Goal: Task Accomplishment & Management: Contribute content

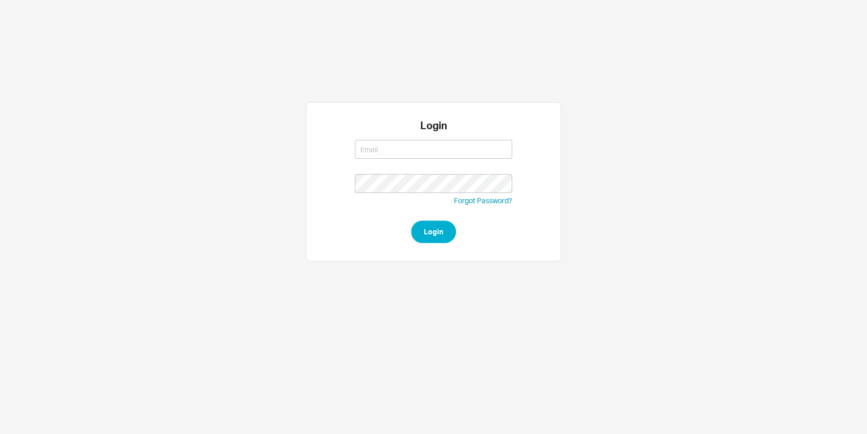
type input "[EMAIL_ADDRESS][DOMAIN_NAME]"
click at [430, 238] on button "Login" at bounding box center [433, 232] width 45 height 22
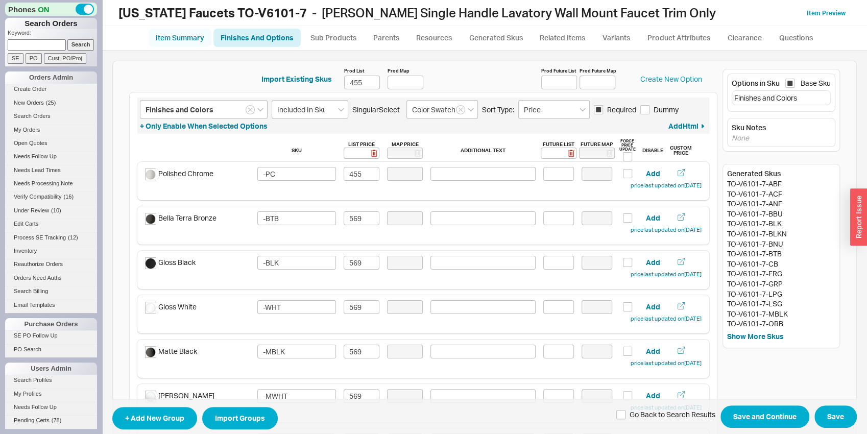
click at [177, 42] on link "Item Summary" at bounding box center [180, 38] width 63 height 18
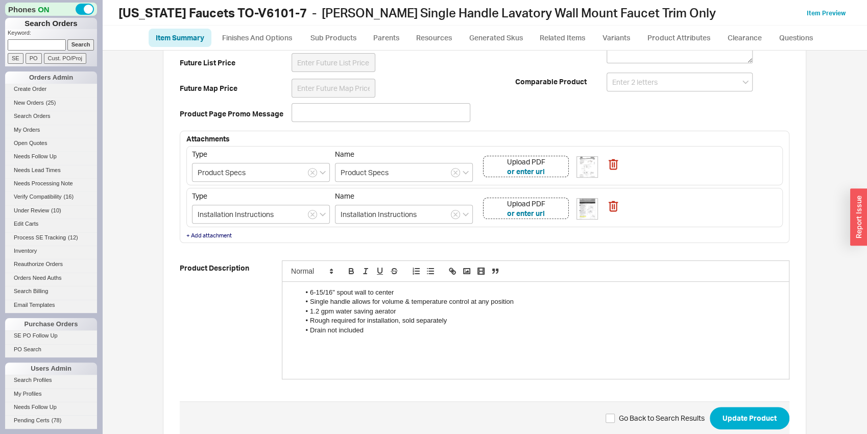
scroll to position [348, 0]
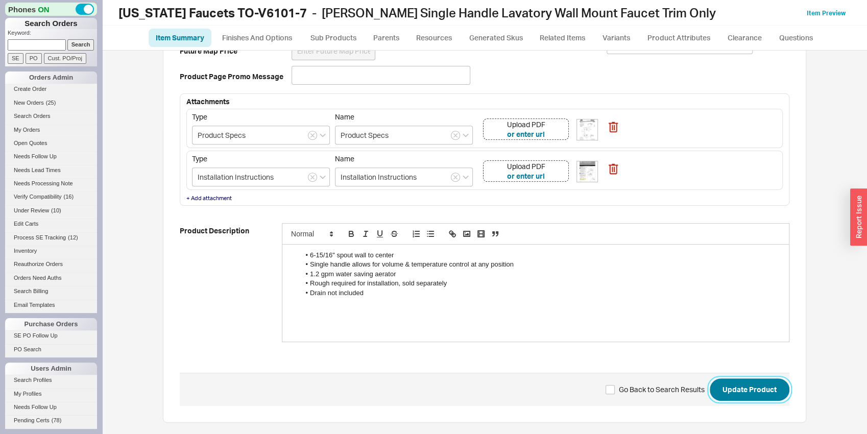
click at [720, 393] on button "Update Product" at bounding box center [750, 390] width 80 height 22
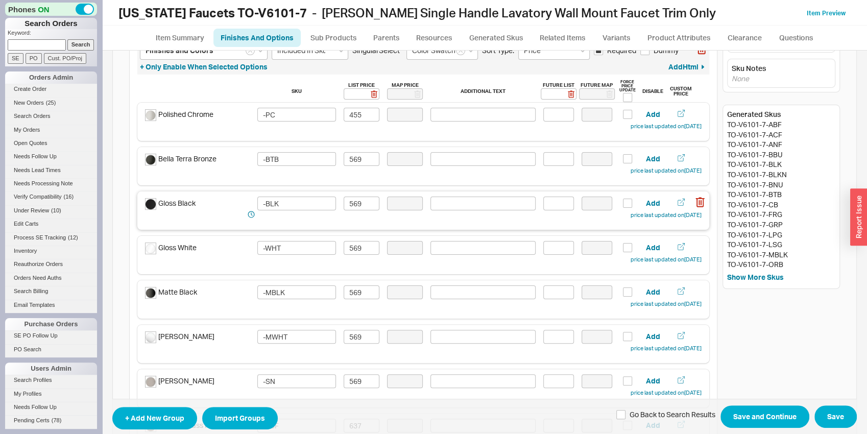
scroll to position [28, 0]
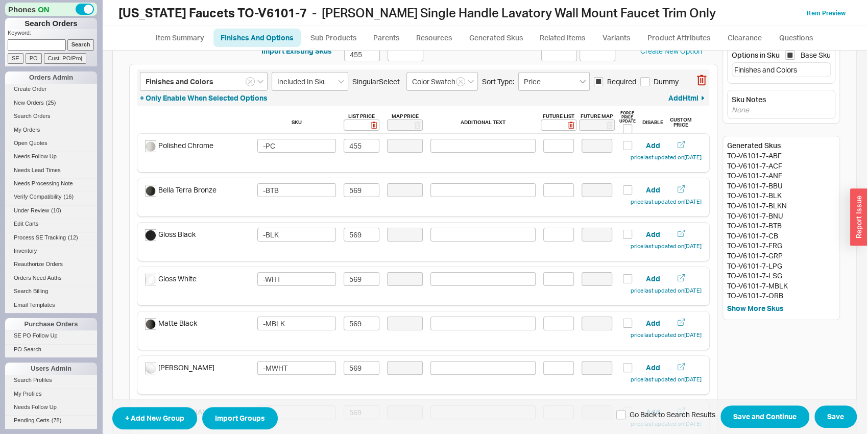
click at [584, 81] on icon "open menu" at bounding box center [583, 82] width 6 height 4
click at [566, 97] on div "Manual" at bounding box center [554, 102] width 70 height 18
type input "Manual"
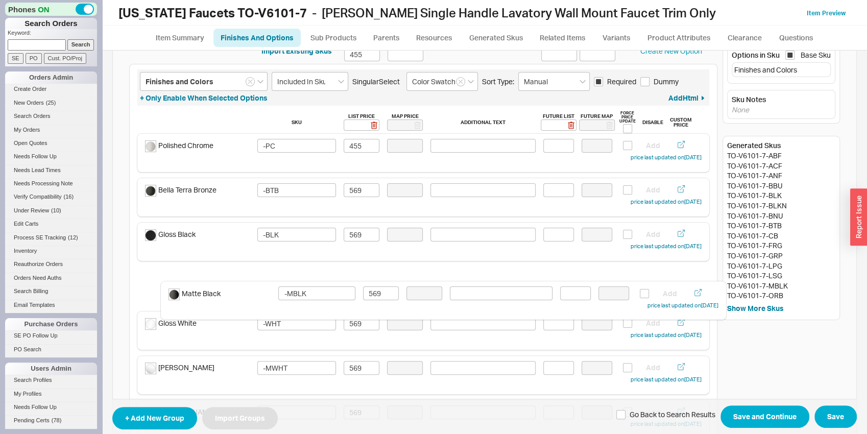
drag, startPoint x: 222, startPoint y: 321, endPoint x: 249, endPoint y: 288, distance: 42.8
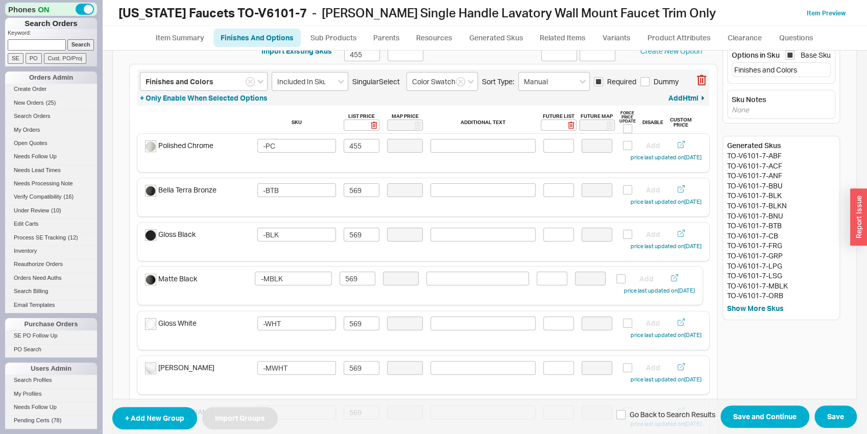
type input "-WHT"
type input "-MBLK"
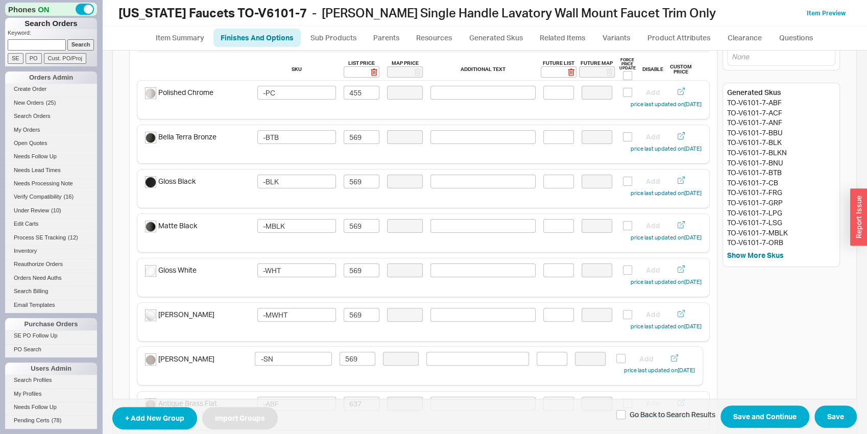
scroll to position [82, 0]
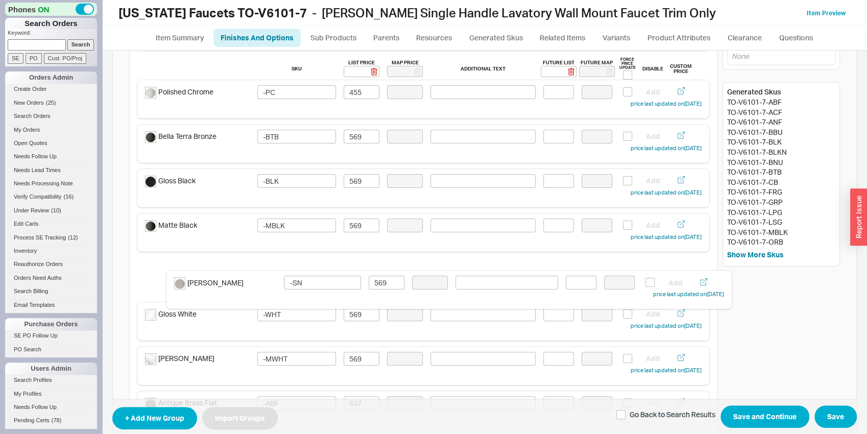
drag, startPoint x: 227, startPoint y: 368, endPoint x: 258, endPoint y: 287, distance: 87.0
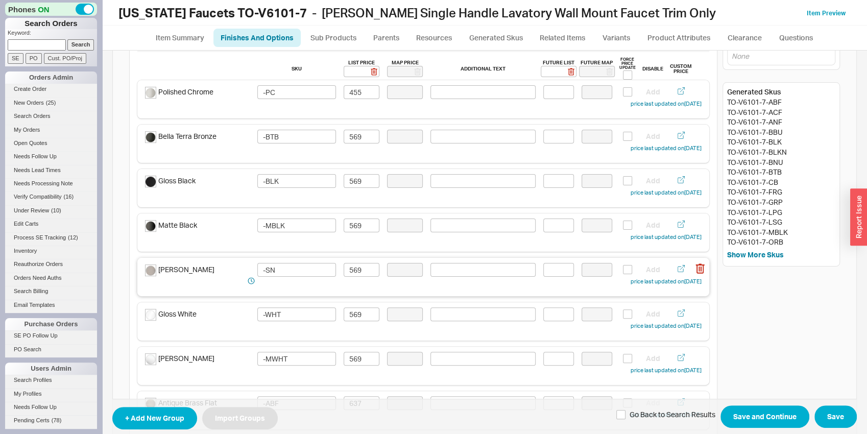
type input "-MWHT"
type input "-SN"
type input "-WHT"
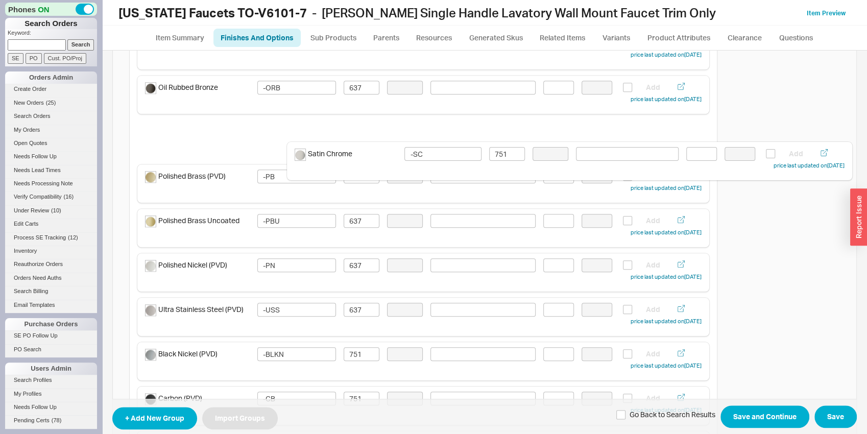
scroll to position [620, 0]
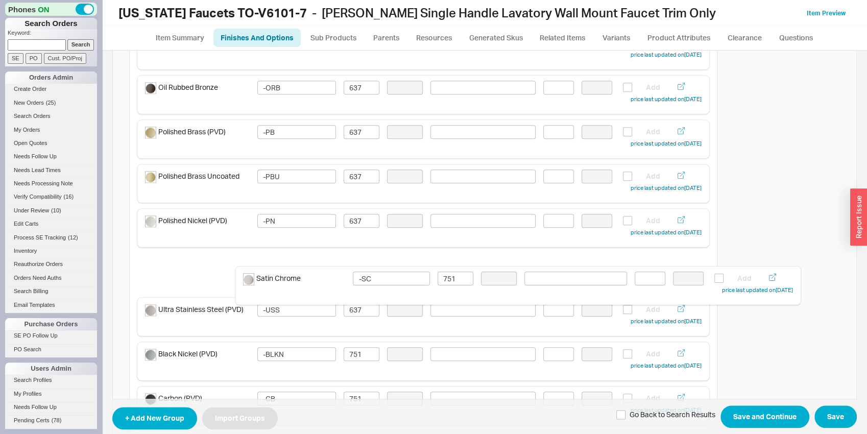
drag, startPoint x: 223, startPoint y: 307, endPoint x: 324, endPoint y: 288, distance: 103.5
click at [324, 288] on div "Finishes and Colors Included In Sku Singular Select Color Swatch Sort Type: Man…" at bounding box center [423, 100] width 589 height 1256
type input "-SC"
type input "-USS"
type input "637"
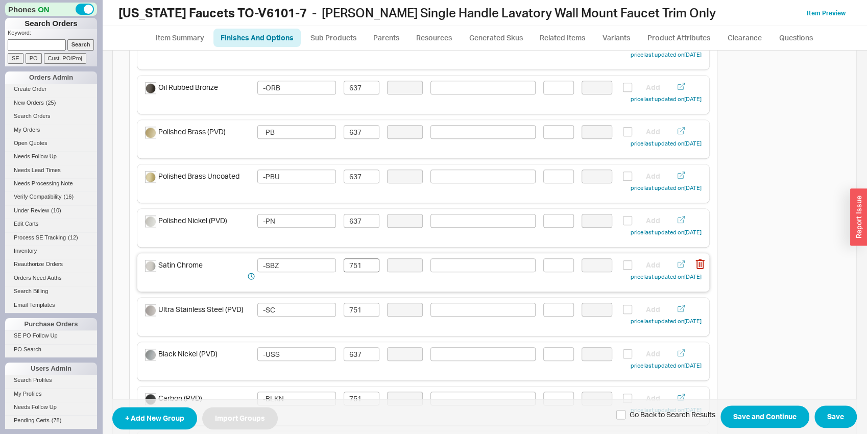
type input "-BLKN"
type input "751"
type input "-CB"
type input "-FRG"
type input "-GRP"
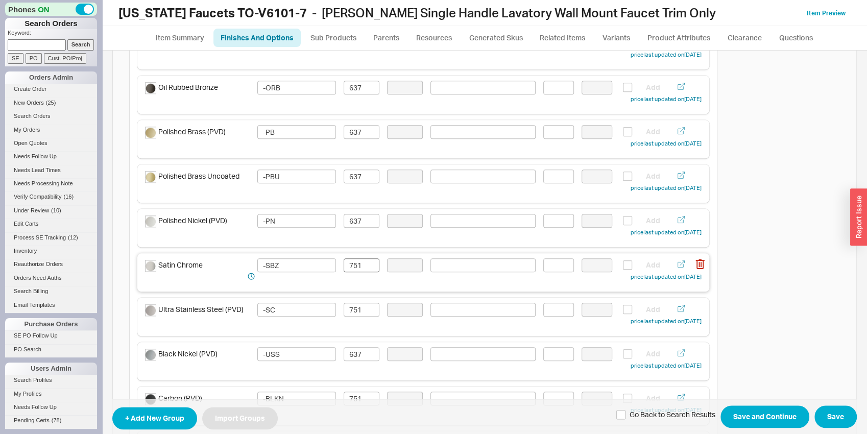
type input "-LPG"
type input "-LSG"
type input "-SB"
type input "-SBZ"
click at [367, 263] on input "751" at bounding box center [362, 265] width 36 height 14
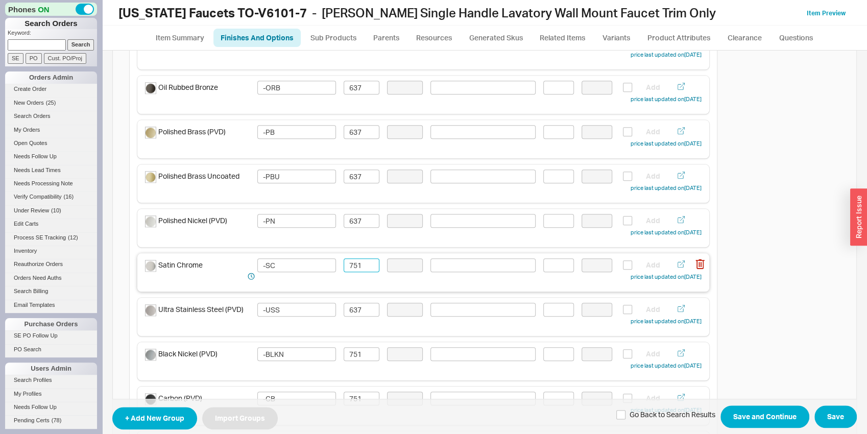
click at [367, 263] on input "751" at bounding box center [362, 265] width 36 height 14
click at [367, 263] on input "637" at bounding box center [362, 265] width 36 height 14
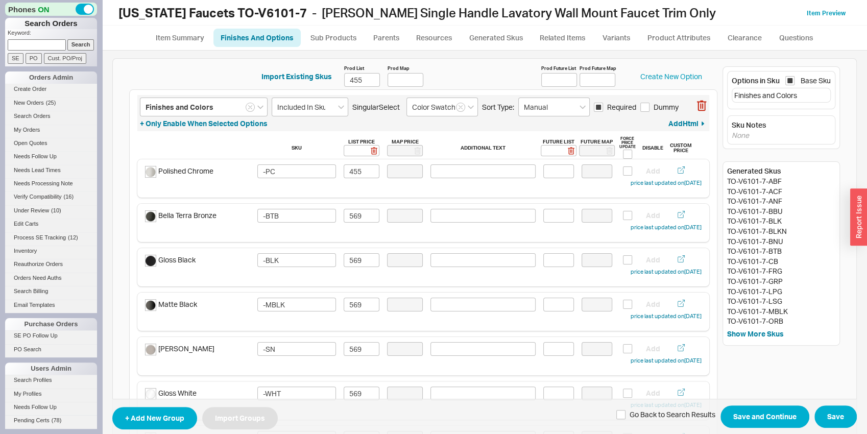
scroll to position [0, 0]
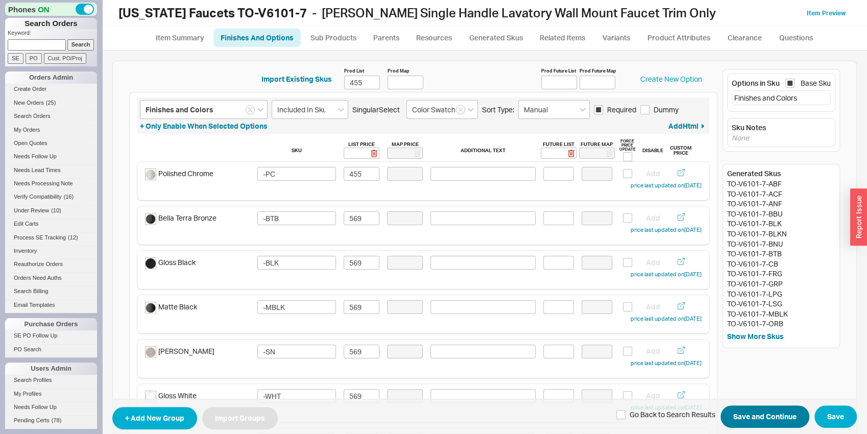
type input "637"
click at [744, 418] on button "Save and Continue" at bounding box center [765, 417] width 89 height 22
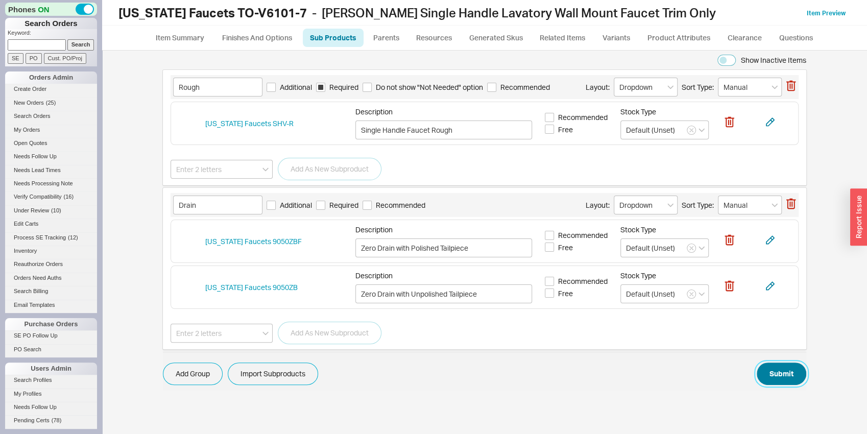
click at [768, 369] on button "Submit" at bounding box center [782, 374] width 50 height 22
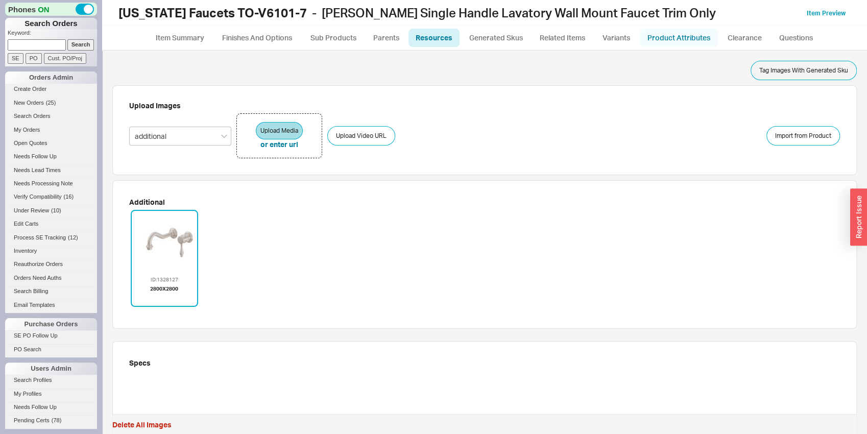
click at [670, 38] on link "Product Attributes" at bounding box center [679, 38] width 78 height 18
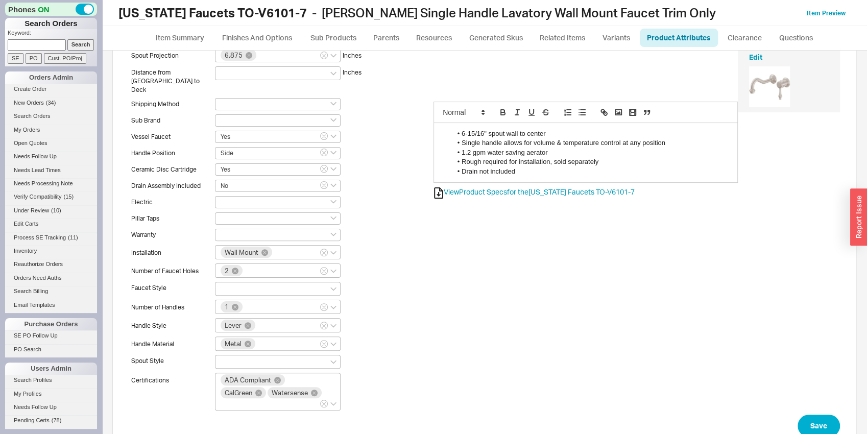
scroll to position [159, 0]
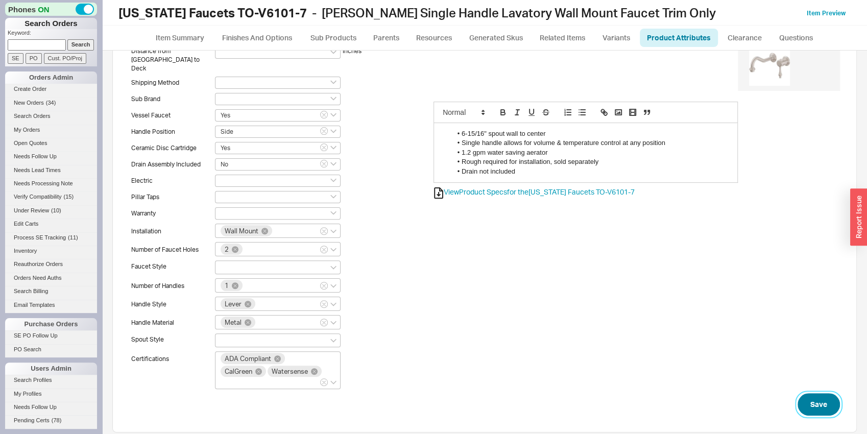
click at [798, 393] on button "Save" at bounding box center [819, 404] width 42 height 22
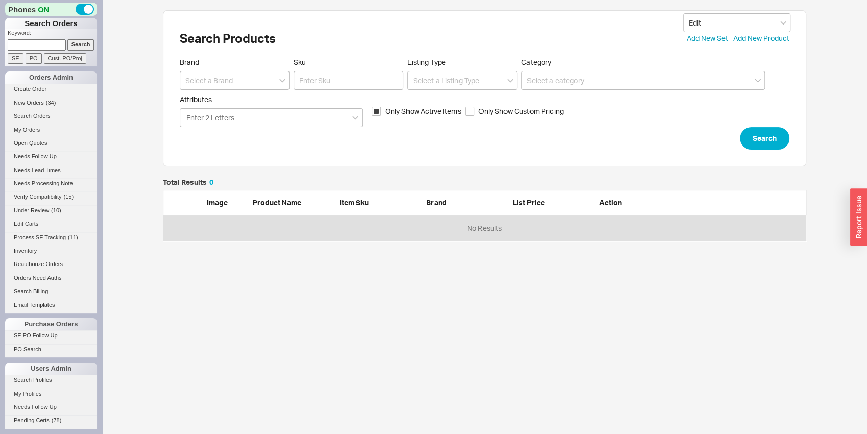
scroll to position [54, 636]
click at [251, 87] on input at bounding box center [235, 80] width 110 height 19
click at [246, 119] on div "[US_STATE] Faucets" at bounding box center [234, 120] width 109 height 18
type input "[US_STATE] Faucets"
click at [335, 69] on label "Sku" at bounding box center [349, 74] width 110 height 32
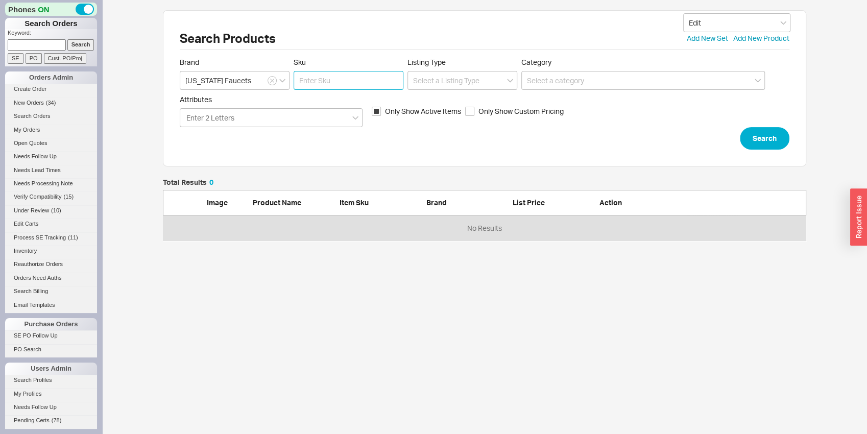
click at [335, 71] on input "Sku" at bounding box center [349, 80] width 110 height 19
click at [330, 78] on input "to-v61019" at bounding box center [349, 80] width 110 height 19
type input "to-v6101-9"
click button "Search" at bounding box center [765, 138] width 50 height 22
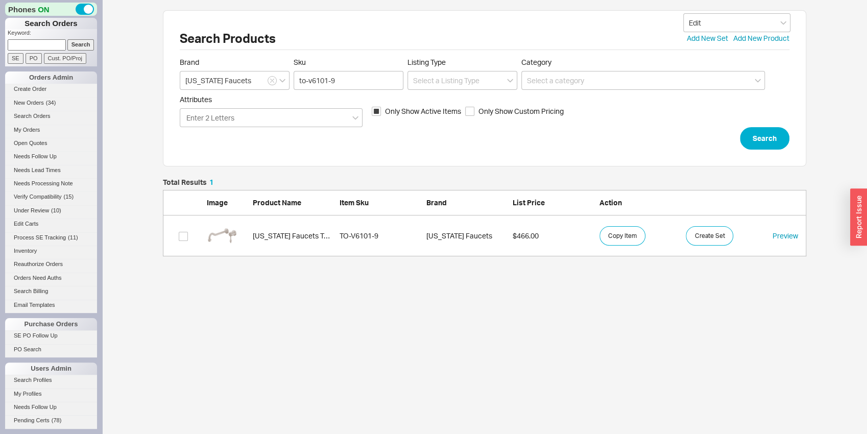
scroll to position [69, 636]
click at [232, 249] on img "grid" at bounding box center [222, 236] width 31 height 31
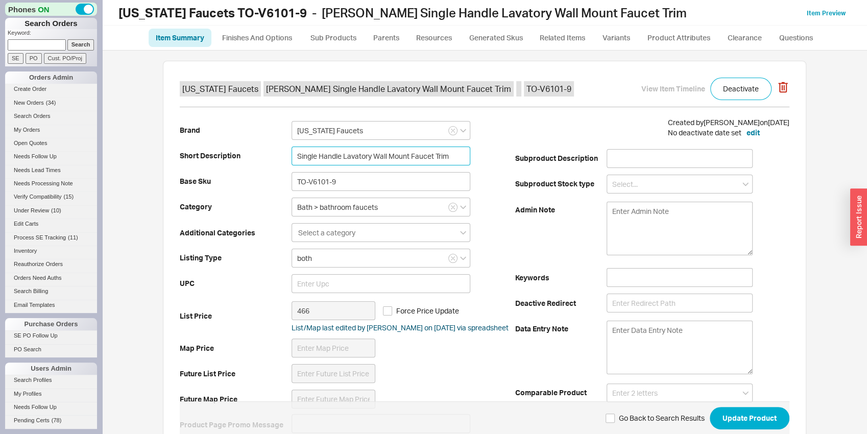
drag, startPoint x: 290, startPoint y: 153, endPoint x: 279, endPoint y: 147, distance: 12.6
click at [279, 147] on div "Brand California Faucets Short Description Single Handle Lavatory Wall Mount Fa…" at bounding box center [348, 277] width 336 height 320
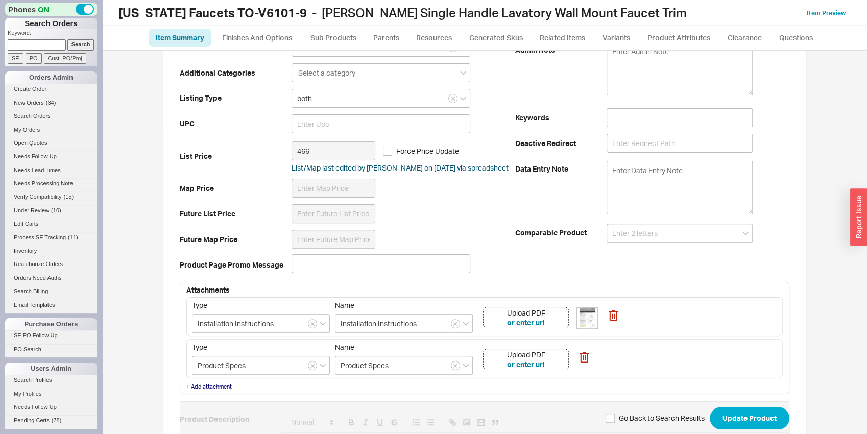
scroll to position [214, 0]
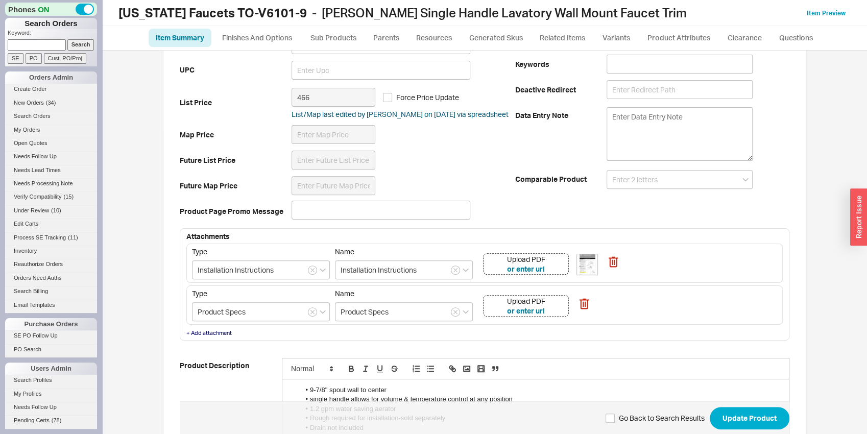
click at [548, 304] on div "Upload PDF or enter url" at bounding box center [526, 305] width 86 height 21
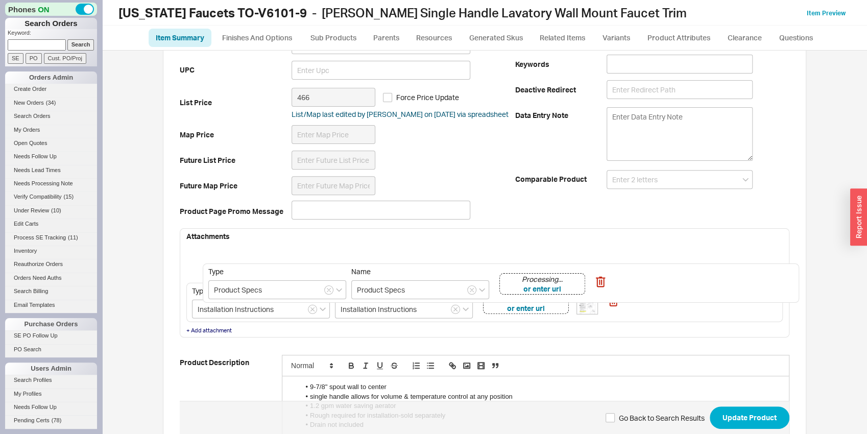
drag, startPoint x: 638, startPoint y: 307, endPoint x: 663, endPoint y: 283, distance: 35.0
click at [663, 283] on div "Type Installation Instructions Name Installation Instructions Upload PDF or ent…" at bounding box center [484, 284] width 597 height 81
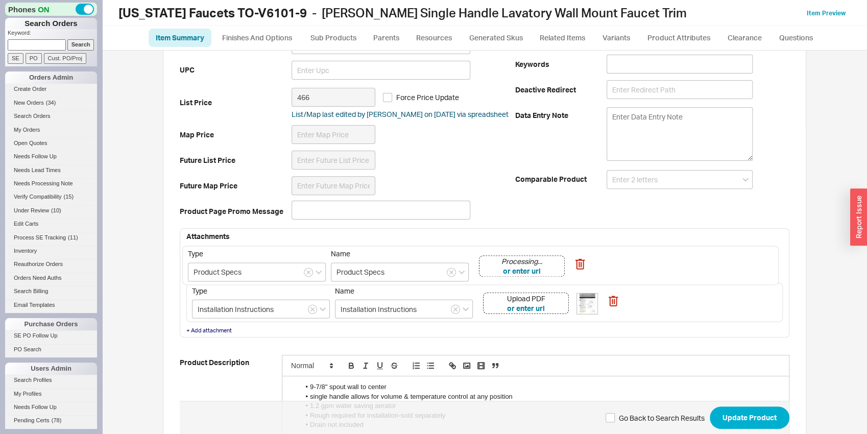
type input "Installation Instructions"
type input "Product Specs"
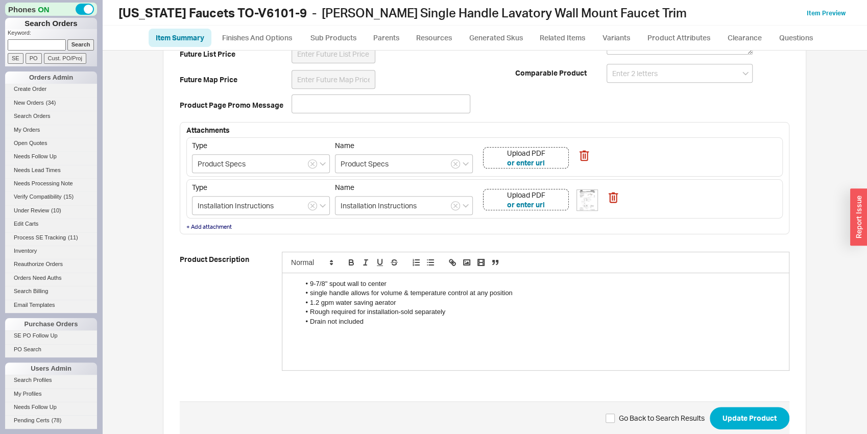
scroll to position [320, 0]
click at [729, 420] on button "Update Product" at bounding box center [750, 418] width 80 height 22
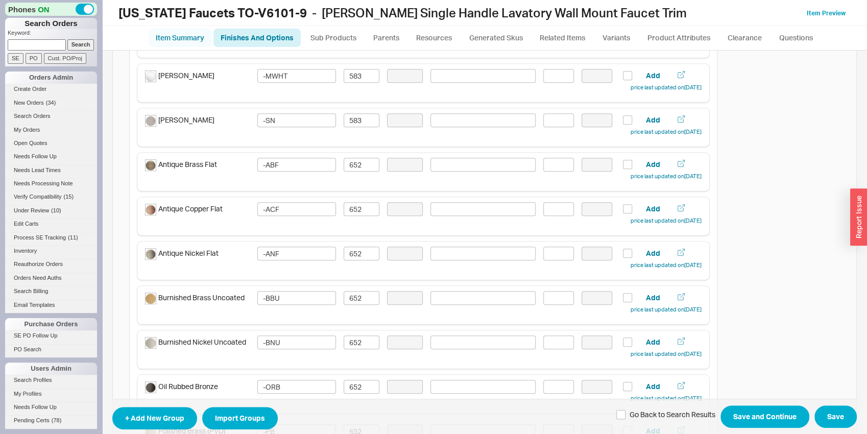
click at [180, 39] on link "Item Summary" at bounding box center [180, 38] width 63 height 18
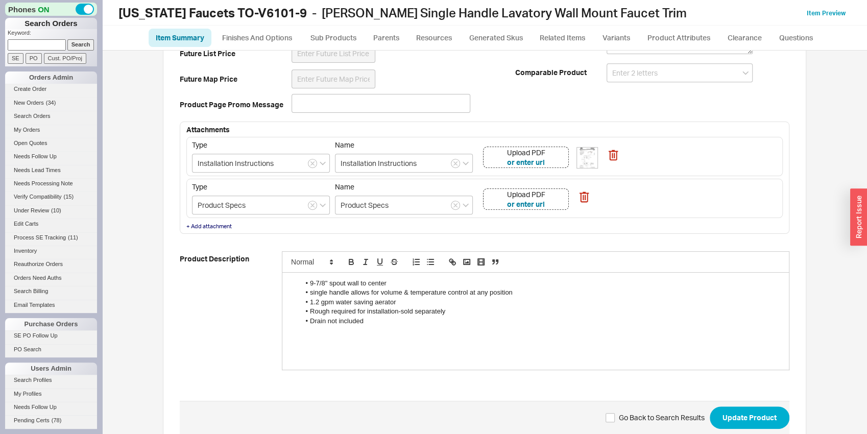
scroll to position [244, 0]
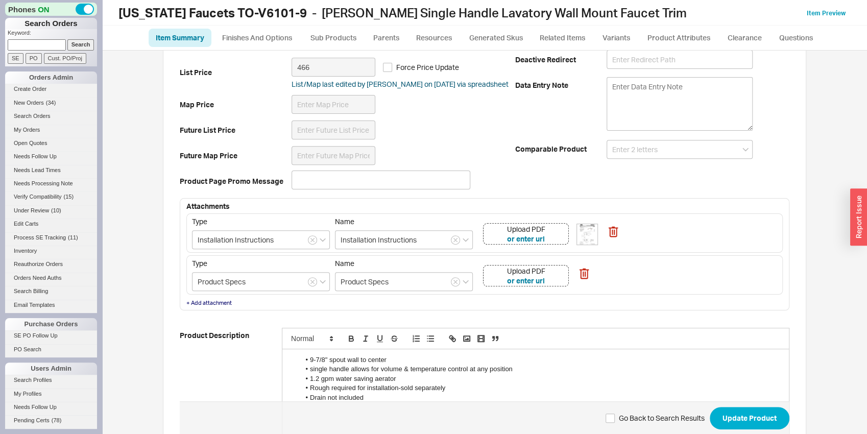
click at [554, 276] on div "Upload PDF or enter url" at bounding box center [526, 275] width 86 height 21
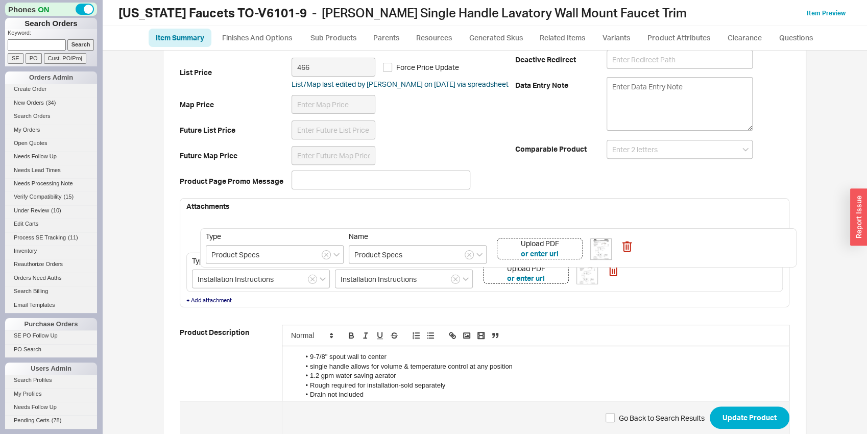
drag, startPoint x: 656, startPoint y: 279, endPoint x: 677, endPoint y: 250, distance: 35.6
click at [677, 250] on div "Type Installation Instructions Name Installation Instructions Upload PDF or ent…" at bounding box center [484, 254] width 597 height 81
type input "Installation Instructions"
type input "Product Specs"
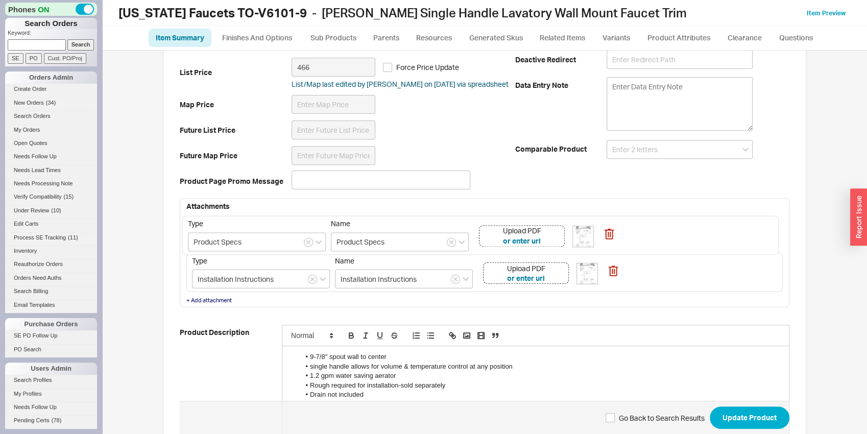
type input "Product Specs"
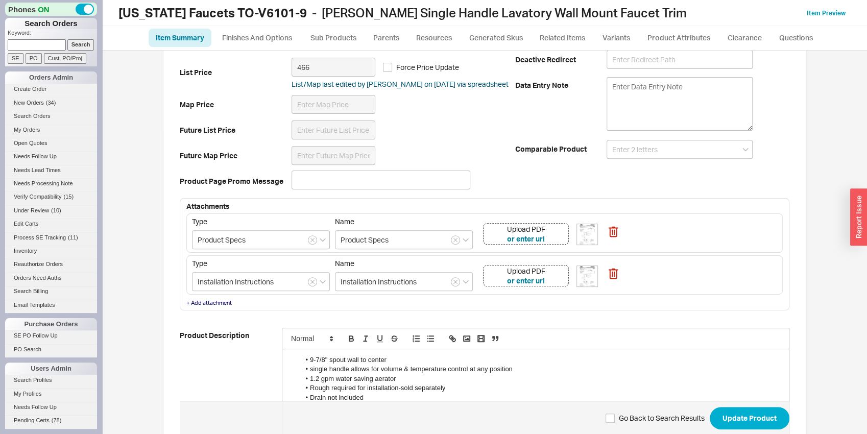
click at [551, 274] on div "Upload PDF or enter url" at bounding box center [526, 275] width 86 height 21
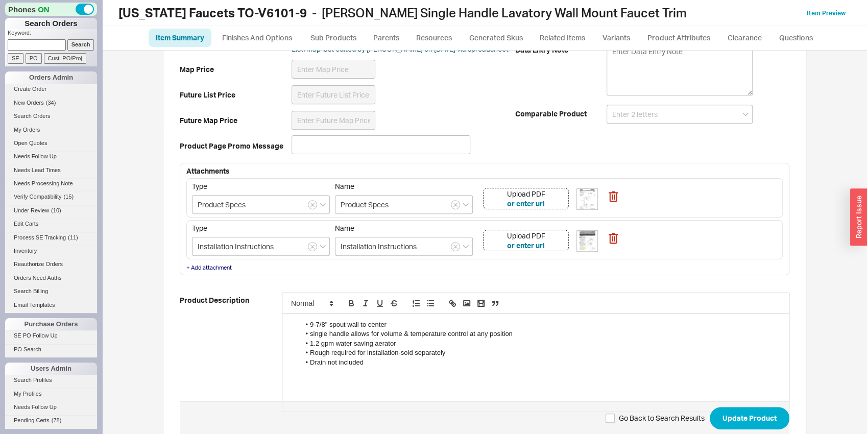
scroll to position [297, 0]
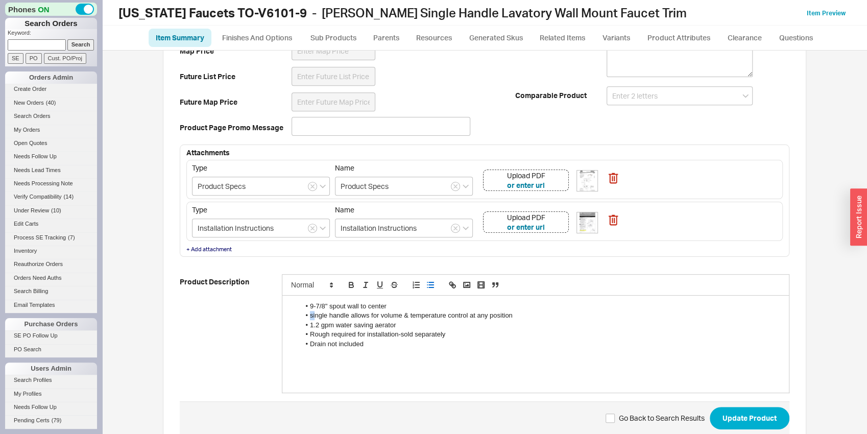
click at [301, 317] on li "single handle allows for volume & temperature control at any position" at bounding box center [541, 315] width 482 height 9
click at [307, 312] on li "single handle allows for volume & temperature control at any position" at bounding box center [541, 315] width 482 height 9
click at [306, 313] on li "single handle allows for volume & temperature control at any position" at bounding box center [541, 315] width 482 height 9
click at [397, 334] on li "Rough required for installation-sold separately" at bounding box center [541, 334] width 482 height 9
click at [736, 419] on button "Update Product" at bounding box center [750, 418] width 80 height 22
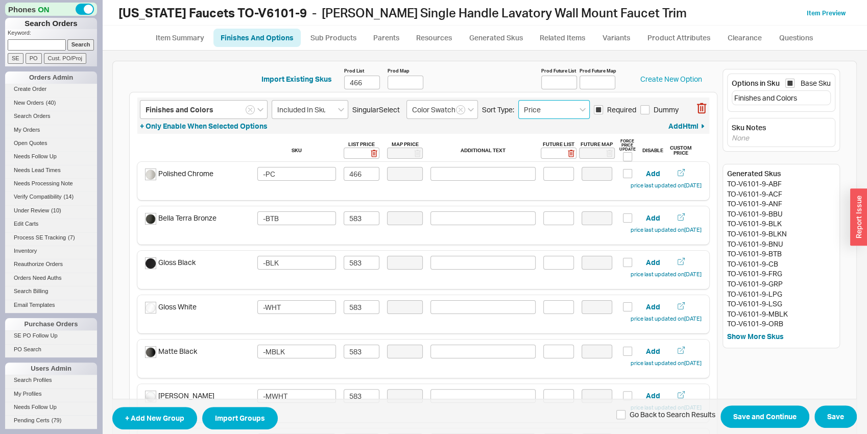
click at [565, 109] on input "Price" at bounding box center [555, 109] width 72 height 19
click at [565, 128] on div "Manual" at bounding box center [554, 131] width 70 height 18
type input "Manual"
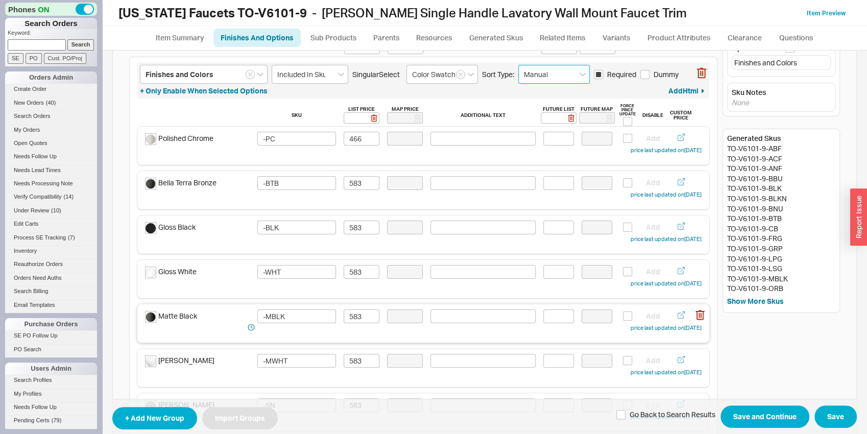
scroll to position [53, 0]
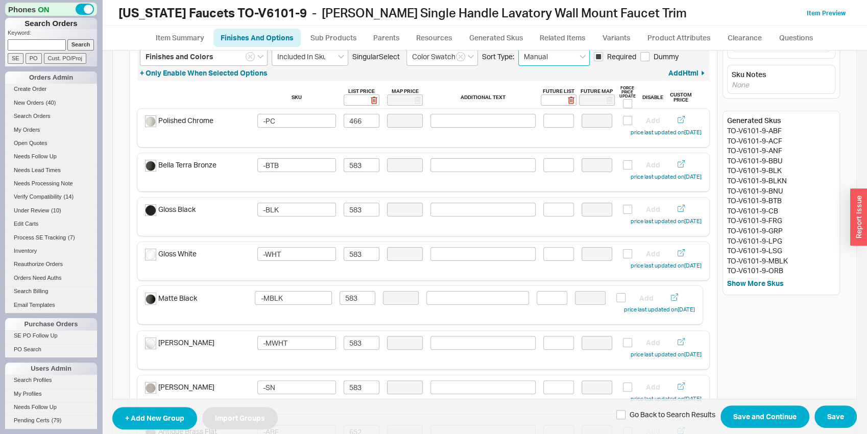
drag, startPoint x: 222, startPoint y: 303, endPoint x: 274, endPoint y: 254, distance: 71.2
type input "-WHT"
type input "-MBLK"
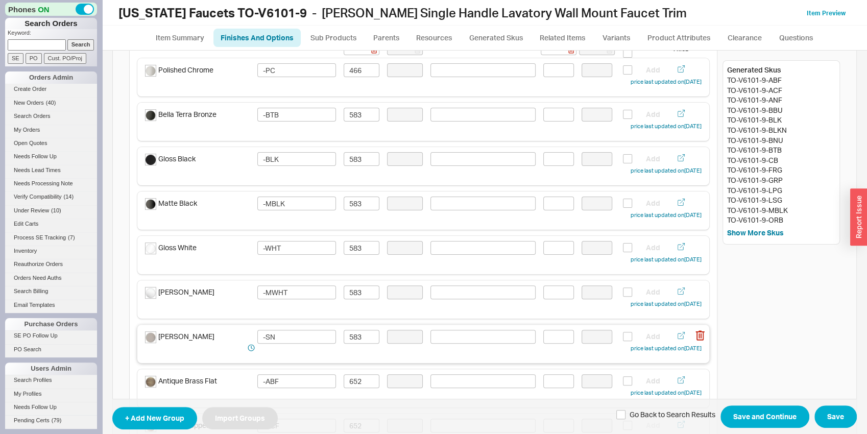
scroll to position [107, 0]
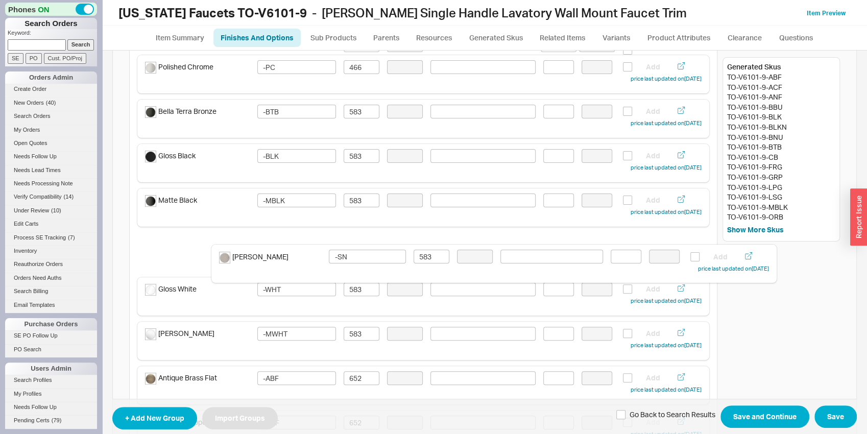
drag, startPoint x: 220, startPoint y: 340, endPoint x: 297, endPoint y: 256, distance: 114.6
type input "-MWHT"
type input "-SN"
type input "-WHT"
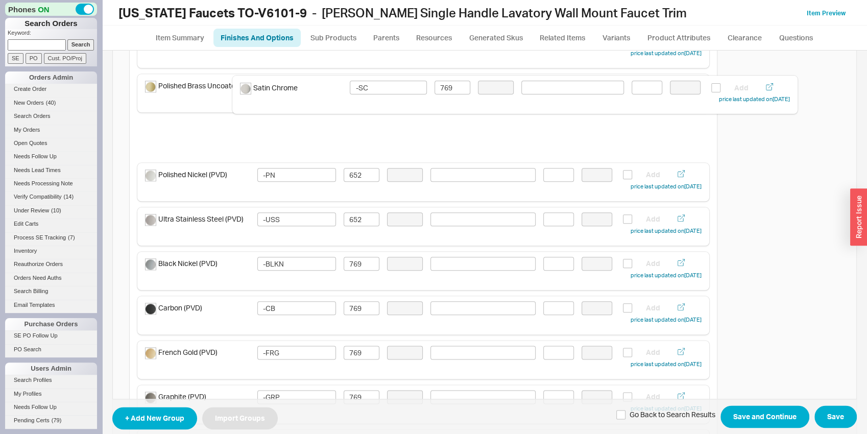
scroll to position [707, 0]
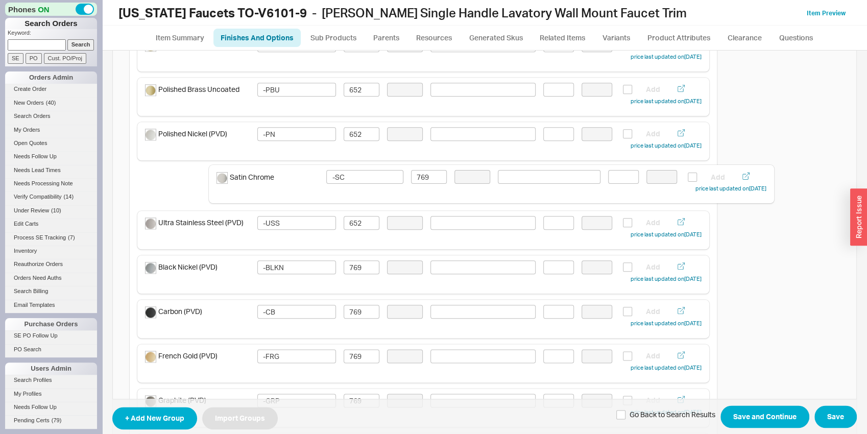
drag, startPoint x: 215, startPoint y: 384, endPoint x: 293, endPoint y: 177, distance: 221.2
click at [293, 177] on div "Finishes and Colors Included In Sku Singular Select Color Swatch Sort Type: Man…" at bounding box center [423, 13] width 589 height 1256
type input "-USS"
type input "652"
type input "-BLKN"
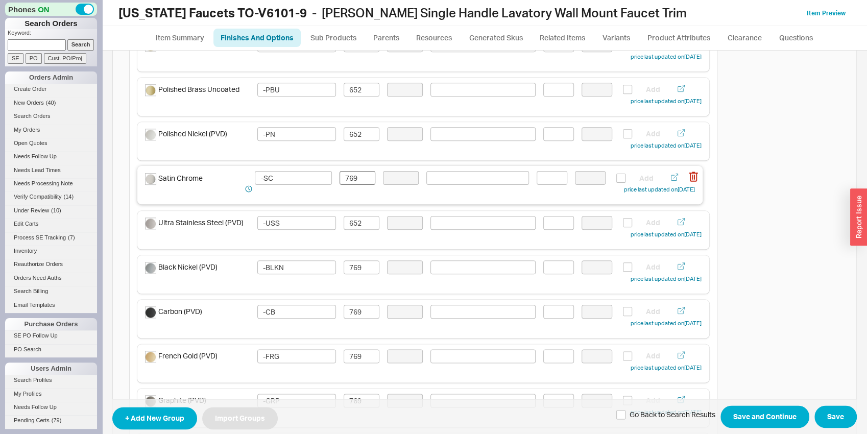
type input "769"
type input "-CB"
type input "-FRG"
type input "-GRP"
type input "-LPG"
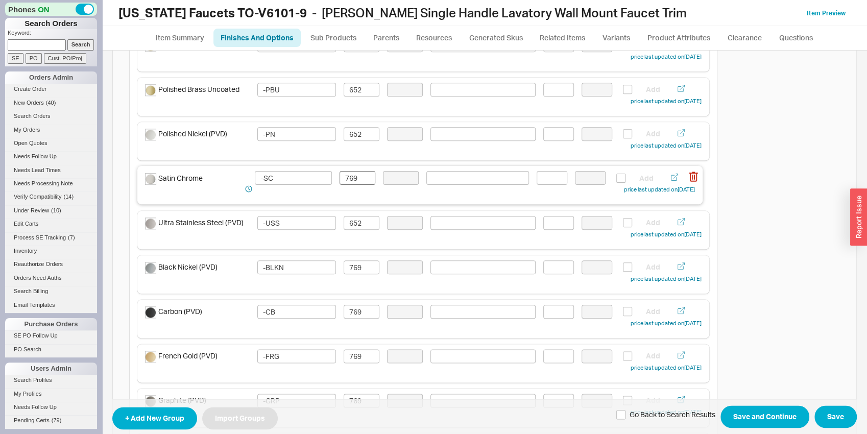
type input "-LSG"
type input "-SB"
type input "-SBZ"
type input "-SC"
click at [359, 178] on input "769" at bounding box center [362, 179] width 36 height 14
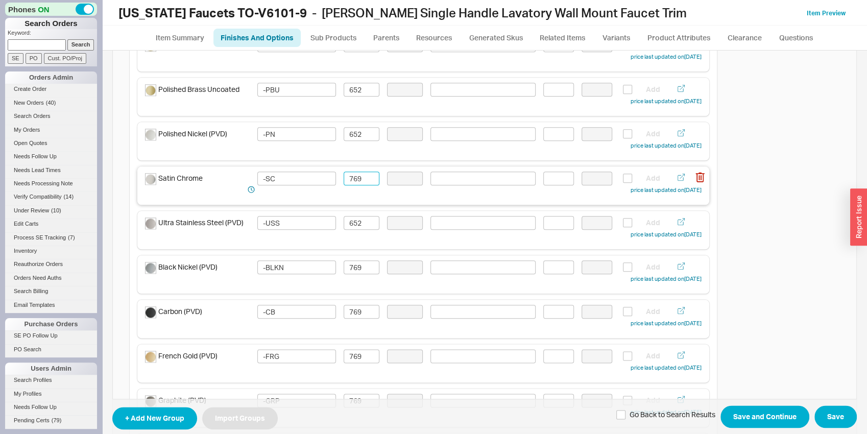
click at [359, 178] on input "769" at bounding box center [362, 179] width 36 height 14
click at [330, 190] on div "Satin Chrome -SC 652 Add price last updated on 03/17/2025" at bounding box center [423, 184] width 557 height 24
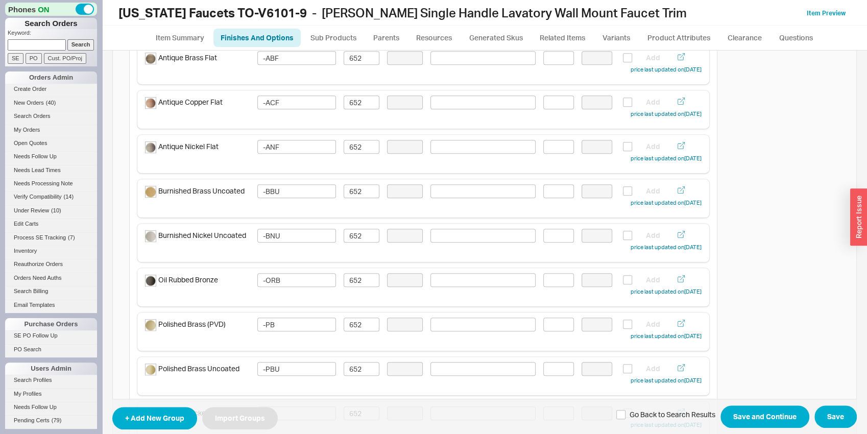
scroll to position [0, 0]
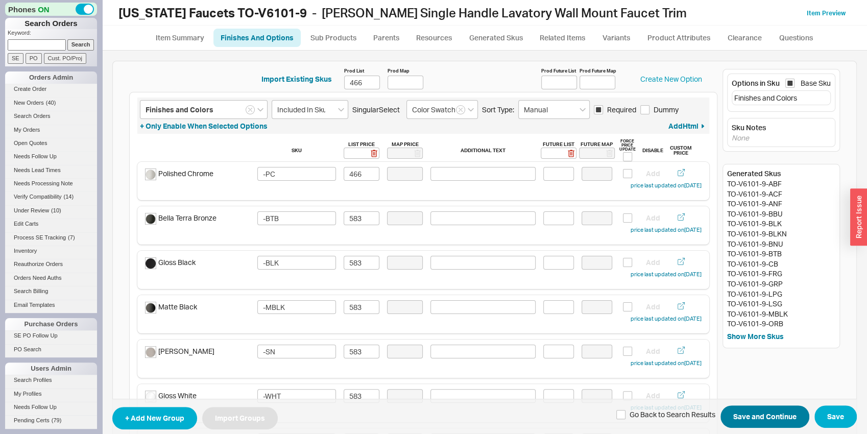
type input "652"
click at [761, 422] on button "Save and Continue" at bounding box center [765, 417] width 89 height 22
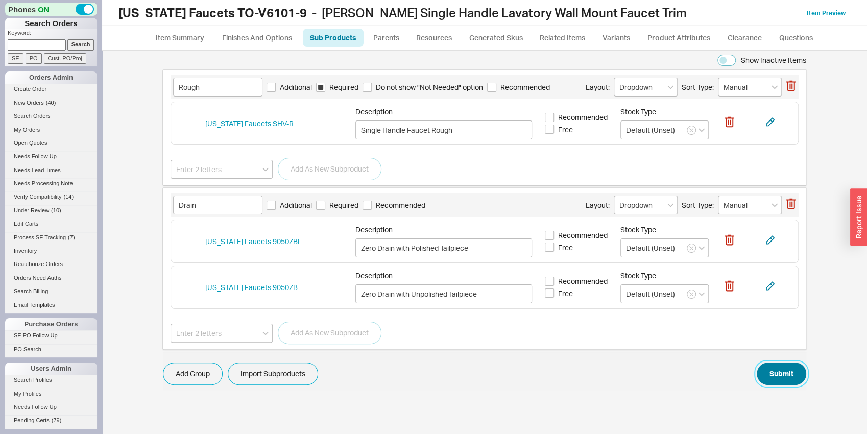
drag, startPoint x: 798, startPoint y: 363, endPoint x: 791, endPoint y: 375, distance: 13.9
click at [798, 363] on button "Submit" at bounding box center [782, 374] width 50 height 22
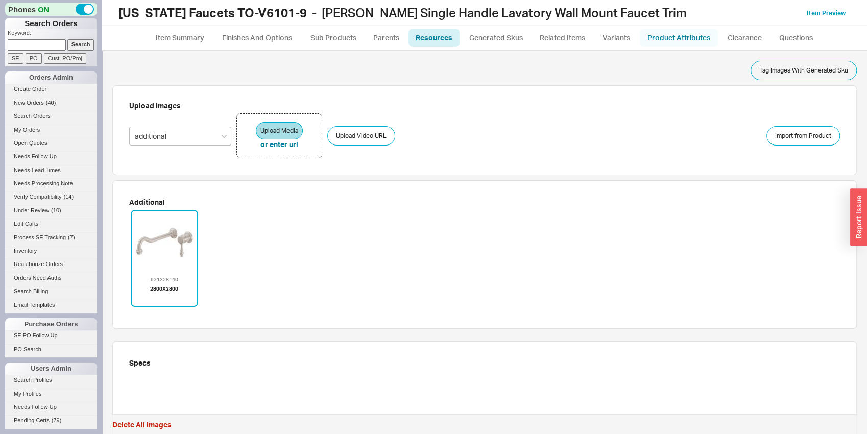
click at [697, 29] on link "Product Attributes" at bounding box center [679, 38] width 78 height 18
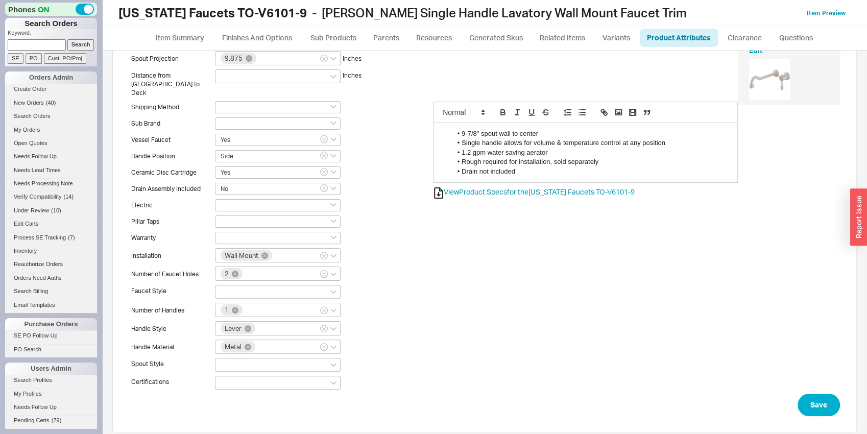
scroll to position [135, 0]
click at [806, 393] on button "Save" at bounding box center [819, 404] width 42 height 22
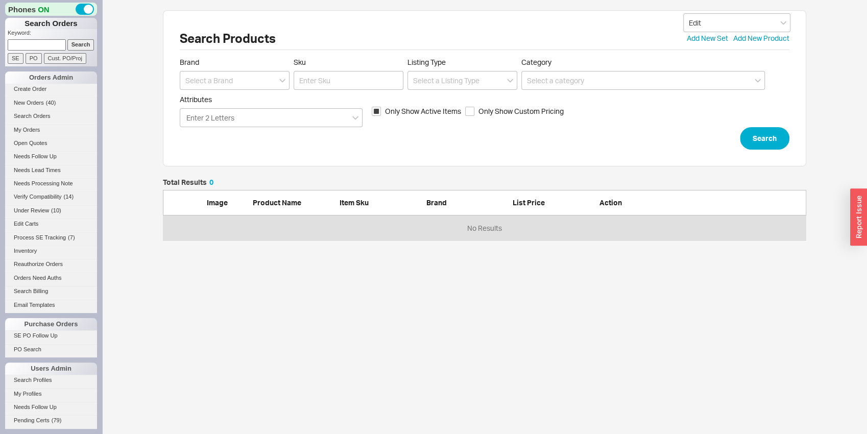
scroll to position [54, 636]
click at [221, 83] on input at bounding box center [235, 80] width 110 height 19
click at [246, 120] on div "[US_STATE] Faucets" at bounding box center [234, 120] width 109 height 18
type input "[US_STATE] Faucets"
click at [362, 81] on input "Sku" at bounding box center [349, 80] width 110 height 19
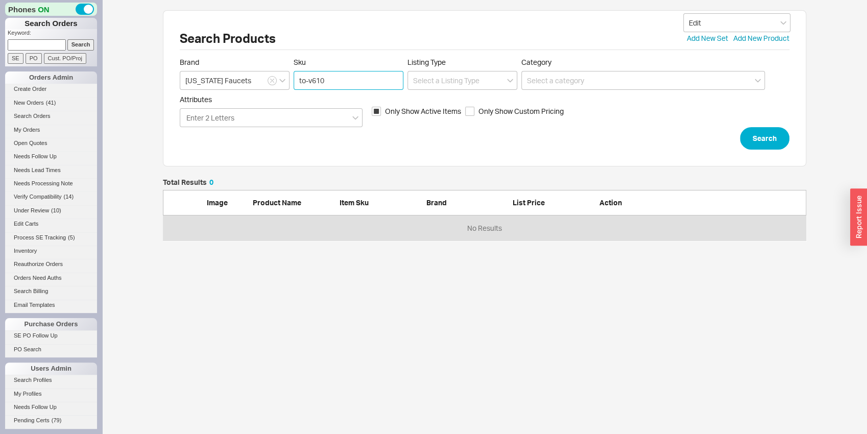
type input "to-v6102"
click button "Search" at bounding box center [765, 138] width 50 height 22
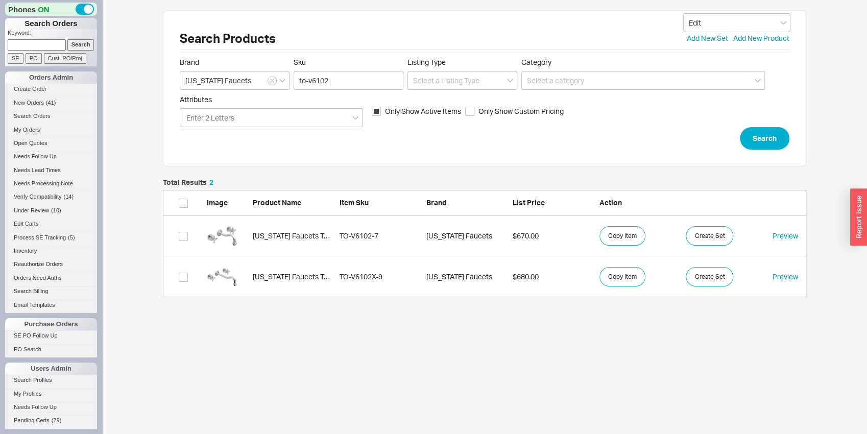
scroll to position [110, 636]
click at [291, 222] on link "California Faucets TO-V6102-7 TO-V6102-7 California Faucets $670.00 Copy Item C…" at bounding box center [485, 236] width 644 height 41
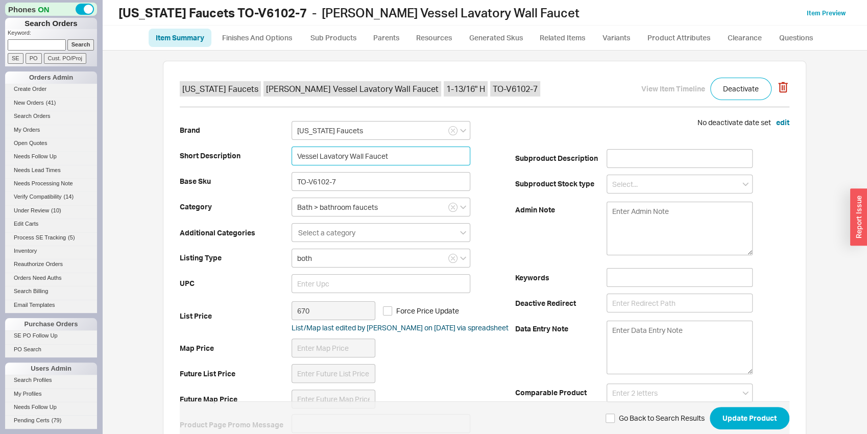
click at [437, 147] on input "Vessel Lavatory Wall Faucet" at bounding box center [381, 156] width 179 height 19
click at [436, 147] on input "Vessel Lavatory Wall Faucet" at bounding box center [381, 156] width 179 height 19
drag, startPoint x: 351, startPoint y: 155, endPoint x: 331, endPoint y: 147, distance: 22.0
click at [331, 147] on input "Wall Mount Vessel Lavatory Faucet Trim" at bounding box center [381, 156] width 179 height 19
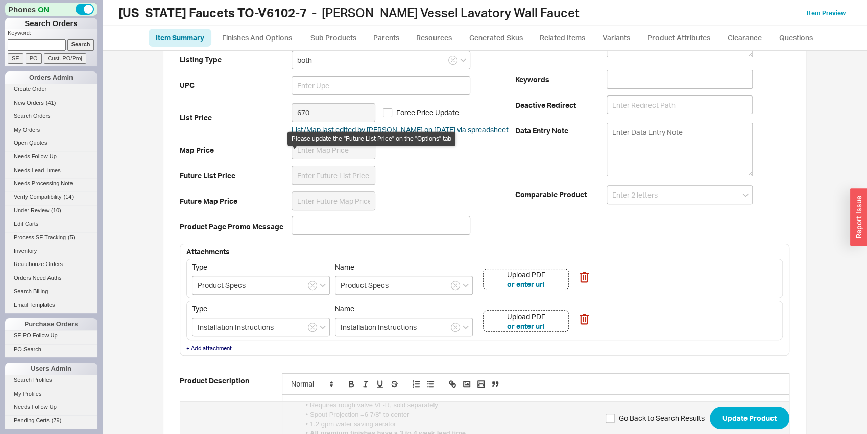
scroll to position [214, 0]
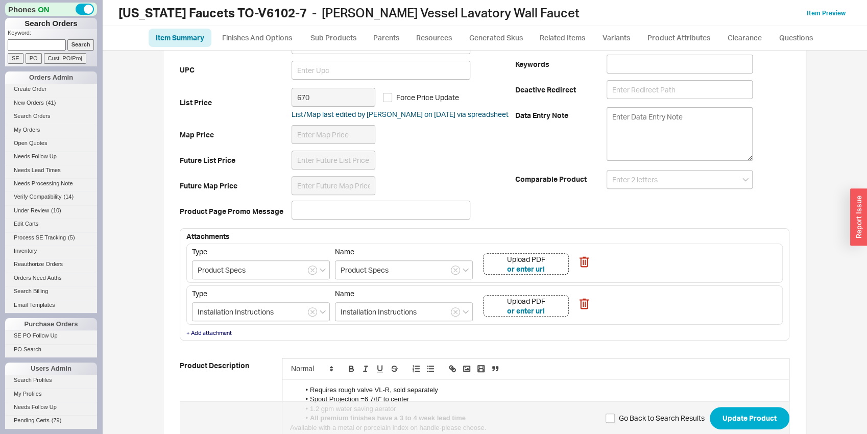
type input "Two Handle Wall Mount Lavatory Faucet Trim"
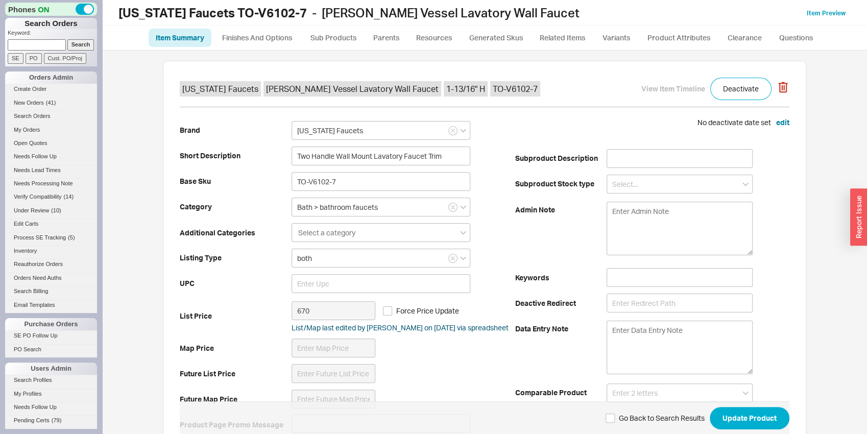
scroll to position [267, 0]
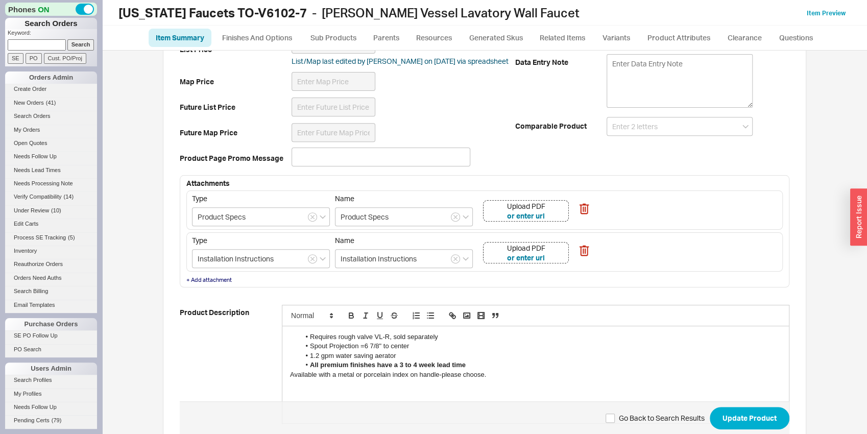
click at [563, 216] on div "Upload PDF or enter url" at bounding box center [526, 210] width 86 height 21
click at [550, 249] on div "Upload PDF or enter url" at bounding box center [526, 252] width 86 height 21
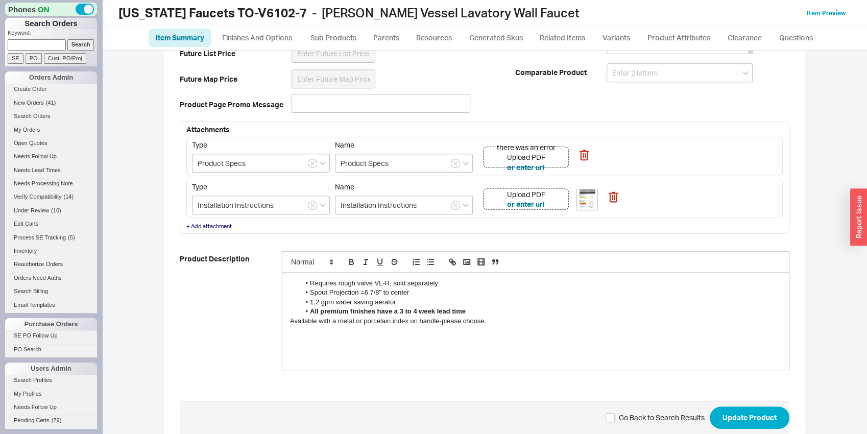
click at [551, 160] on div "Upload PDF" at bounding box center [526, 157] width 59 height 10
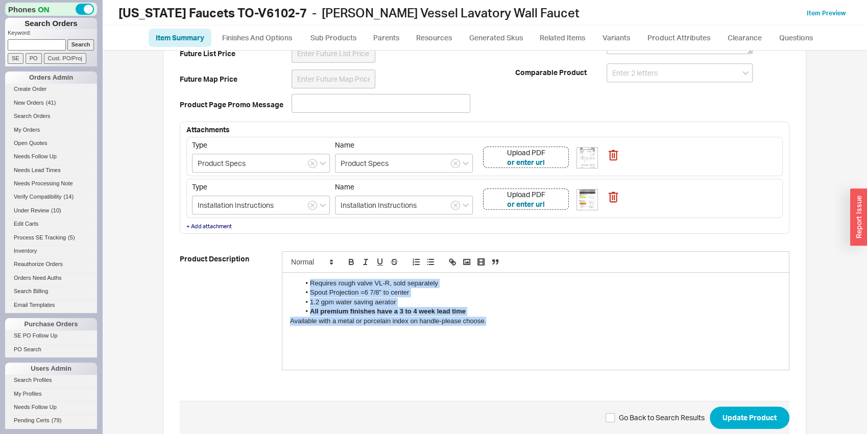
drag, startPoint x: 519, startPoint y: 323, endPoint x: 171, endPoint y: 265, distance: 352.7
click at [283, 273] on div "Requires rough valve VL-R, sold separately Spout Projection =6 7/8" to center 1…" at bounding box center [536, 321] width 507 height 97
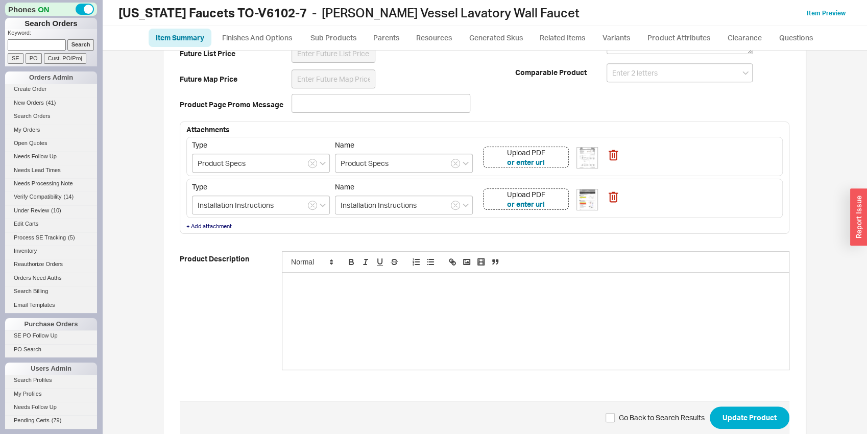
scroll to position [0, 0]
click at [397, 301] on li "1.2 gpm water saving aerator" at bounding box center [541, 302] width 482 height 9
click at [309, 322] on li "order drain separately" at bounding box center [541, 321] width 482 height 9
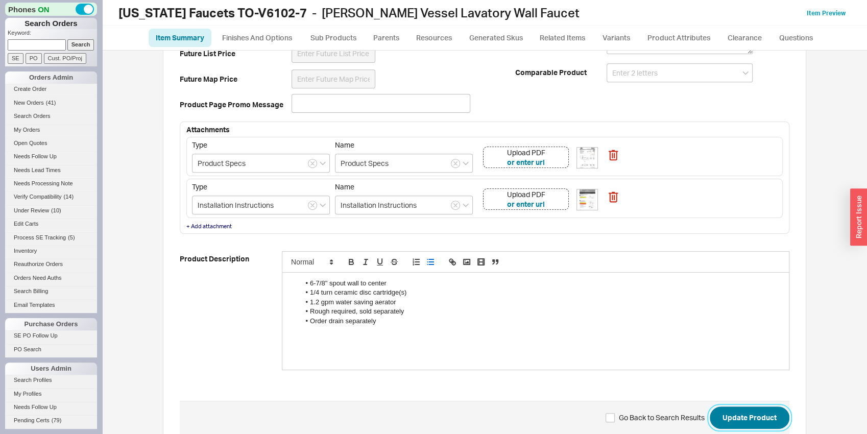
click at [743, 421] on button "Update Product" at bounding box center [750, 418] width 80 height 22
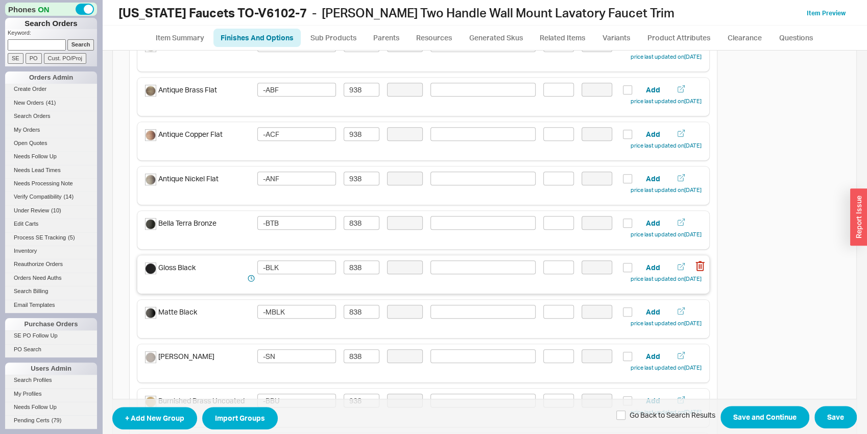
scroll to position [53, 0]
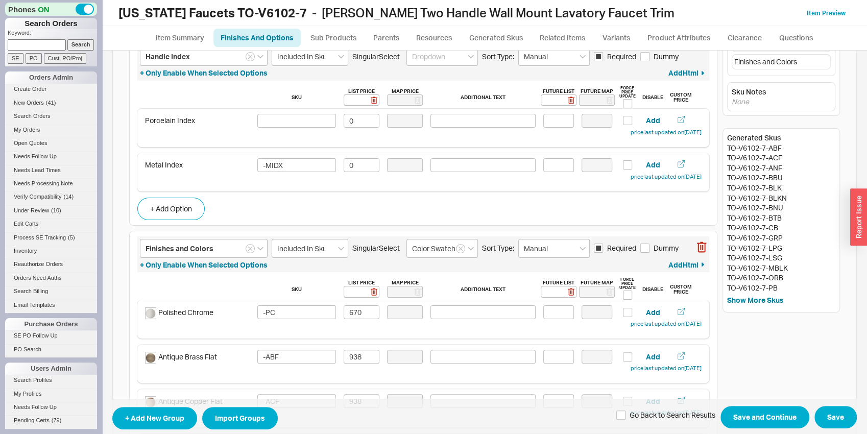
click at [697, 58] on icon "button" at bounding box center [702, 55] width 10 height 11
type input "Finishes and Colors"
type input "Included In Sku"
type input "Color Swatch"
type input "Manual"
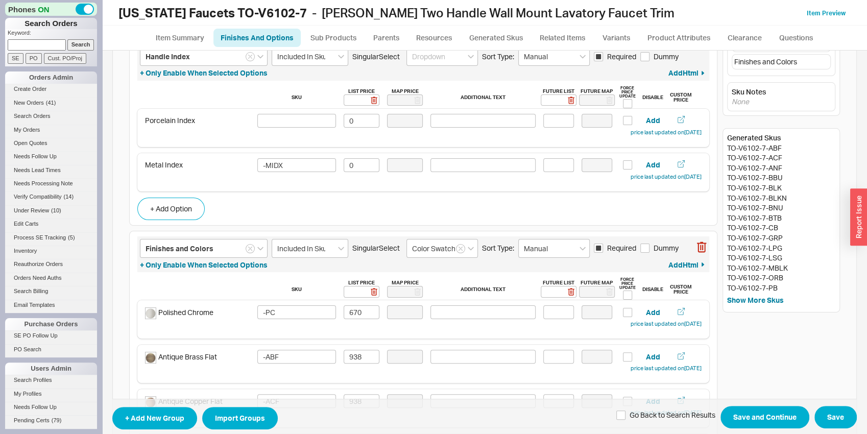
checkbox input "true"
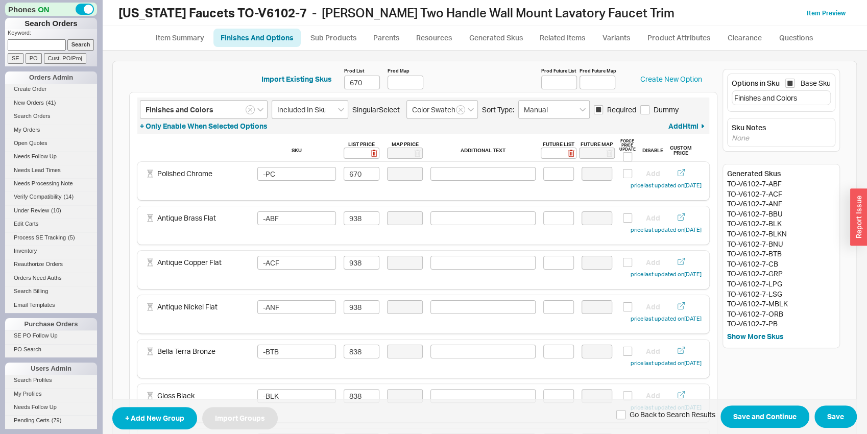
scroll to position [0, 0]
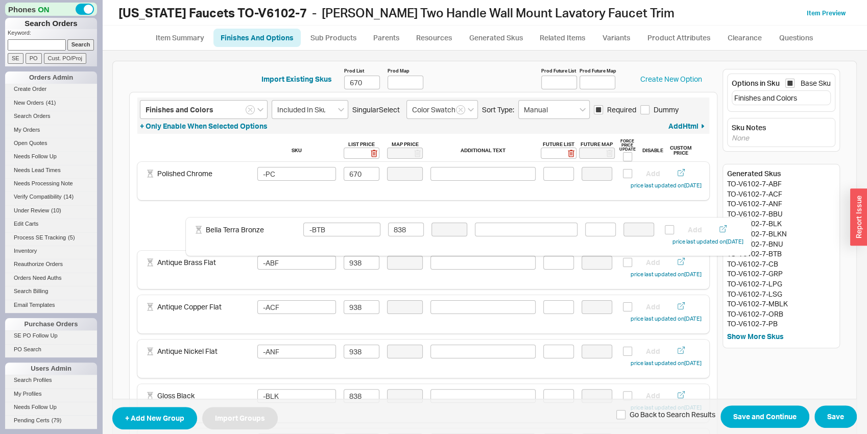
drag, startPoint x: 226, startPoint y: 350, endPoint x: 280, endPoint y: 224, distance: 136.6
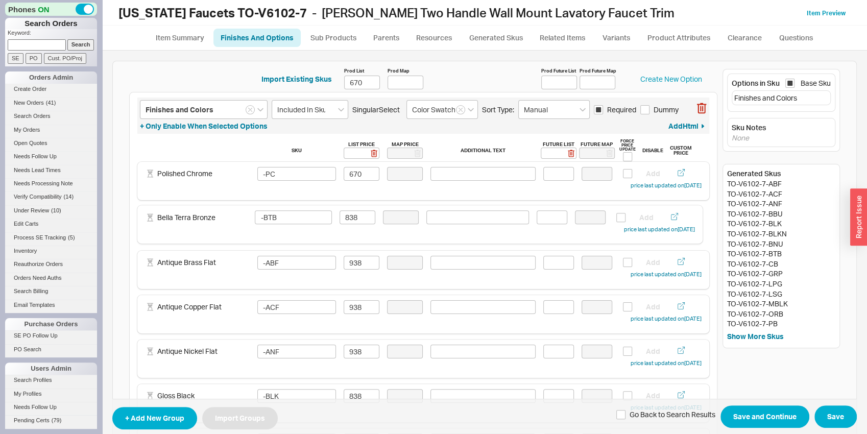
type input "-ABF"
type input "938"
type input "-ACF"
type input "-ANF"
type input "-BTB"
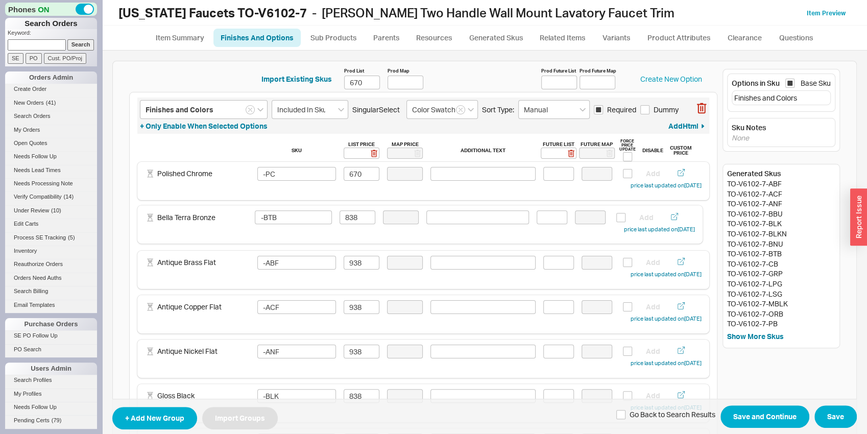
type input "838"
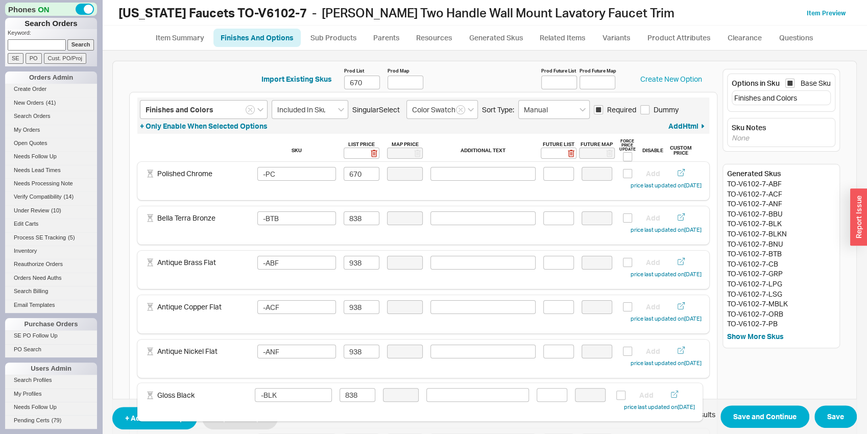
scroll to position [1, 0]
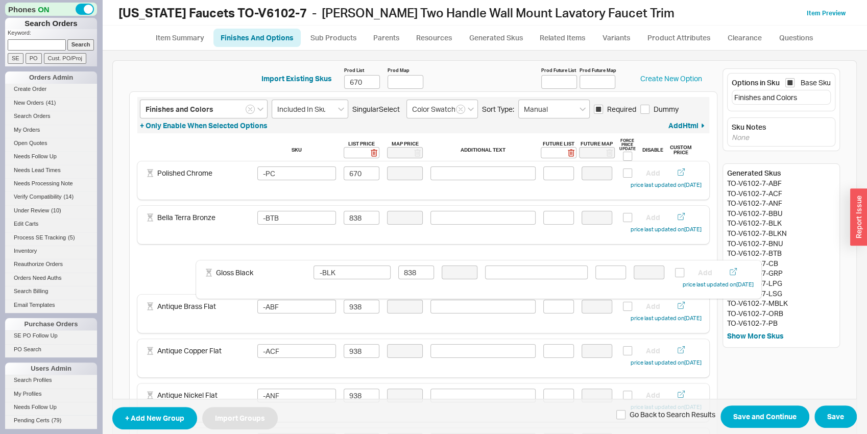
drag, startPoint x: 228, startPoint y: 393, endPoint x: 290, endPoint y: 268, distance: 139.6
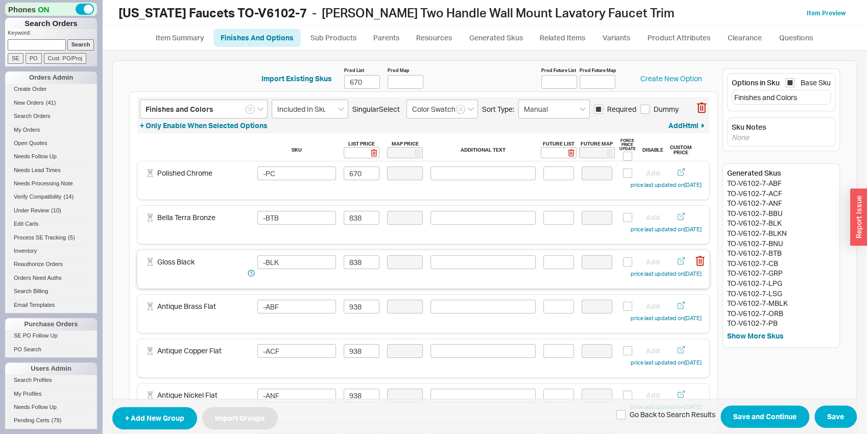
type input "-BLK"
type input "838"
type input "-ABF"
type input "938"
type input "-ACF"
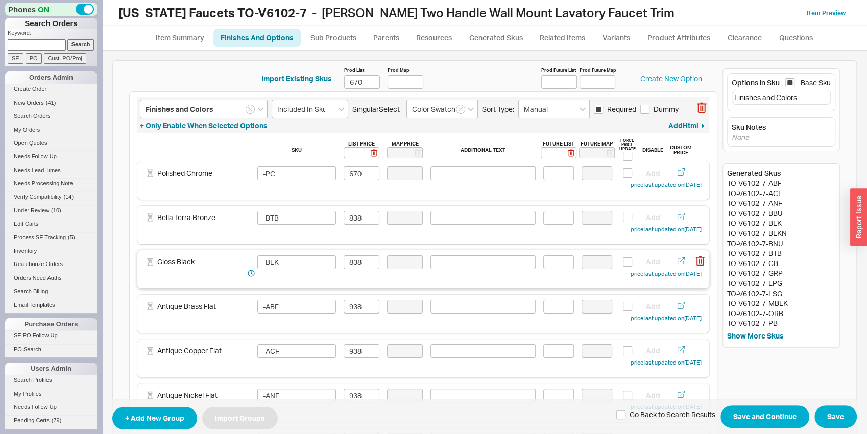
type input "-ANF"
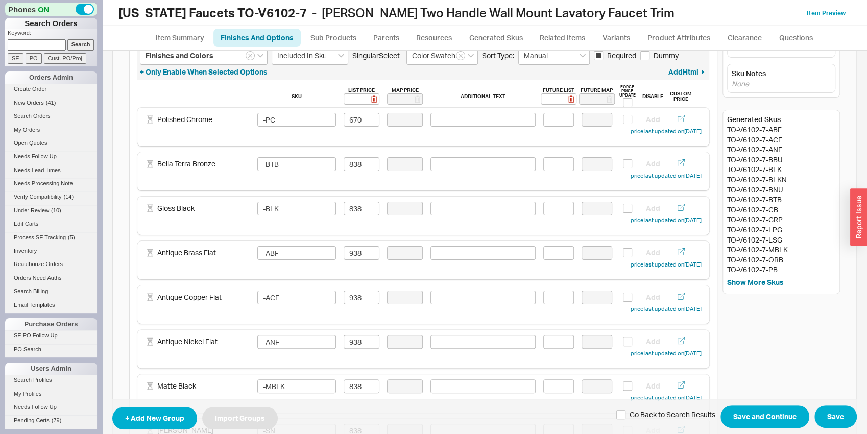
scroll to position [56, 0]
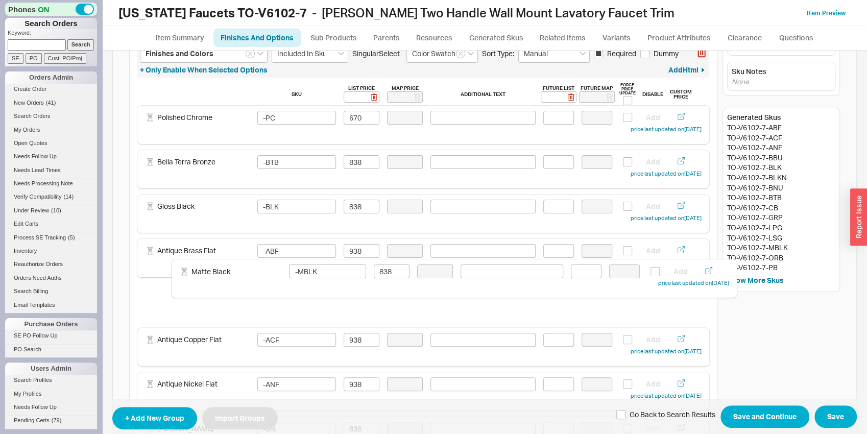
drag, startPoint x: 235, startPoint y: 391, endPoint x: 272, endPoint y: 260, distance: 137.0
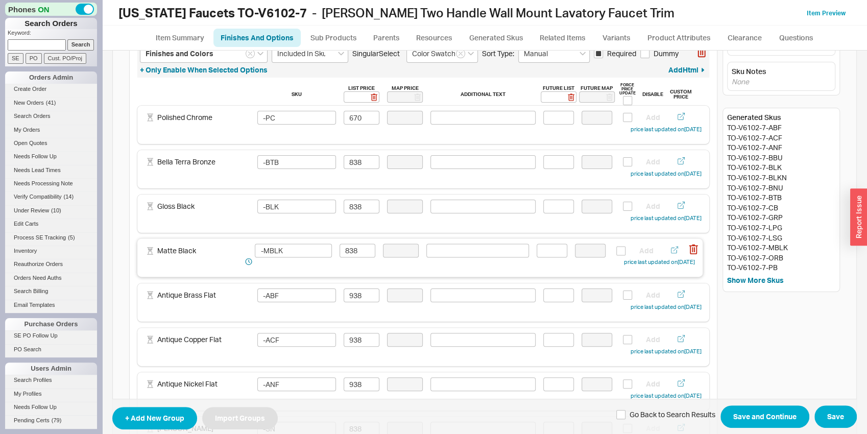
type input "-MBLK"
type input "838"
type input "-ABF"
type input "938"
type input "-ACF"
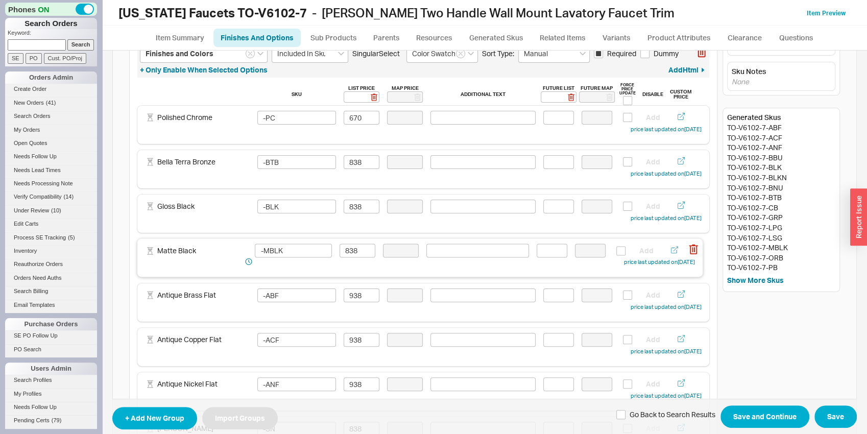
type input "-ANF"
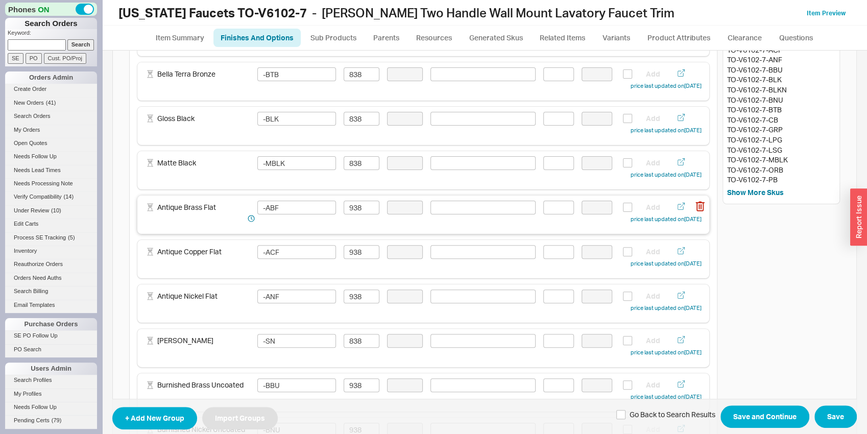
scroll to position [163, 0]
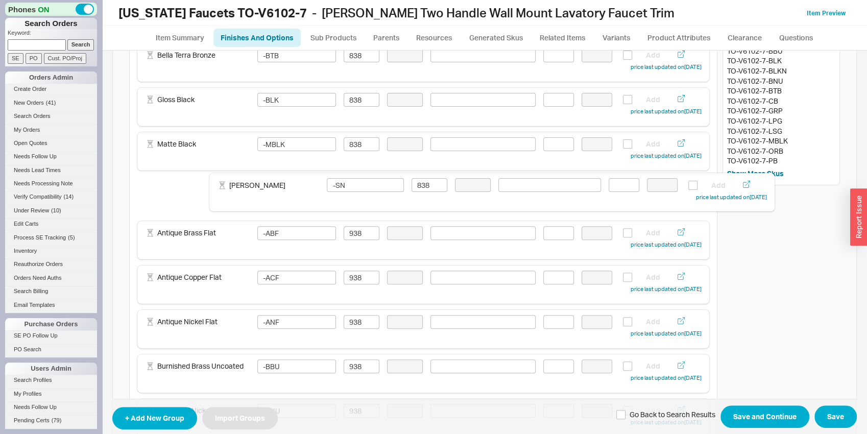
drag, startPoint x: 278, startPoint y: 298, endPoint x: 303, endPoint y: 189, distance: 112.3
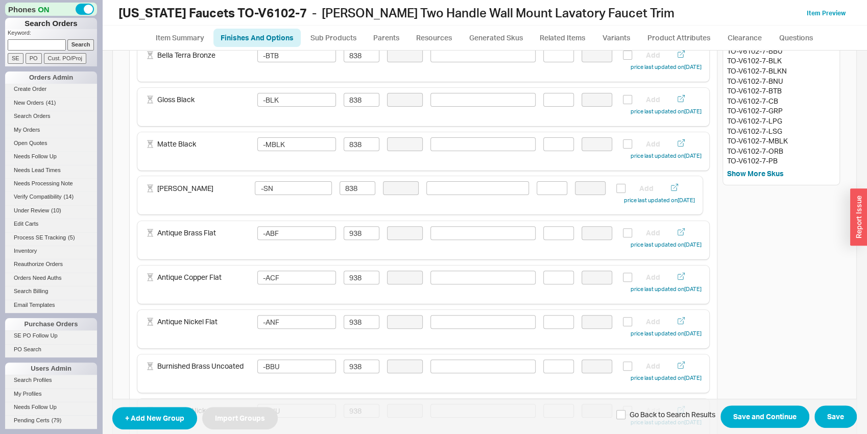
type input "-SN"
type input "838"
type input "-ABF"
type input "938"
type input "-ACF"
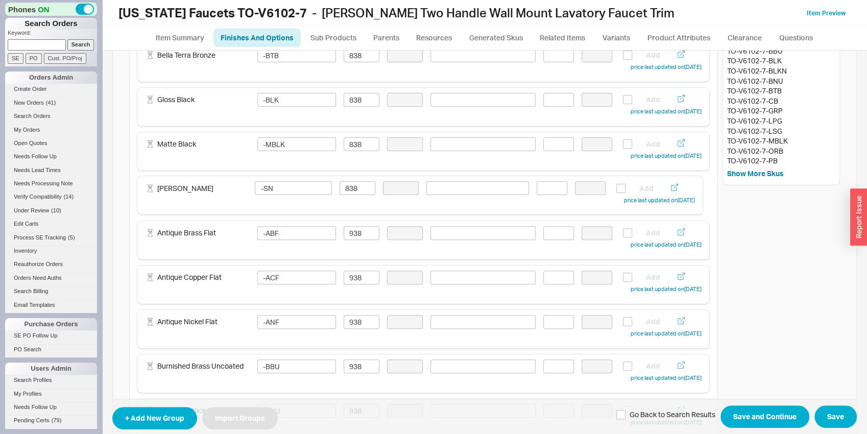
type input "-ANF"
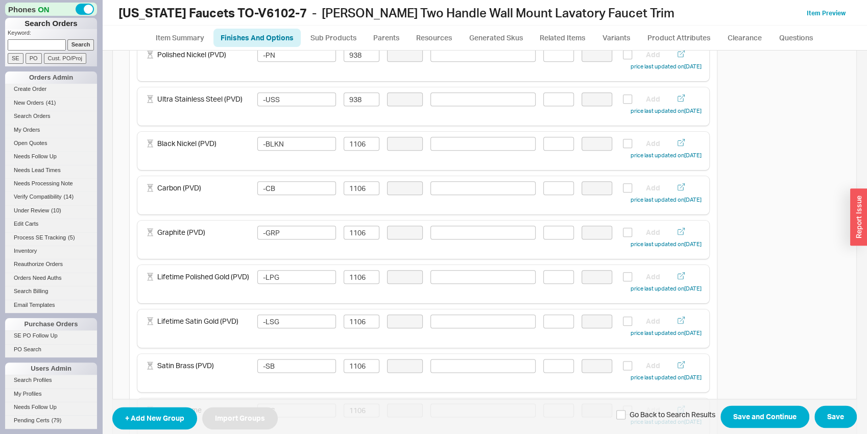
scroll to position [860, 0]
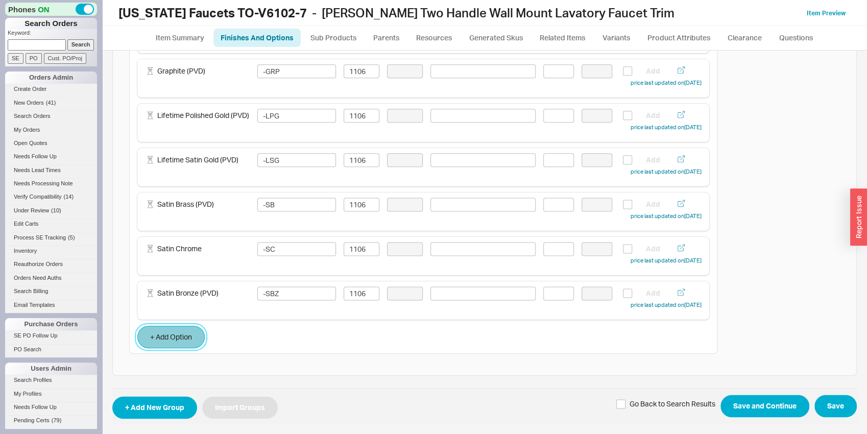
click at [166, 345] on button "+ Add Option" at bounding box center [170, 337] width 67 height 22
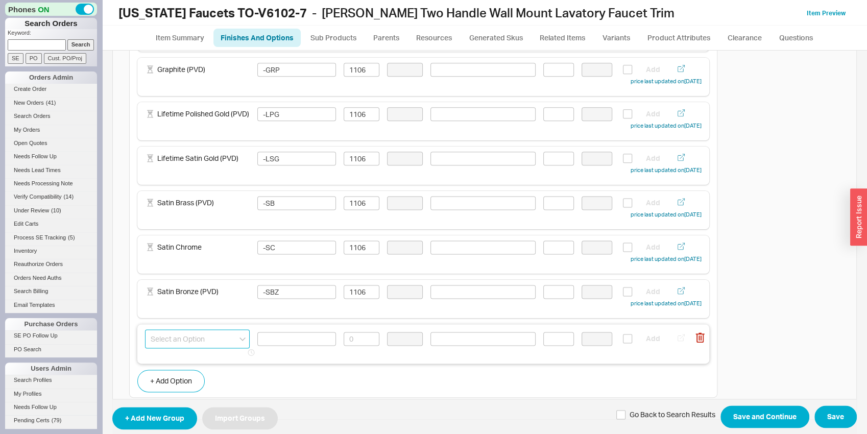
click at [198, 346] on input at bounding box center [197, 339] width 105 height 19
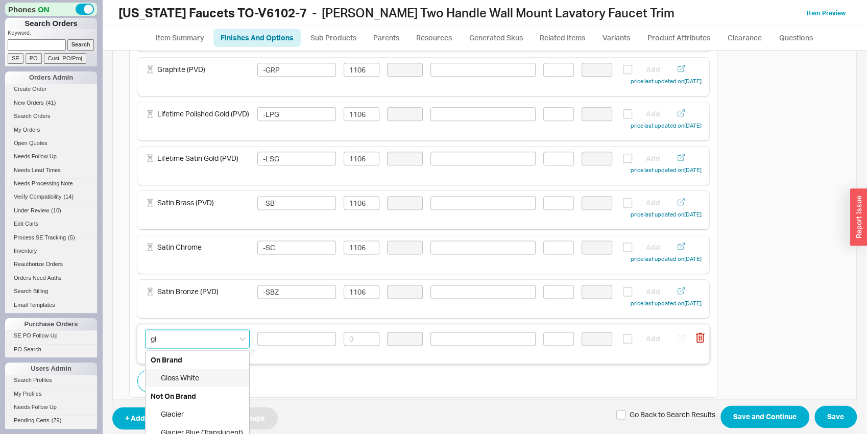
click at [202, 382] on div "Gloss White" at bounding box center [198, 378] width 104 height 18
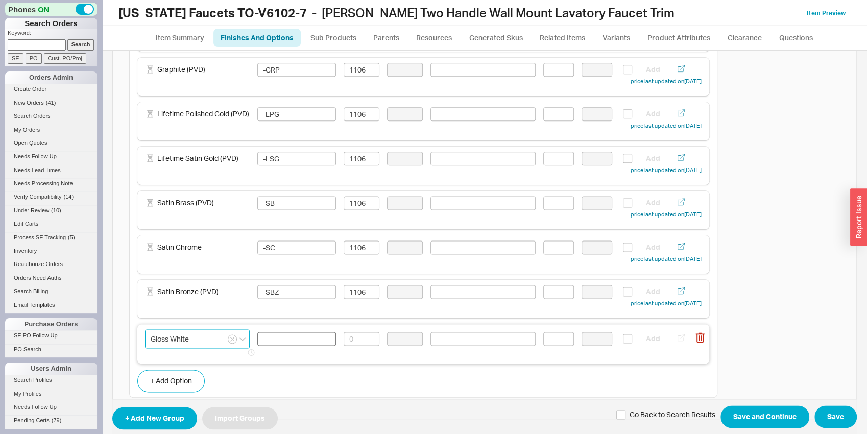
type input "Gloss White"
click at [292, 343] on input at bounding box center [296, 339] width 79 height 14
click at [292, 342] on input at bounding box center [296, 339] width 79 height 14
click at [292, 345] on input at bounding box center [296, 339] width 79 height 14
type input "-WHT"
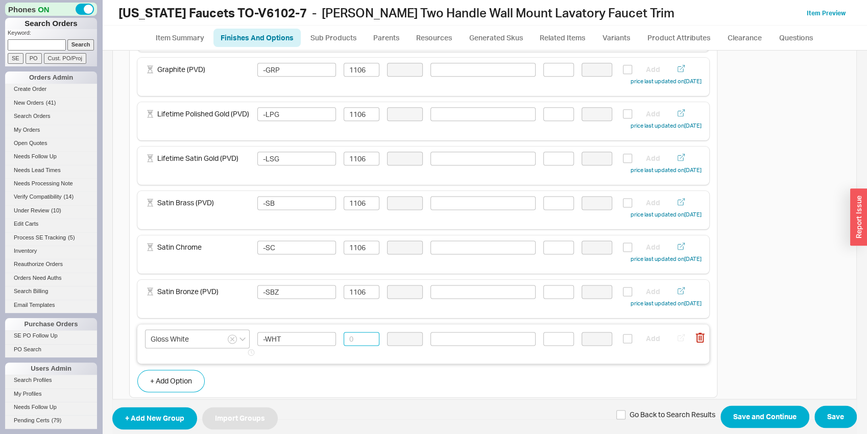
click at [347, 339] on input at bounding box center [362, 339] width 36 height 14
type input "838"
click at [200, 378] on button "+ Add Option" at bounding box center [170, 381] width 67 height 22
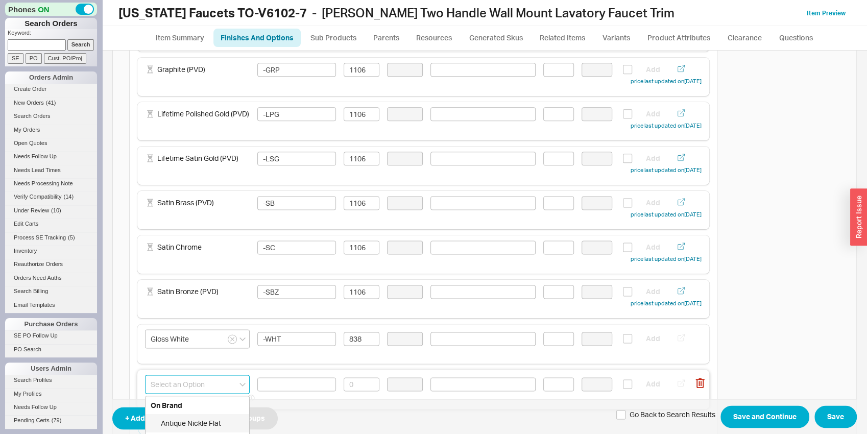
click at [160, 390] on input at bounding box center [197, 384] width 105 height 19
click at [176, 422] on div "[PERSON_NAME]" at bounding box center [198, 423] width 104 height 18
type input "[PERSON_NAME]"
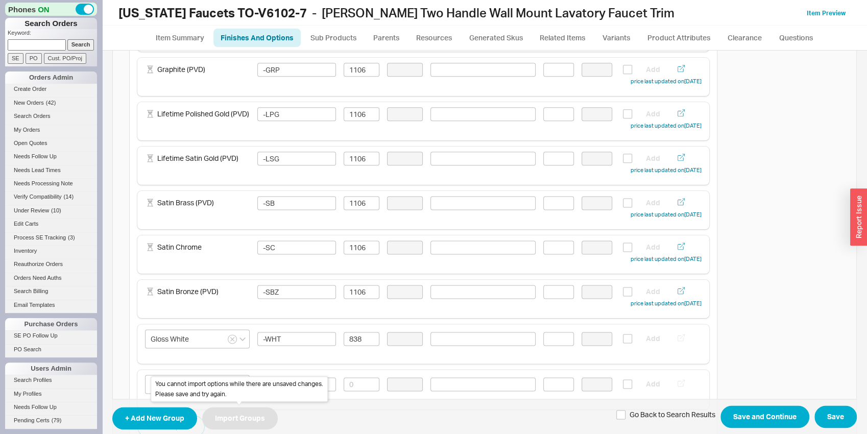
click at [324, 385] on div "You cannot import options while there are unsaved changes. Please save and try …" at bounding box center [239, 390] width 177 height 26
click at [328, 389] on input at bounding box center [296, 385] width 79 height 14
type input "-MWHT"
click at [359, 385] on input at bounding box center [362, 385] width 36 height 14
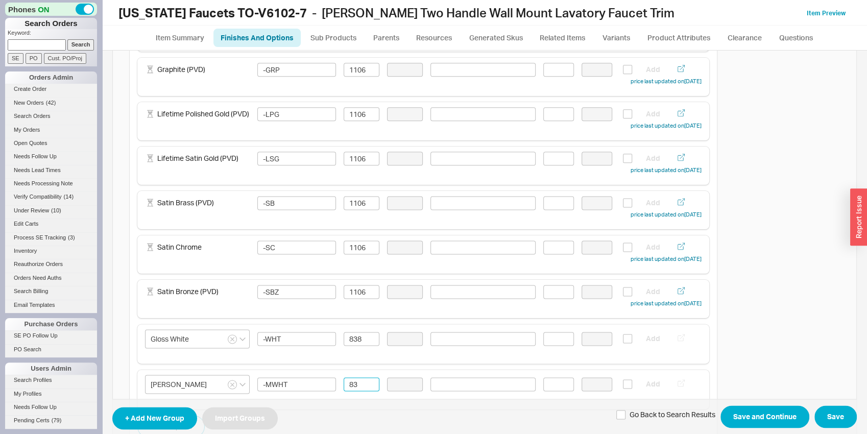
type input "838"
click at [293, 355] on div "Gloss White -WHT 838 Add" at bounding box center [423, 344] width 557 height 29
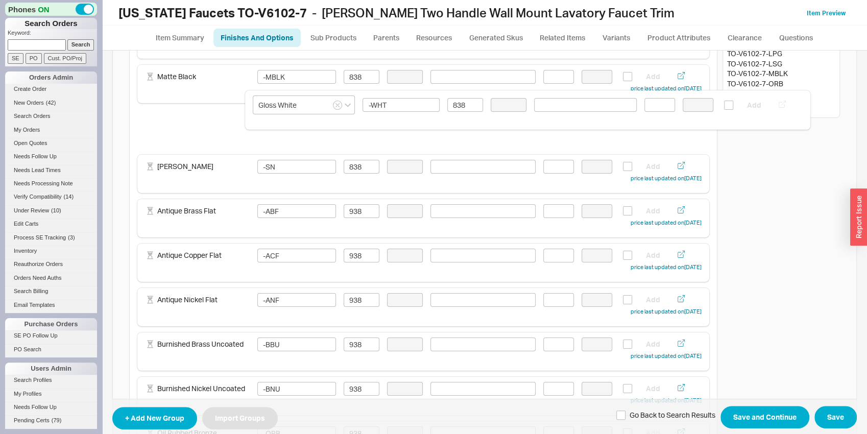
scroll to position [218, 0]
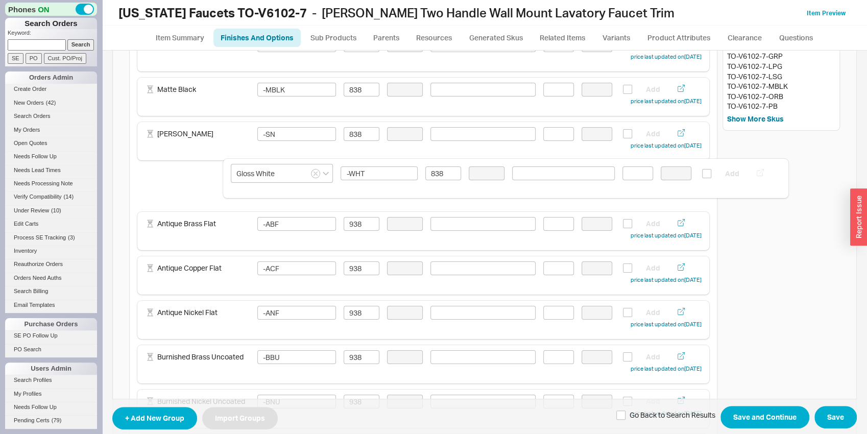
drag, startPoint x: 294, startPoint y: 305, endPoint x: 378, endPoint y: 201, distance: 133.0
type input "-BBU"
type input "-BNU"
type input "-ORB"
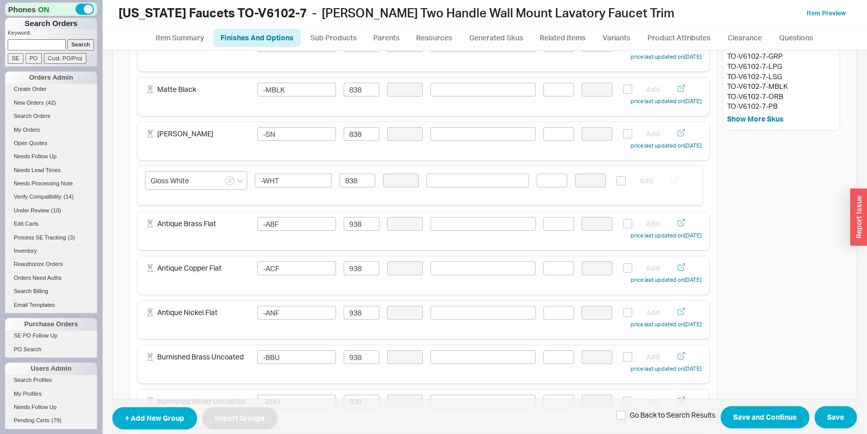
type input "-PB"
type input "-PBU"
type input "-PN"
type input "-USS"
type input "-BLKN"
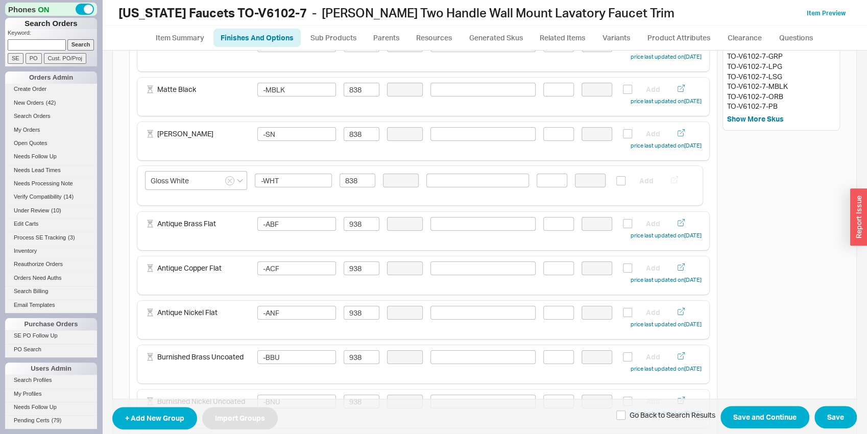
type input "1106"
type input "-CB"
type input "-GRP"
type input "-LPG"
type input "-LSG"
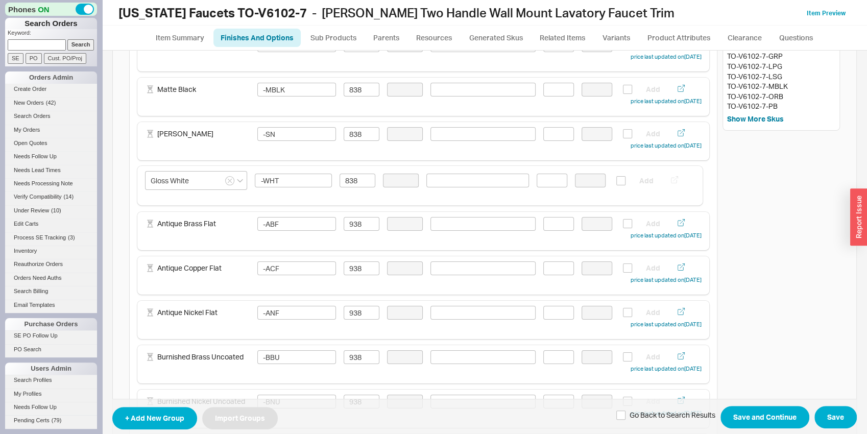
type input "-SB"
type input "-SC"
type input "-SBZ"
type input "-ABF"
type input "938"
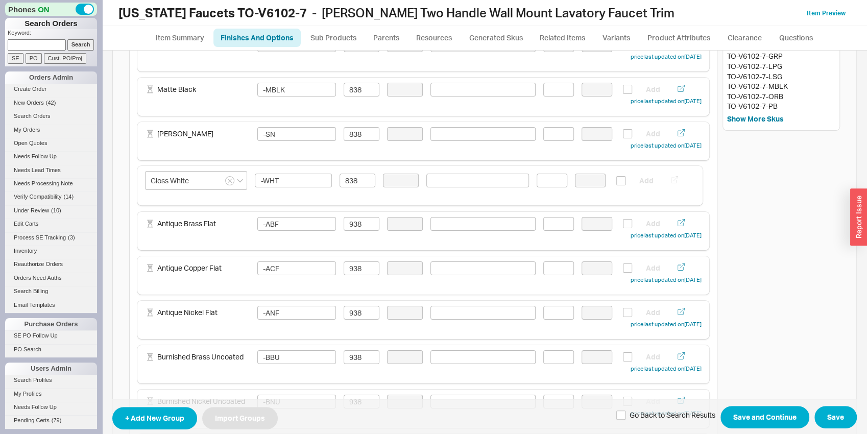
type input "-ACF"
type input "-ANF"
type input "-WHT"
type input "838"
type input "Gloss White"
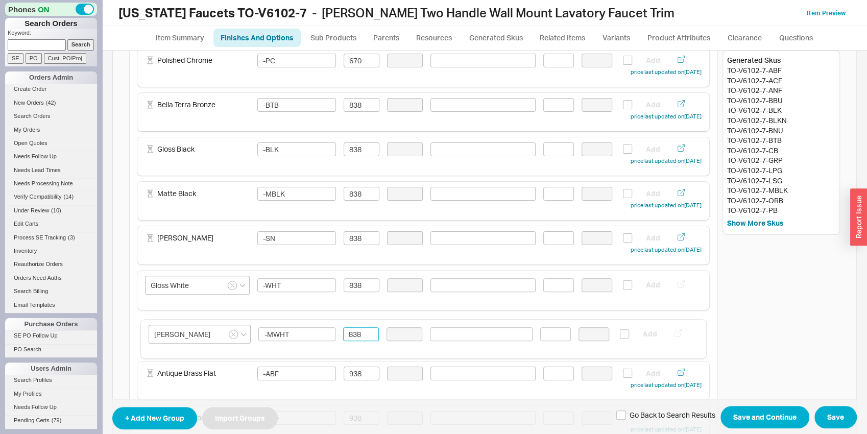
scroll to position [114, 0]
drag, startPoint x: 358, startPoint y: 312, endPoint x: 363, endPoint y: 337, distance: 26.0
type input "[PERSON_NAME]"
type input "-MWHT"
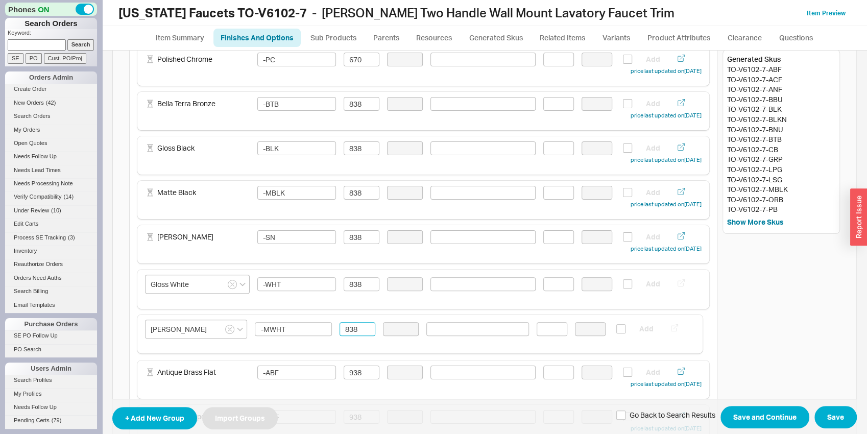
type input "838"
type input "-ABF"
type input "938"
type input "-ACF"
type input "-ANF"
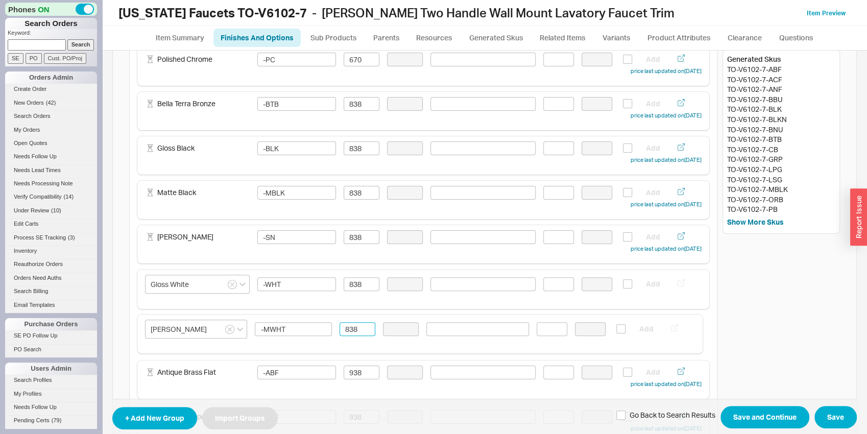
type input "-BBU"
type input "-BNU"
type input "-ORB"
type input "-PB"
type input "-PBU"
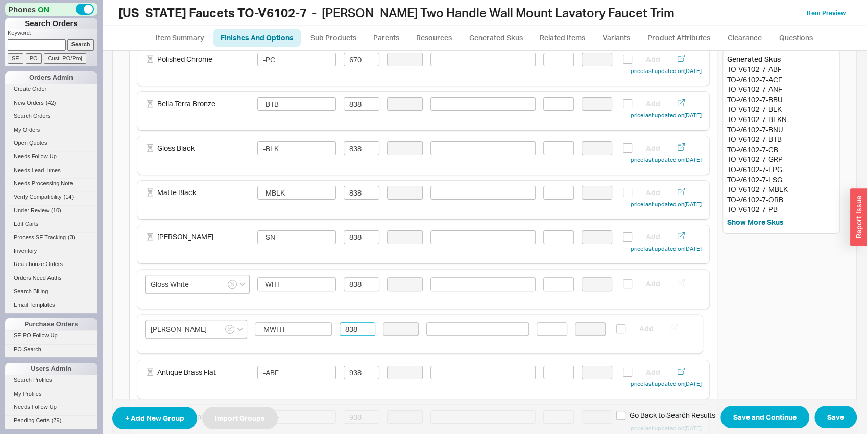
type input "-PN"
type input "-USS"
type input "-BLKN"
type input "1106"
type input "-CB"
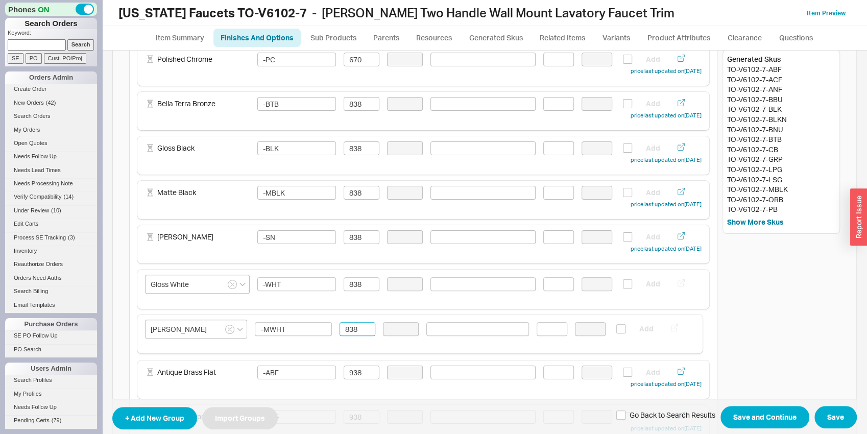
type input "-GRP"
type input "-LPG"
type input "-LSG"
type input "-SB"
type input "-SC"
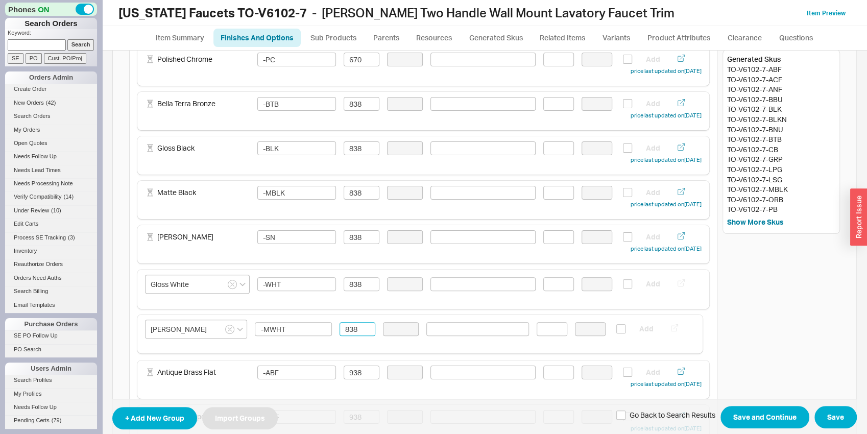
type input "-SBZ"
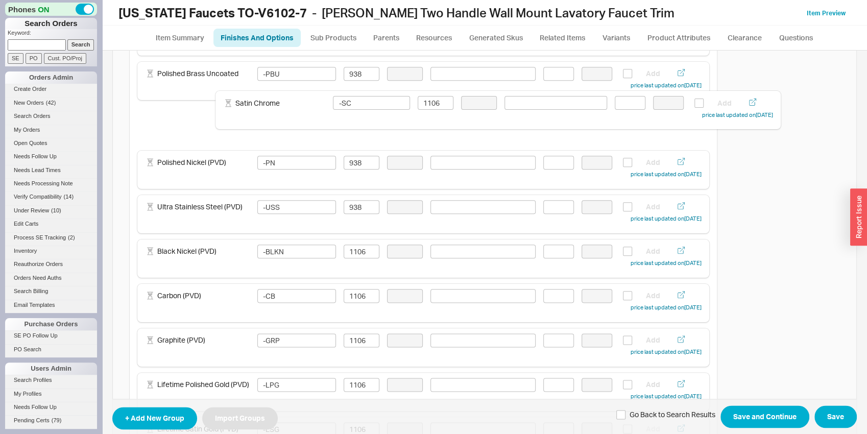
scroll to position [723, 0]
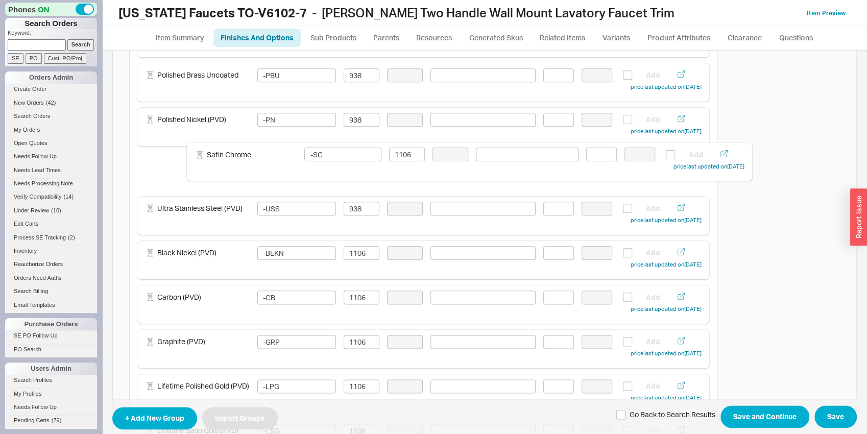
drag, startPoint x: 227, startPoint y: 347, endPoint x: 276, endPoint y: 166, distance: 188.0
type input "-USS"
type input "938"
type input "-BLKN"
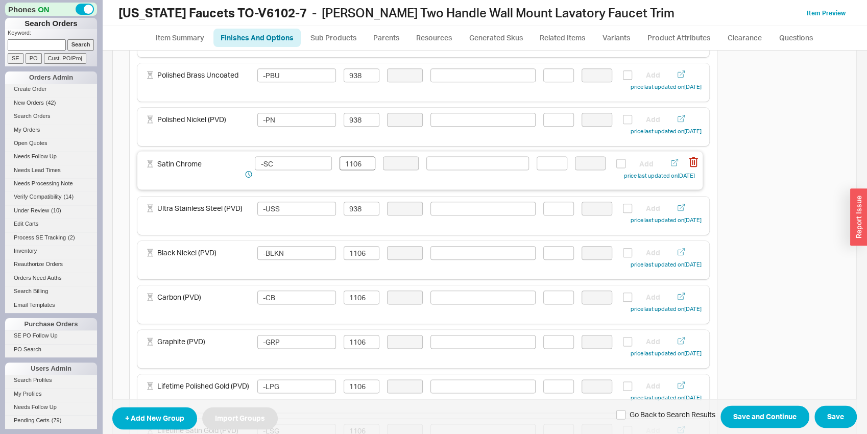
type input "1106"
type input "-CB"
type input "-GRP"
type input "-LPG"
type input "-LSG"
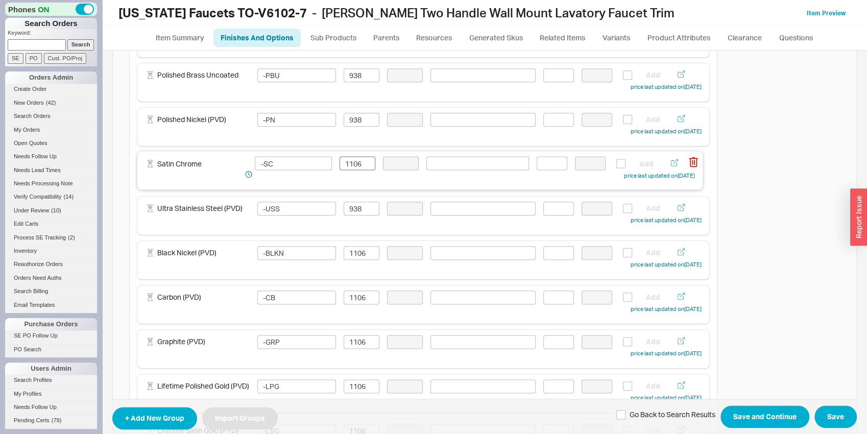
type input "-SB"
type input "-SC"
type input "838"
click at [365, 165] on input "1106" at bounding box center [362, 164] width 36 height 14
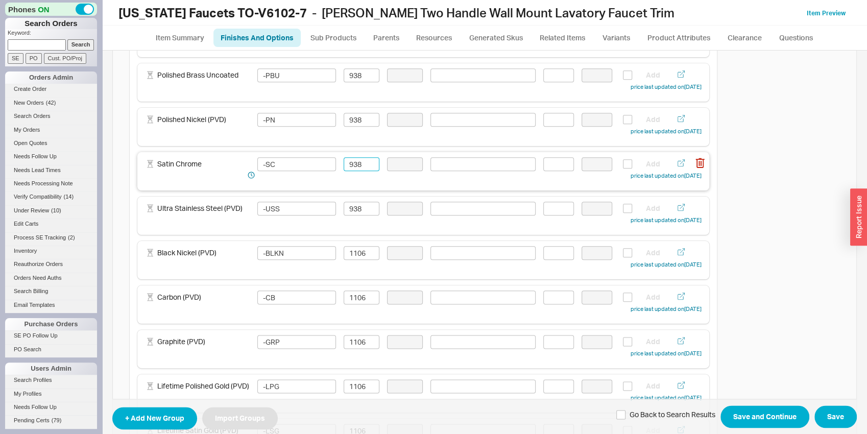
click at [365, 164] on input "938" at bounding box center [362, 164] width 36 height 14
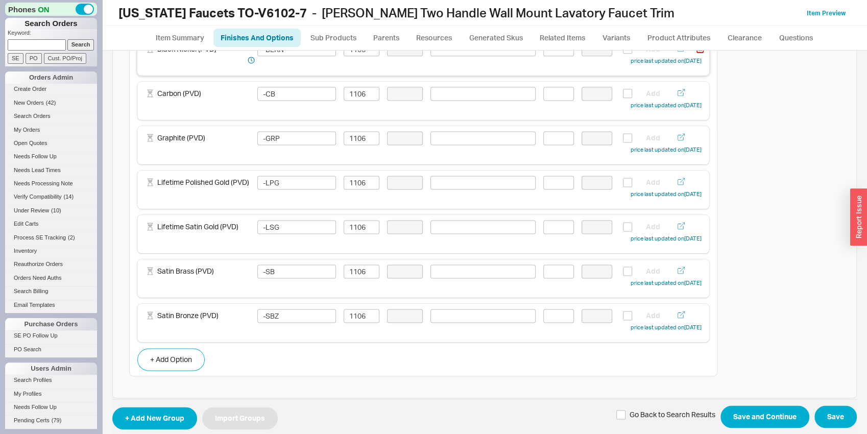
scroll to position [936, 0]
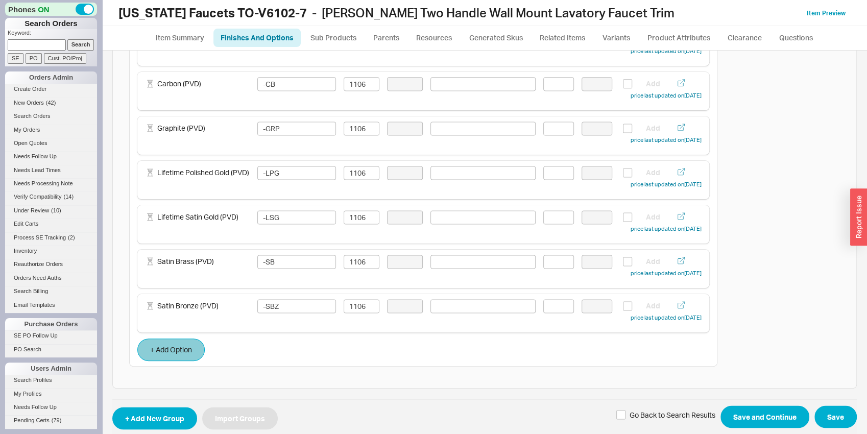
type input "938"
click at [177, 355] on button "+ Add Option" at bounding box center [170, 350] width 67 height 22
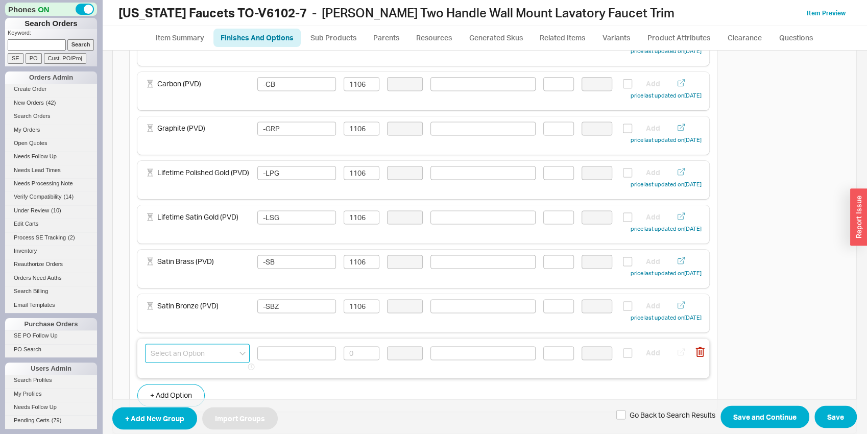
click at [178, 352] on input at bounding box center [197, 353] width 105 height 19
click at [224, 419] on div "French Gold (PVD)" at bounding box center [198, 411] width 104 height 18
type input "French Gold (PVD)"
click at [319, 351] on input at bounding box center [296, 353] width 79 height 14
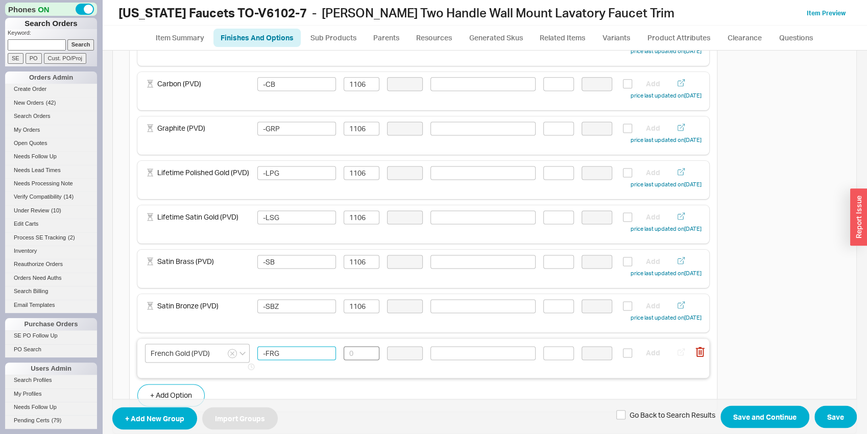
type input "-FRG"
click at [374, 359] on input at bounding box center [362, 353] width 36 height 14
type input "1106"
click at [275, 373] on div "French Gold (PVD) -FRG 1106 Add" at bounding box center [423, 358] width 557 height 29
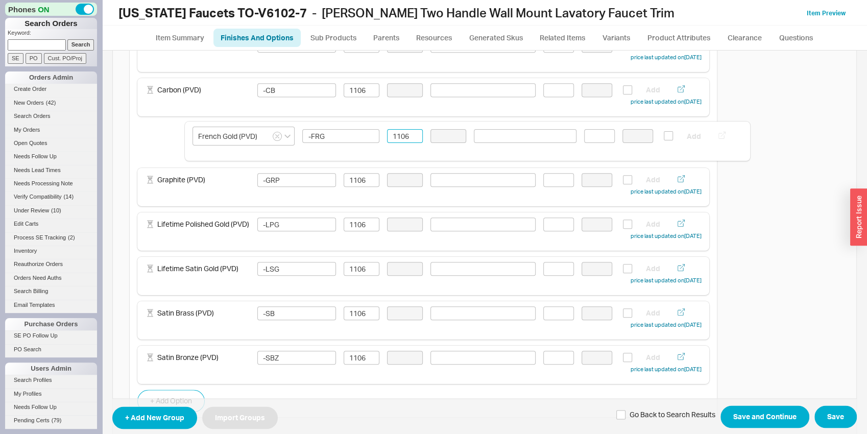
scroll to position [927, 0]
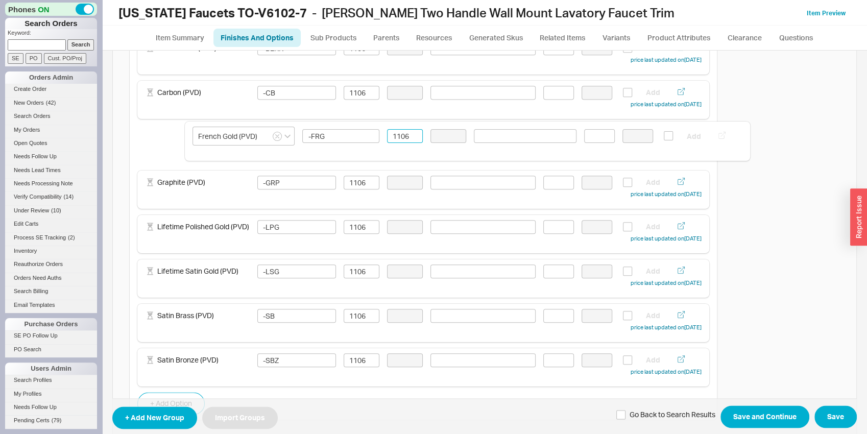
drag, startPoint x: 271, startPoint y: 369, endPoint x: 325, endPoint y: 149, distance: 227.4
type input "-SBZ"
type input "-GRP"
type input "-LPG"
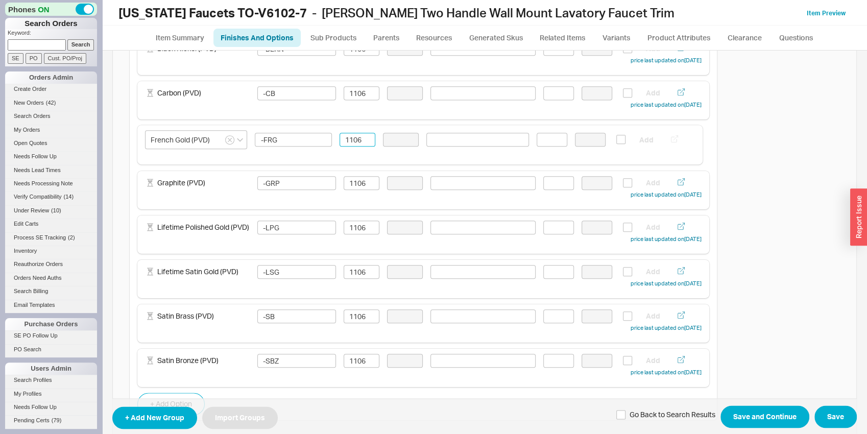
type input "-LSG"
type input "-SB"
type input "French Gold (PVD)"
type input "-FRG"
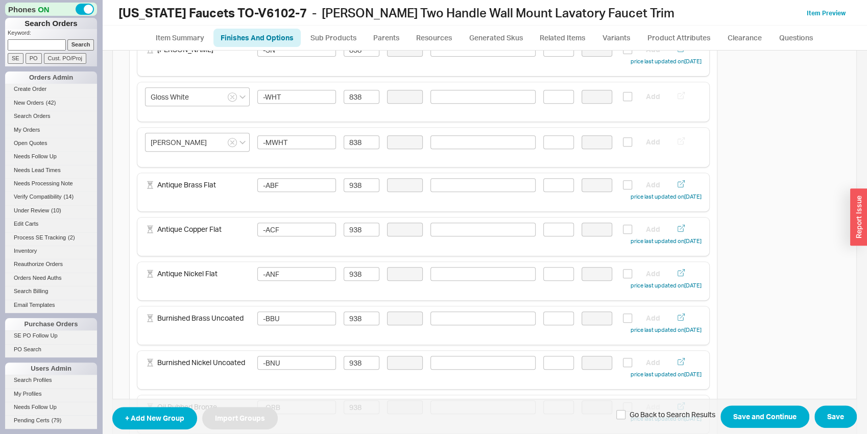
scroll to position [0, 0]
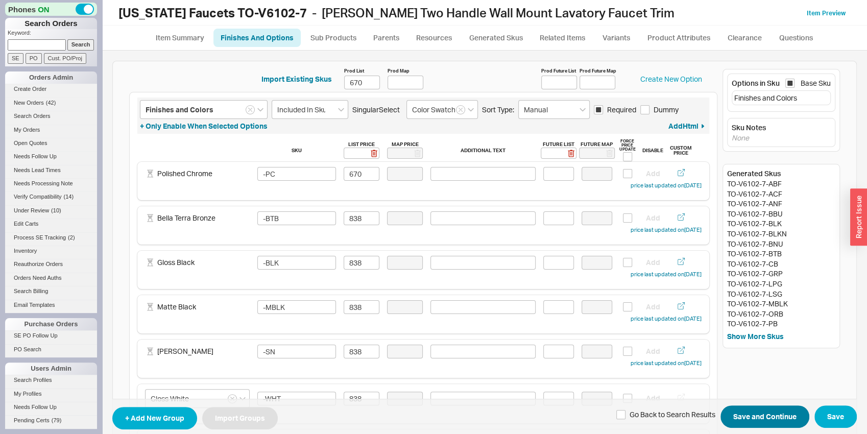
type input "1106"
click at [780, 407] on button "Save and Continue" at bounding box center [765, 417] width 89 height 22
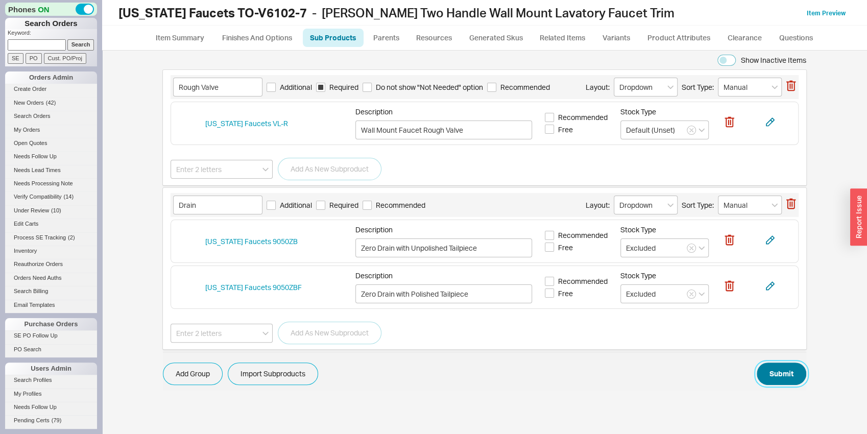
click at [776, 363] on button "Submit" at bounding box center [782, 374] width 50 height 22
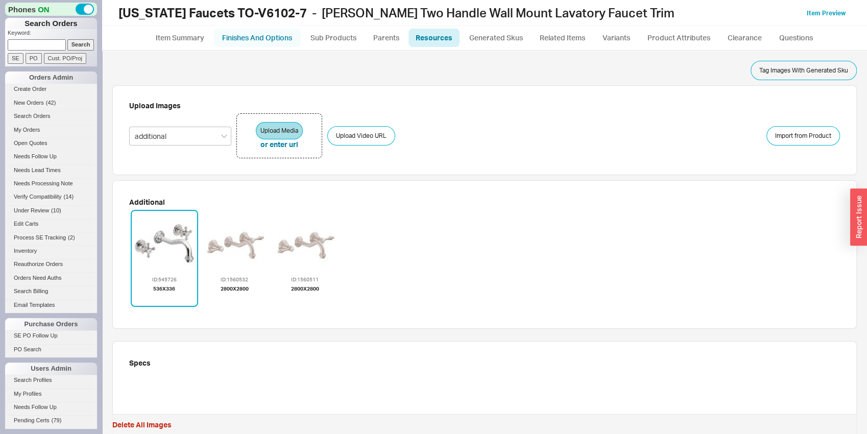
click at [252, 37] on link "Finishes And Options" at bounding box center [257, 38] width 87 height 18
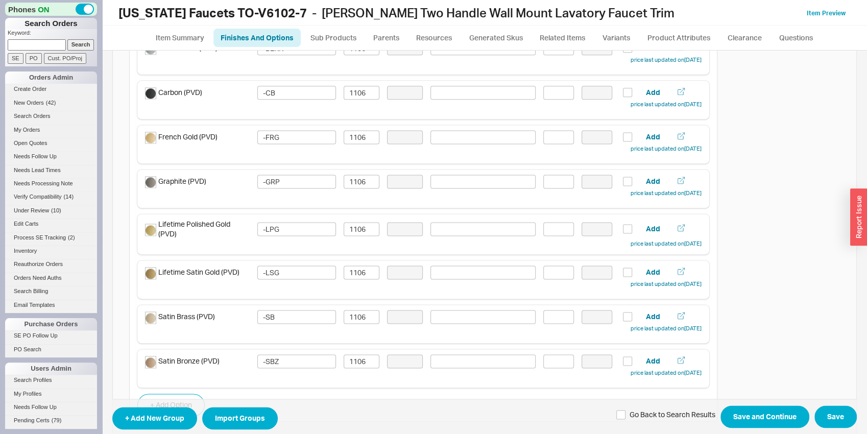
scroll to position [993, 0]
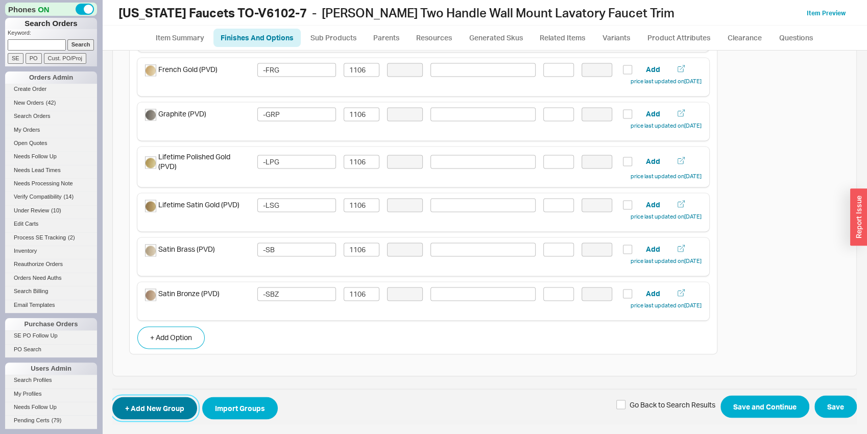
click at [165, 403] on button "+ Add New Group" at bounding box center [154, 408] width 85 height 22
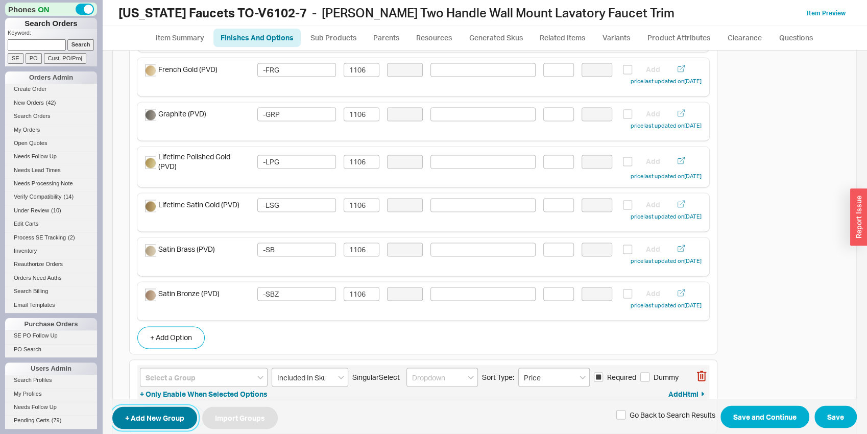
scroll to position [1073, 0]
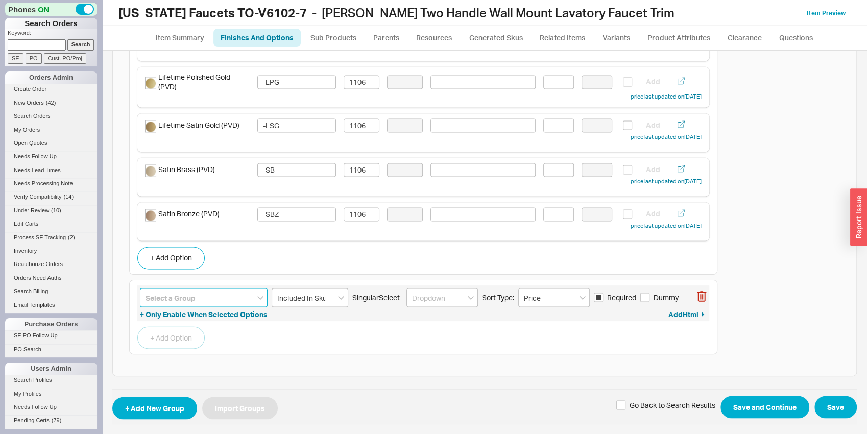
click at [180, 303] on input at bounding box center [204, 297] width 128 height 19
click at [208, 316] on div "Handles" at bounding box center [203, 319] width 127 height 18
type input "Handles"
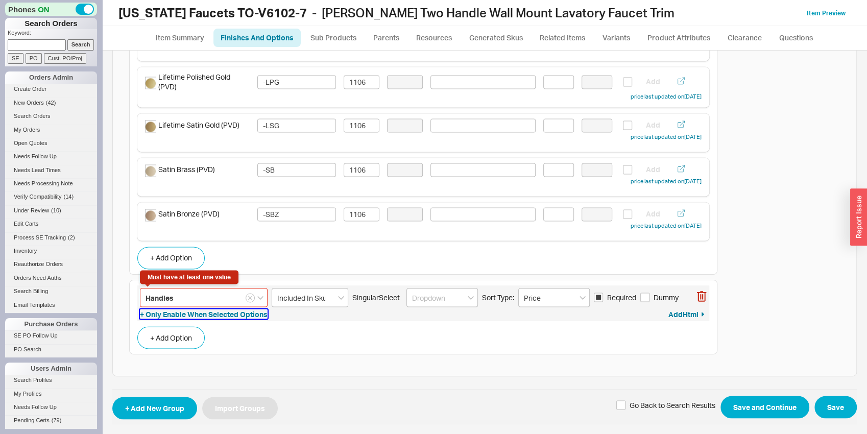
drag, startPoint x: 208, startPoint y: 316, endPoint x: 172, endPoint y: 349, distance: 48.8
click at [543, 295] on input "Price" at bounding box center [555, 297] width 72 height 19
click at [543, 311] on div "Manual" at bounding box center [554, 319] width 70 height 18
type input "Manual"
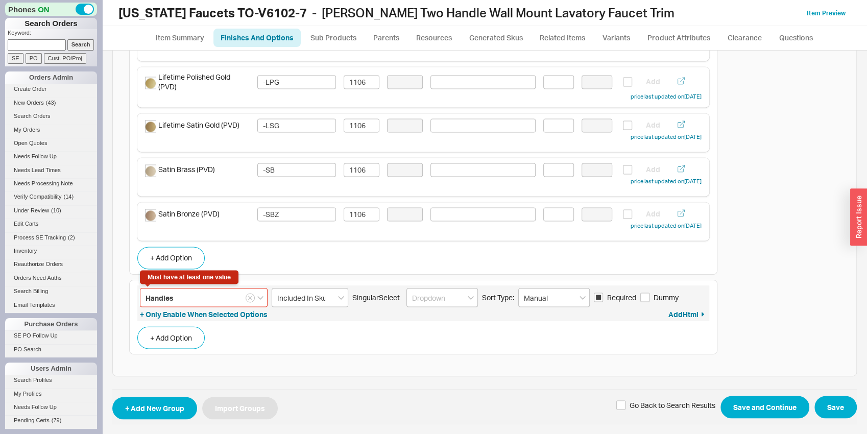
click at [187, 299] on input "Handles" at bounding box center [204, 297] width 128 height 19
click at [196, 337] on button "+ Add Option" at bounding box center [170, 337] width 67 height 22
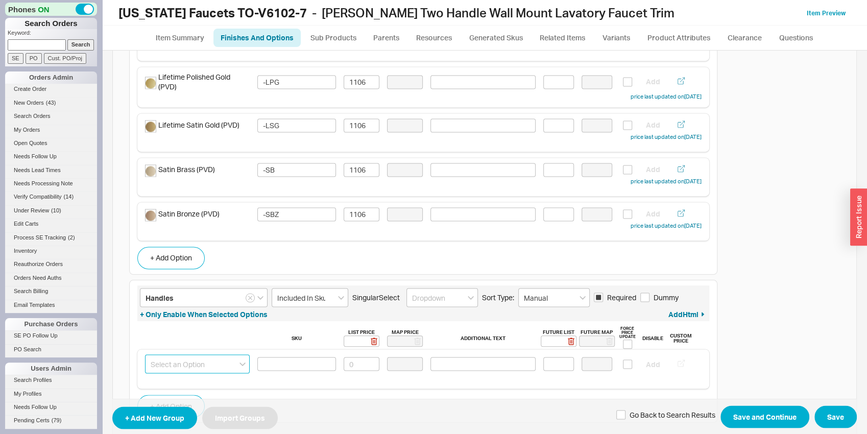
click at [196, 363] on input at bounding box center [197, 364] width 105 height 19
click at [183, 408] on div "Lever Handle" at bounding box center [198, 403] width 104 height 18
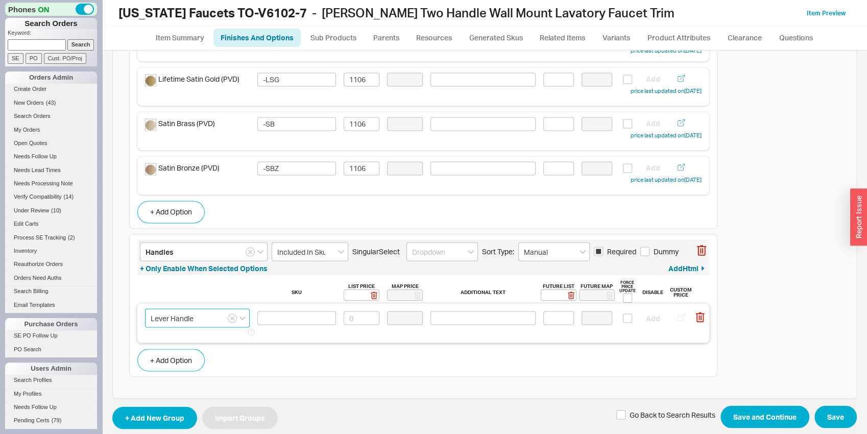
scroll to position [1141, 0]
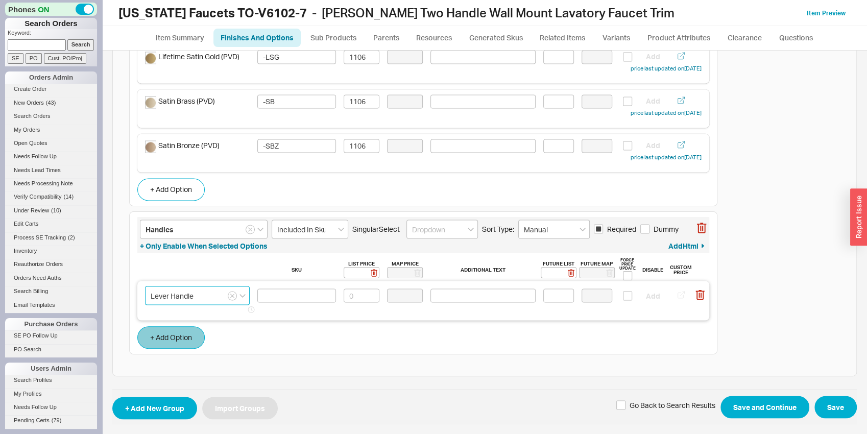
type input "Lever Handle"
click at [186, 338] on button "+ Add Option" at bounding box center [170, 337] width 67 height 22
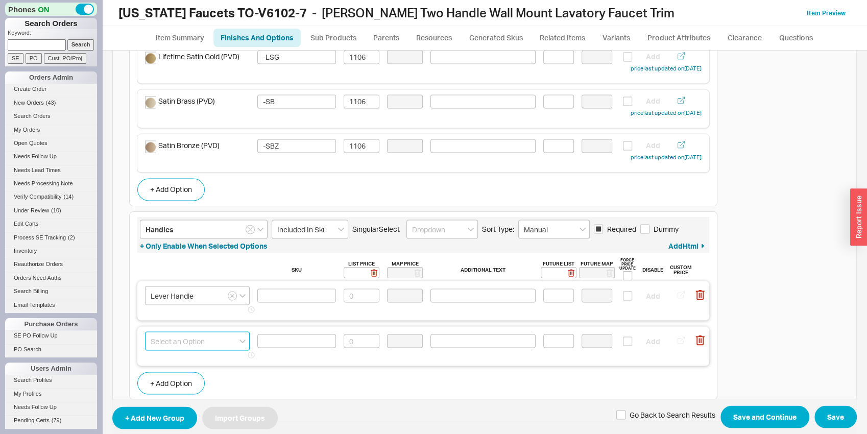
click at [193, 343] on input at bounding box center [197, 341] width 105 height 19
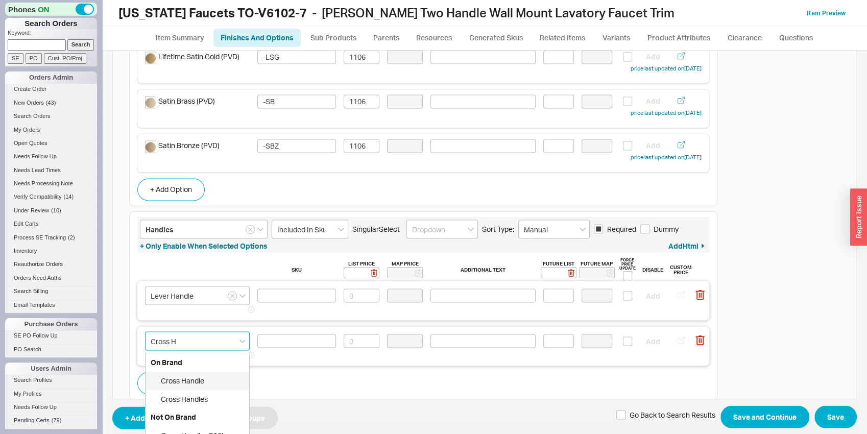
click at [203, 375] on div "Cross Handle" at bounding box center [198, 380] width 104 height 18
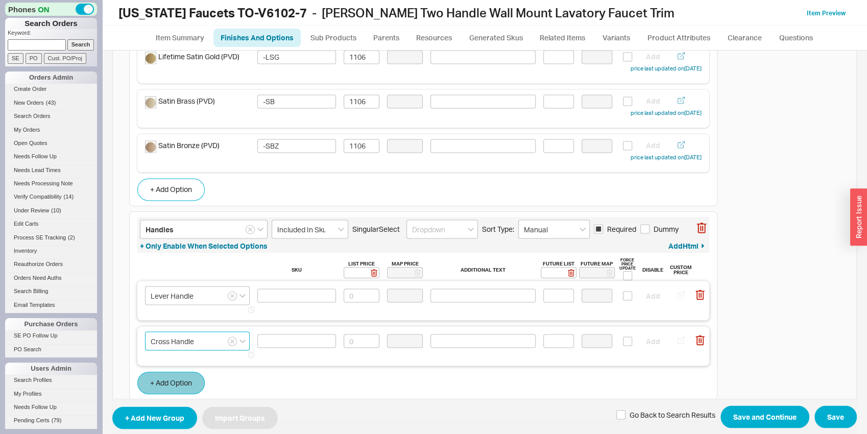
type input "Cross Handle"
click at [188, 382] on button "+ Add Option" at bounding box center [170, 383] width 67 height 22
click at [189, 385] on input at bounding box center [197, 386] width 105 height 19
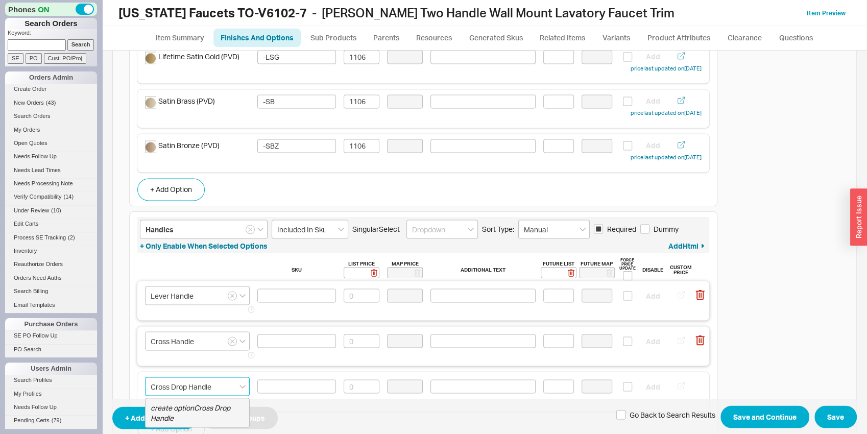
click at [302, 282] on div "Lever Handle Add" at bounding box center [423, 300] width 572 height 39
type input "Cross Drop Handle"
click at [298, 300] on input at bounding box center [296, 296] width 79 height 14
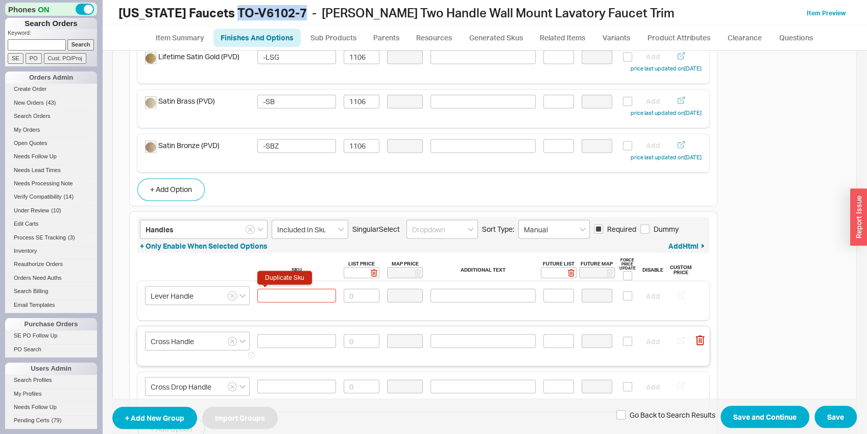
drag, startPoint x: 229, startPoint y: 7, endPoint x: 295, endPoint y: 9, distance: 65.4
click at [295, 9] on b "California Faucets TO-V6102-7" at bounding box center [213, 12] width 189 height 15
copy b "TO-V6102-7"
click at [296, 297] on input "Duplicate Sku" at bounding box center [296, 296] width 79 height 14
paste input "TO-V6102-7"
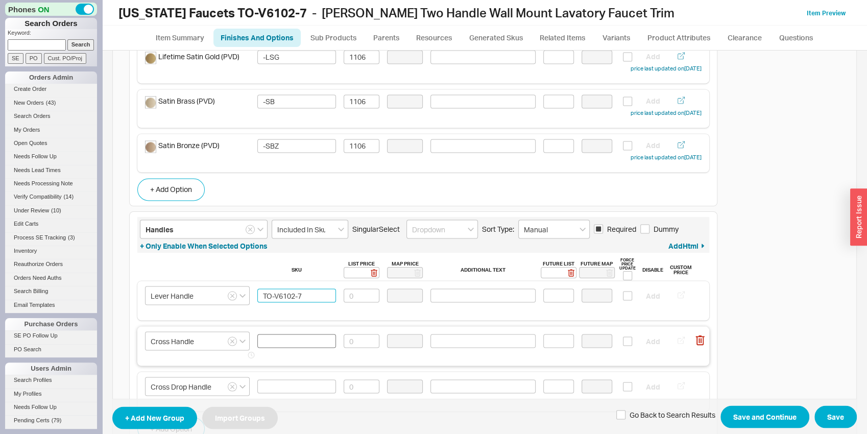
type input "TO-V6102-7"
click at [274, 341] on input at bounding box center [296, 341] width 79 height 14
paste input "TO-V6102-7"
click at [294, 342] on input "TO-V6102-7" at bounding box center [296, 341] width 79 height 14
click at [284, 395] on div "Cross Drop Handle Add" at bounding box center [423, 391] width 557 height 29
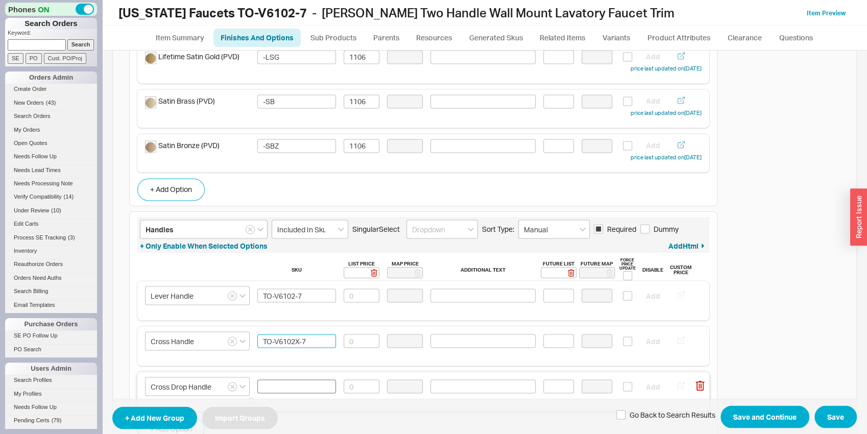
type input "TO-V6102X-7"
click at [284, 385] on input at bounding box center [296, 387] width 79 height 14
click at [295, 345] on input "TO-V6102X-7" at bounding box center [296, 341] width 79 height 14
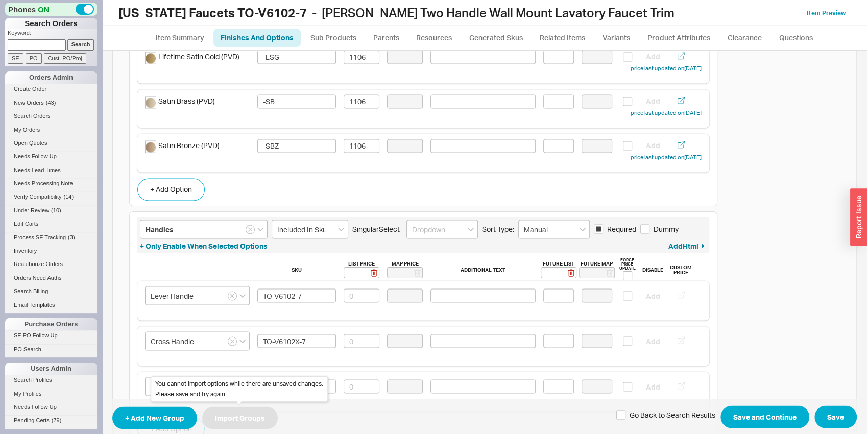
click at [274, 389] on div "You cannot import options while there are unsaved changes. Please save and try …" at bounding box center [239, 390] width 177 height 26
click at [325, 389] on div "You cannot import options while there are unsaved changes. Please save and try …" at bounding box center [239, 390] width 177 height 26
click at [330, 385] on input at bounding box center [296, 387] width 79 height 14
paste input "TO-V6102X-7"
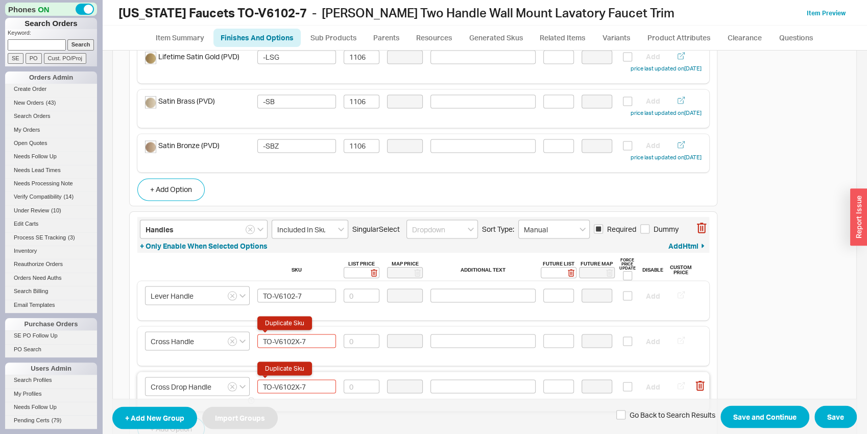
click at [296, 384] on input "TO-V6102X-7" at bounding box center [296, 387] width 79 height 14
type input "TO-V6102XD-7"
click at [324, 226] on input "Included In Sku" at bounding box center [310, 229] width 77 height 19
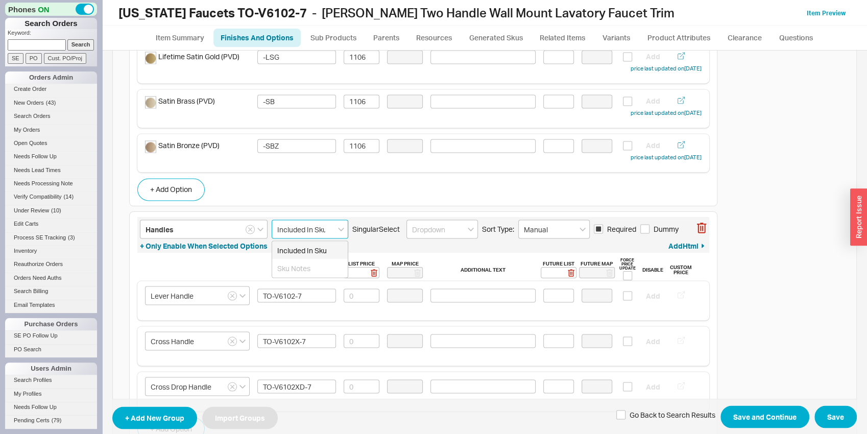
click at [324, 222] on input "Included In Sku" at bounding box center [310, 229] width 77 height 19
click at [363, 296] on input at bounding box center [362, 296] width 36 height 14
type input "0"
click at [358, 339] on input at bounding box center [362, 341] width 36 height 14
type input "0"
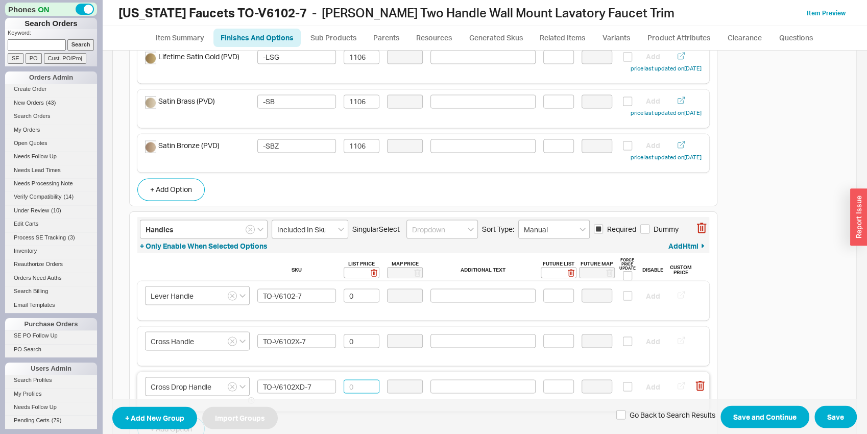
click at [354, 385] on input at bounding box center [362, 387] width 36 height 14
click at [354, 385] on input "0" at bounding box center [362, 387] width 36 height 14
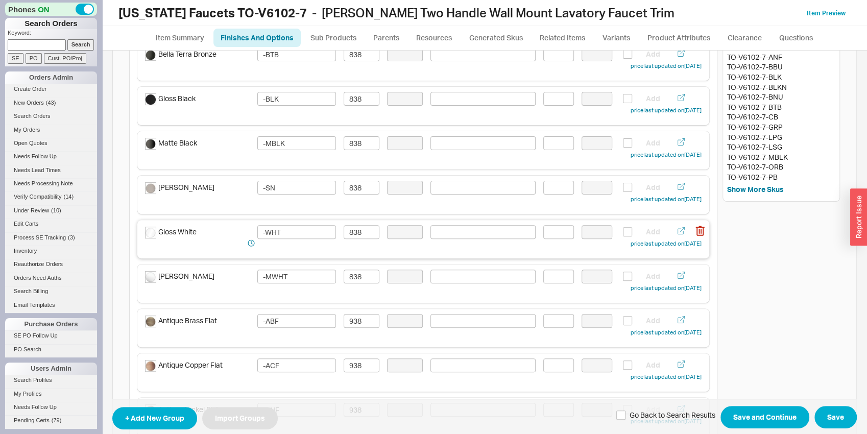
scroll to position [0, 0]
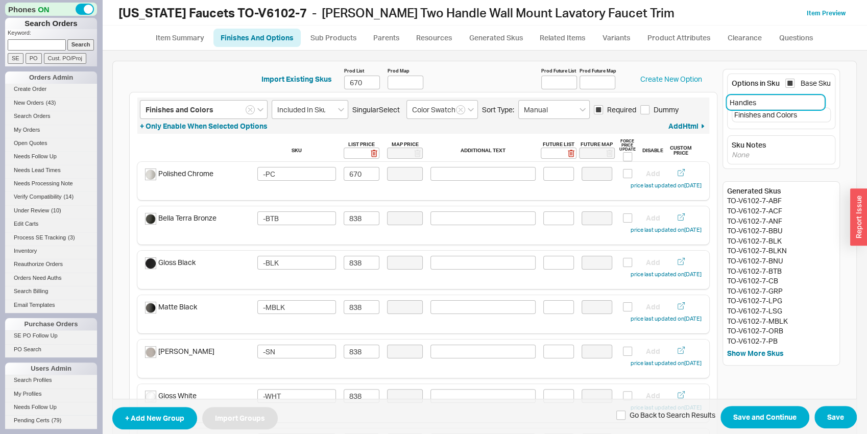
drag, startPoint x: 816, startPoint y: 112, endPoint x: 825, endPoint y: 90, distance: 23.8
click at [825, 90] on div "Options in Sku Base Sku Finishes and Colors Handles" at bounding box center [781, 102] width 108 height 56
type input "0"
click at [786, 81] on input "Base Sku" at bounding box center [790, 83] width 9 height 9
checkbox input "false"
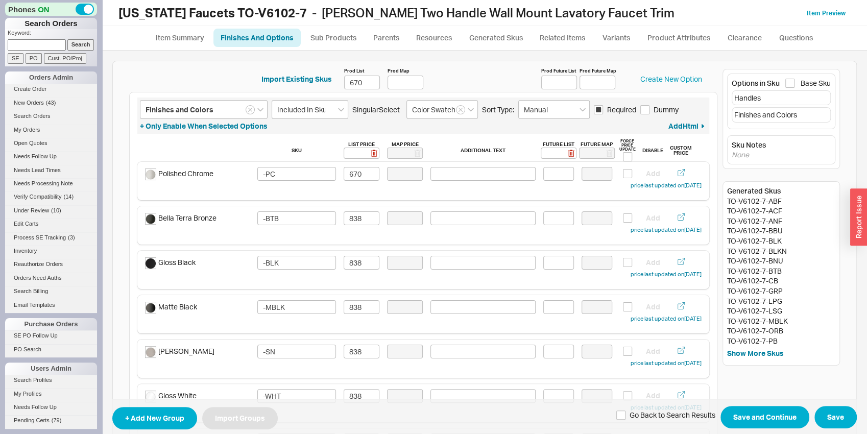
click at [806, 250] on div "TO-V6102-7-BLKN" at bounding box center [781, 251] width 108 height 10
click at [779, 412] on button "Save and Continue" at bounding box center [765, 417] width 89 height 22
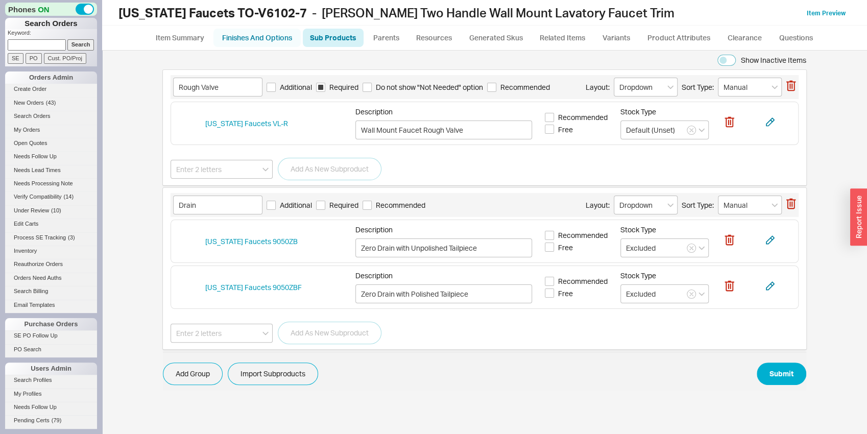
click at [238, 36] on link "Finishes And Options" at bounding box center [257, 38] width 87 height 18
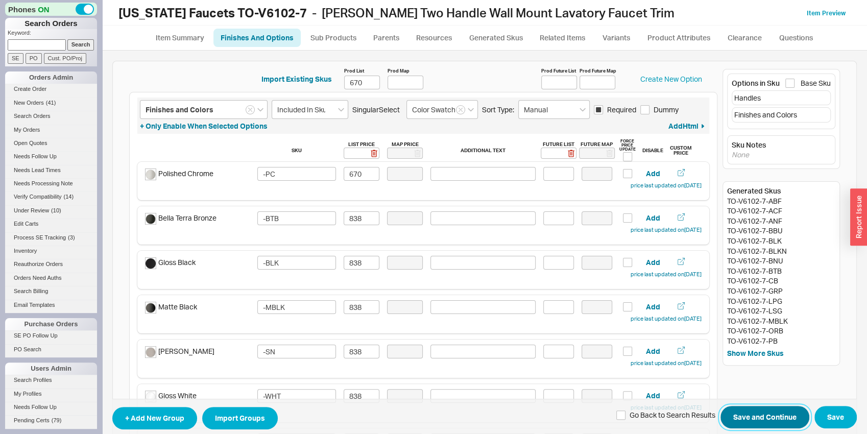
click at [773, 418] on button "Save and Continue" at bounding box center [765, 417] width 89 height 22
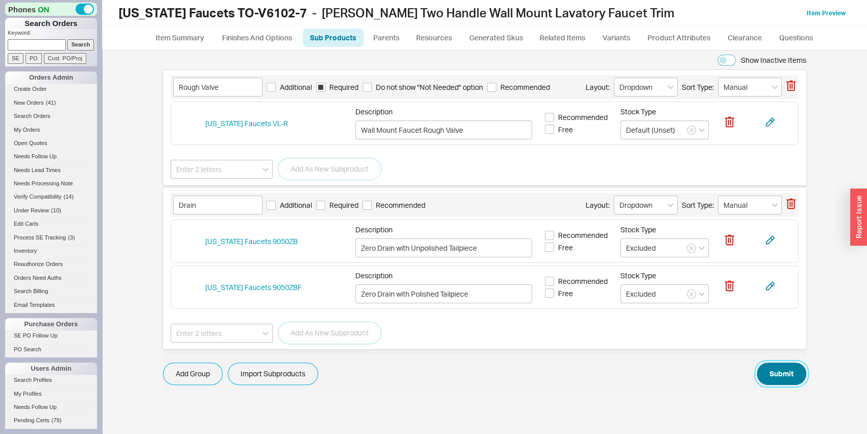
click at [795, 371] on button "Submit" at bounding box center [782, 374] width 50 height 22
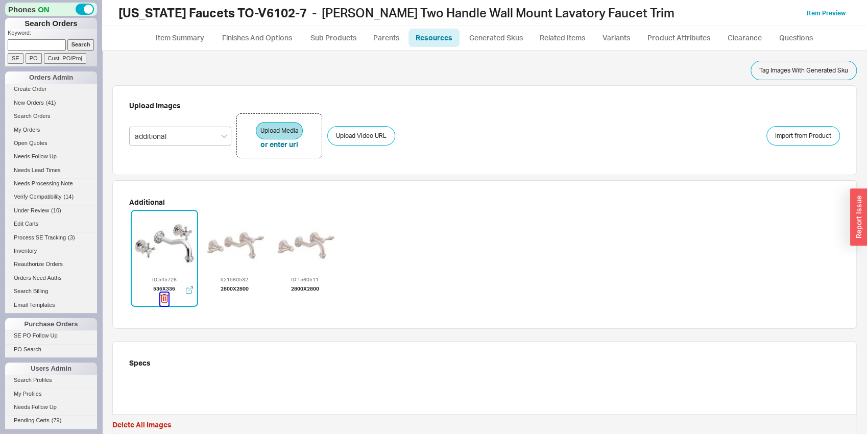
click at [165, 301] on icon "button" at bounding box center [164, 298] width 8 height 9
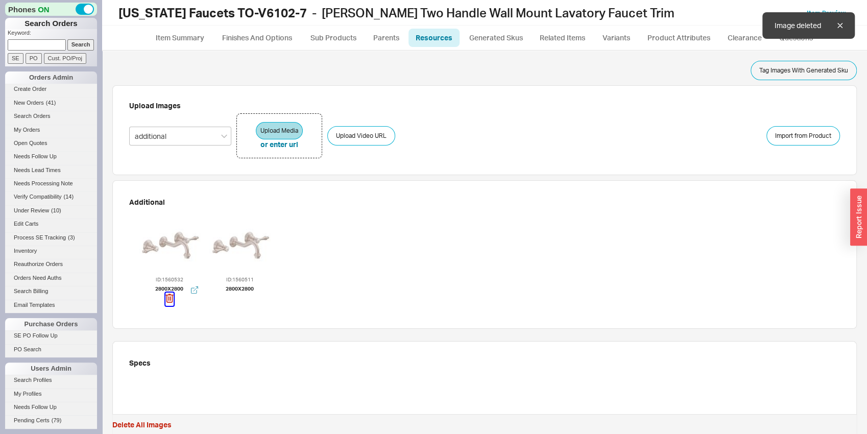
click at [166, 301] on icon "button" at bounding box center [170, 298] width 8 height 9
click at [167, 301] on icon "button" at bounding box center [171, 298] width 8 height 9
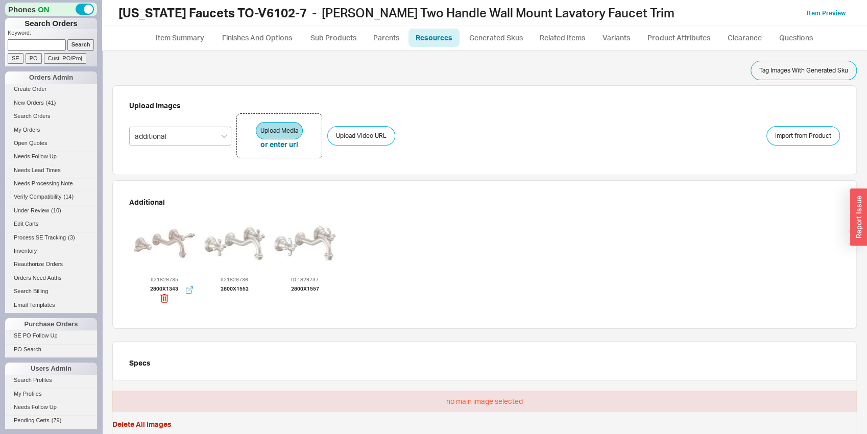
click at [181, 247] on div at bounding box center [164, 243] width 61 height 61
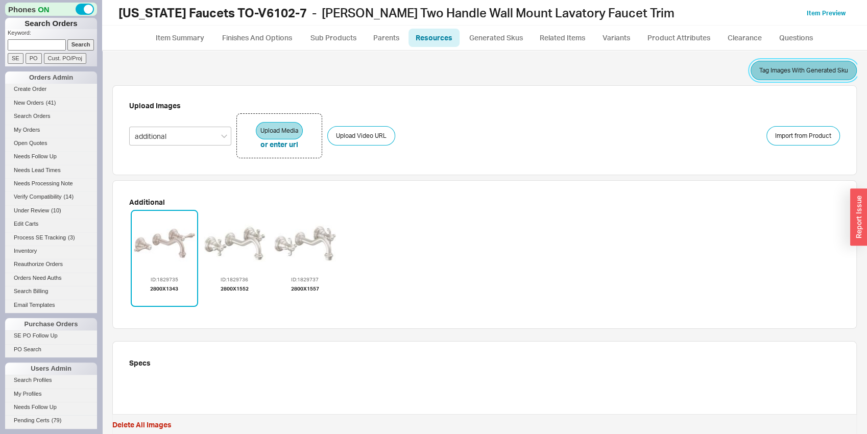
click at [781, 72] on button "Tag Images With Generated Sku" at bounding box center [804, 70] width 106 height 19
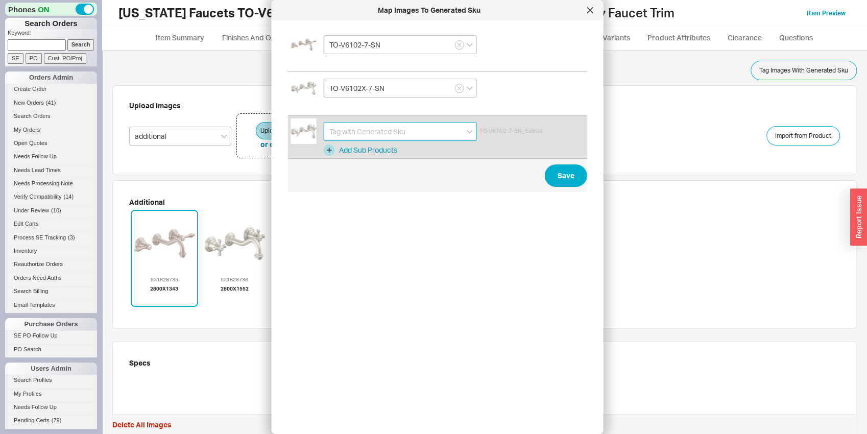
click at [396, 131] on input at bounding box center [400, 131] width 153 height 19
click at [371, 191] on div "TO-V6102XD-7-SN" at bounding box center [400, 189] width 152 height 18
type input "TO-V6102XD-7-SN"
click at [559, 175] on button "Save" at bounding box center [566, 175] width 42 height 22
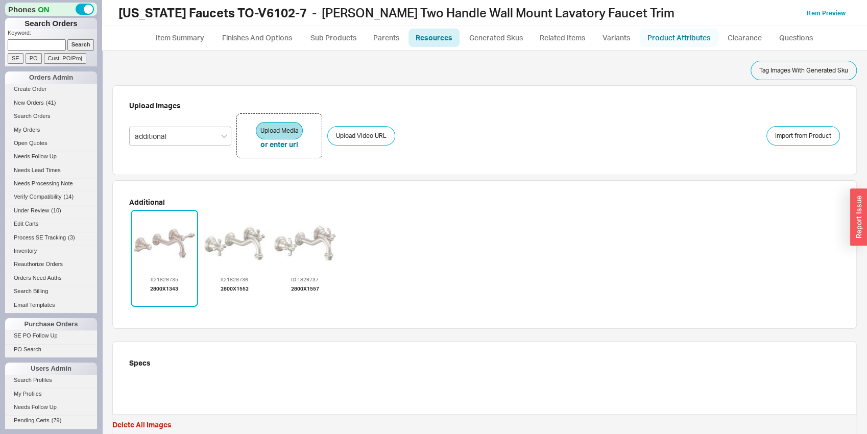
click at [685, 30] on link "Product Attributes" at bounding box center [679, 38] width 78 height 18
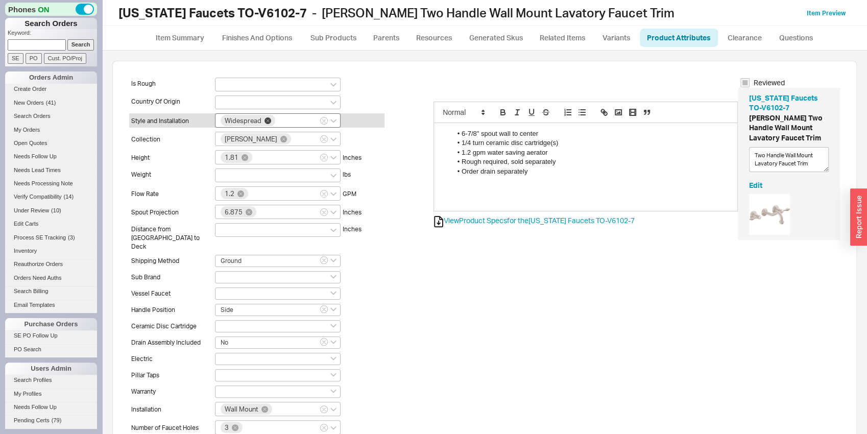
click at [268, 123] on icon at bounding box center [268, 120] width 7 height 7
click at [277, 123] on input "Widespread" at bounding box center [280, 119] width 7 height 9
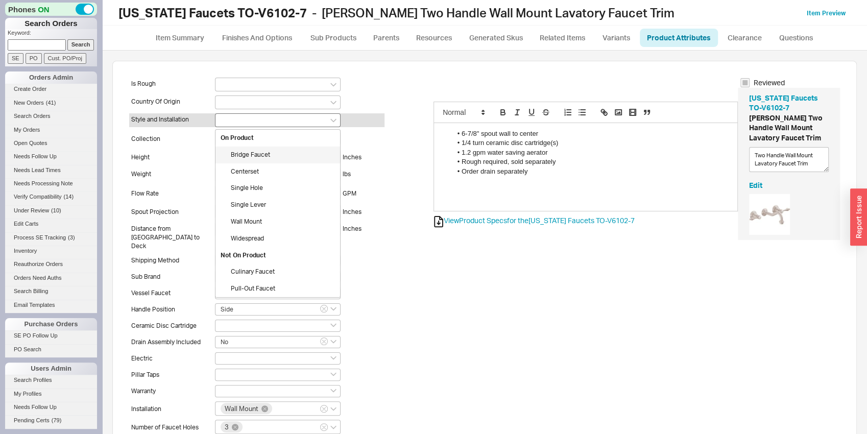
click at [154, 153] on div "Height" at bounding box center [173, 157] width 84 height 9
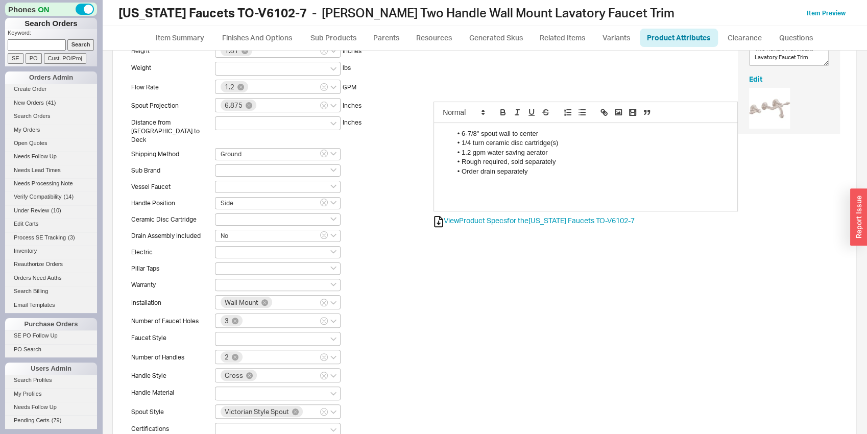
scroll to position [107, 0]
click at [230, 215] on input at bounding box center [278, 219] width 126 height 12
click at [252, 262] on div "Yes" at bounding box center [278, 270] width 125 height 17
type input "Yes"
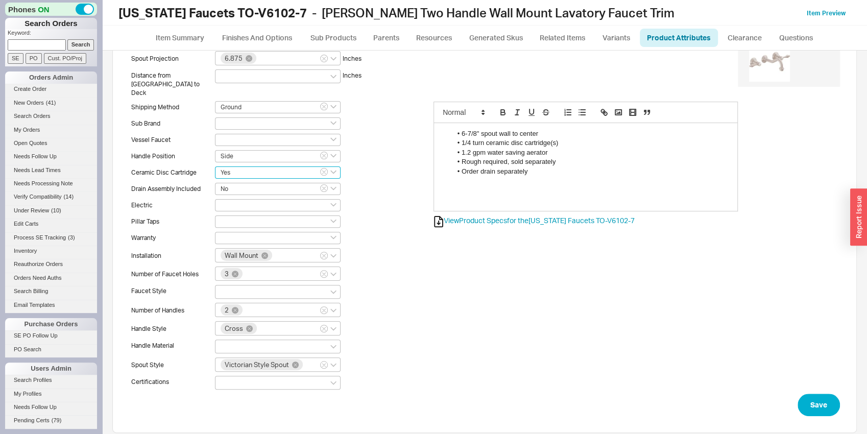
scroll to position [154, 0]
click at [249, 339] on div at bounding box center [278, 346] width 126 height 14
click at [228, 341] on input at bounding box center [224, 345] width 7 height 9
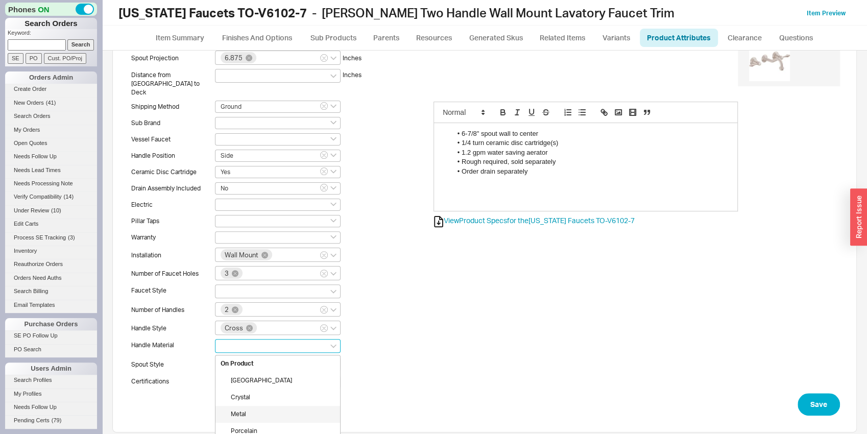
click at [267, 408] on div "Metal" at bounding box center [278, 414] width 125 height 17
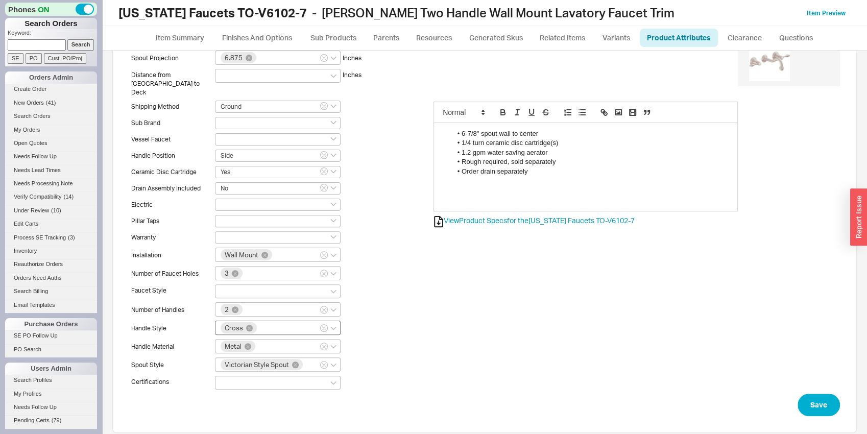
click at [279, 321] on div "Cross" at bounding box center [278, 328] width 126 height 14
click at [266, 323] on input "Cross" at bounding box center [261, 327] width 7 height 9
click at [252, 405] on div "Lever" at bounding box center [278, 413] width 125 height 17
click at [800, 394] on button "Save" at bounding box center [819, 405] width 42 height 22
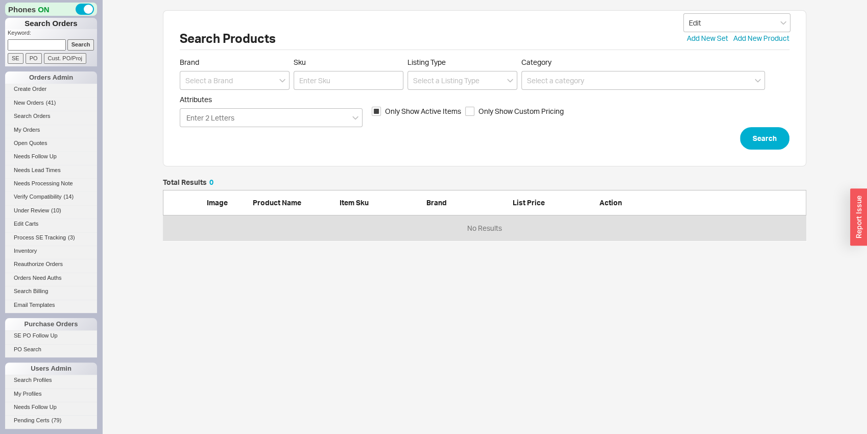
scroll to position [54, 636]
click at [240, 77] on input at bounding box center [235, 80] width 110 height 19
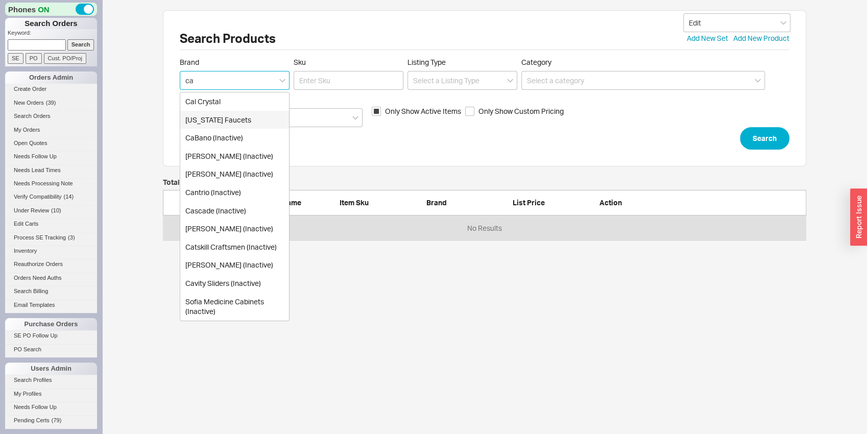
click at [257, 124] on div "[US_STATE] Faucets" at bounding box center [234, 120] width 109 height 18
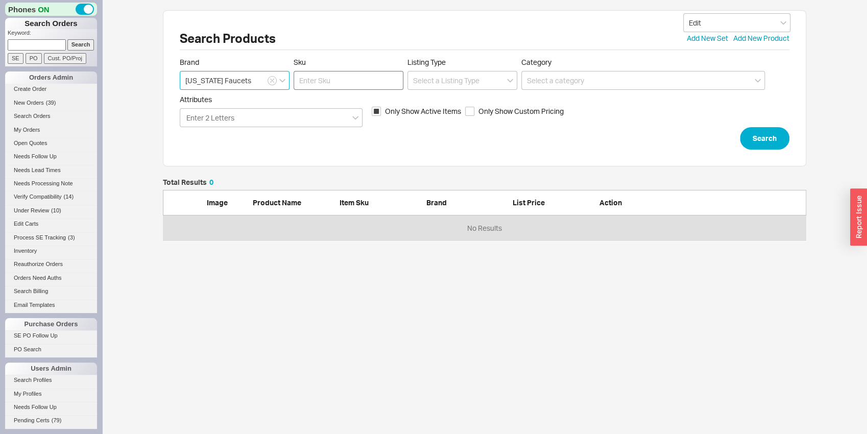
type input "[US_STATE] Faucets"
click at [303, 81] on input "Sku" at bounding box center [349, 80] width 110 height 19
click at [324, 82] on input "to-v69102" at bounding box center [349, 80] width 110 height 19
click at [317, 80] on input "to-v69102" at bounding box center [349, 80] width 110 height 19
click at [322, 80] on input "to-v69102" at bounding box center [349, 80] width 110 height 19
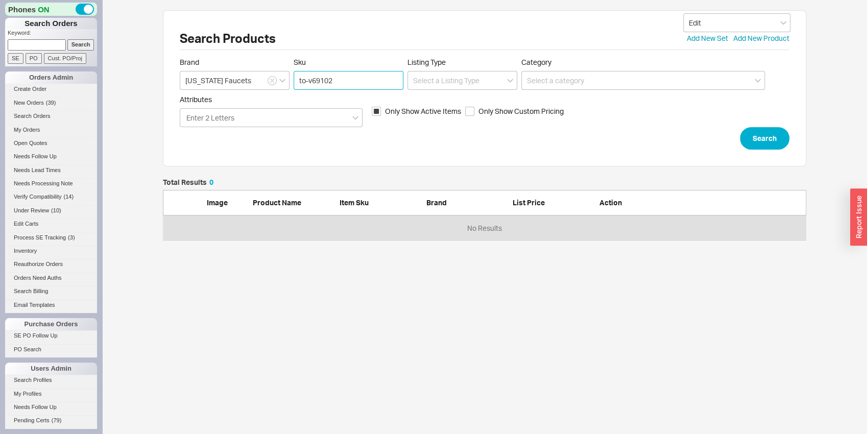
type input "to-v6102"
click button "Search" at bounding box center [765, 138] width 50 height 22
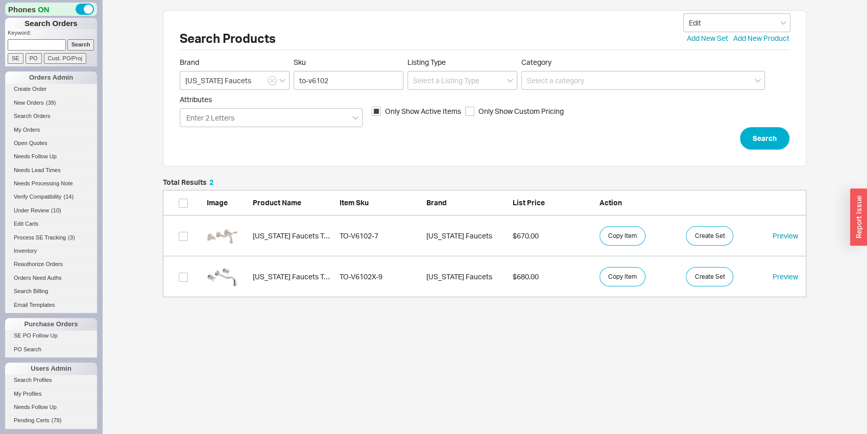
scroll to position [110, 636]
click at [250, 267] on link "California Faucets TO-V6102X-9 TO-V6102X-9 California Faucets $680.00 Copy Item…" at bounding box center [485, 276] width 644 height 41
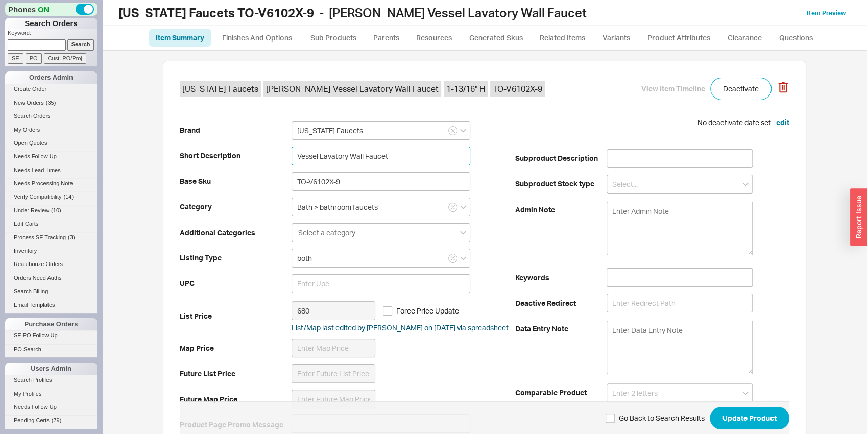
click at [433, 155] on input "Vessel Lavatory Wall Faucet" at bounding box center [381, 156] width 179 height 19
type input "Wall Mount Vessel Lavatory Faucet Trim"
click at [330, 180] on input "TO-V6102X-9" at bounding box center [381, 181] width 179 height 19
click at [345, 182] on input "TO-V6102-9" at bounding box center [381, 181] width 179 height 19
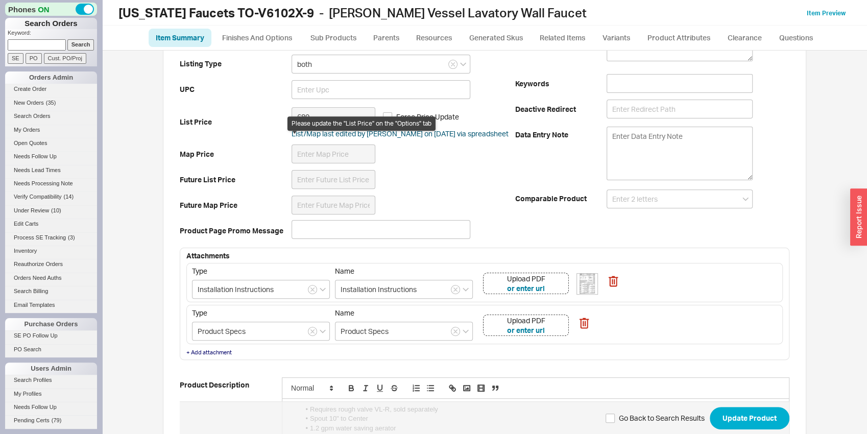
scroll to position [214, 0]
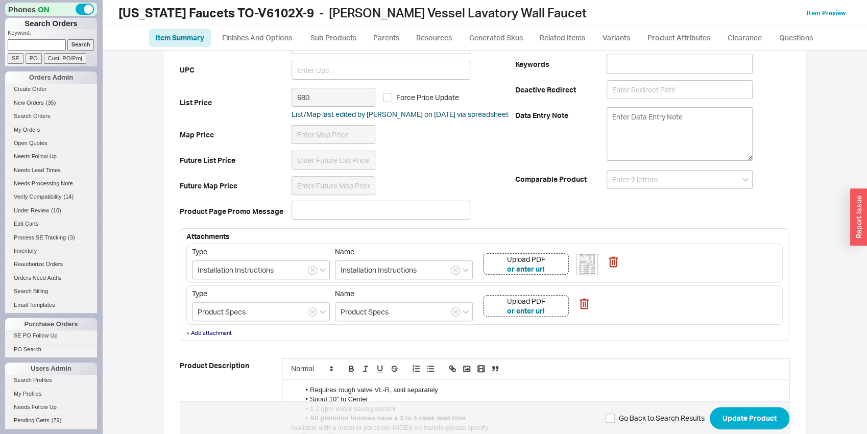
type input "TO-V6102-9"
click at [557, 307] on div "Upload PDF or enter url" at bounding box center [526, 305] width 86 height 21
click at [559, 305] on div "Upload PDF or enter url" at bounding box center [526, 305] width 86 height 21
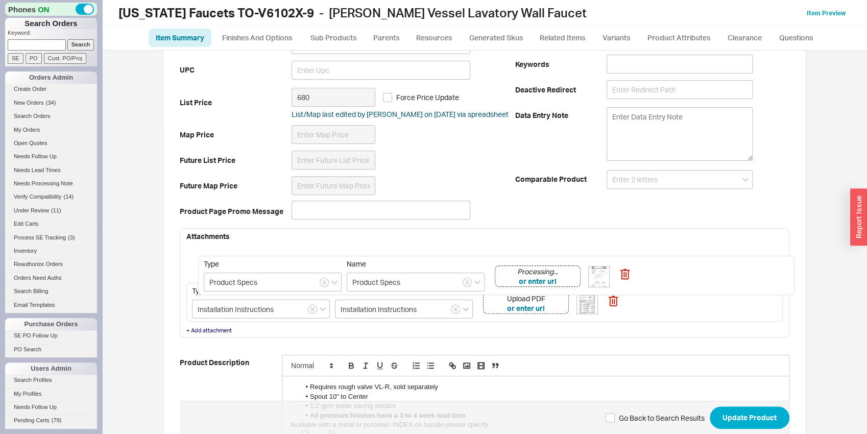
drag, startPoint x: 636, startPoint y: 307, endPoint x: 657, endPoint y: 264, distance: 48.2
click at [657, 264] on div "Type Installation Instructions Name Installation Instructions Upload PDF or ent…" at bounding box center [484, 284] width 597 height 81
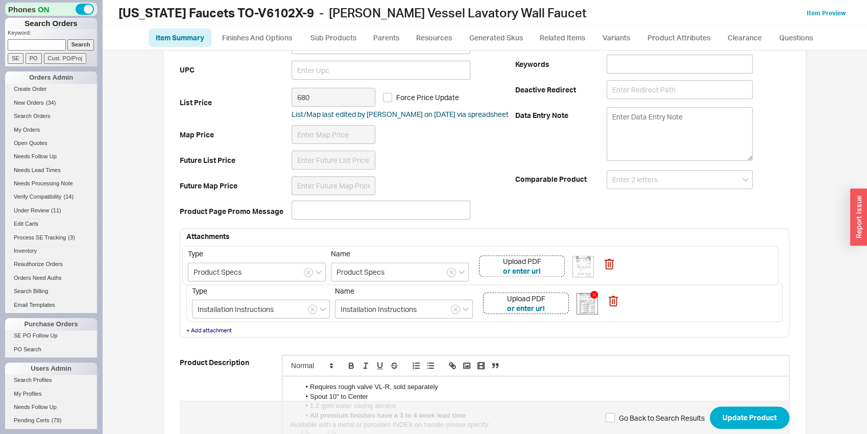
type input "Installation Instructions"
type input "Product Specs"
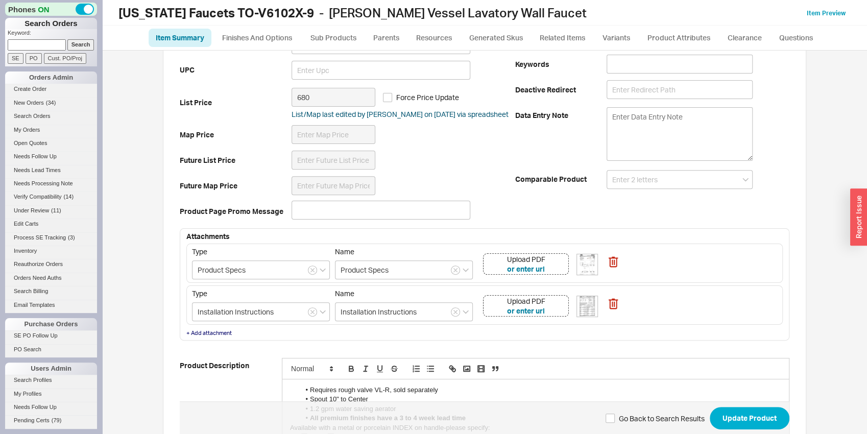
click at [556, 308] on div "Upload PDF or enter url" at bounding box center [526, 305] width 86 height 21
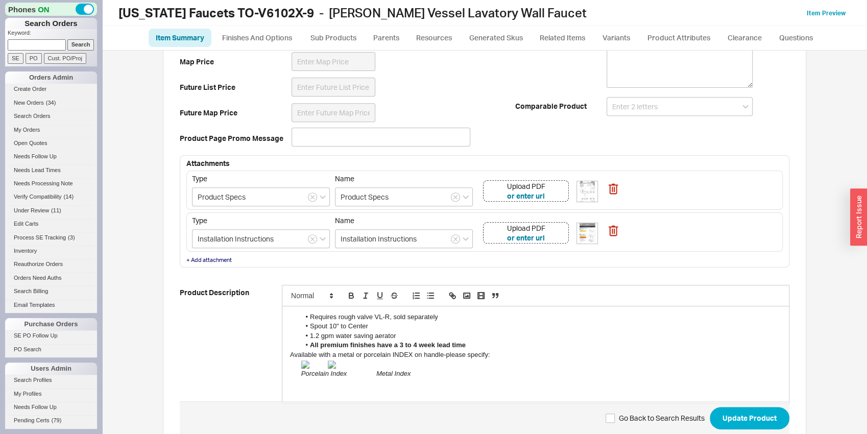
scroll to position [348, 0]
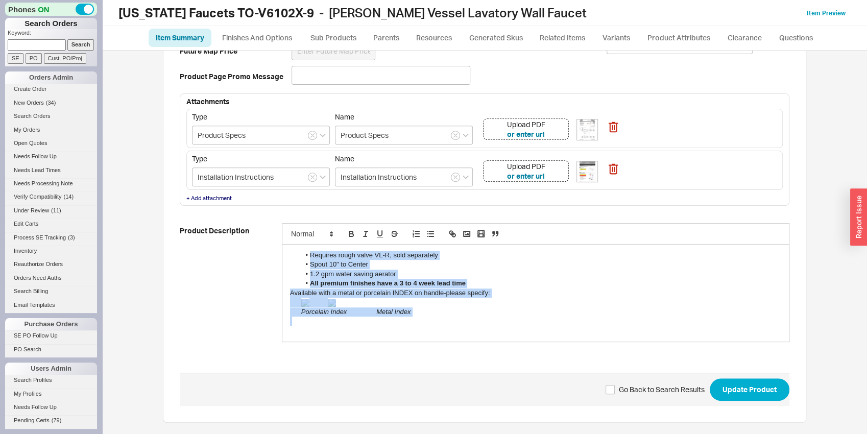
drag, startPoint x: 475, startPoint y: 321, endPoint x: 296, endPoint y: 251, distance: 192.0
click at [296, 251] on div "Requires rough valve VL-R, sold separately Spout 10" to Center 1.2 gpm water sa…" at bounding box center [536, 293] width 507 height 97
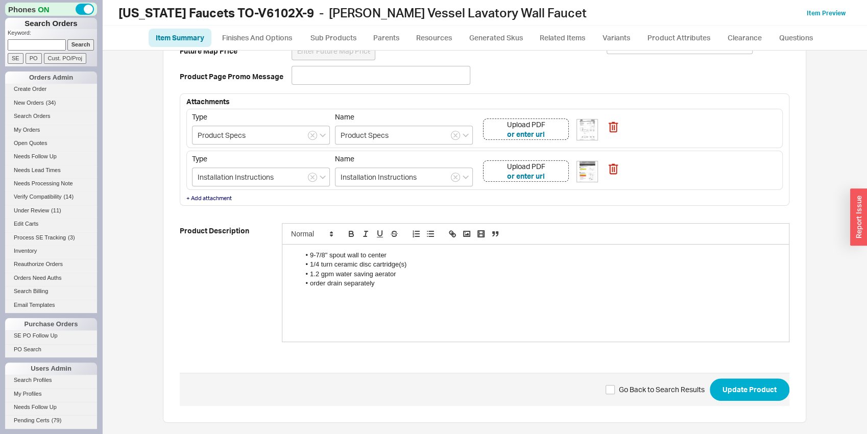
scroll to position [0, 0]
click at [395, 275] on li "1.2 gpm water saving aerator" at bounding box center [541, 274] width 482 height 9
click at [310, 294] on li "order drain separately" at bounding box center [541, 293] width 482 height 9
drag, startPoint x: 747, startPoint y: 382, endPoint x: 739, endPoint y: 383, distance: 8.2
click at [748, 382] on button "Update Product" at bounding box center [750, 390] width 80 height 22
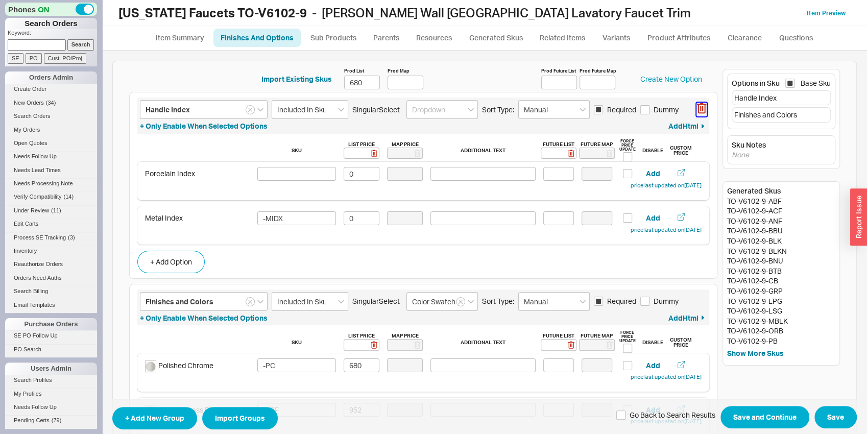
click at [697, 114] on button "button" at bounding box center [702, 110] width 10 height 14
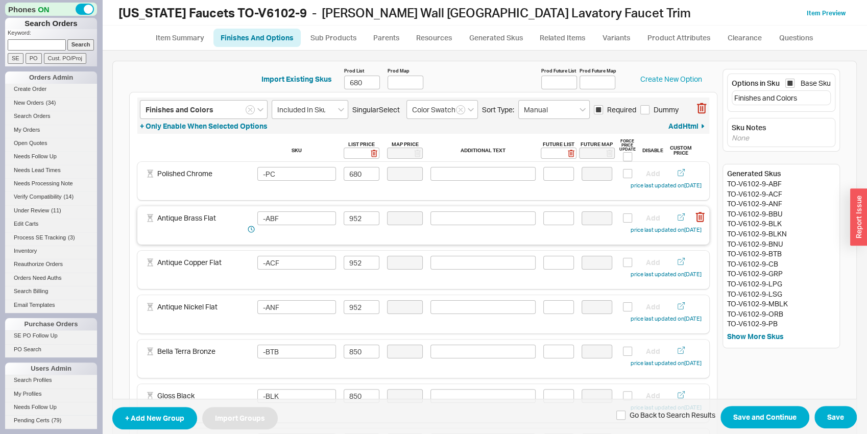
type input "Finishes and Colors"
type input "Included In Sku"
type input "Color Swatch"
type input "Manual"
checkbox input "true"
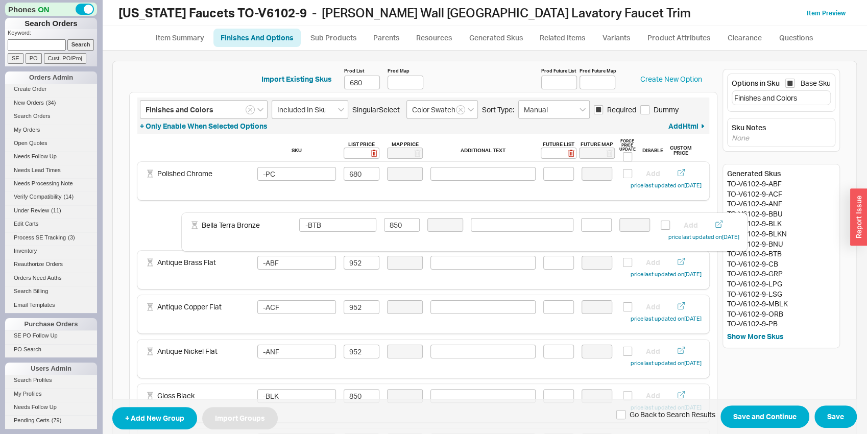
drag, startPoint x: 233, startPoint y: 369, endPoint x: 285, endPoint y: 235, distance: 143.4
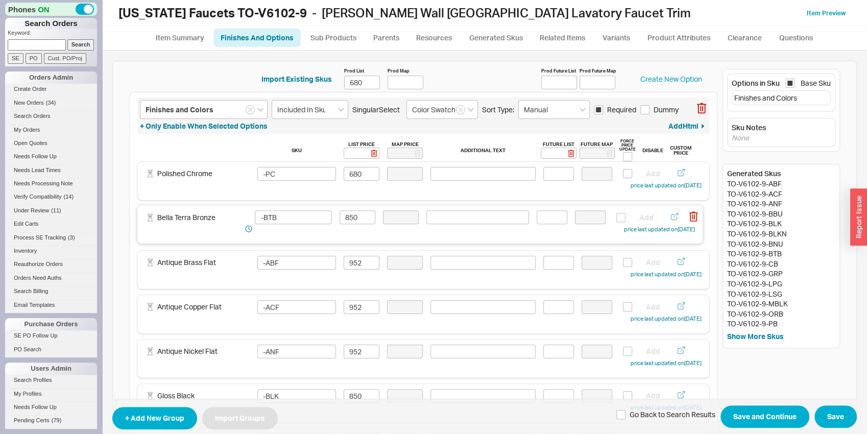
type input "-ABF"
type input "952"
type input "-ACF"
type input "-ANF"
type input "-BTB"
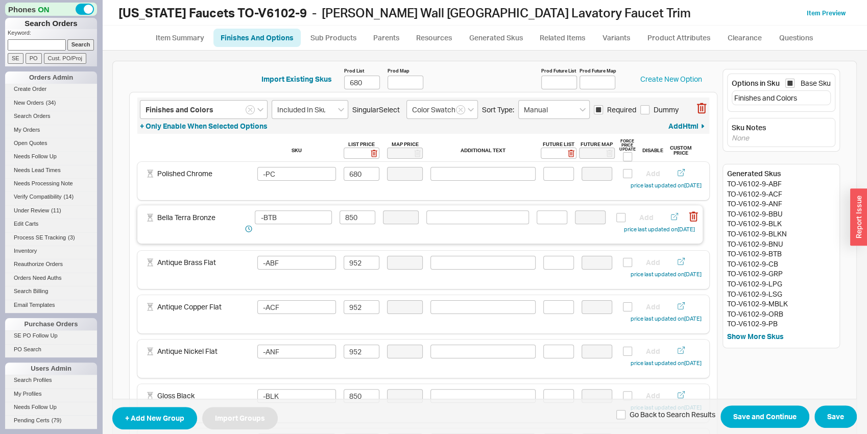
type input "850"
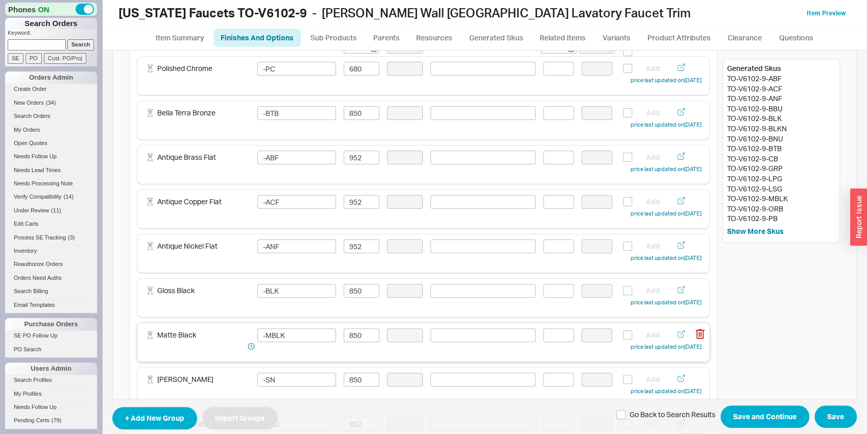
scroll to position [107, 0]
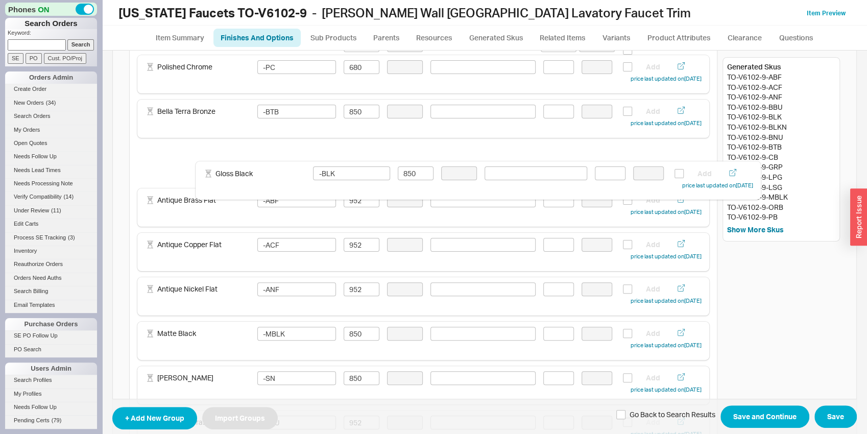
drag, startPoint x: 219, startPoint y: 288, endPoint x: 278, endPoint y: 161, distance: 139.9
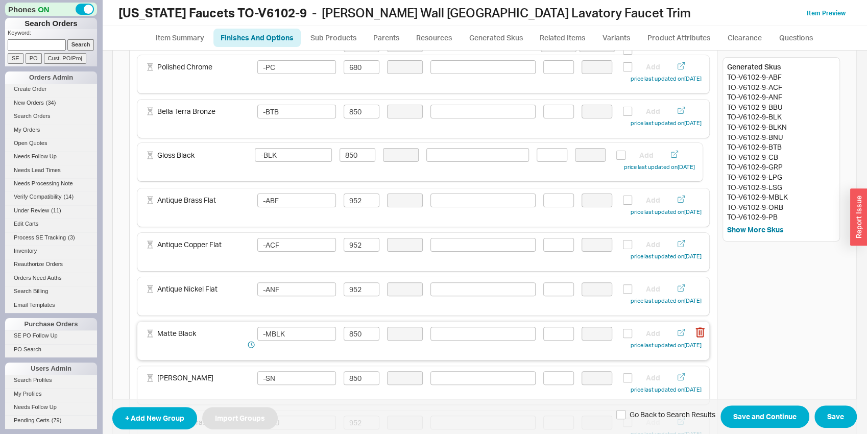
type input "-BLK"
type input "850"
type input "-ABF"
type input "952"
type input "-ACF"
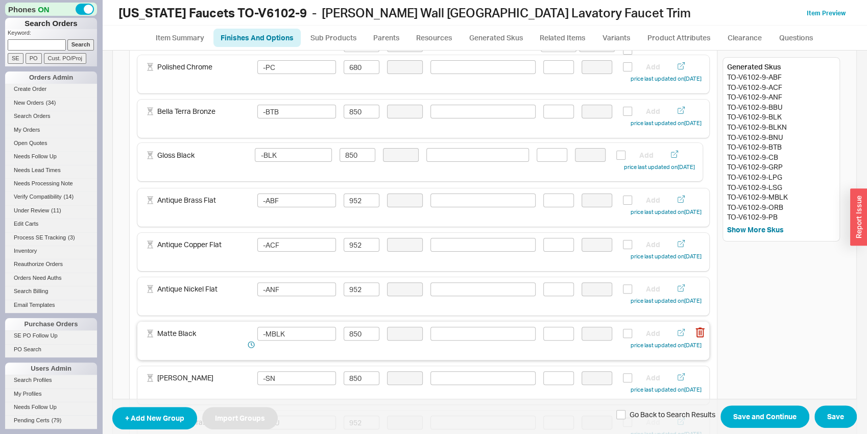
type input "-ANF"
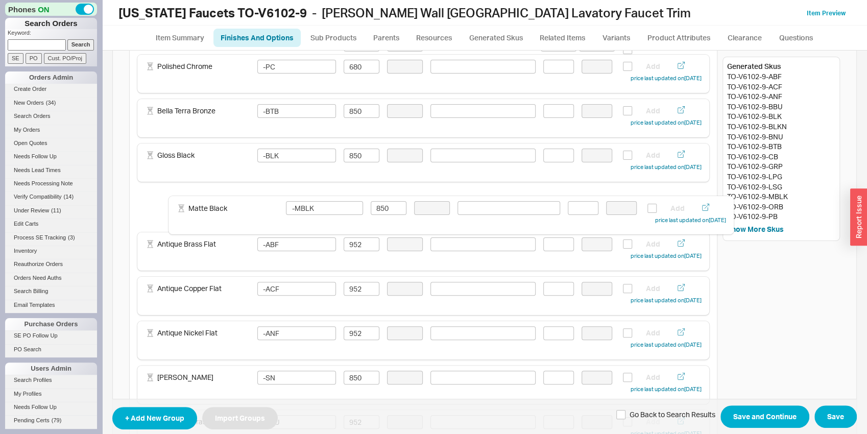
drag, startPoint x: 232, startPoint y: 347, endPoint x: 267, endPoint y: 216, distance: 135.2
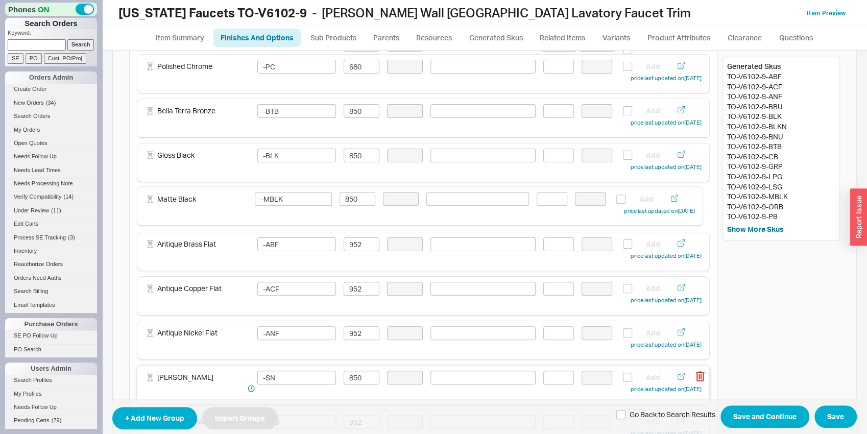
type input "-MBLK"
type input "850"
type input "-ABF"
drag, startPoint x: 227, startPoint y: 385, endPoint x: 268, endPoint y: 254, distance: 137.5
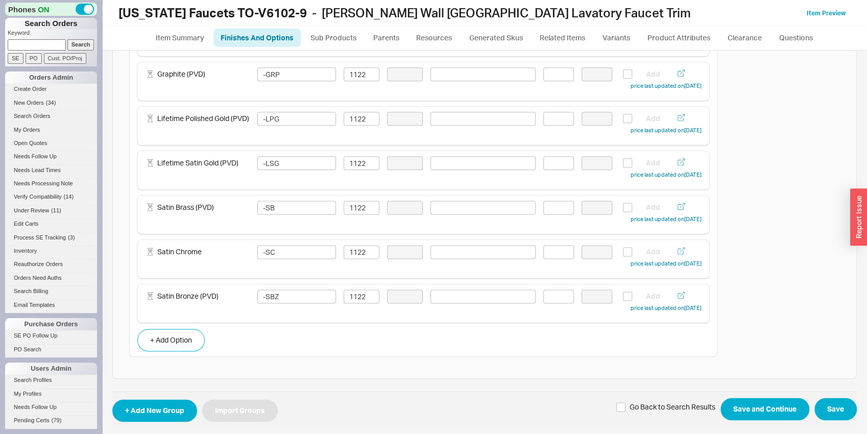
scroll to position [860, 0]
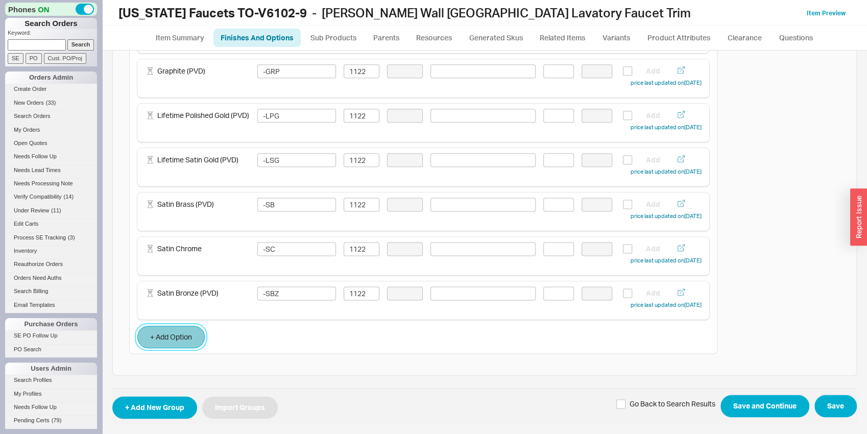
click at [162, 333] on button "+ Add Option" at bounding box center [170, 337] width 67 height 22
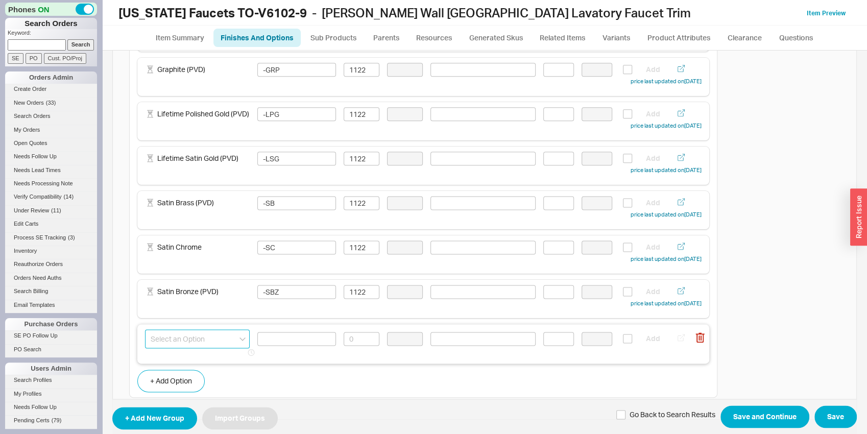
click at [181, 340] on input at bounding box center [197, 339] width 105 height 19
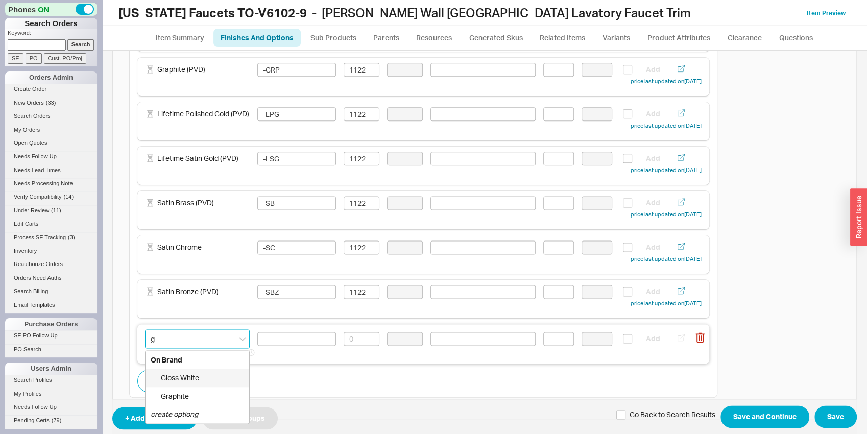
click at [195, 378] on div "Gloss White" at bounding box center [198, 378] width 104 height 18
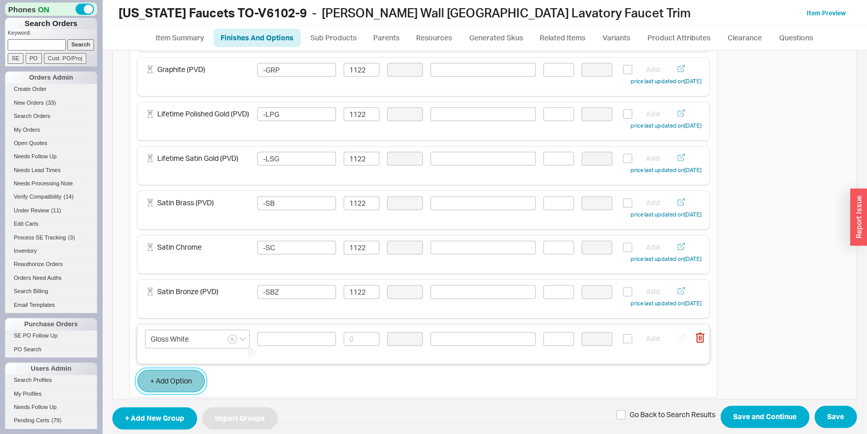
click at [194, 377] on button "+ Add Option" at bounding box center [170, 381] width 67 height 22
click at [195, 385] on input at bounding box center [197, 384] width 105 height 19
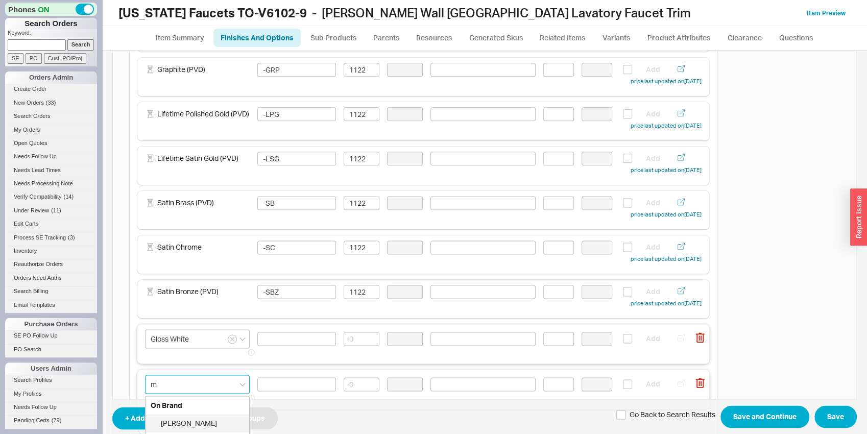
click at [200, 421] on div "[PERSON_NAME]" at bounding box center [198, 423] width 104 height 18
click at [289, 345] on input at bounding box center [296, 339] width 79 height 14
click at [290, 342] on input at bounding box center [296, 339] width 79 height 14
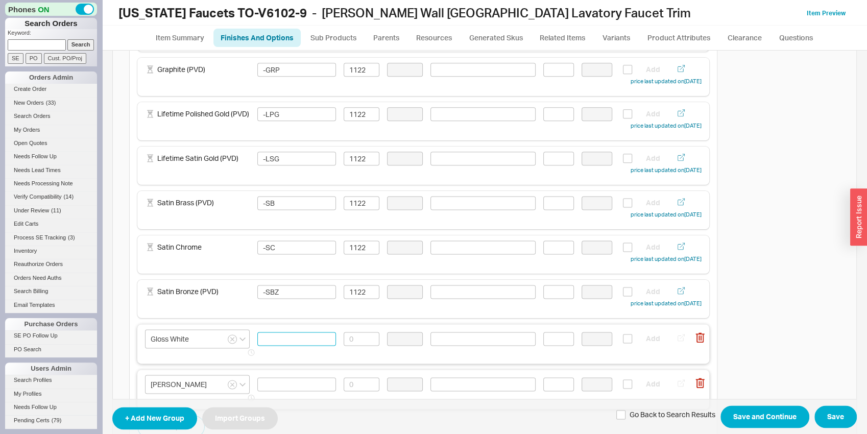
click at [290, 341] on input at bounding box center [296, 339] width 79 height 14
click at [287, 346] on input at bounding box center [296, 339] width 79 height 14
click at [287, 385] on input at bounding box center [296, 385] width 79 height 14
click at [266, 388] on input "_MWHT" at bounding box center [296, 385] width 79 height 14
click at [260, 386] on input "_MWHT" at bounding box center [296, 385] width 79 height 14
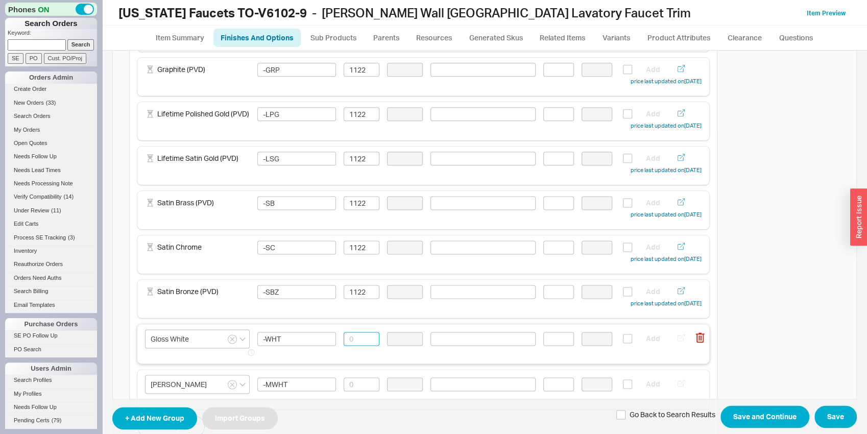
click at [350, 339] on input at bounding box center [362, 339] width 36 height 14
click at [361, 378] on div "Matte White -MWHT Add" at bounding box center [423, 389] width 557 height 29
click at [364, 385] on input at bounding box center [362, 385] width 36 height 14
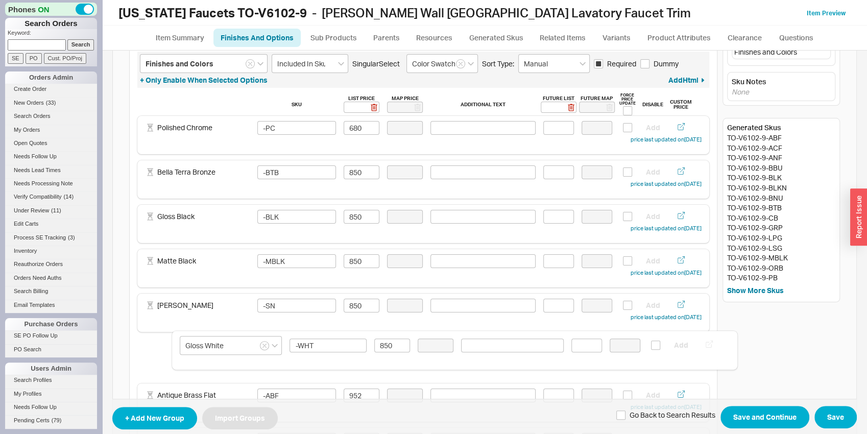
scroll to position [50, 0]
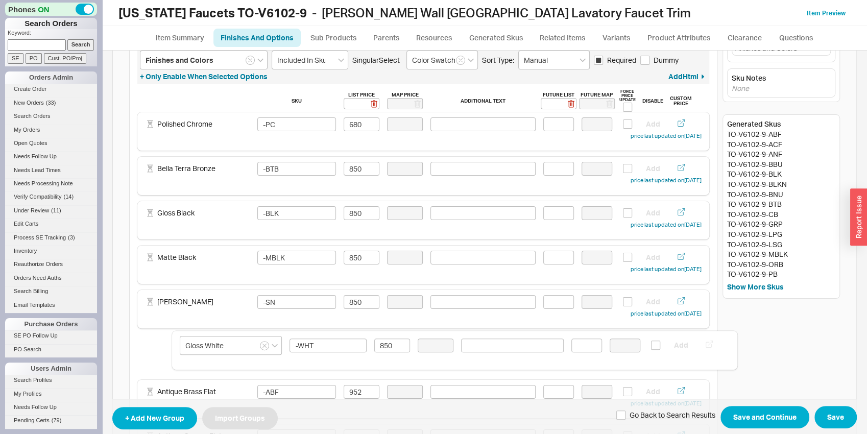
drag, startPoint x: 302, startPoint y: 360, endPoint x: 341, endPoint y: 365, distance: 39.2
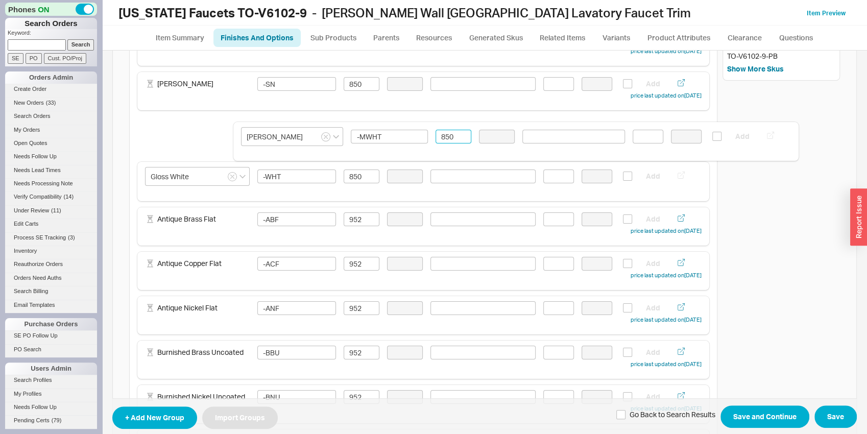
scroll to position [251, 0]
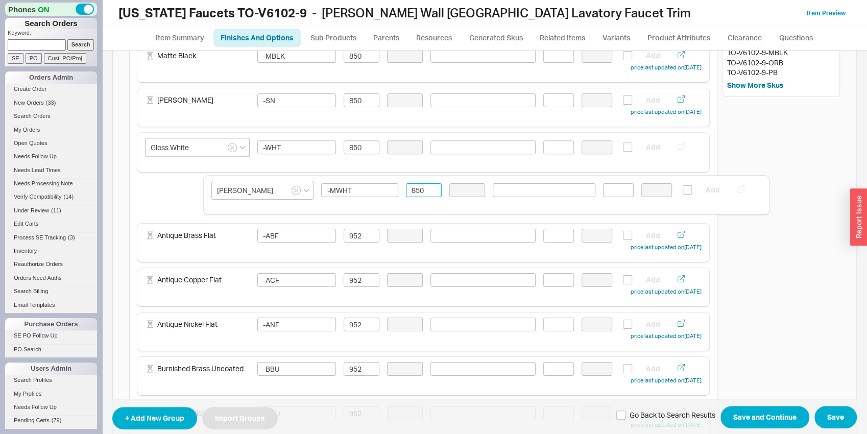
drag, startPoint x: 295, startPoint y: 319, endPoint x: 363, endPoint y: 214, distance: 124.8
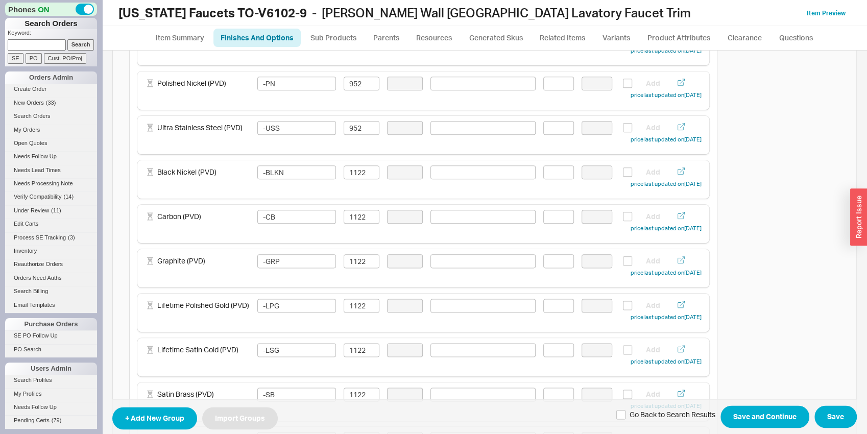
scroll to position [838, 0]
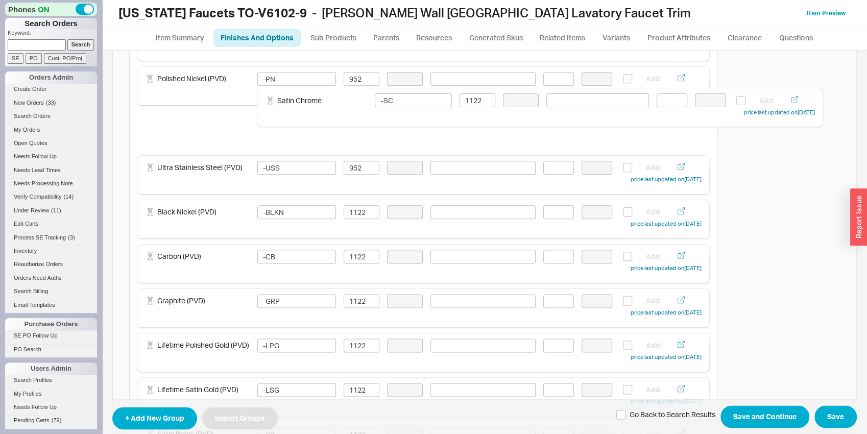
drag, startPoint x: 231, startPoint y: 358, endPoint x: 351, endPoint y: 93, distance: 290.1
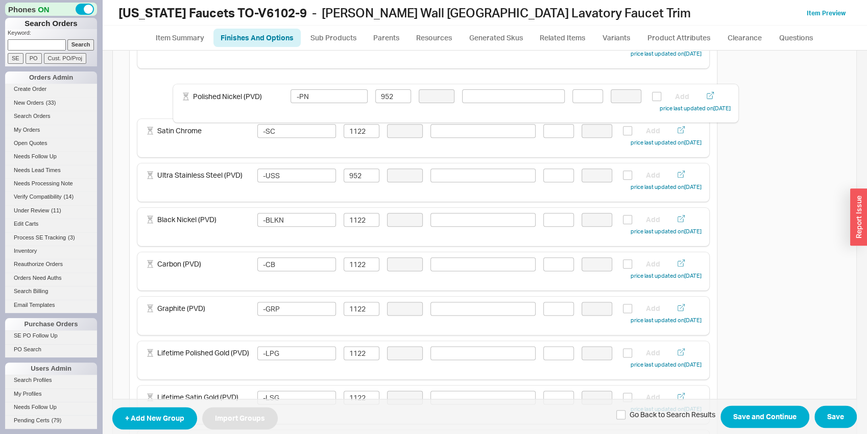
scroll to position [752, 0]
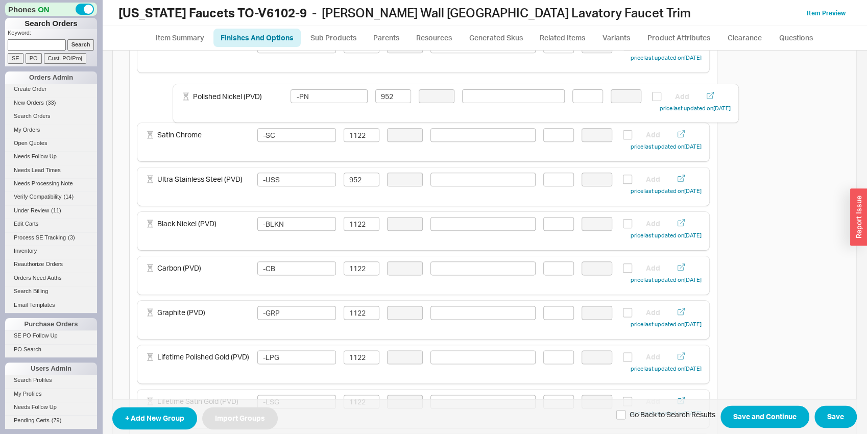
drag, startPoint x: 220, startPoint y: 137, endPoint x: 260, endPoint y: 107, distance: 49.6
click at [367, 133] on input "1122" at bounding box center [362, 135] width 36 height 14
click at [329, 196] on div "Ultra Stainless Steel (PVD) -USS 952 Add price last updated on 03/17/2025" at bounding box center [423, 187] width 572 height 38
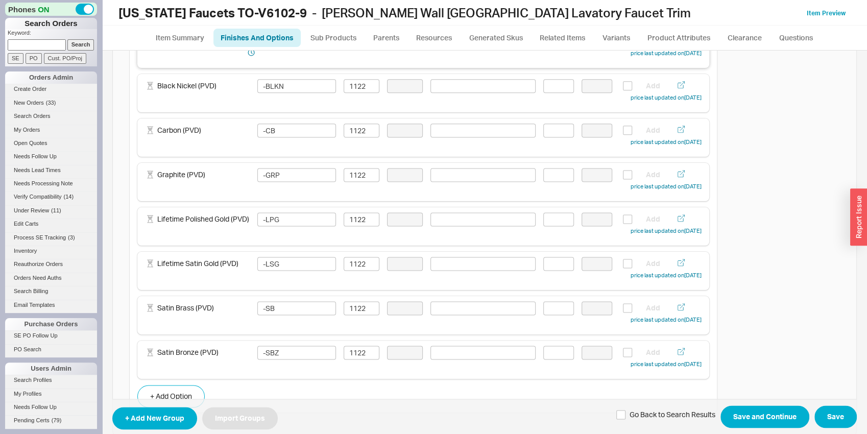
scroll to position [912, 0]
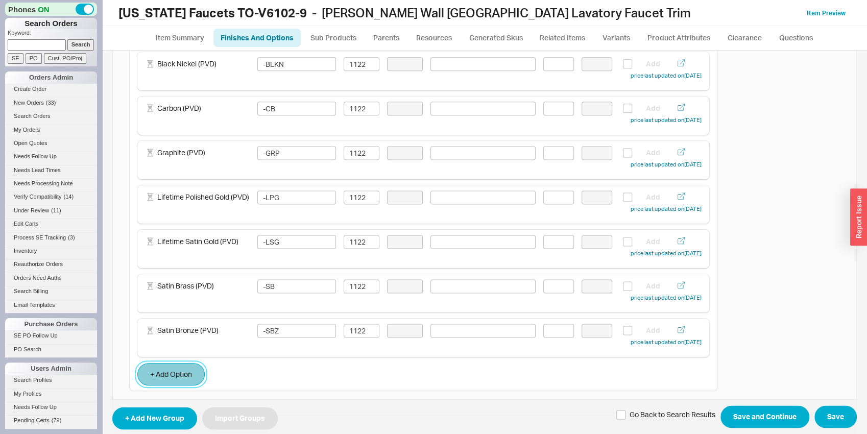
click at [176, 373] on button "+ Add Option" at bounding box center [170, 374] width 67 height 22
click at [183, 377] on input at bounding box center [197, 377] width 105 height 19
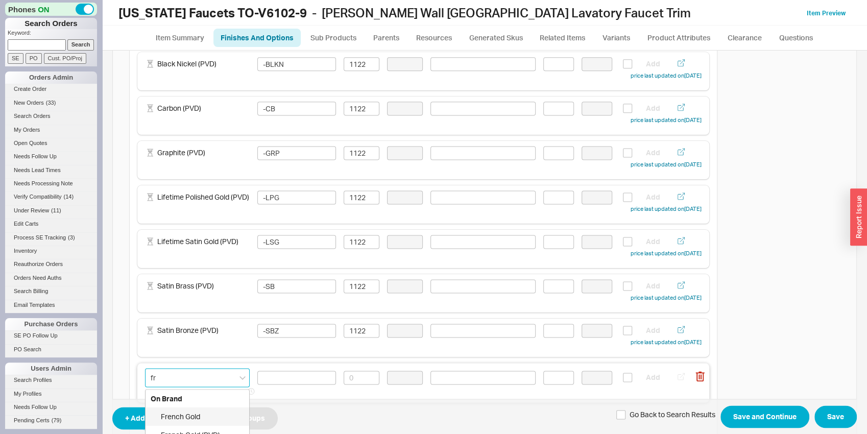
click at [192, 421] on div "French Gold" at bounding box center [198, 417] width 104 height 18
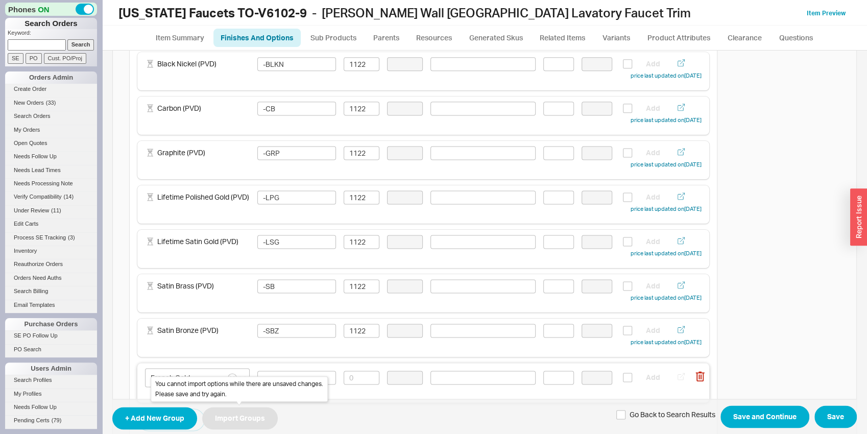
click at [203, 380] on div "You cannot import options while there are unsaved changes. Please save and try …" at bounding box center [239, 390] width 177 height 26
click at [203, 375] on input "French Gold" at bounding box center [197, 377] width 105 height 19
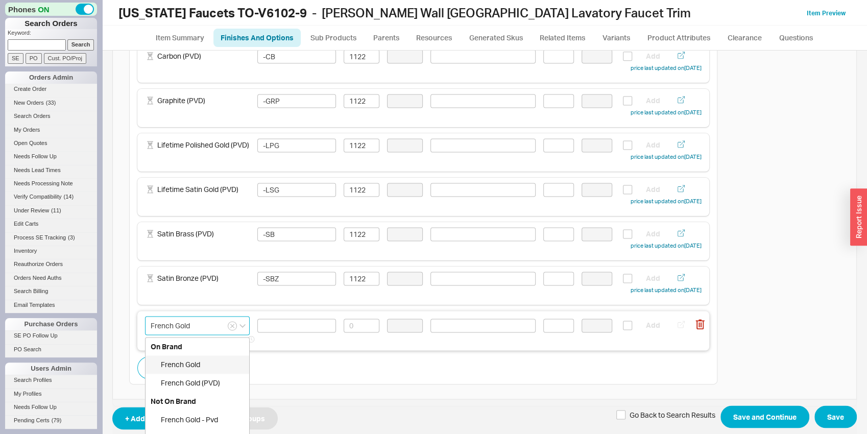
scroll to position [966, 0]
click at [208, 379] on div "French Gold (PVD)" at bounding box center [198, 381] width 104 height 18
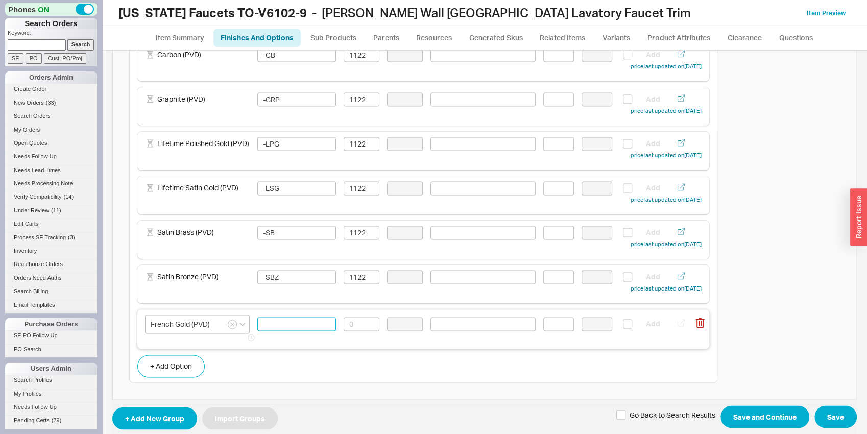
click at [287, 328] on input at bounding box center [296, 324] width 79 height 14
click at [347, 325] on input at bounding box center [362, 324] width 36 height 14
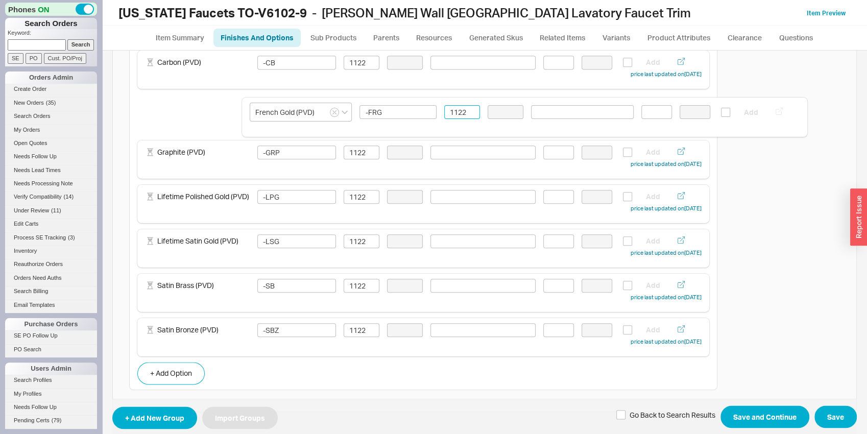
drag, startPoint x: 298, startPoint y: 342, endPoint x: 403, endPoint y: 122, distance: 244.5
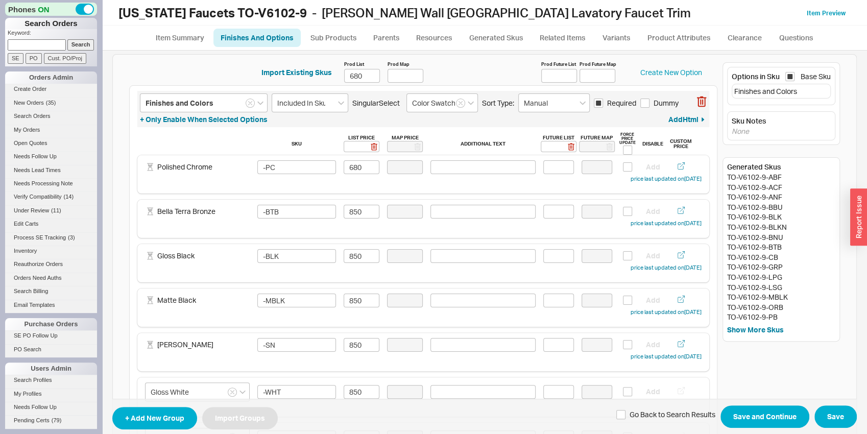
scroll to position [0, 0]
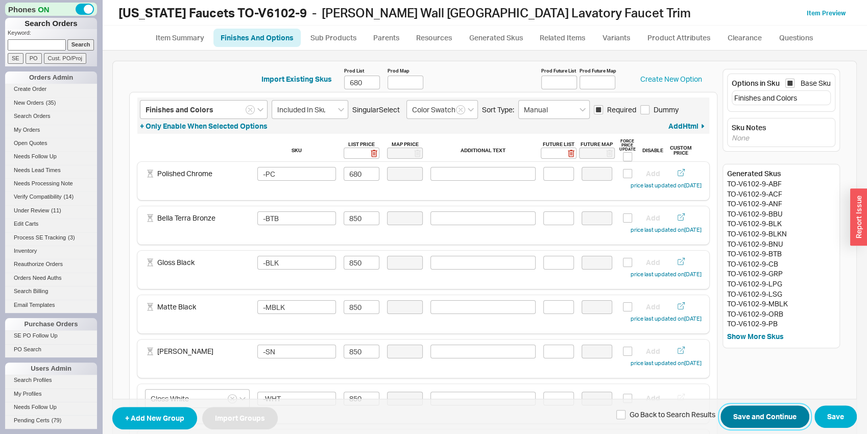
click at [751, 421] on button "Save and Continue" at bounding box center [765, 417] width 89 height 22
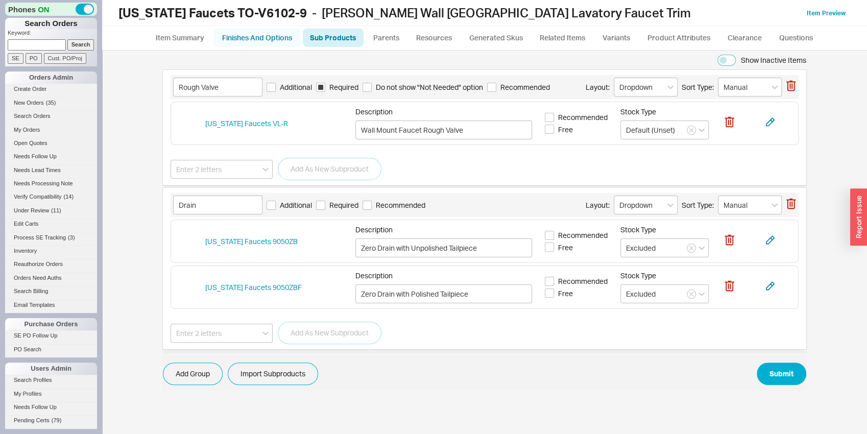
click at [255, 32] on link "Finishes And Options" at bounding box center [257, 38] width 87 height 18
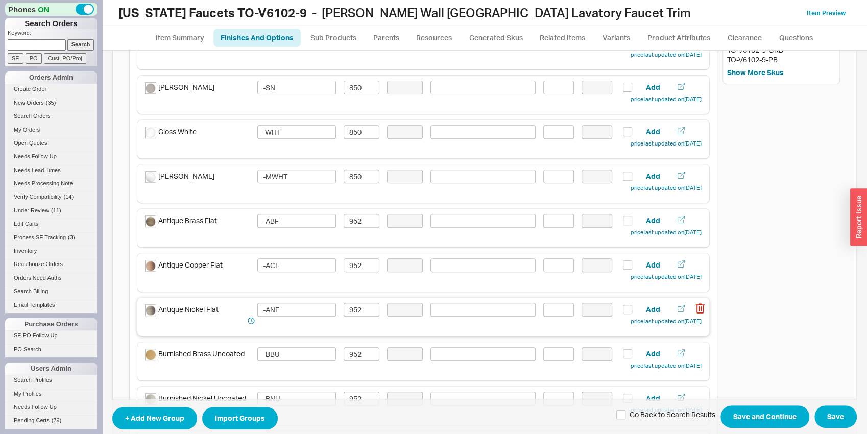
scroll to position [267, 0]
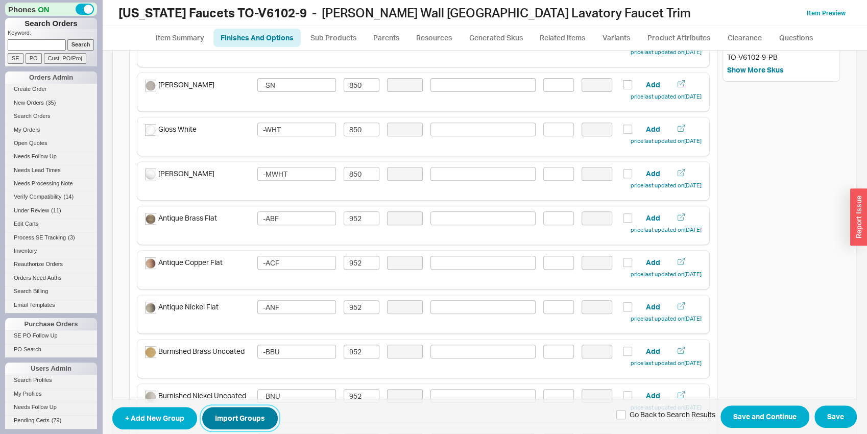
click at [222, 421] on button "Import Groups" at bounding box center [240, 418] width 76 height 22
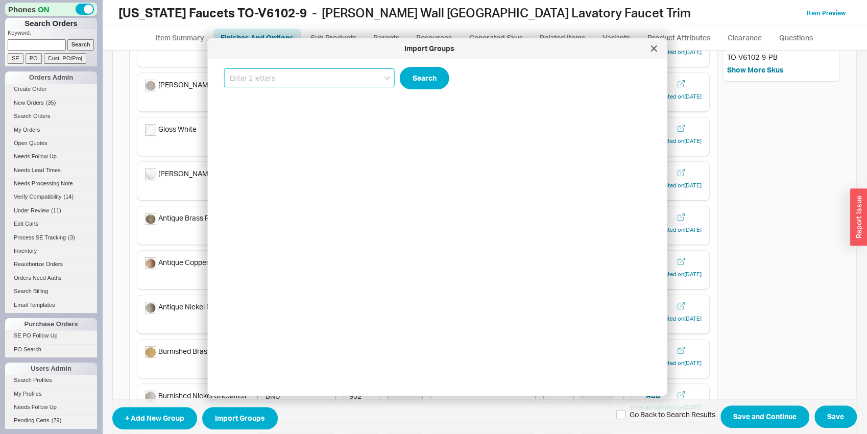
click at [332, 83] on input at bounding box center [309, 77] width 171 height 19
click at [341, 102] on div "California Faucets TO-V6102-7" at bounding box center [310, 99] width 170 height 18
click at [420, 78] on button "Search" at bounding box center [425, 78] width 50 height 22
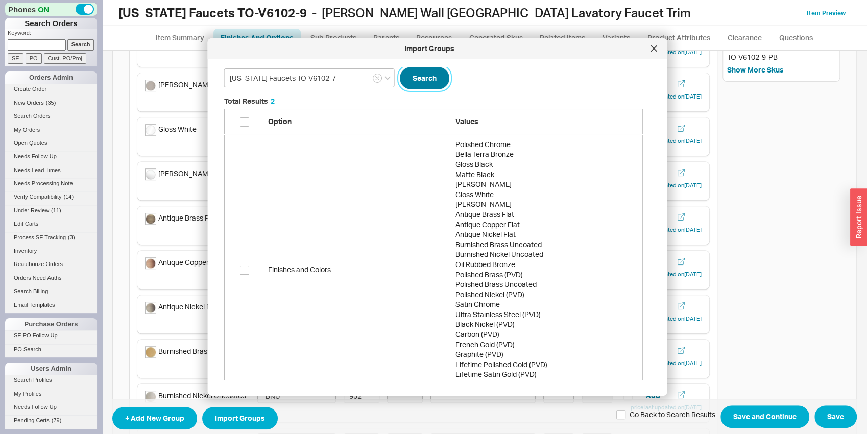
scroll to position [93, 0]
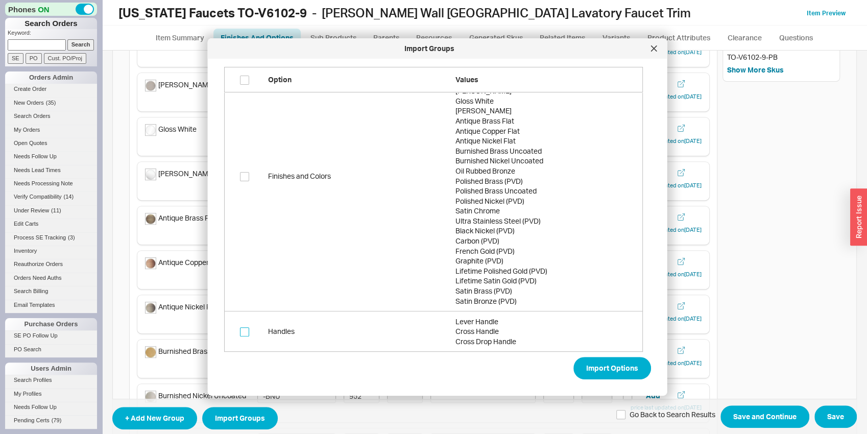
click at [244, 336] on input "grid" at bounding box center [244, 331] width 9 height 9
click at [580, 363] on button "Import Options" at bounding box center [613, 368] width 78 height 22
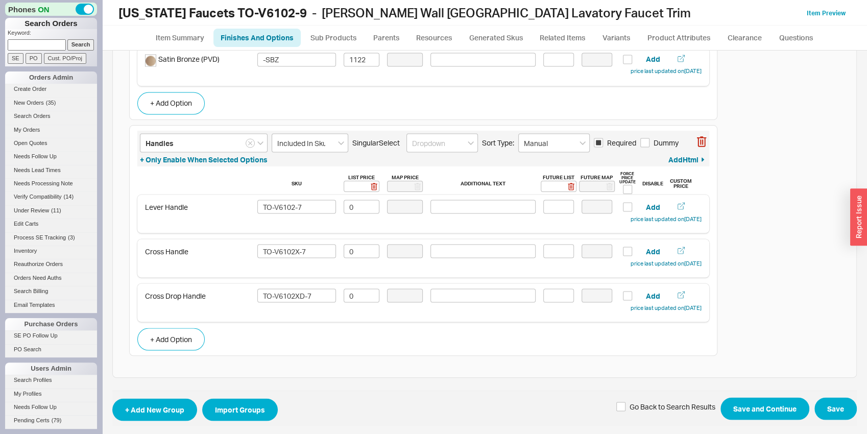
scroll to position [1229, 0]
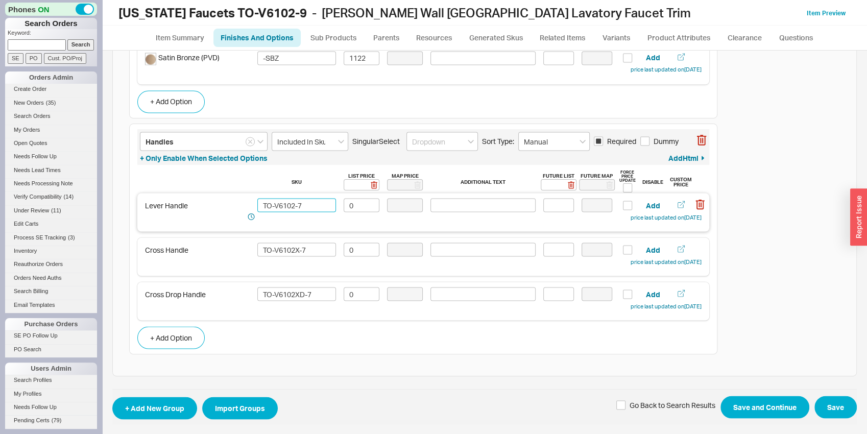
drag, startPoint x: 302, startPoint y: 202, endPoint x: 297, endPoint y: 201, distance: 5.1
click at [297, 201] on input "TO-V6102-7" at bounding box center [296, 205] width 79 height 14
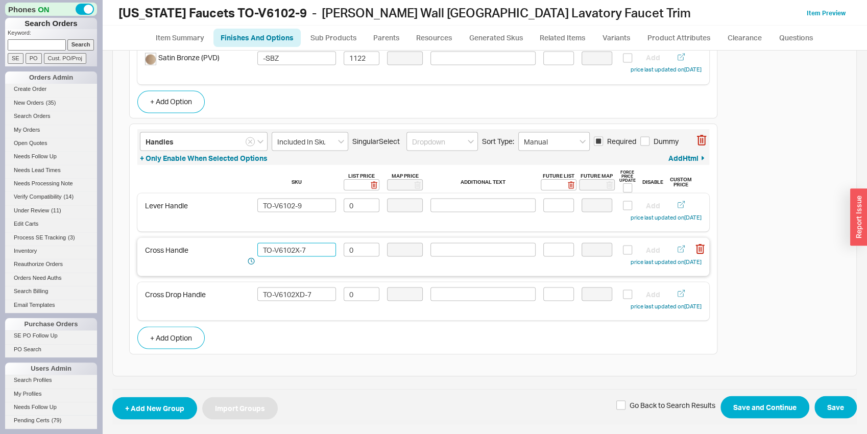
drag, startPoint x: 307, startPoint y: 249, endPoint x: 301, endPoint y: 248, distance: 5.7
click at [301, 248] on input "TO-V6102X-7" at bounding box center [296, 250] width 79 height 14
click at [311, 297] on input "TO-V6102XD-7" at bounding box center [296, 294] width 79 height 14
click at [736, 403] on button "Save and Continue" at bounding box center [765, 407] width 89 height 22
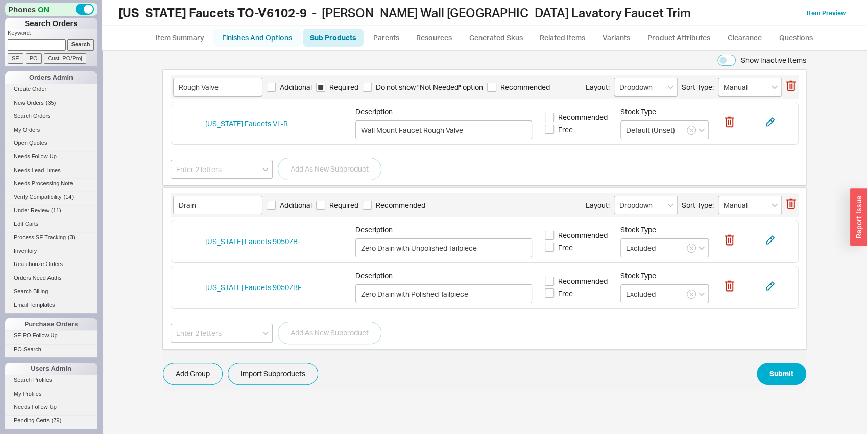
click at [241, 29] on link "Finishes And Options" at bounding box center [257, 38] width 87 height 18
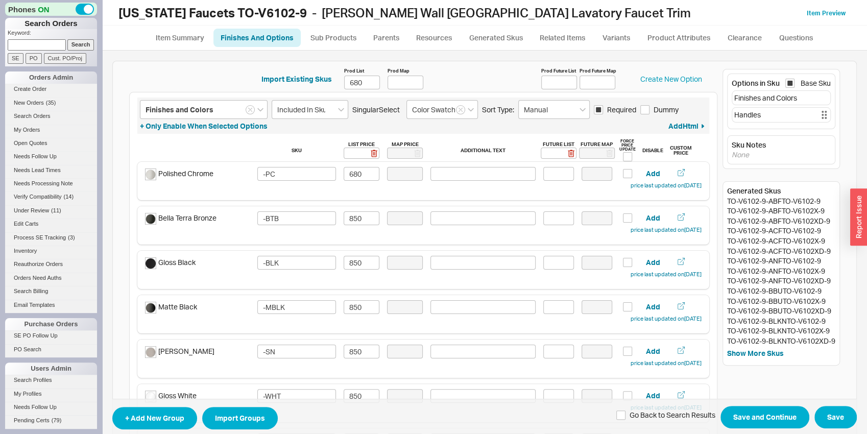
click at [817, 111] on div "Handles" at bounding box center [781, 114] width 99 height 15
drag, startPoint x: 814, startPoint y: 113, endPoint x: 805, endPoint y: 102, distance: 15.2
click at [805, 102] on div "Options in Sku Base Sku Finishes and Colors Handles" at bounding box center [781, 102] width 108 height 56
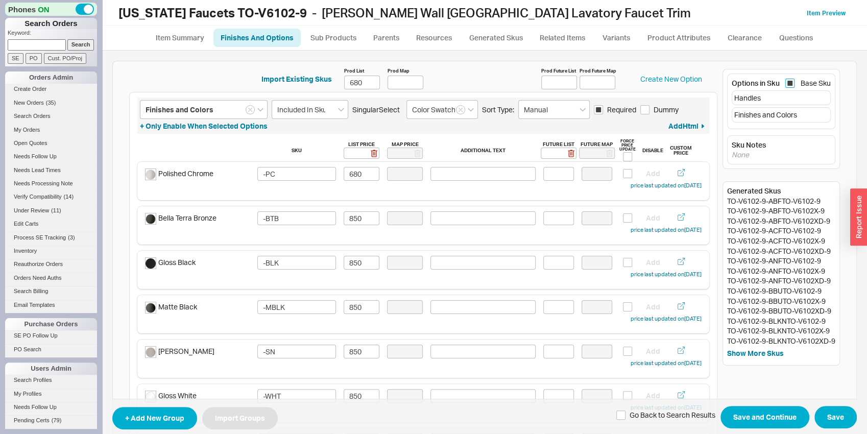
click at [786, 80] on input "Base Sku" at bounding box center [790, 83] width 9 height 9
click at [771, 177] on div "Options in Sku Base Sku Handles Finishes and Colors Sku Notes None Generated Sk…" at bounding box center [781, 217] width 117 height 297
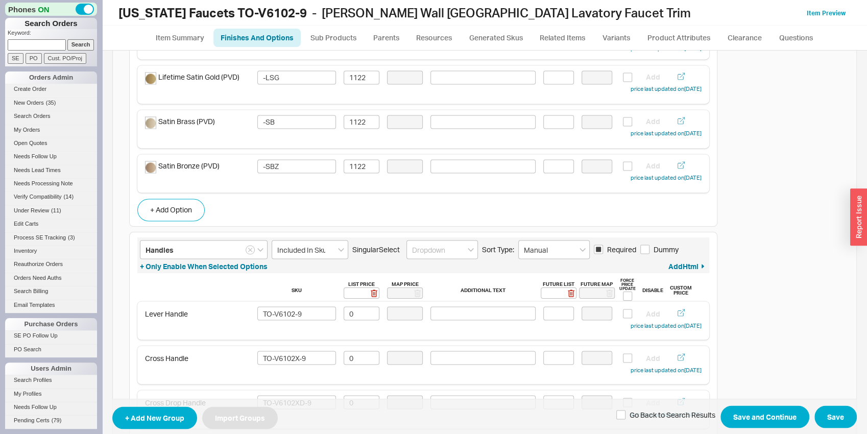
scroll to position [1229, 0]
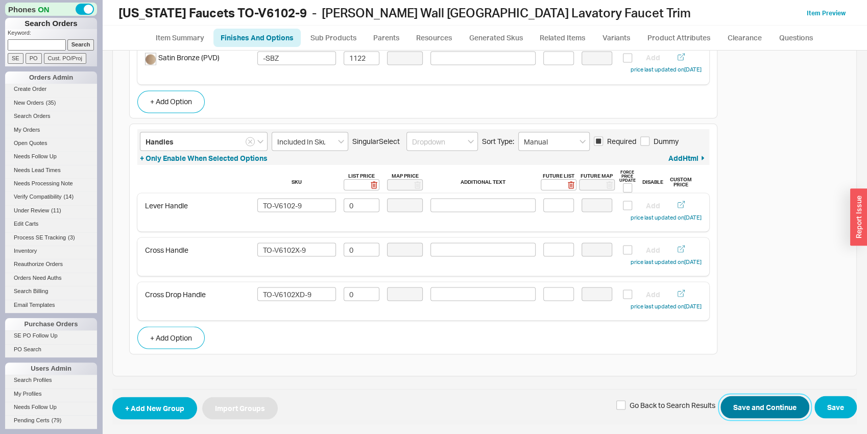
click at [751, 413] on button "Save and Continue" at bounding box center [765, 407] width 89 height 22
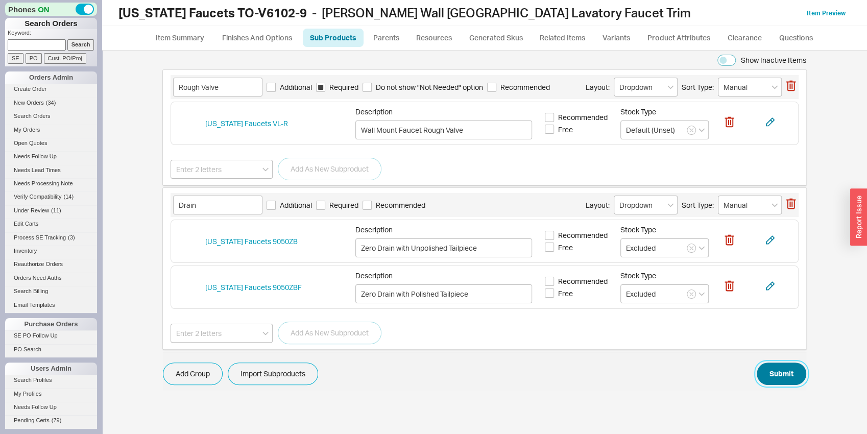
click at [765, 368] on button "Submit" at bounding box center [782, 374] width 50 height 22
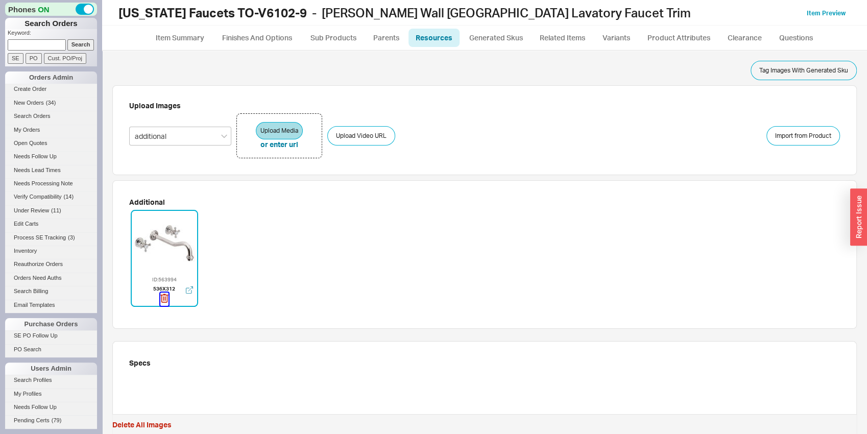
click at [162, 299] on icon "button" at bounding box center [164, 298] width 8 height 11
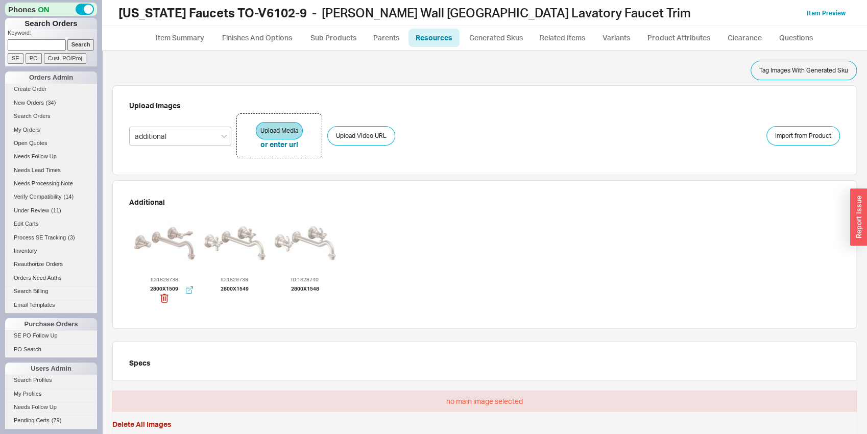
click at [183, 247] on div at bounding box center [164, 243] width 61 height 61
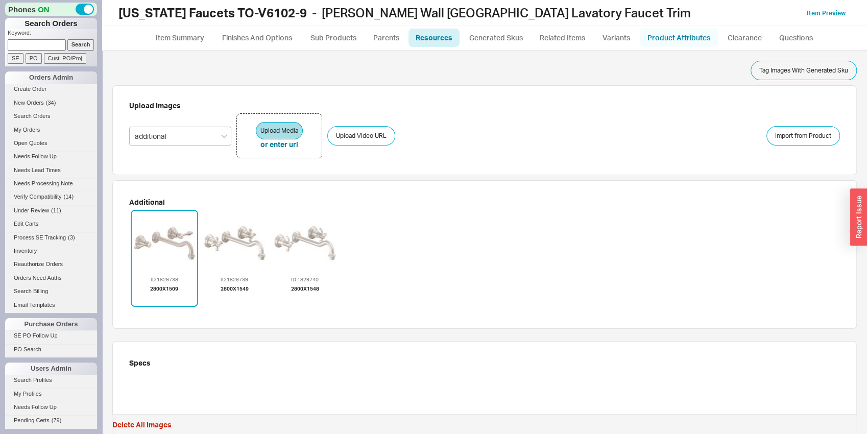
click at [694, 41] on link "Product Attributes" at bounding box center [679, 38] width 78 height 18
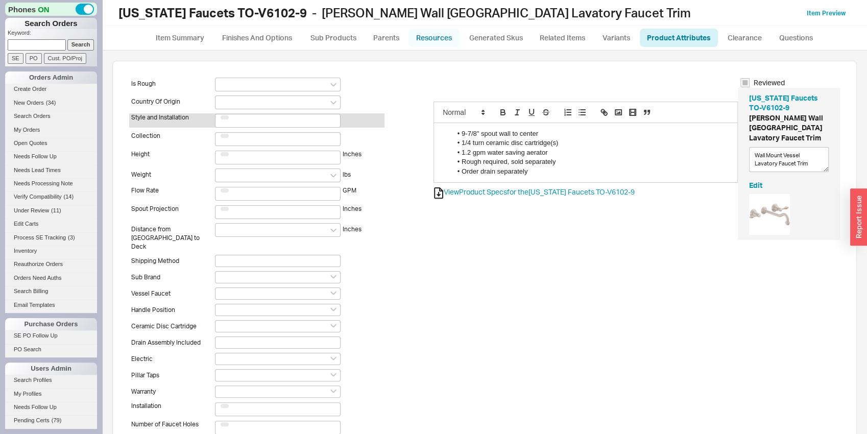
click at [449, 33] on link "Resources" at bounding box center [434, 38] width 51 height 18
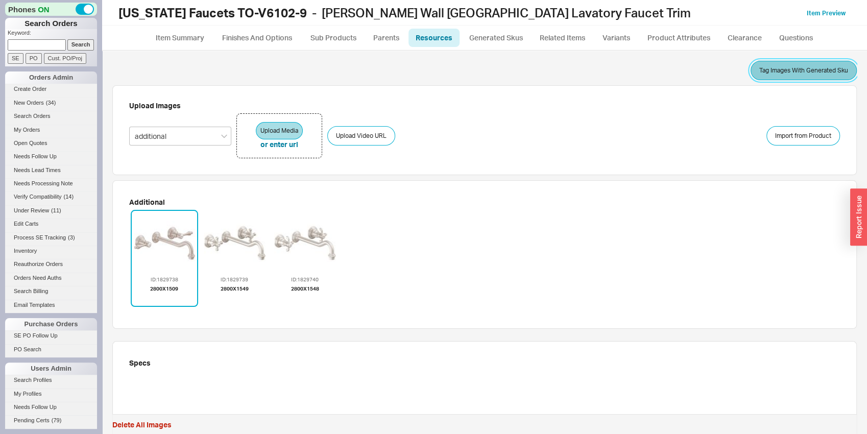
click at [775, 69] on button "Tag Images With Generated Sku" at bounding box center [804, 70] width 106 height 19
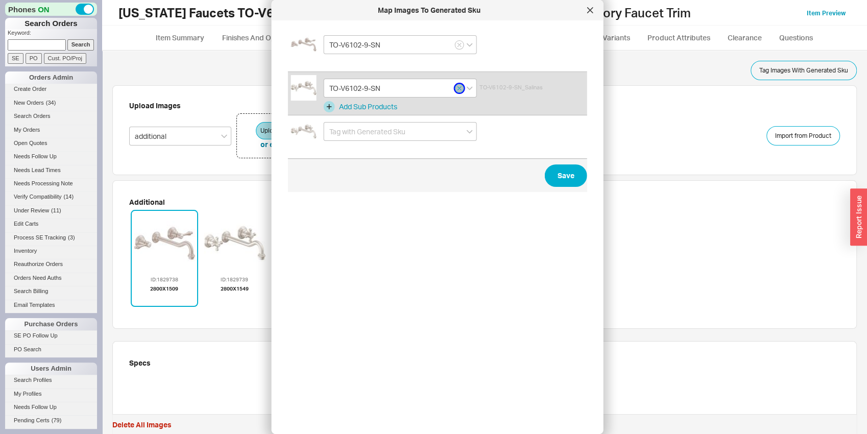
click at [458, 88] on icon "button" at bounding box center [460, 88] width 4 height 6
click at [437, 83] on input at bounding box center [400, 88] width 153 height 19
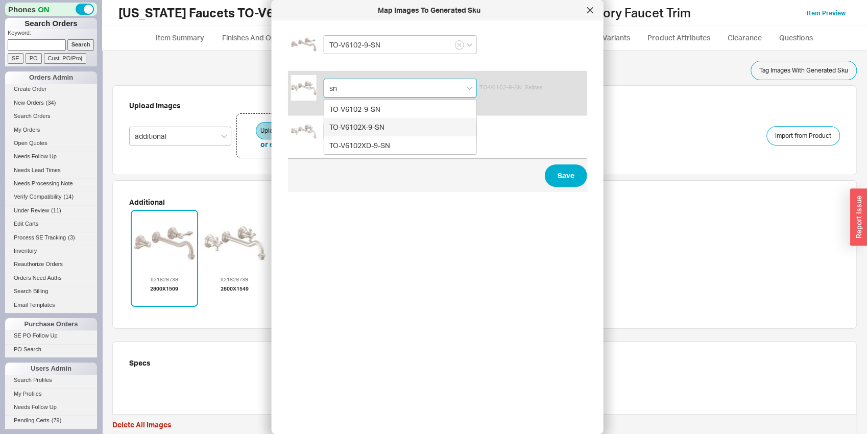
click at [391, 129] on div "TO-V6102X-9-SN" at bounding box center [400, 127] width 152 height 18
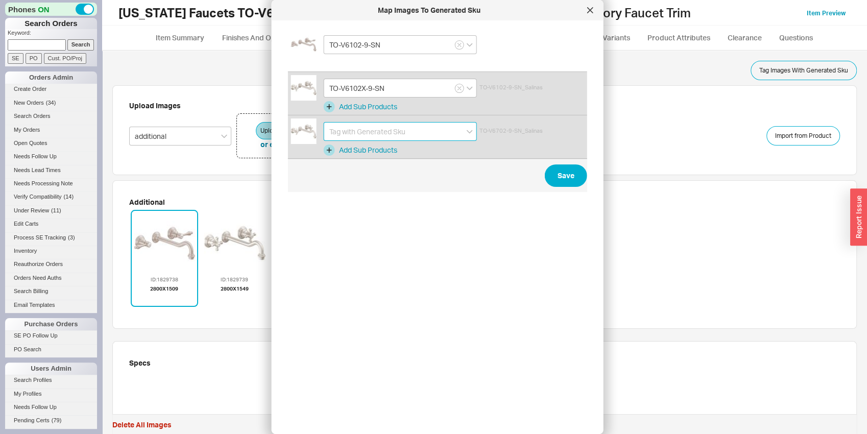
click at [381, 133] on input at bounding box center [400, 131] width 153 height 19
click at [373, 184] on div "TO-V6102XD-9-SN" at bounding box center [400, 189] width 152 height 18
click at [567, 172] on button "Save" at bounding box center [566, 175] width 42 height 22
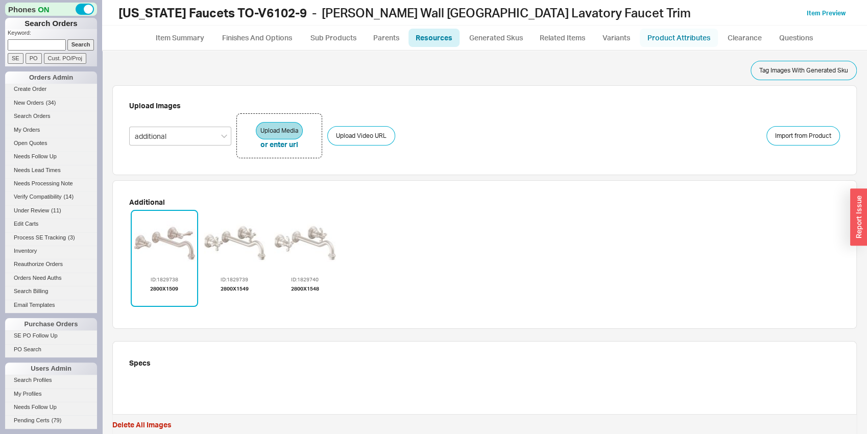
click at [682, 37] on link "Product Attributes" at bounding box center [679, 38] width 78 height 18
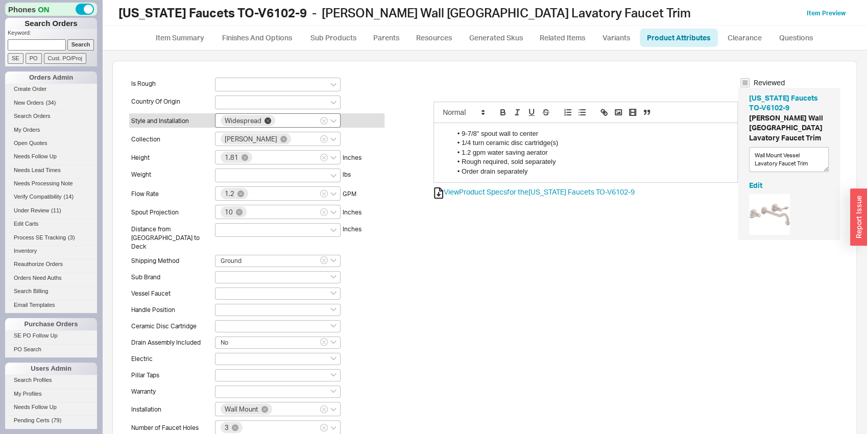
click at [266, 120] on icon at bounding box center [268, 120] width 7 height 7
click at [277, 120] on input "Widespread" at bounding box center [280, 119] width 7 height 9
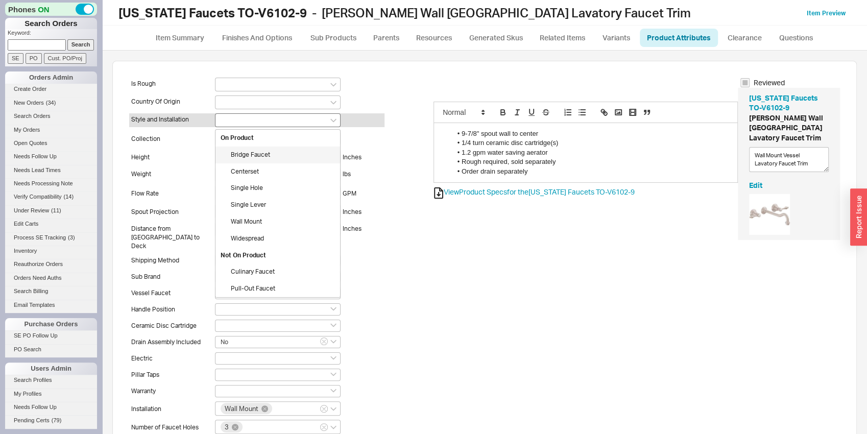
click at [166, 168] on div "Weight lbs" at bounding box center [256, 175] width 255 height 14
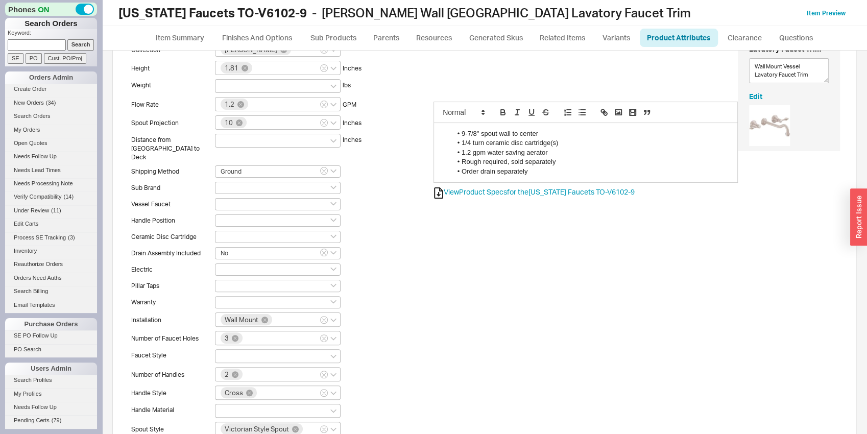
scroll to position [107, 0]
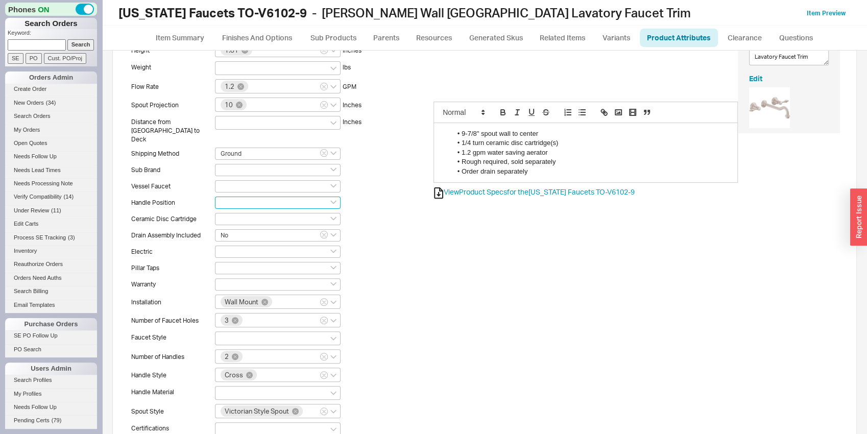
click at [224, 197] on input at bounding box center [278, 203] width 126 height 12
click at [246, 228] on div "Side" at bounding box center [278, 236] width 125 height 17
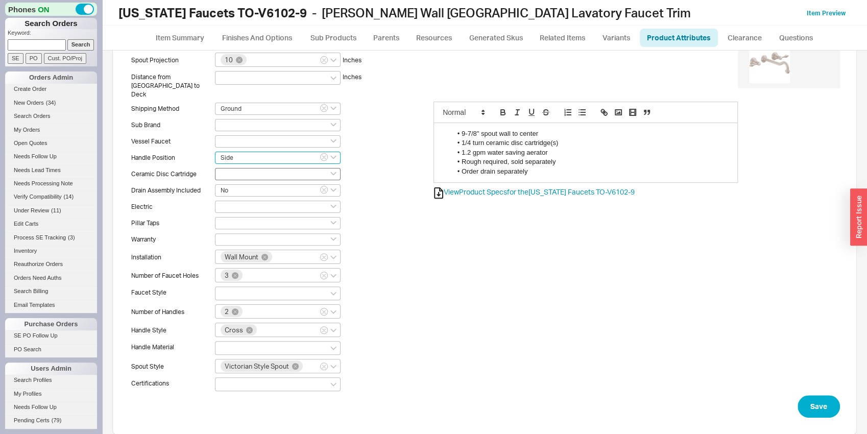
scroll to position [154, 0]
click at [232, 166] on input at bounding box center [278, 172] width 126 height 12
click at [250, 215] on div "Yes" at bounding box center [278, 223] width 125 height 17
click at [218, 285] on div at bounding box center [278, 292] width 126 height 14
click at [221, 287] on input at bounding box center [224, 291] width 7 height 9
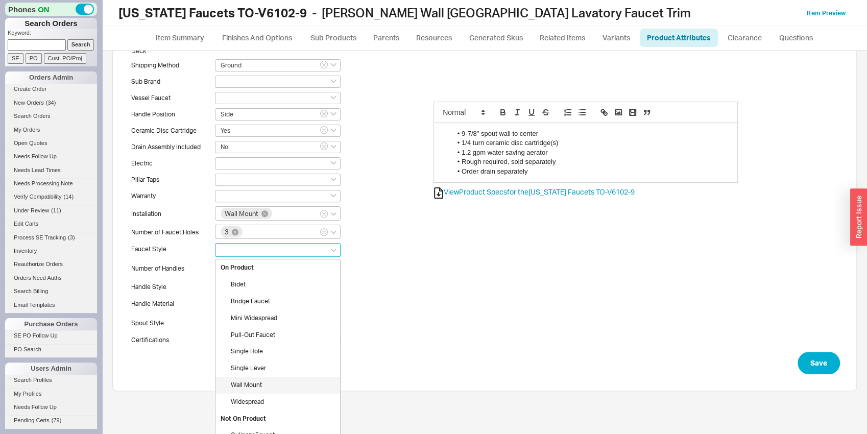
click at [255, 377] on div "Wall Mount" at bounding box center [278, 385] width 125 height 17
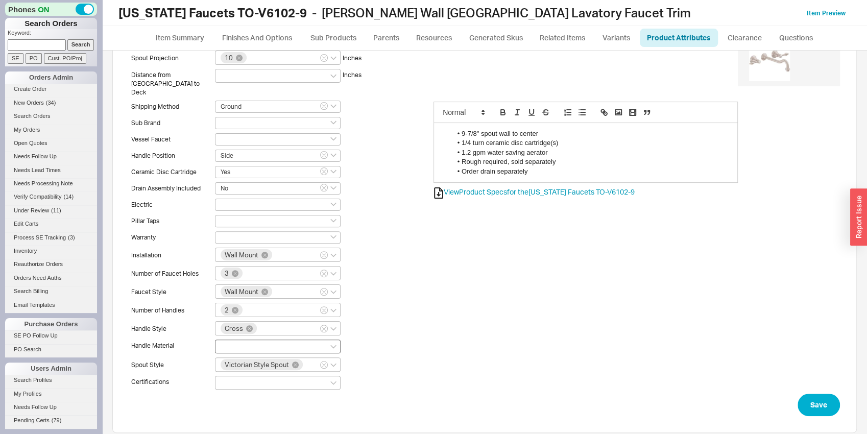
click at [262, 340] on div at bounding box center [278, 347] width 126 height 14
click at [228, 342] on input at bounding box center [224, 346] width 7 height 9
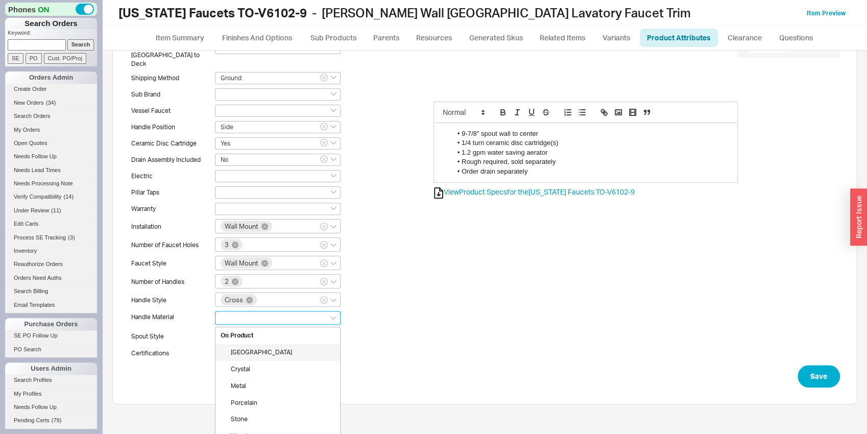
scroll to position [207, 0]
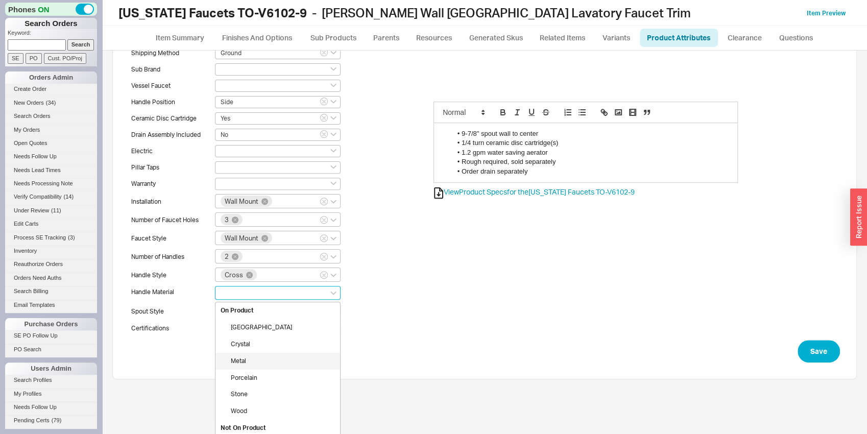
drag, startPoint x: 251, startPoint y: 357, endPoint x: 274, endPoint y: 335, distance: 31.4
click at [252, 357] on div "Metal" at bounding box center [278, 361] width 125 height 17
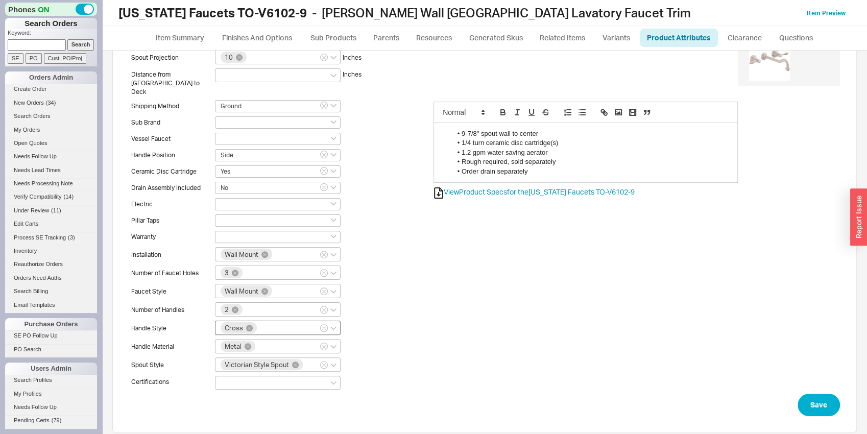
click at [283, 323] on div "Cross" at bounding box center [278, 328] width 126 height 14
click at [266, 323] on input "Cross" at bounding box center [261, 327] width 7 height 9
click at [242, 405] on div "Lever" at bounding box center [278, 413] width 125 height 17
click at [798, 395] on button "Save" at bounding box center [819, 405] width 42 height 22
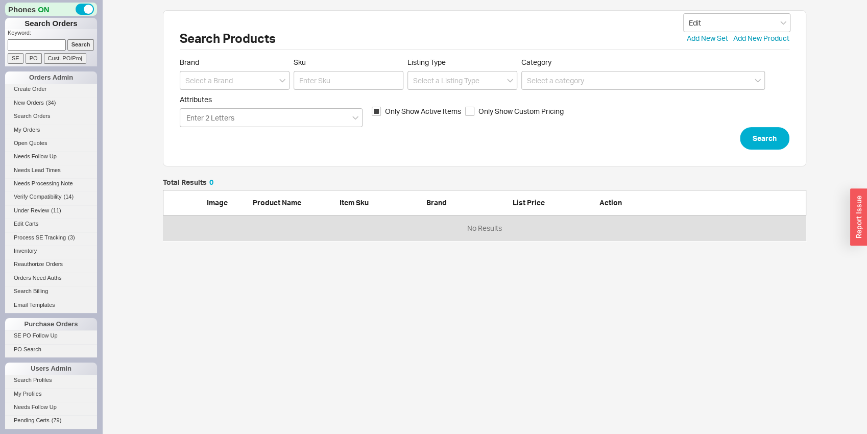
scroll to position [54, 636]
click at [251, 88] on input at bounding box center [235, 80] width 110 height 19
click at [269, 117] on div "[US_STATE] Faucets" at bounding box center [234, 120] width 109 height 18
click at [330, 79] on input "Sku" at bounding box center [349, 80] width 110 height 19
click button "Search" at bounding box center [765, 138] width 50 height 22
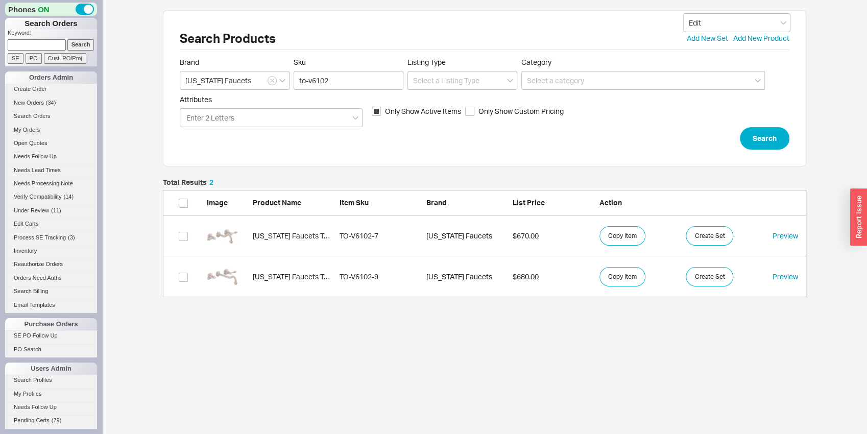
scroll to position [110, 636]
click at [241, 287] on div "grid" at bounding box center [227, 277] width 41 height 31
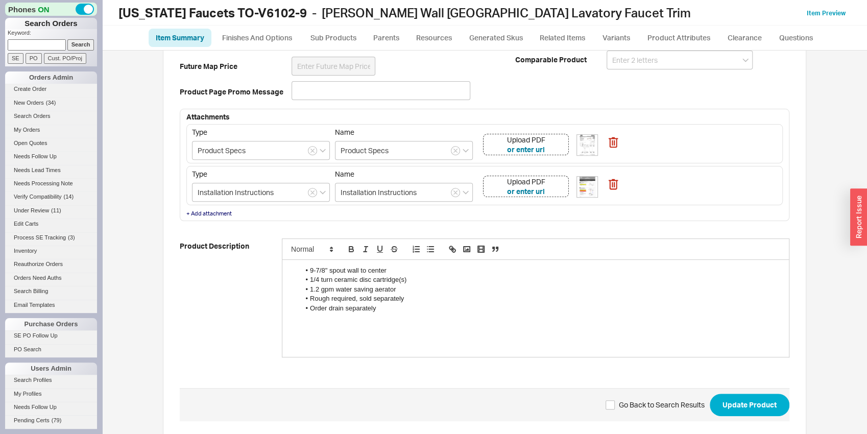
scroll to position [348, 0]
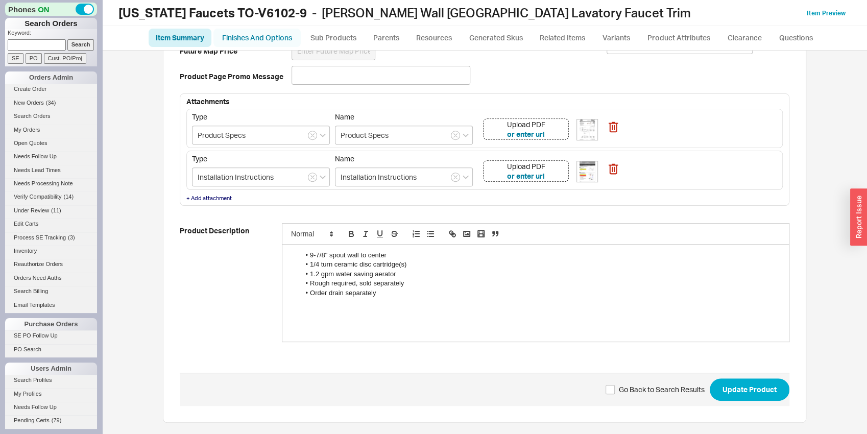
click at [260, 31] on link "Finishes And Options" at bounding box center [257, 38] width 87 height 18
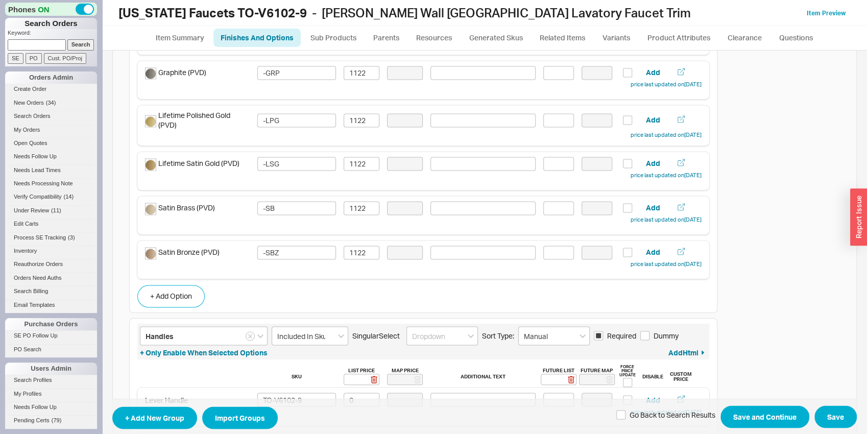
scroll to position [1203, 0]
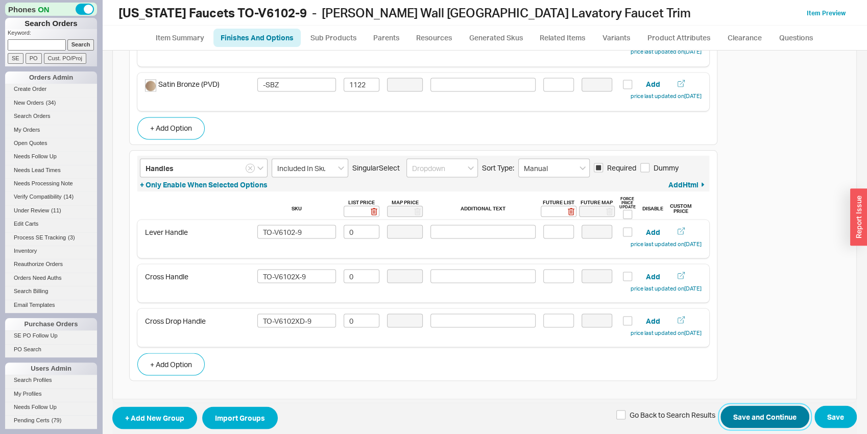
click at [766, 412] on button "Save and Continue" at bounding box center [765, 417] width 89 height 22
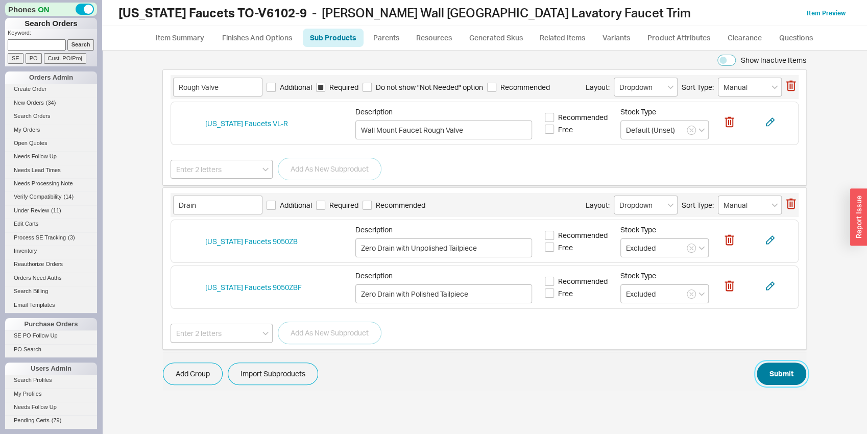
click at [779, 372] on button "Submit" at bounding box center [782, 374] width 50 height 22
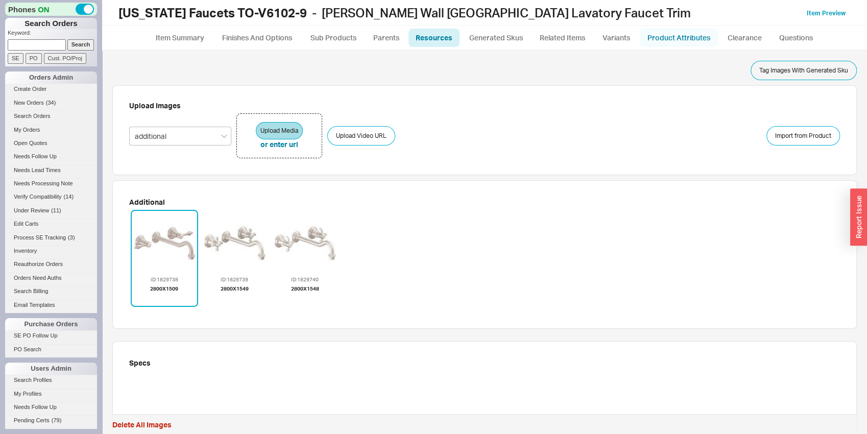
click at [691, 38] on link "Product Attributes" at bounding box center [679, 38] width 78 height 18
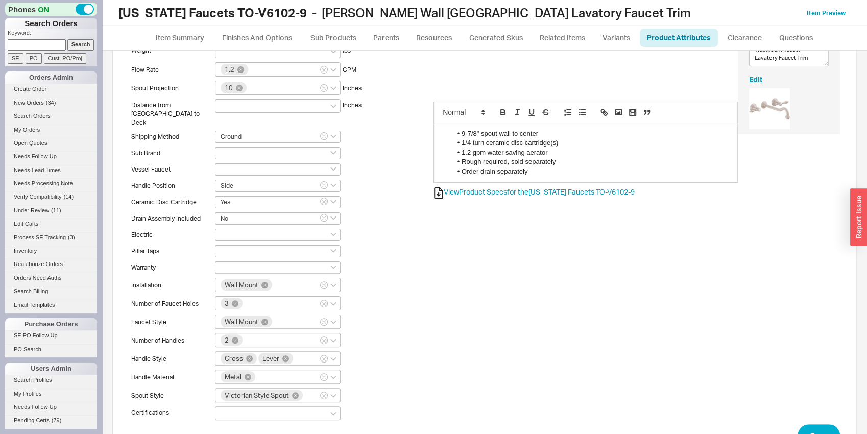
scroll to position [137, 0]
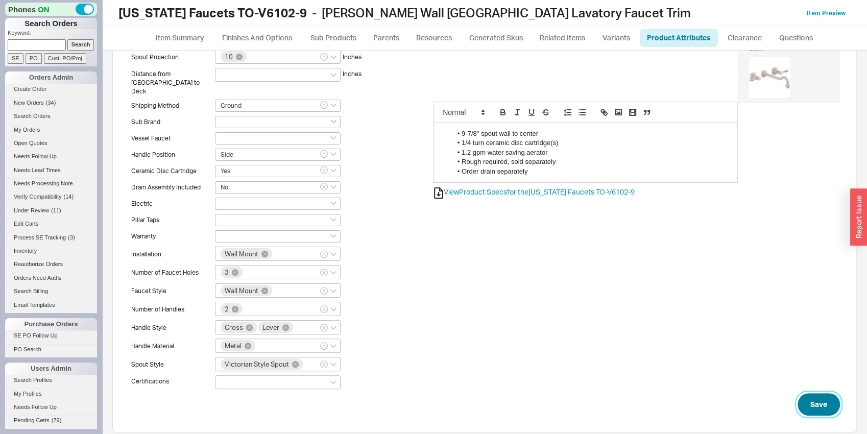
click at [818, 393] on button "Save" at bounding box center [819, 404] width 42 height 22
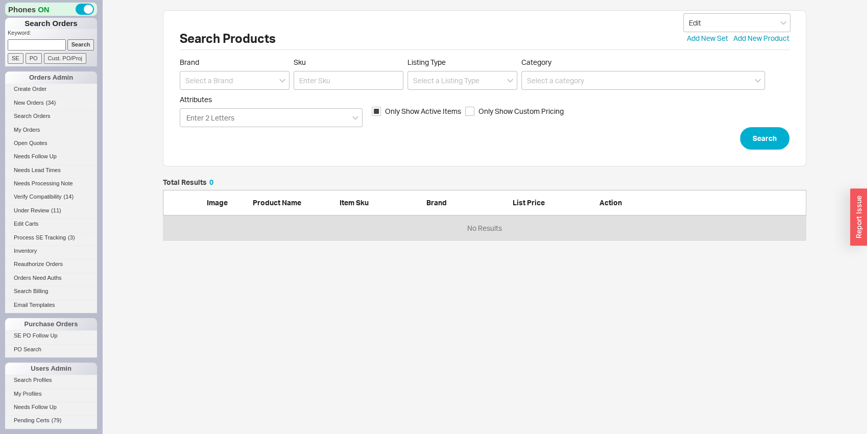
scroll to position [54, 636]
click at [246, 84] on input at bounding box center [235, 80] width 110 height 19
click at [243, 124] on div "[US_STATE] Faucets" at bounding box center [234, 120] width 109 height 18
click at [323, 80] on input "Sku" at bounding box center [349, 80] width 110 height 19
click button "Search" at bounding box center [765, 138] width 50 height 22
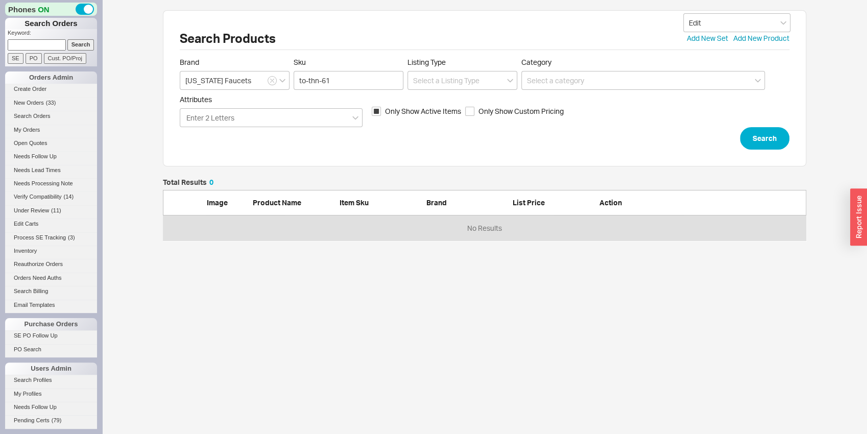
scroll to position [54, 636]
click at [375, 113] on input "Only Show Active Items" at bounding box center [376, 111] width 9 height 9
click at [768, 149] on button "Search" at bounding box center [765, 138] width 50 height 22
click at [347, 86] on input "to-thn-61" at bounding box center [349, 80] width 110 height 19
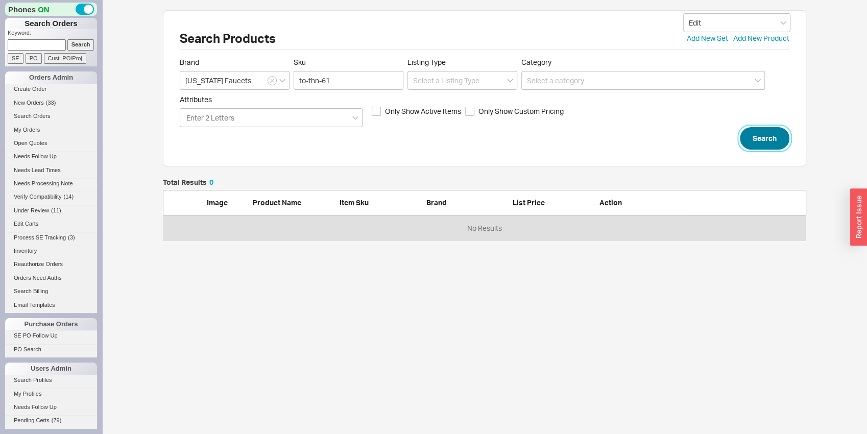
click at [771, 129] on button "Search" at bounding box center [765, 138] width 50 height 22
click at [404, 77] on div "Brand California Faucets Sku to-thn-61 Listing Type Category" at bounding box center [485, 74] width 610 height 32
click at [395, 74] on input "to-thn-61" at bounding box center [349, 80] width 110 height 19
click at [765, 151] on div "Search Products Edit Add New Set Add New Product Brand California Faucets Sku t…" at bounding box center [485, 88] width 644 height 156
click at [764, 144] on button "Search" at bounding box center [765, 138] width 50 height 22
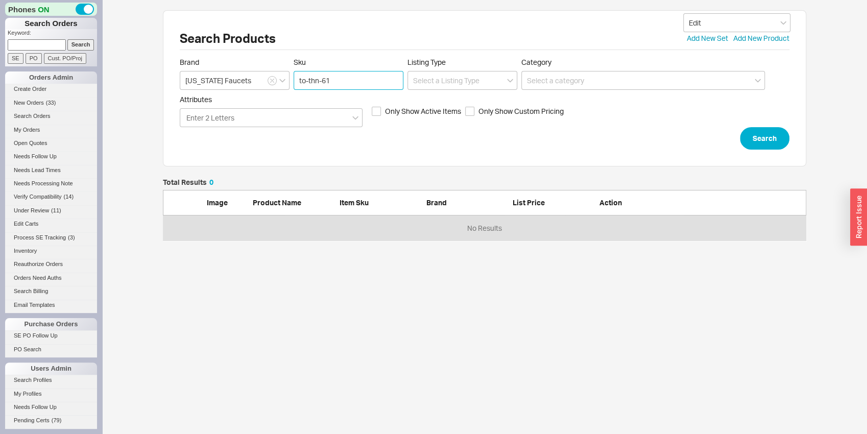
click at [331, 78] on input "to-thn-61" at bounding box center [349, 80] width 110 height 19
click at [387, 82] on input "to-thn-61" at bounding box center [349, 80] width 110 height 19
click at [778, 155] on div "Search Products Edit Add New Set Add New Product Brand California Faucets Sku t…" at bounding box center [485, 88] width 644 height 156
click at [775, 130] on button "Search" at bounding box center [765, 138] width 50 height 22
click at [369, 84] on input "to-thn-61" at bounding box center [349, 80] width 110 height 19
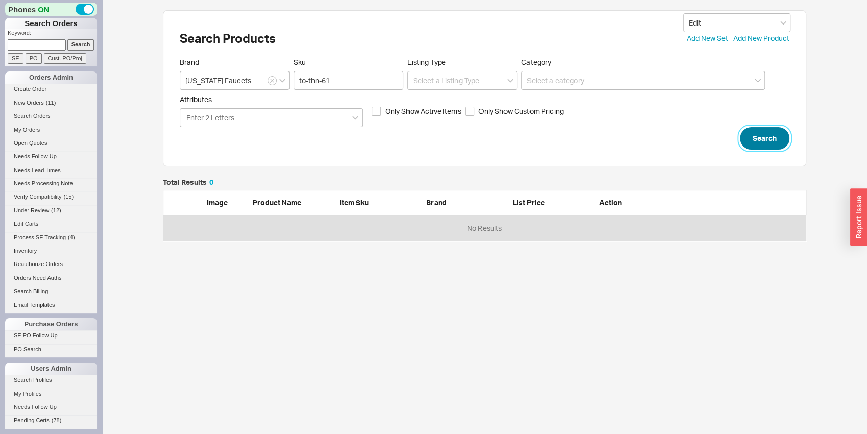
click at [750, 136] on button "Search" at bounding box center [765, 138] width 50 height 22
click at [759, 36] on link "Add New Product" at bounding box center [762, 38] width 56 height 10
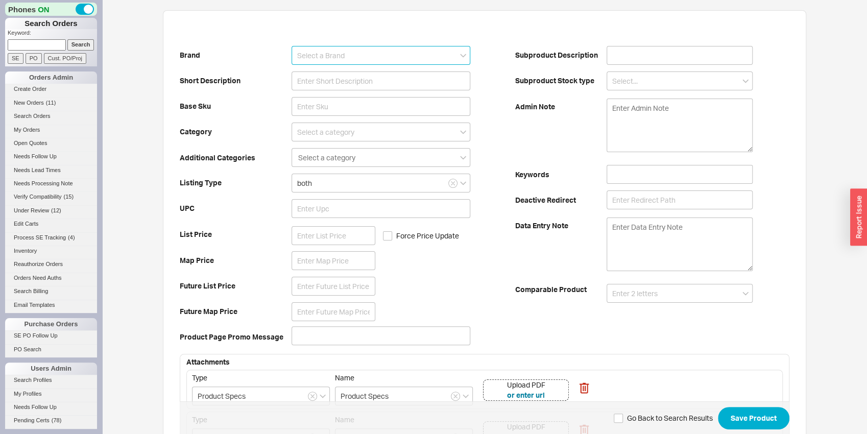
click at [311, 57] on input at bounding box center [381, 55] width 179 height 19
click at [309, 58] on input "val" at bounding box center [381, 55] width 179 height 19
click at [301, 96] on div "[US_STATE] Faucets" at bounding box center [381, 94] width 178 height 18
click at [304, 84] on input at bounding box center [381, 81] width 179 height 19
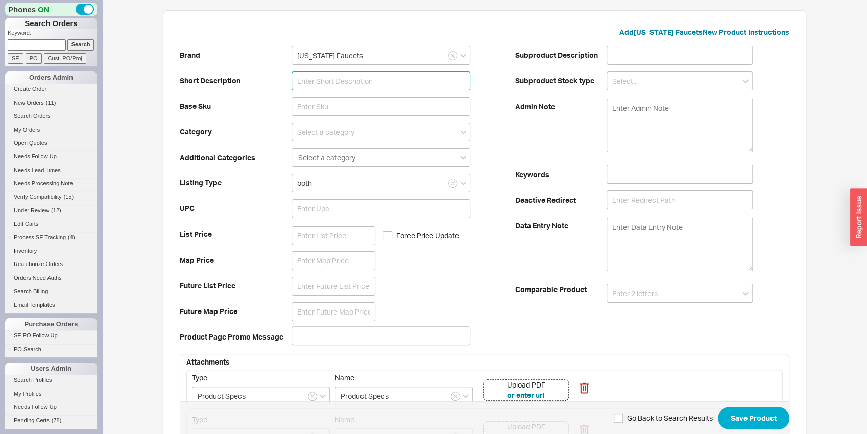
click at [364, 81] on input at bounding box center [381, 81] width 179 height 19
paste input "StyleTherm® 3/4" Thermostatic Trim Only"
click at [358, 100] on input at bounding box center [381, 106] width 179 height 19
click at [310, 104] on input "TO=THN-61" at bounding box center [381, 106] width 179 height 19
click at [257, 105] on b "Base Sku" at bounding box center [236, 106] width 112 height 10
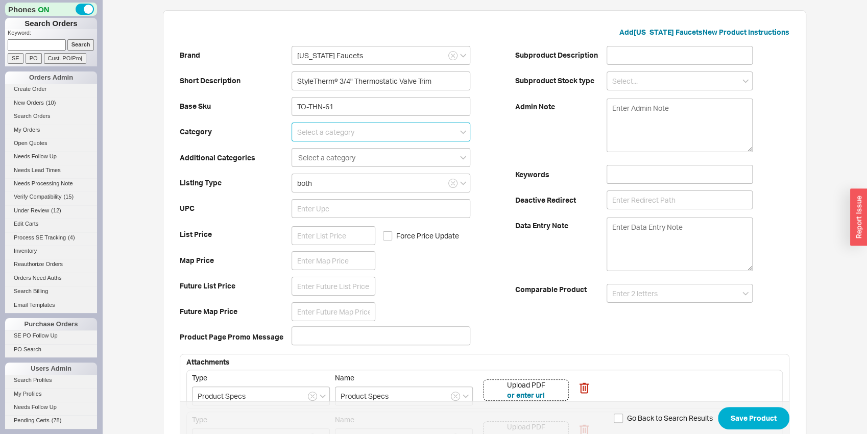
click at [340, 138] on input at bounding box center [381, 132] width 179 height 19
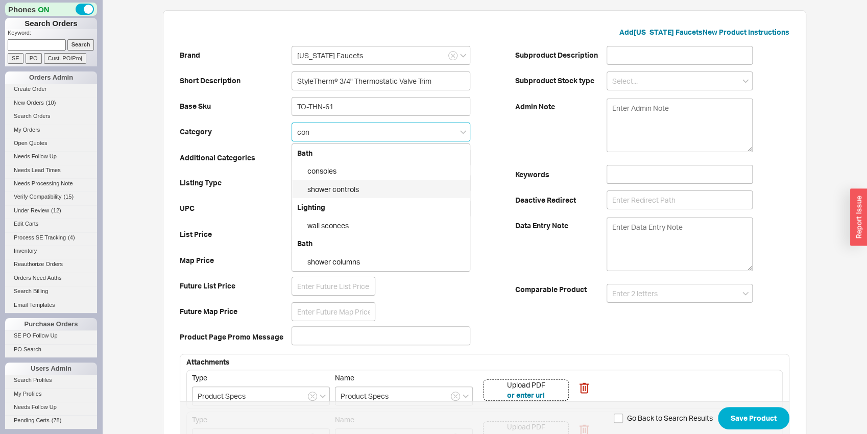
click at [353, 192] on div "shower controls" at bounding box center [381, 189] width 178 height 18
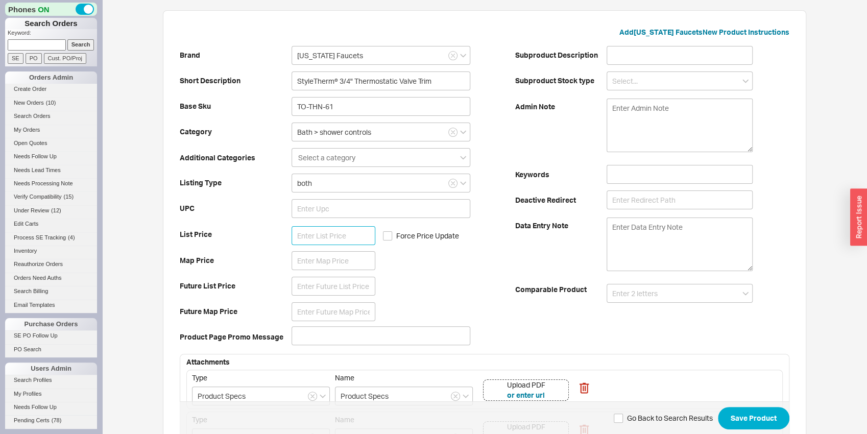
click at [325, 245] on input at bounding box center [334, 235] width 84 height 19
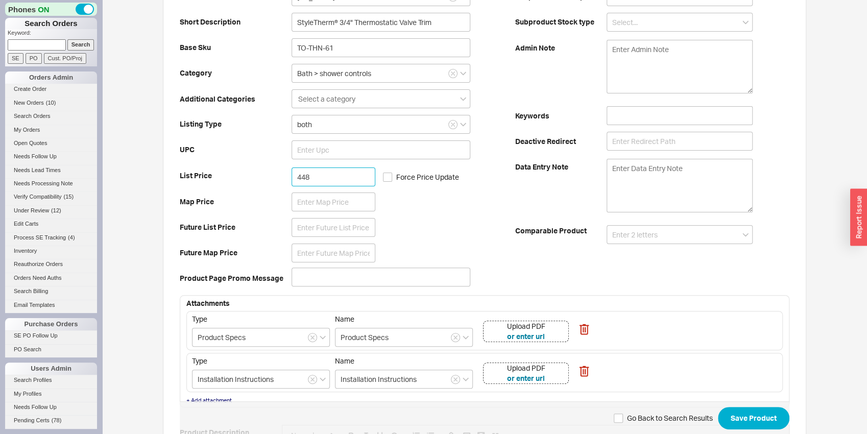
scroll to position [112, 0]
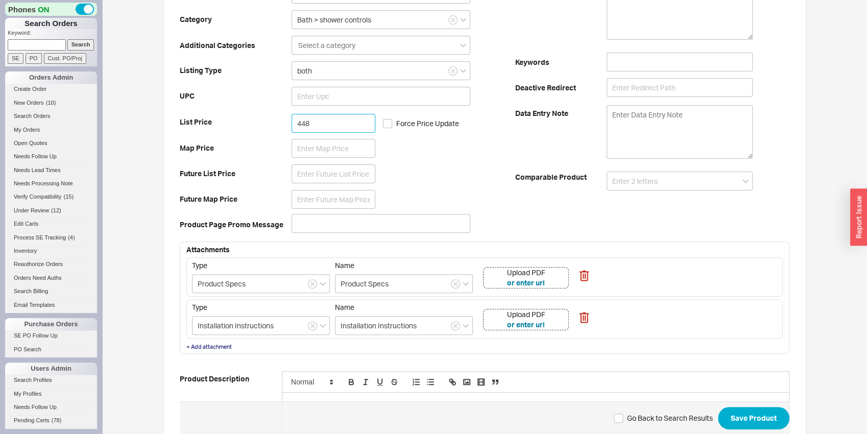
click at [551, 278] on div "Upload PDF or enter url" at bounding box center [526, 277] width 86 height 21
click at [559, 323] on div "Upload PDF or enter url" at bounding box center [526, 319] width 86 height 21
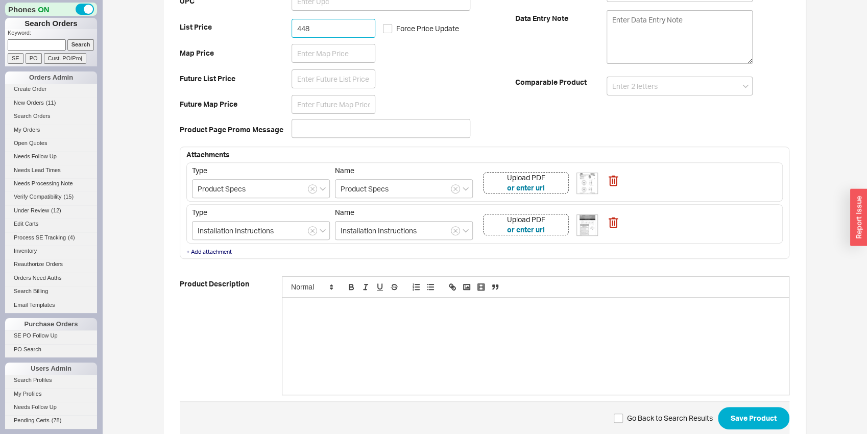
scroll to position [261, 0]
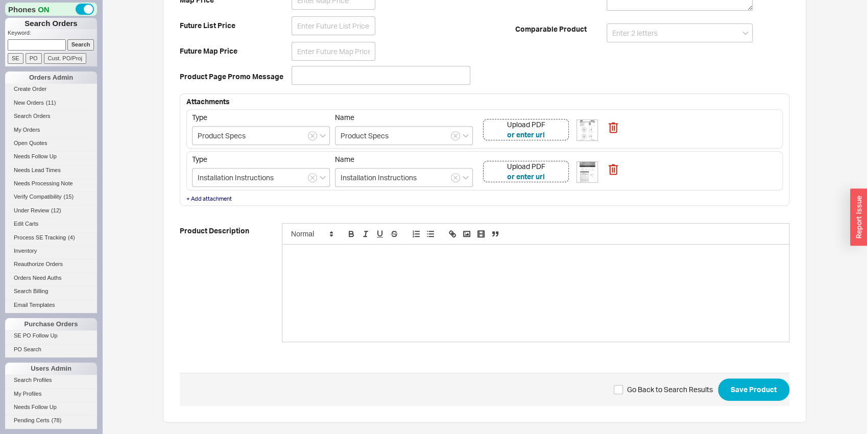
click at [341, 302] on div at bounding box center [536, 293] width 507 height 97
click at [342, 306] on div at bounding box center [536, 293] width 507 height 97
click at [312, 254] on li "all brass construction" at bounding box center [541, 255] width 482 height 9
click at [312, 254] on li "Sll brass construction" at bounding box center [541, 255] width 482 height 9
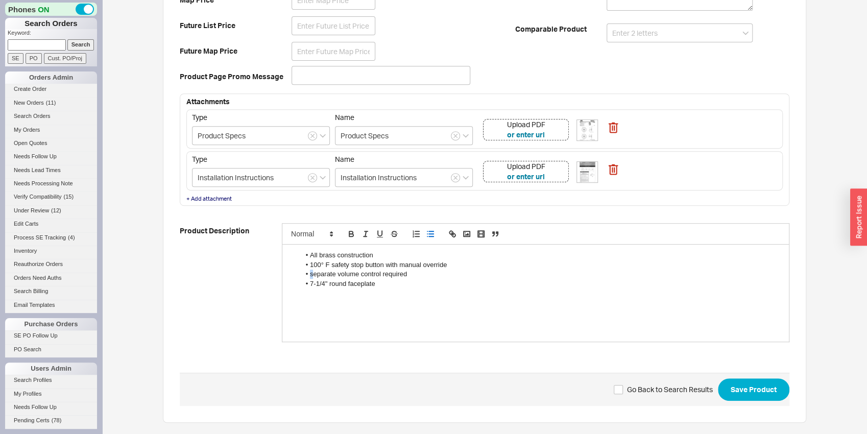
click at [312, 274] on li "separate volume control required" at bounding box center [541, 274] width 482 height 9
click at [406, 285] on li "7-1/4" round faceplate" at bounding box center [541, 283] width 482 height 9
click at [760, 392] on button "Save Product" at bounding box center [754, 390] width 72 height 22
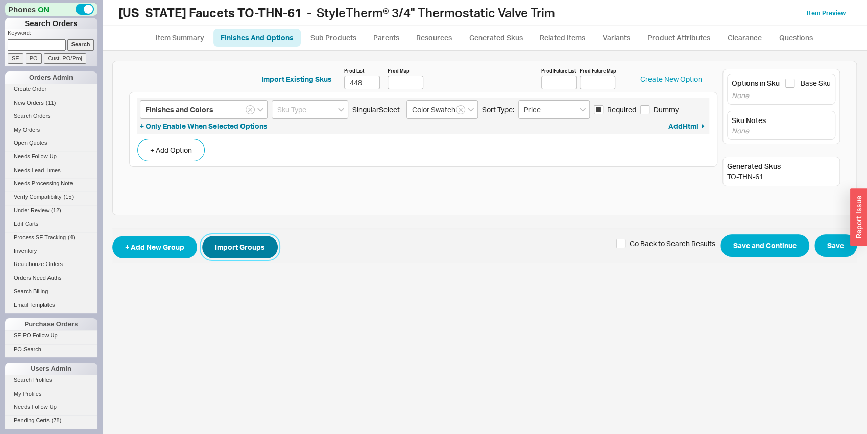
click at [257, 239] on button "Import Groups" at bounding box center [240, 247] width 76 height 22
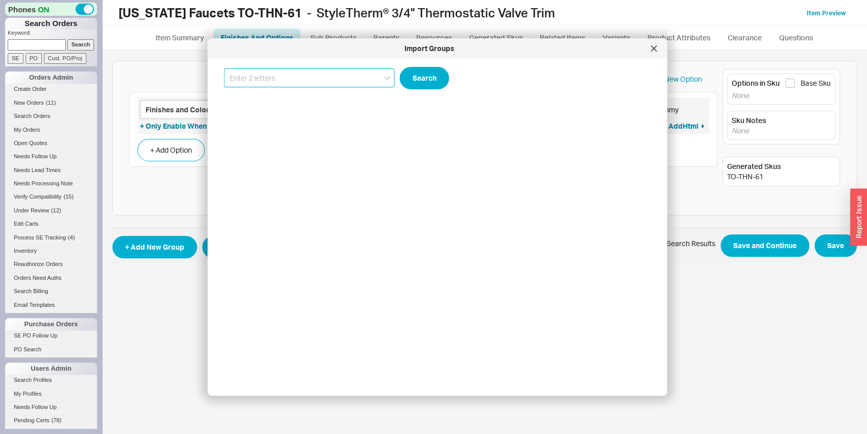
click at [300, 72] on input at bounding box center [309, 77] width 171 height 19
click at [331, 120] on div "California Faucets TO-V6102-9" at bounding box center [310, 117] width 170 height 18
click at [419, 70] on button "Search" at bounding box center [425, 78] width 50 height 22
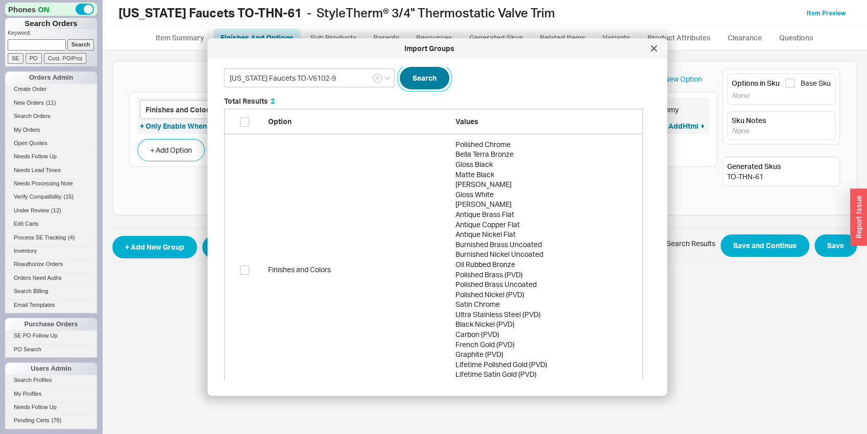
scroll to position [304, 427]
click at [244, 121] on input "checkbox" at bounding box center [244, 121] width 9 height 9
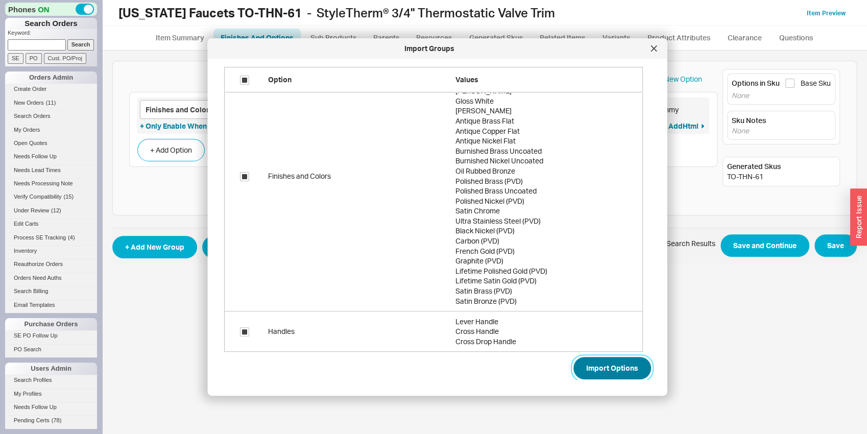
click at [599, 365] on button "Import Options" at bounding box center [613, 368] width 78 height 22
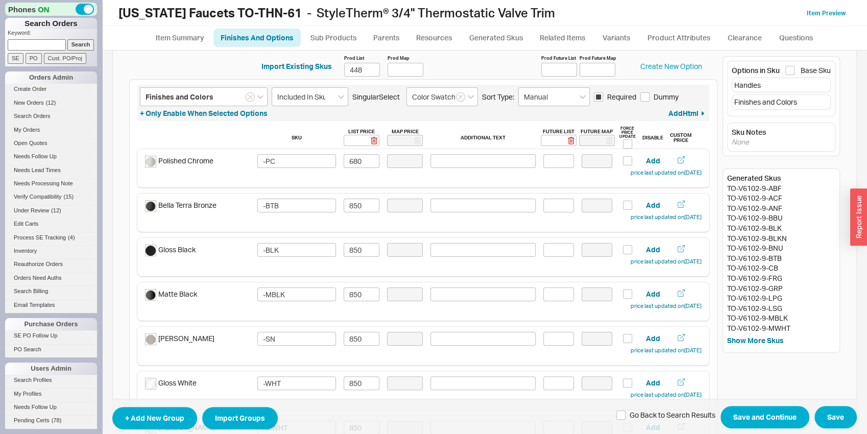
scroll to position [0, 0]
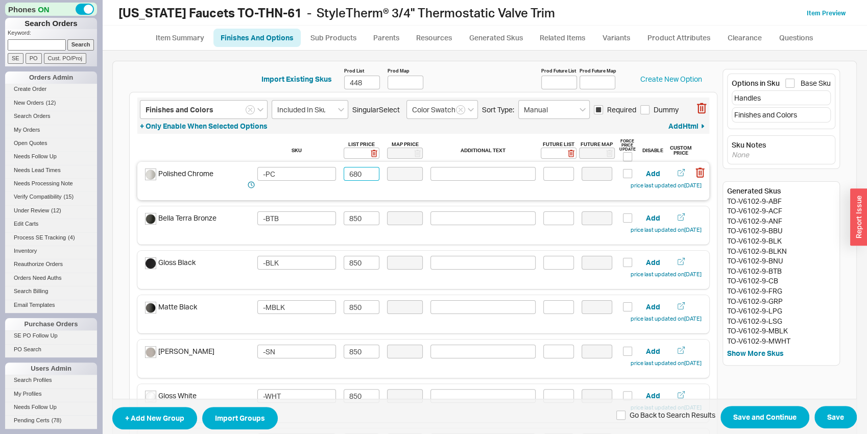
click at [355, 175] on input "680" at bounding box center [362, 174] width 36 height 14
click at [354, 176] on input "680" at bounding box center [362, 174] width 36 height 14
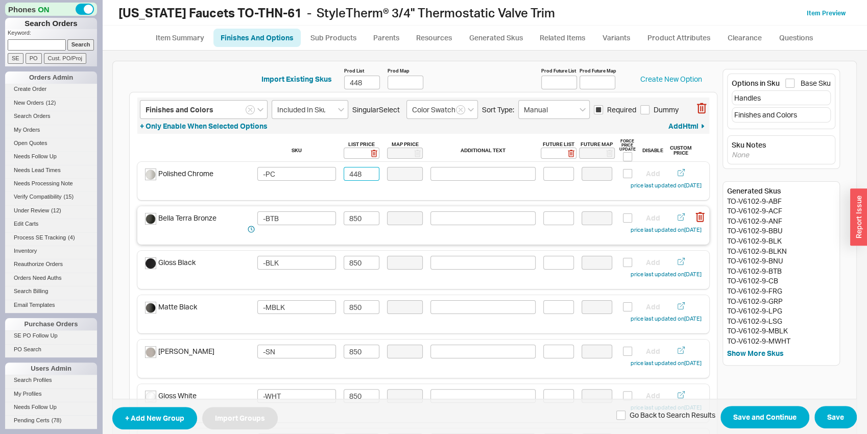
click at [347, 225] on div "Bella Terra Bronze -BTB 850 Add price last updated on 08/21/2025" at bounding box center [423, 223] width 557 height 24
click at [346, 224] on input "850" at bounding box center [362, 218] width 36 height 14
click at [344, 222] on input "560" at bounding box center [362, 218] width 36 height 14
click at [345, 222] on input "560" at bounding box center [362, 218] width 36 height 14
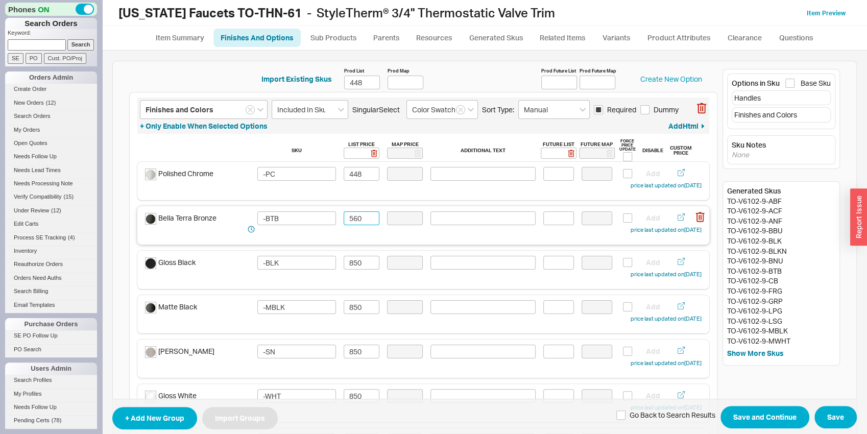
click at [345, 222] on input "560" at bounding box center [362, 218] width 36 height 14
click at [346, 222] on input "560" at bounding box center [362, 218] width 36 height 14
click at [361, 263] on input "850" at bounding box center [362, 263] width 36 height 14
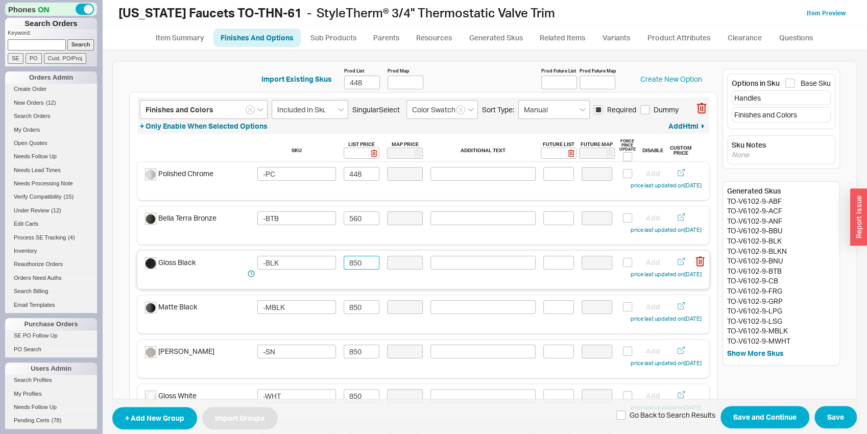
paste input "56"
click at [362, 312] on input "850" at bounding box center [362, 307] width 36 height 14
paste input "56"
click at [359, 358] on input "850" at bounding box center [362, 352] width 36 height 14
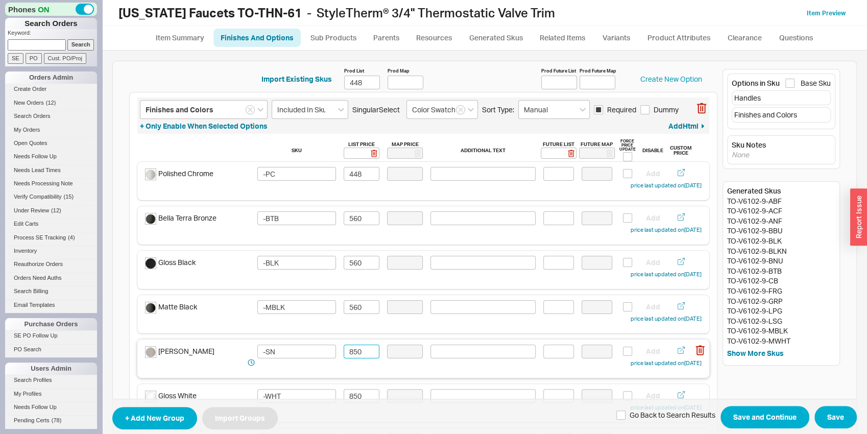
click at [357, 357] on input "850" at bounding box center [362, 352] width 36 height 14
click at [357, 355] on input "850" at bounding box center [362, 352] width 36 height 14
click at [356, 354] on input "850" at bounding box center [362, 352] width 36 height 14
paste input "560"
click at [356, 354] on input "855600" at bounding box center [362, 352] width 36 height 14
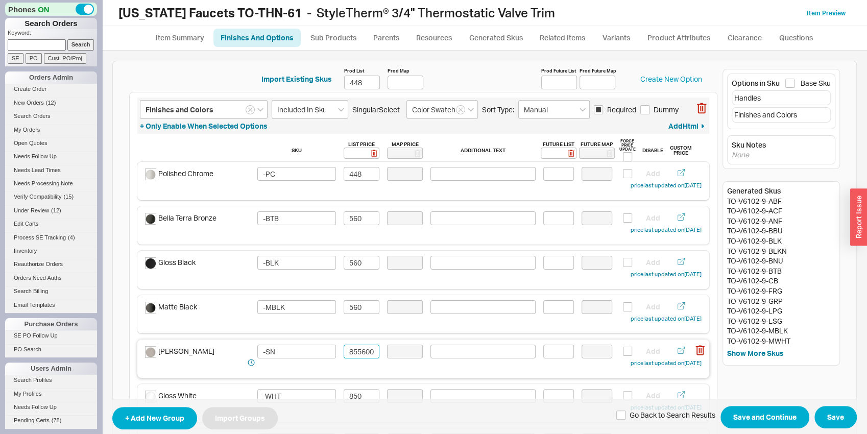
click at [355, 354] on input "855600" at bounding box center [362, 352] width 36 height 14
paste input "56"
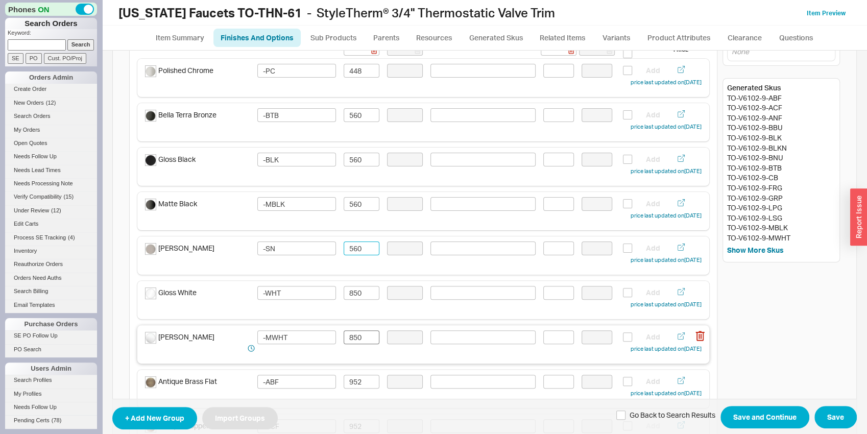
scroll to position [107, 0]
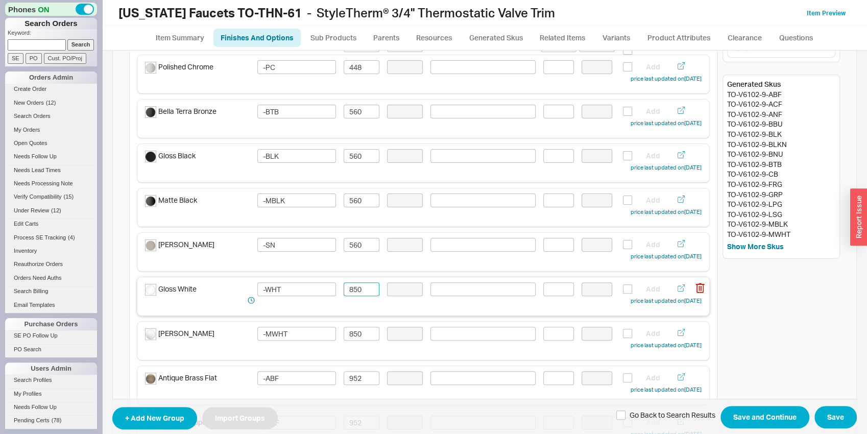
click at [349, 286] on input "850" at bounding box center [362, 290] width 36 height 14
paste input "56"
click at [359, 331] on input "850" at bounding box center [362, 334] width 36 height 14
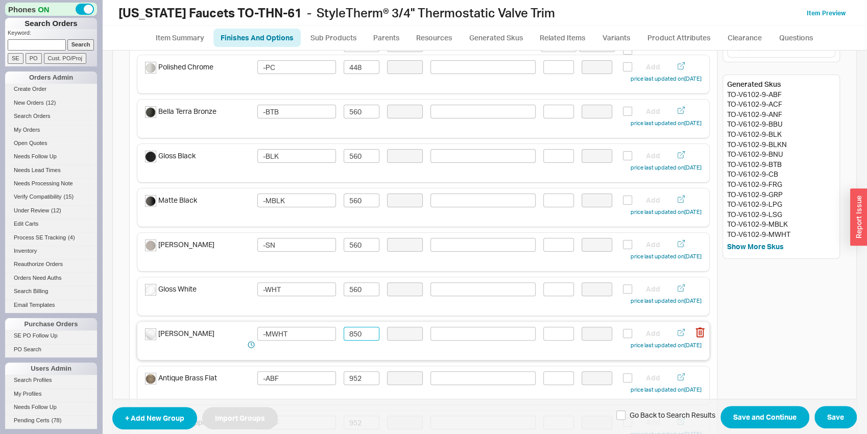
paste input "56"
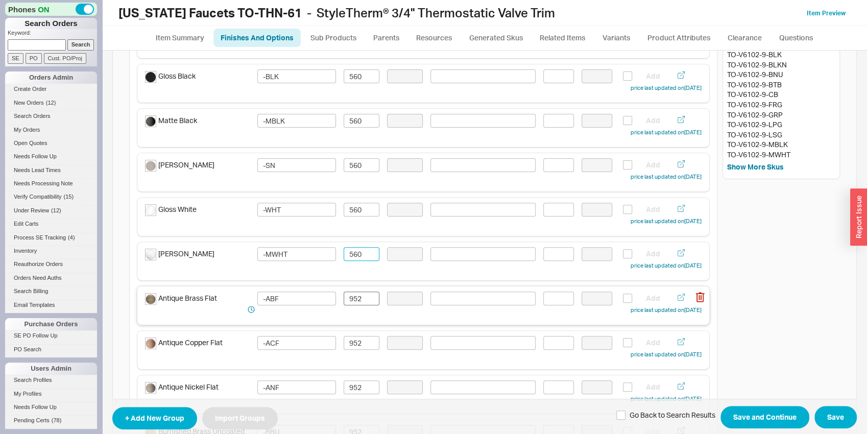
scroll to position [214, 0]
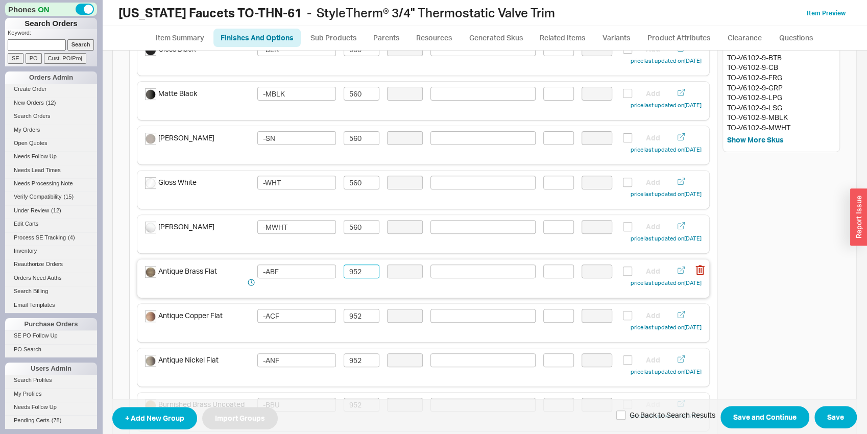
click at [361, 274] on input "952" at bounding box center [362, 272] width 36 height 14
click at [361, 274] on input "627" at bounding box center [362, 272] width 36 height 14
click at [368, 314] on input "952" at bounding box center [362, 316] width 36 height 14
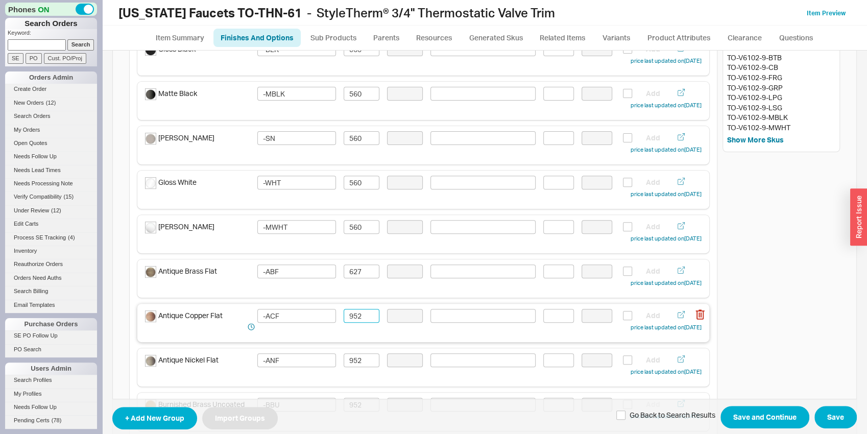
click at [367, 315] on input "952" at bounding box center [362, 316] width 36 height 14
paste input "627"
click at [346, 362] on input "952" at bounding box center [362, 361] width 36 height 14
paste input "627"
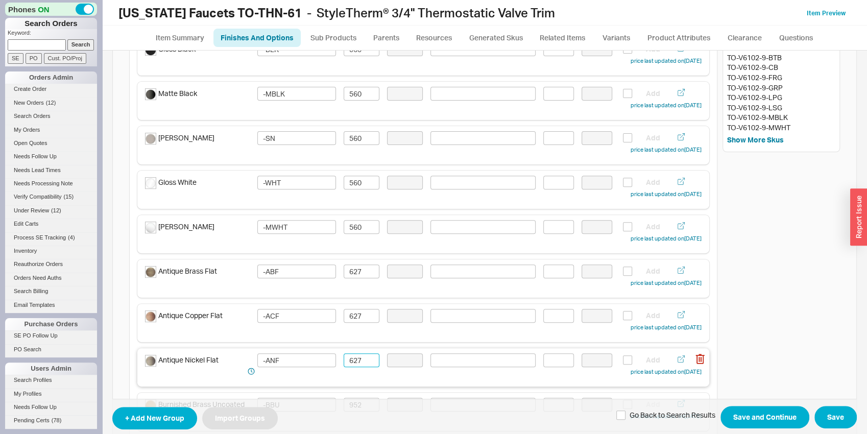
scroll to position [320, 0]
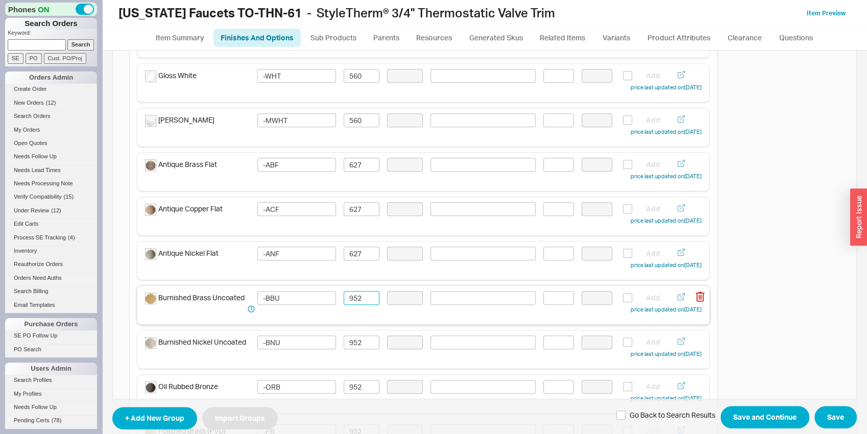
click at [356, 297] on input "952" at bounding box center [362, 298] width 36 height 14
paste input "627"
click at [357, 341] on input "952" at bounding box center [362, 343] width 36 height 14
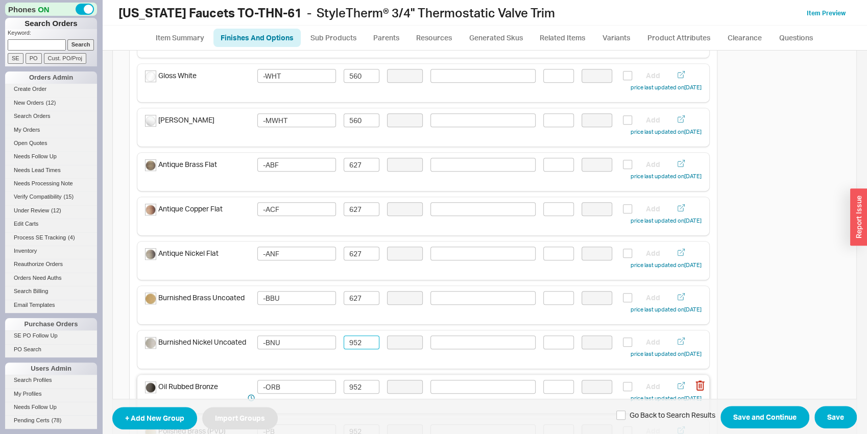
paste input "627"
click at [357, 385] on input "952" at bounding box center [362, 387] width 36 height 14
paste input "627"
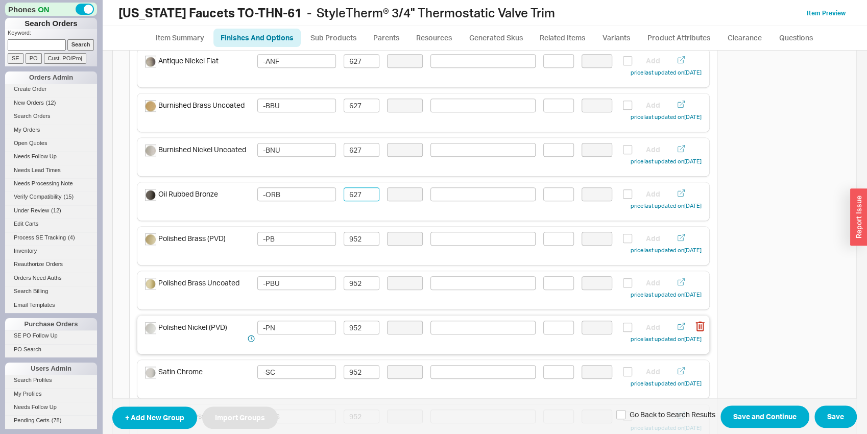
scroll to position [534, 0]
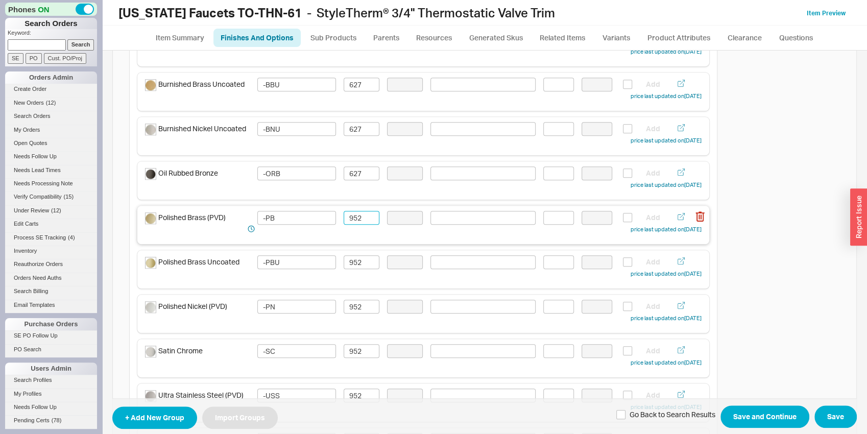
click at [357, 220] on input "952" at bounding box center [362, 218] width 36 height 14
paste input "627"
click at [359, 258] on input "952" at bounding box center [362, 262] width 36 height 14
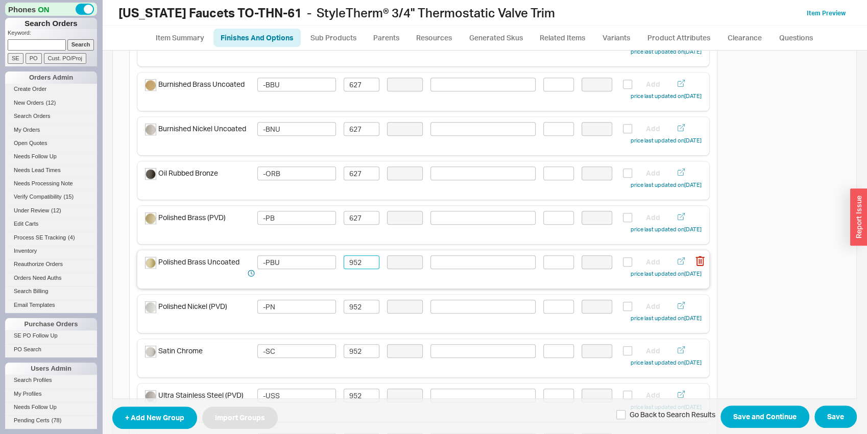
paste input "627"
click at [350, 309] on input "952" at bounding box center [362, 307] width 36 height 14
paste input "627"
click at [357, 347] on input "952" at bounding box center [362, 351] width 36 height 14
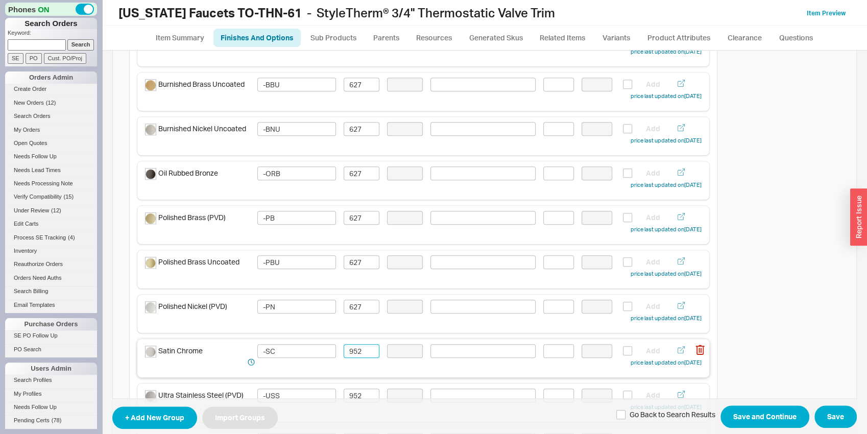
click at [357, 347] on input "952" at bounding box center [362, 351] width 36 height 14
paste input "627"
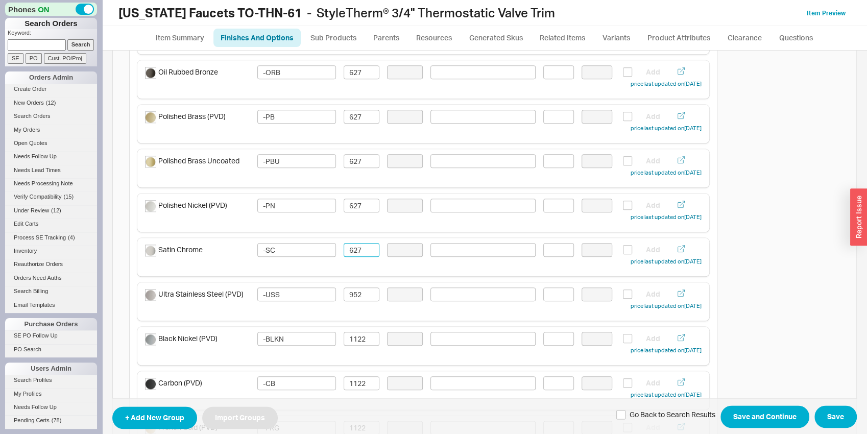
scroll to position [641, 0]
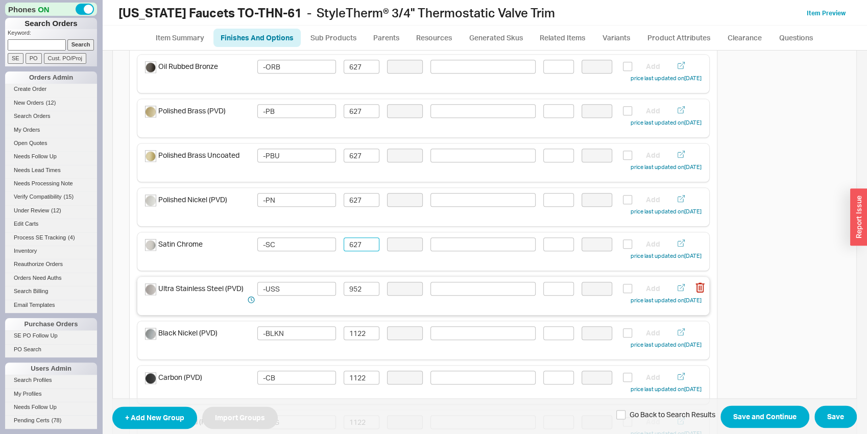
click at [354, 299] on div "Ultra Stainless Steel (PVD) -USS 952 Add price last updated on 08/21/2025" at bounding box center [423, 294] width 557 height 24
click at [354, 287] on input "952" at bounding box center [362, 289] width 36 height 14
paste input "627"
click at [362, 337] on input "1122" at bounding box center [362, 333] width 36 height 14
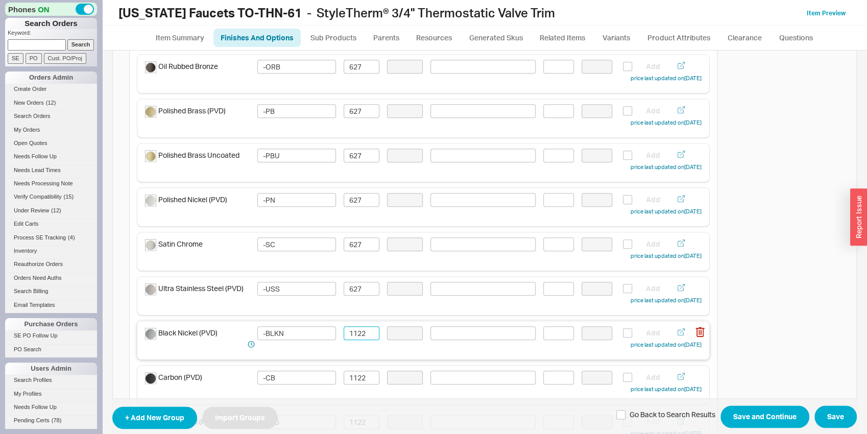
click at [362, 337] on input "1122" at bounding box center [362, 333] width 36 height 14
click at [361, 337] on input "739" at bounding box center [362, 333] width 36 height 14
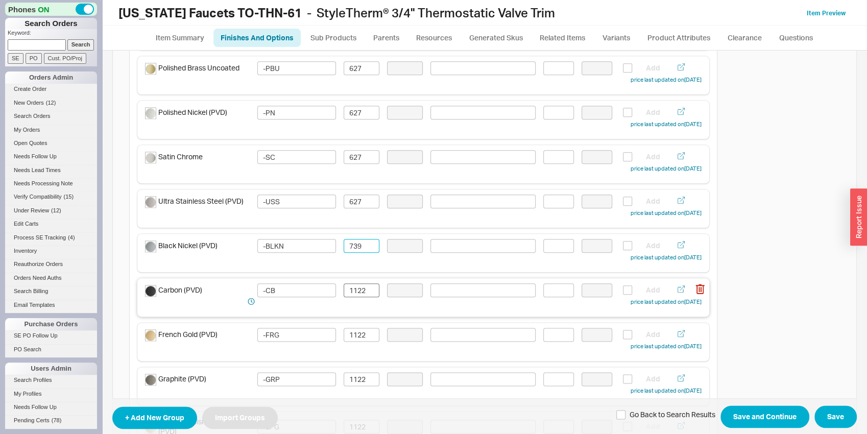
scroll to position [747, 0]
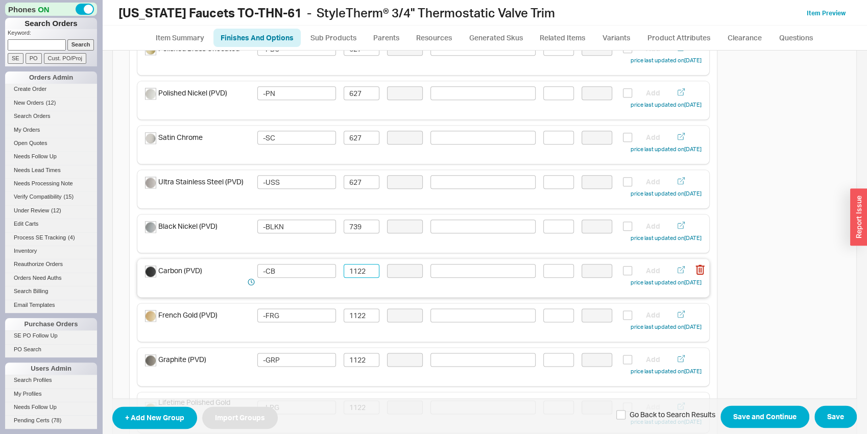
click at [352, 267] on input "1122" at bounding box center [362, 271] width 36 height 14
paste input "739"
click at [354, 311] on input "1122" at bounding box center [362, 316] width 36 height 14
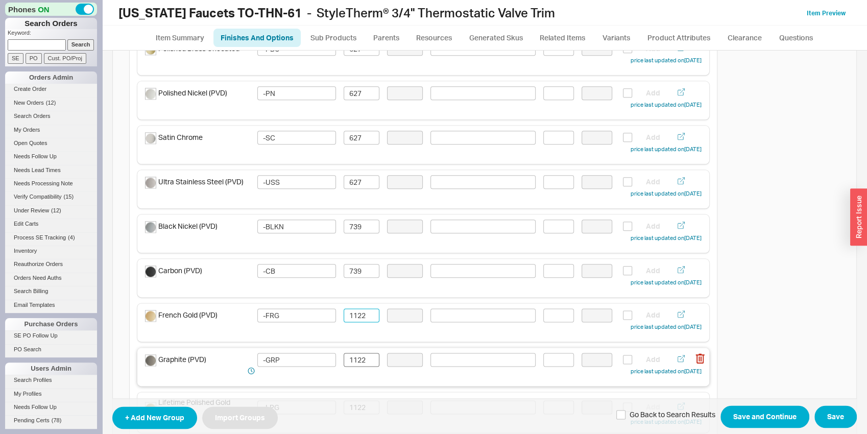
paste input "739"
click at [354, 363] on input "1122" at bounding box center [362, 360] width 36 height 14
click at [353, 363] on input "1122" at bounding box center [362, 360] width 36 height 14
paste input "739"
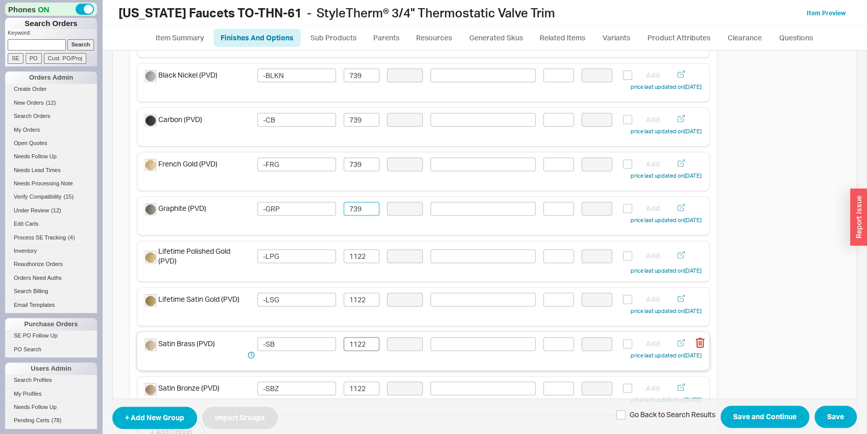
scroll to position [907, 0]
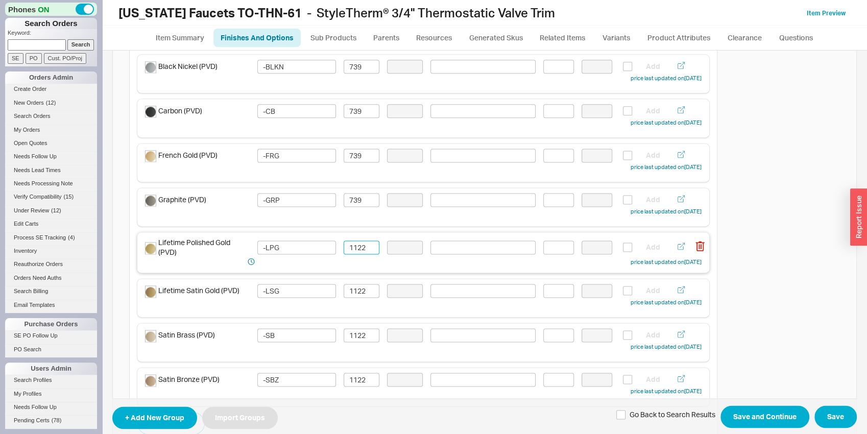
click at [354, 250] on input "1122" at bounding box center [362, 248] width 36 height 14
paste input "739"
click at [357, 286] on input "1122" at bounding box center [362, 291] width 36 height 14
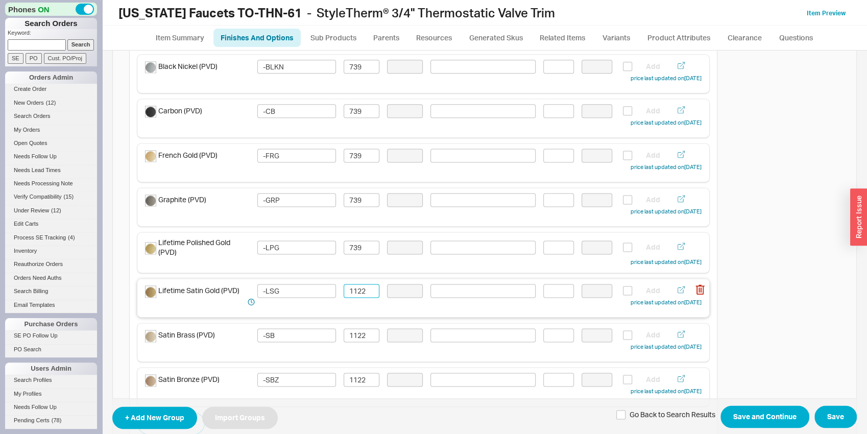
paste input "739"
click at [355, 328] on div "Satin Brass (PVD) -SB 1122 Add price last updated on 08/21/2025" at bounding box center [423, 342] width 572 height 38
click at [354, 331] on input "1122" at bounding box center [362, 335] width 36 height 14
click at [354, 332] on input "1122" at bounding box center [362, 335] width 36 height 14
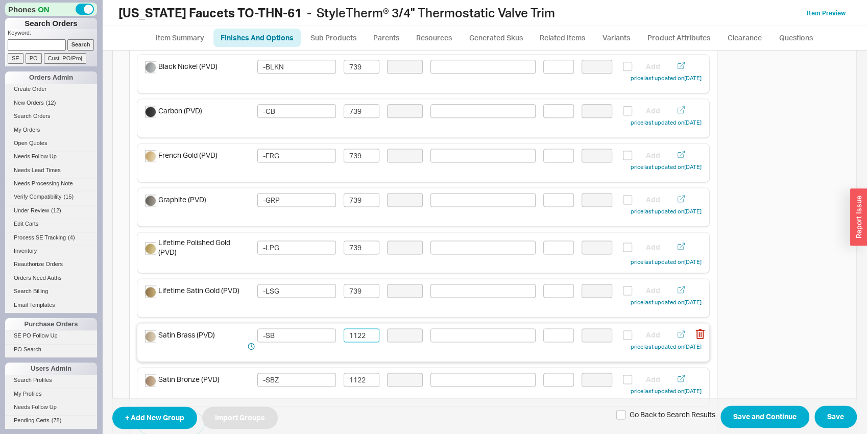
click at [354, 332] on input "1122" at bounding box center [362, 335] width 36 height 14
paste input "739"
click at [355, 369] on div "Satin Bronze (PVD) -SBZ 1122 Add price last updated on 08/21/2025" at bounding box center [423, 387] width 572 height 38
click at [356, 374] on input "1122" at bounding box center [362, 380] width 36 height 14
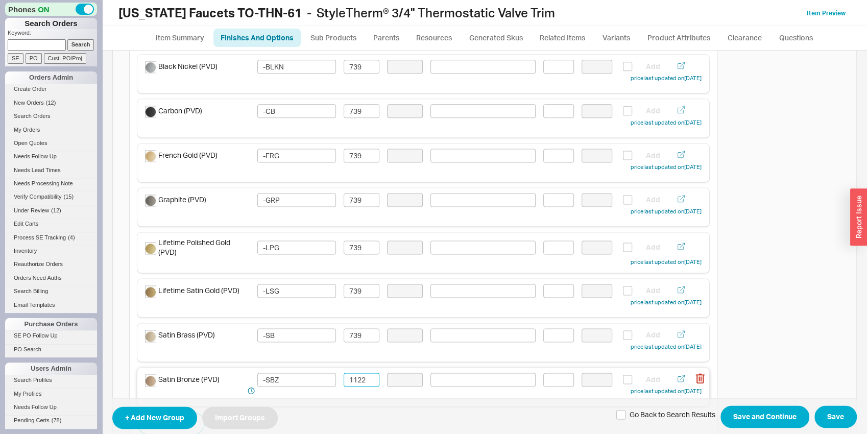
paste input "739"
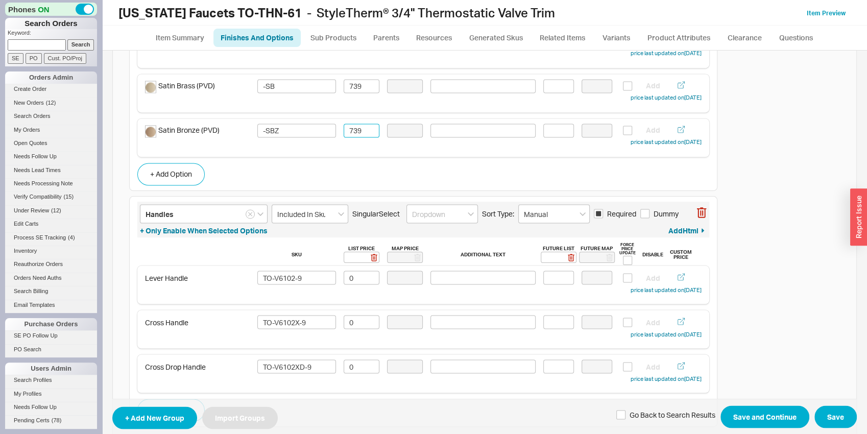
scroll to position [1174, 0]
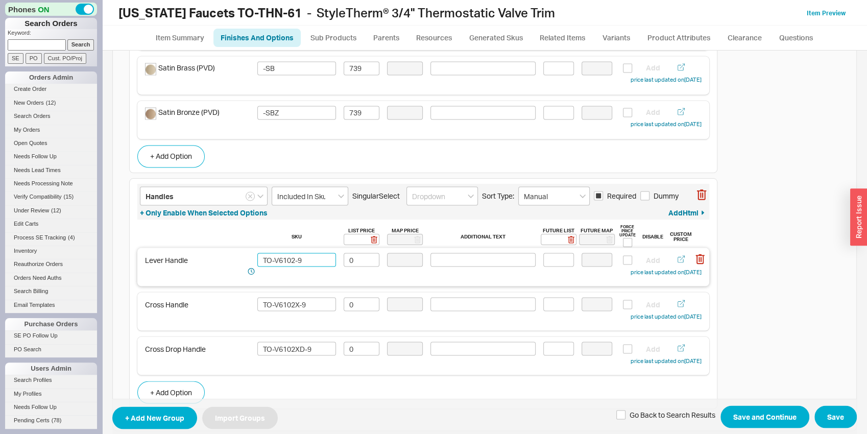
drag, startPoint x: 273, startPoint y: 257, endPoint x: 318, endPoint y: 264, distance: 44.9
click at [318, 264] on input "TO-V6102-9" at bounding box center [296, 260] width 79 height 14
drag, startPoint x: 290, startPoint y: 260, endPoint x: 239, endPoint y: 256, distance: 50.7
click at [257, 256] on input "TO-THN-61" at bounding box center [296, 260] width 79 height 14
drag, startPoint x: 324, startPoint y: 305, endPoint x: 224, endPoint y: 295, distance: 100.6
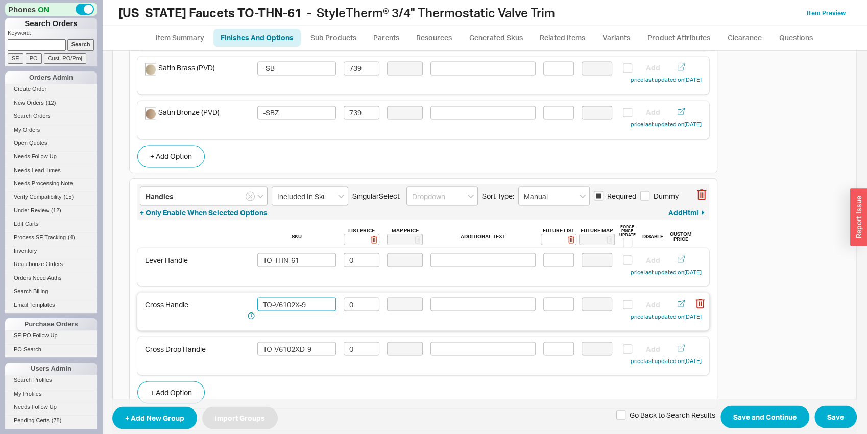
click at [257, 297] on input "TO-V6102X-9" at bounding box center [296, 304] width 79 height 14
paste input "THN-"
drag, startPoint x: 311, startPoint y: 350, endPoint x: 222, endPoint y: 343, distance: 89.2
click at [257, 343] on input "TO-V6102XD-9" at bounding box center [296, 349] width 79 height 14
paste input "THN-"
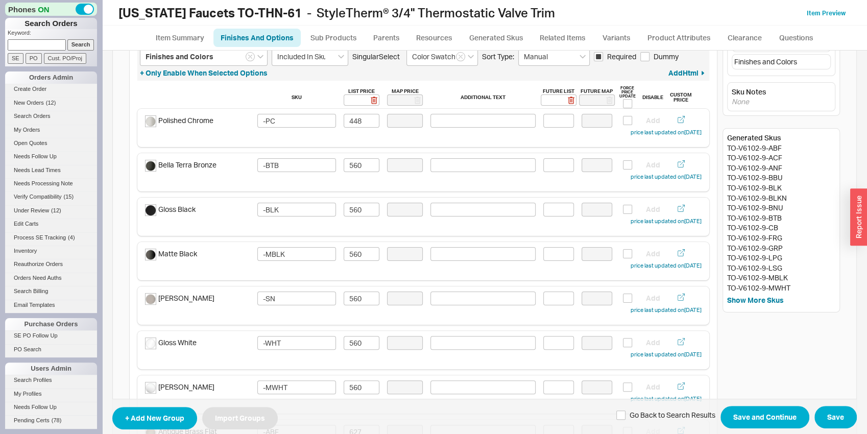
scroll to position [0, 0]
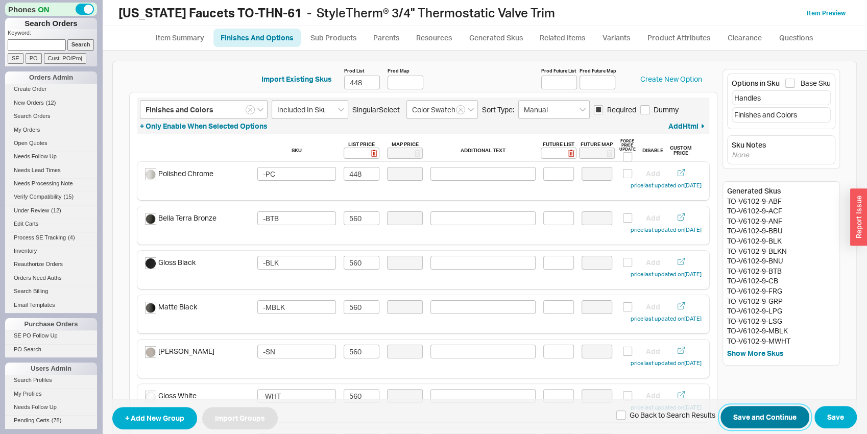
click at [770, 411] on button "Save and Continue" at bounding box center [765, 417] width 89 height 22
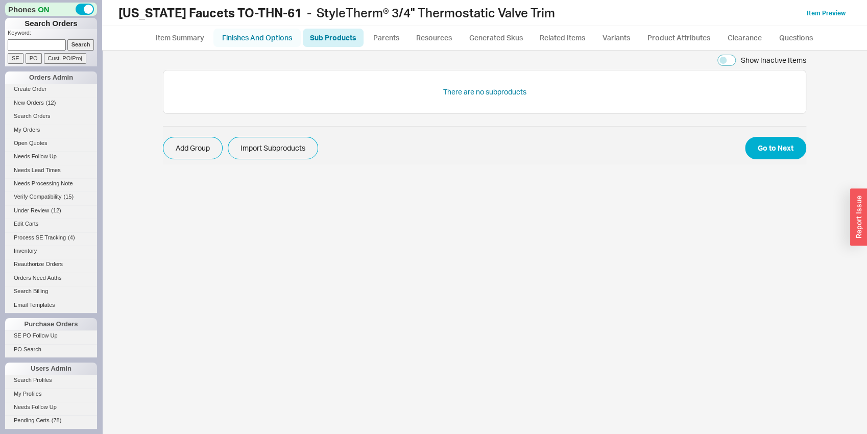
click at [243, 37] on link "Finishes And Options" at bounding box center [257, 38] width 87 height 18
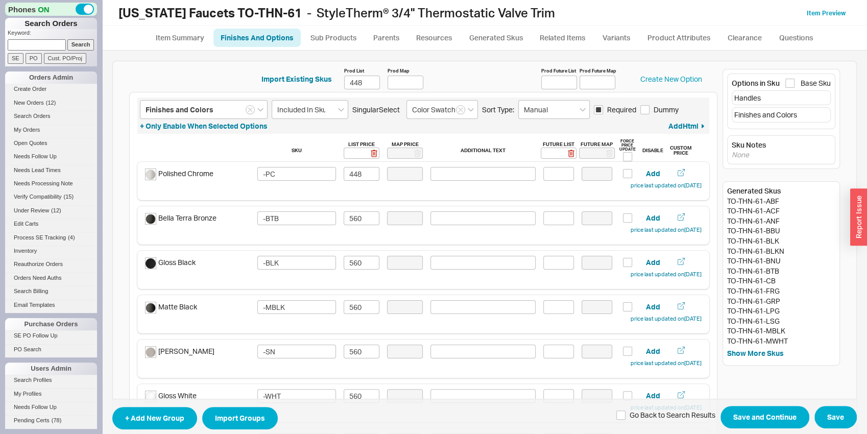
scroll to position [1228, 0]
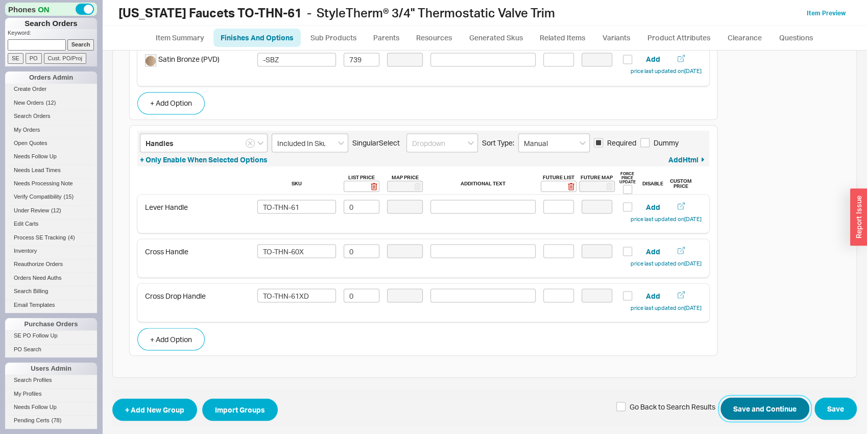
click at [792, 406] on button "Save and Continue" at bounding box center [765, 408] width 89 height 22
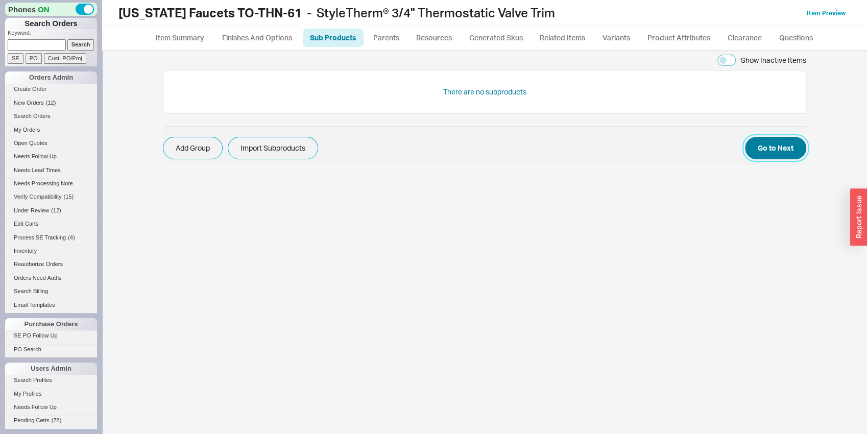
click at [750, 148] on button "Go to Next" at bounding box center [775, 148] width 61 height 22
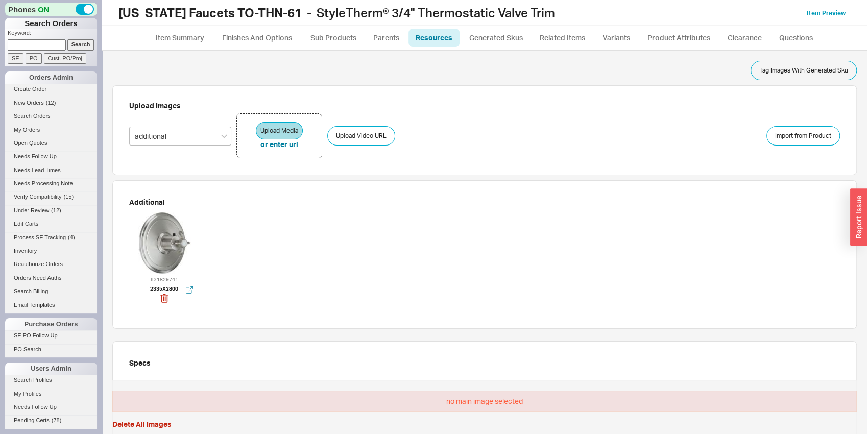
click at [175, 255] on div at bounding box center [164, 243] width 61 height 61
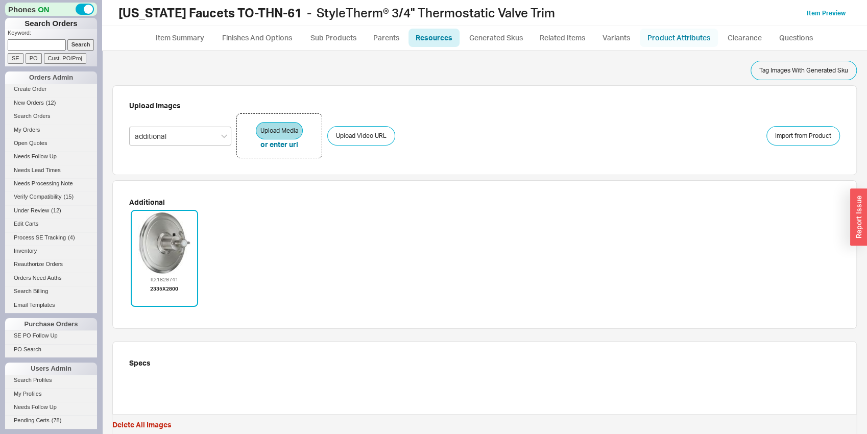
click at [661, 33] on link "Product Attributes" at bounding box center [679, 38] width 78 height 18
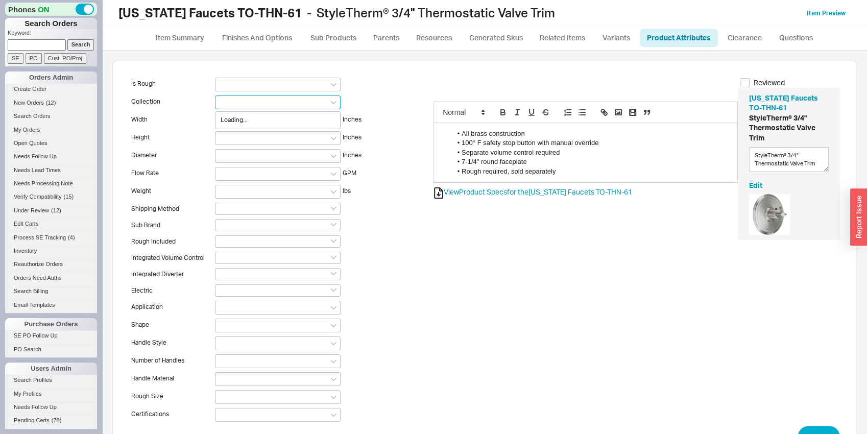
click at [227, 103] on input "Loading..." at bounding box center [224, 102] width 7 height 9
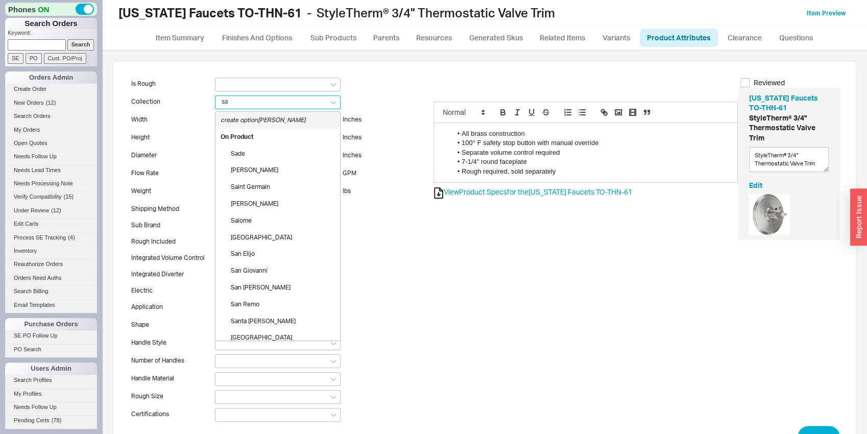
type input "[PERSON_NAME]"
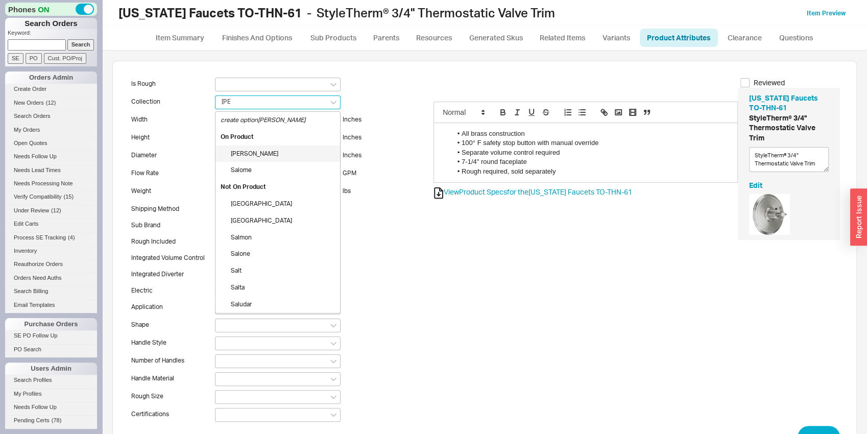
click at [260, 154] on div "[PERSON_NAME]" at bounding box center [278, 154] width 125 height 17
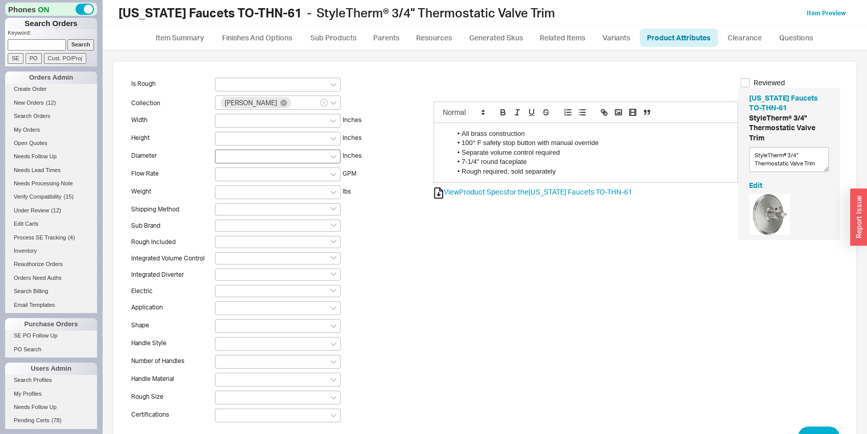
click at [240, 158] on div at bounding box center [278, 157] width 126 height 14
click at [228, 158] on input at bounding box center [224, 156] width 7 height 9
type input "7.25"
click at [244, 186] on div "7.25" at bounding box center [278, 191] width 125 height 17
click at [230, 242] on input at bounding box center [278, 243] width 126 height 12
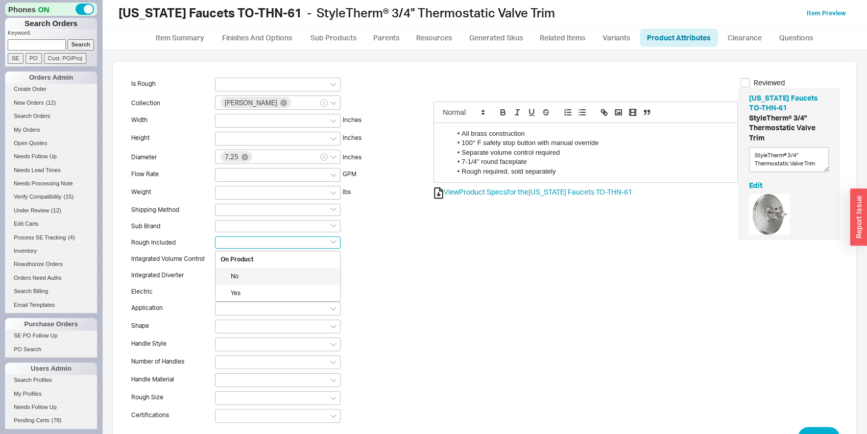
click at [230, 274] on div "No" at bounding box center [278, 276] width 125 height 17
type input "No"
click at [227, 261] on input at bounding box center [278, 259] width 126 height 12
click at [241, 295] on div "No" at bounding box center [278, 293] width 125 height 17
type input "No"
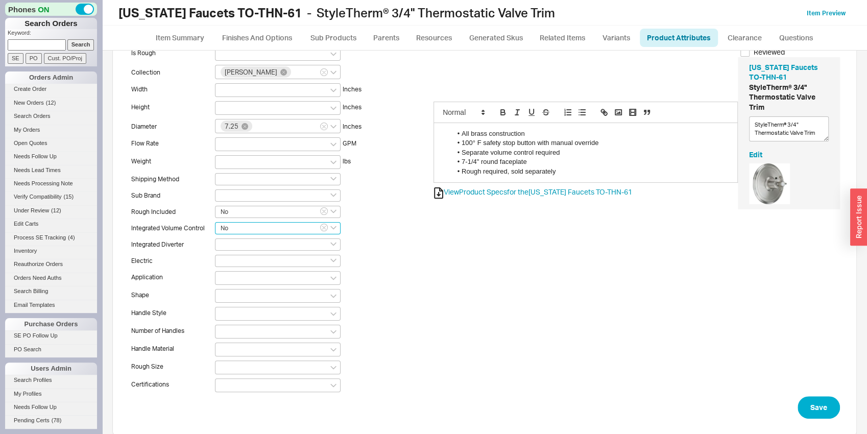
scroll to position [43, 0]
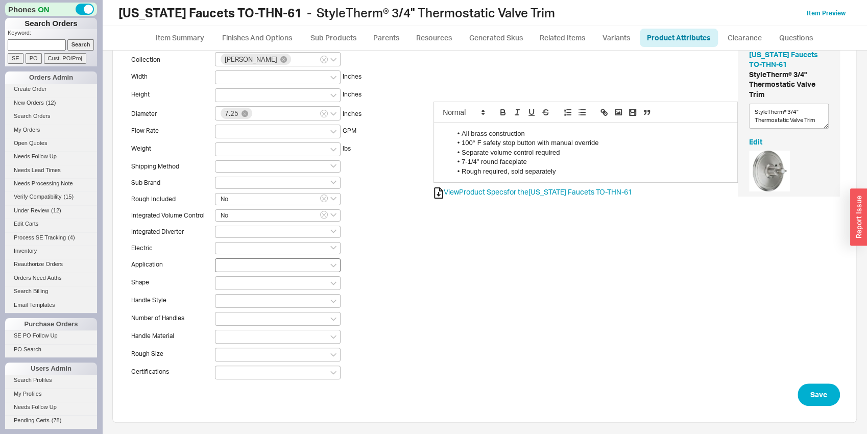
click at [227, 270] on div at bounding box center [278, 265] width 126 height 14
click at [227, 269] on input at bounding box center [224, 265] width 7 height 9
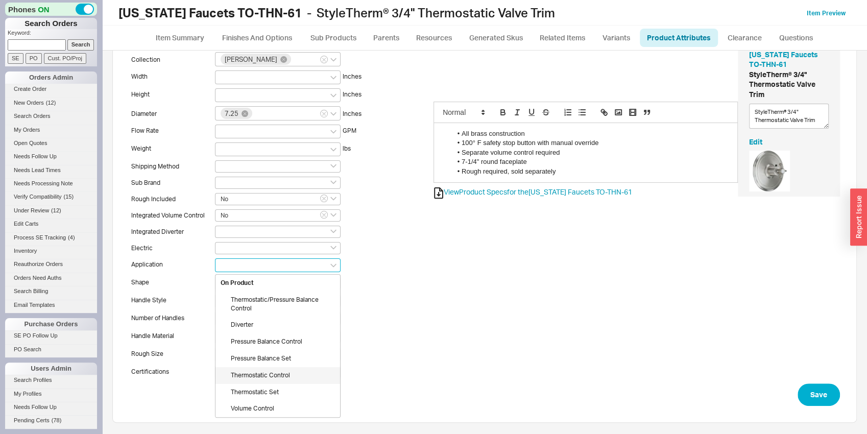
click at [257, 379] on div "Thermostatic Control" at bounding box center [278, 375] width 125 height 17
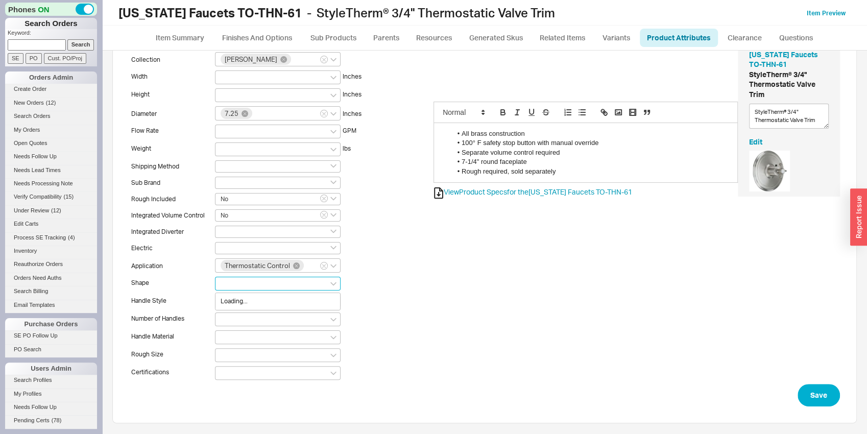
click at [227, 280] on input "Loading..." at bounding box center [224, 283] width 7 height 9
click at [260, 409] on div "Round" at bounding box center [278, 407] width 125 height 17
click at [238, 304] on div at bounding box center [278, 302] width 126 height 14
click at [228, 304] on input at bounding box center [224, 301] width 7 height 9
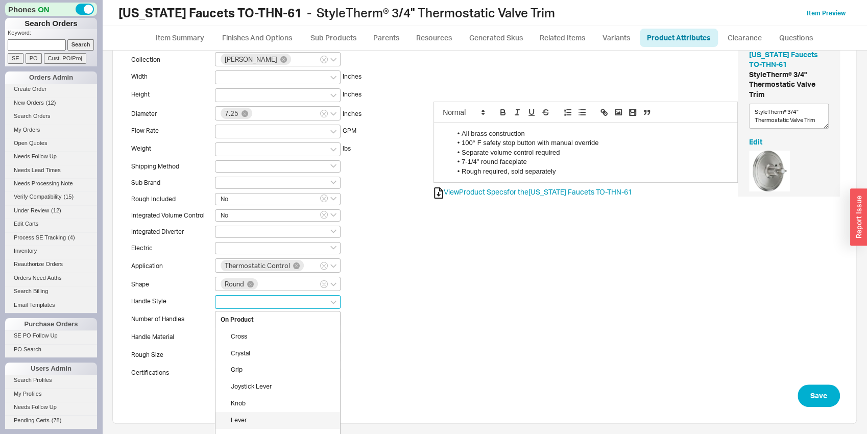
click at [260, 412] on div "Lever" at bounding box center [278, 420] width 125 height 17
click at [268, 303] on div "Lever" at bounding box center [278, 302] width 126 height 14
click at [264, 303] on input "Lever" at bounding box center [260, 301] width 7 height 9
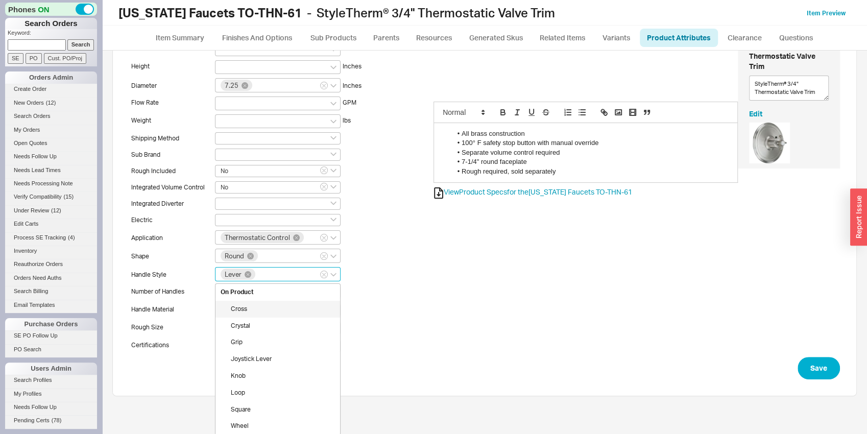
click at [251, 311] on div "Cross" at bounding box center [278, 309] width 125 height 17
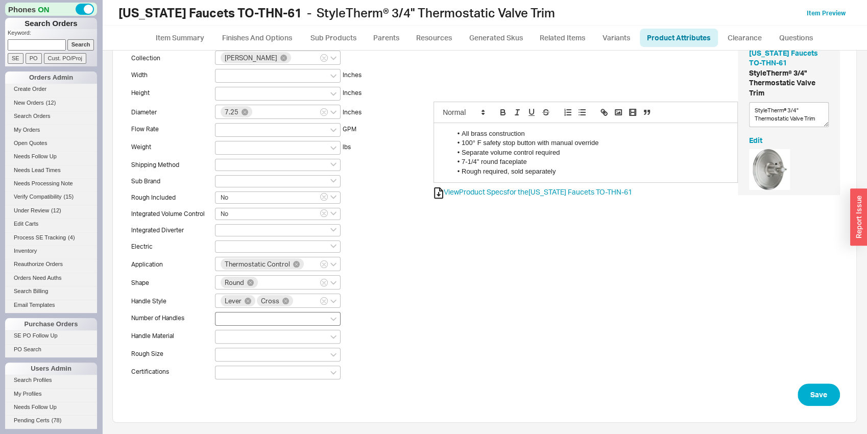
click at [234, 315] on div at bounding box center [278, 319] width 126 height 14
click at [228, 315] on input at bounding box center [224, 318] width 7 height 9
click at [227, 361] on div "1" at bounding box center [278, 353] width 125 height 17
click at [229, 339] on div at bounding box center [278, 338] width 126 height 14
click at [228, 339] on input at bounding box center [224, 337] width 7 height 9
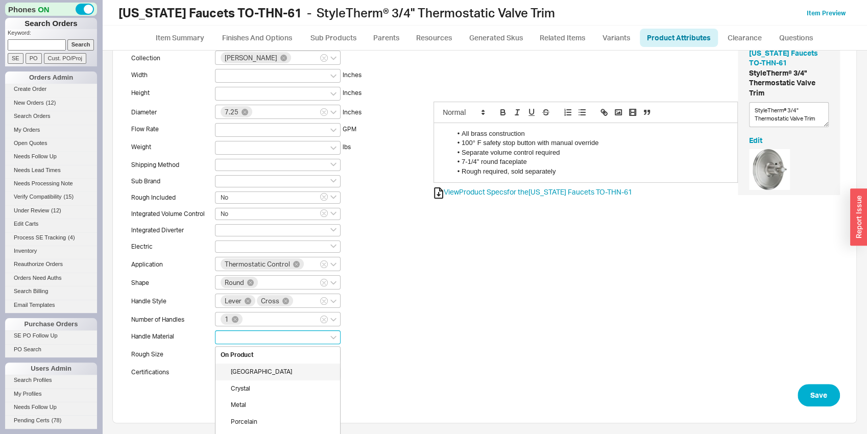
scroll to position [98, 0]
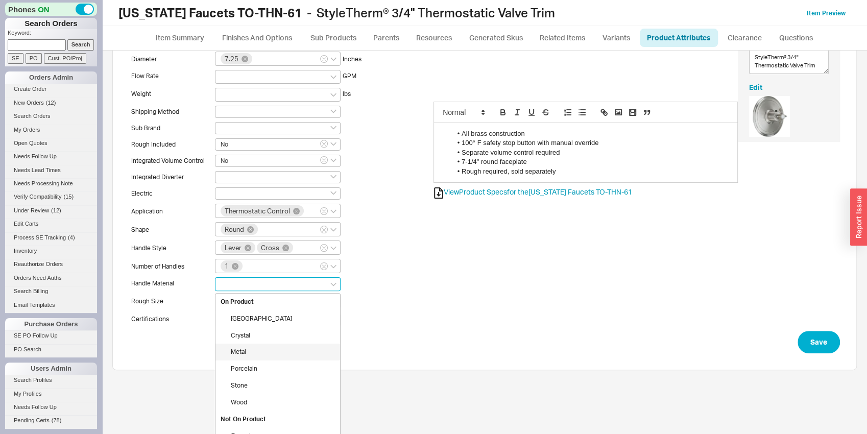
click at [252, 354] on div "Metal" at bounding box center [278, 352] width 125 height 17
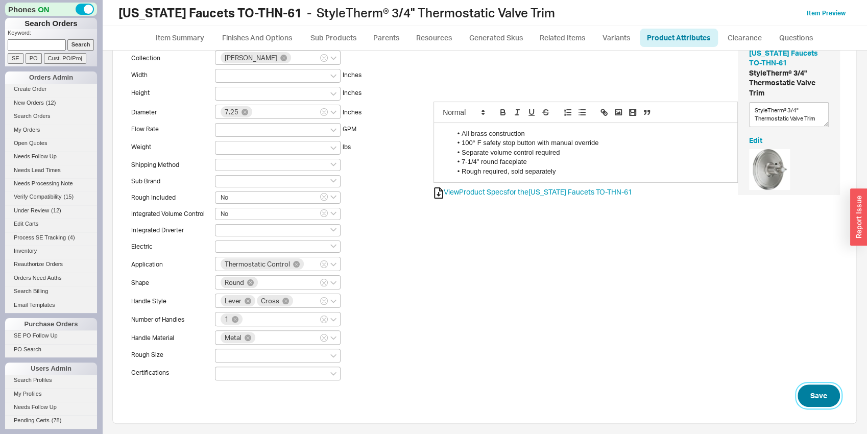
click at [826, 394] on button "Save" at bounding box center [819, 396] width 42 height 22
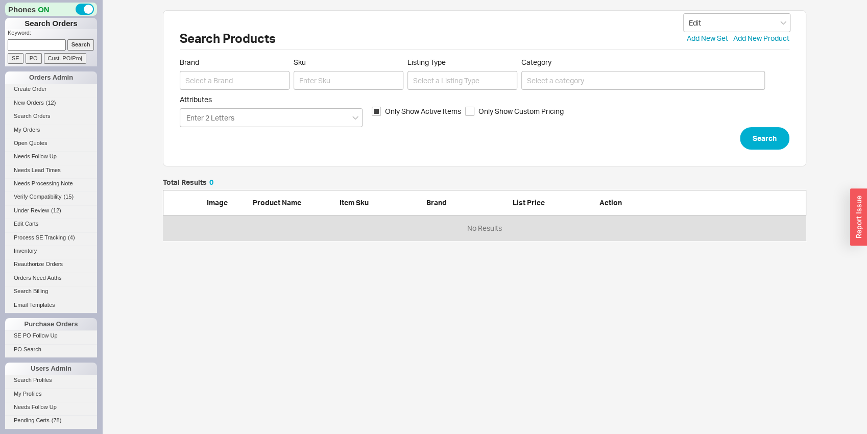
scroll to position [8, 8]
click at [273, 82] on input at bounding box center [235, 80] width 110 height 19
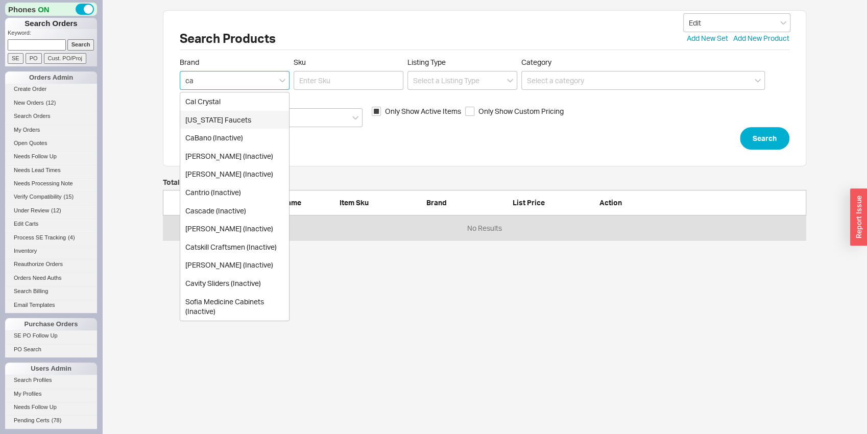
click at [276, 112] on div "[US_STATE] Faucets" at bounding box center [234, 120] width 109 height 18
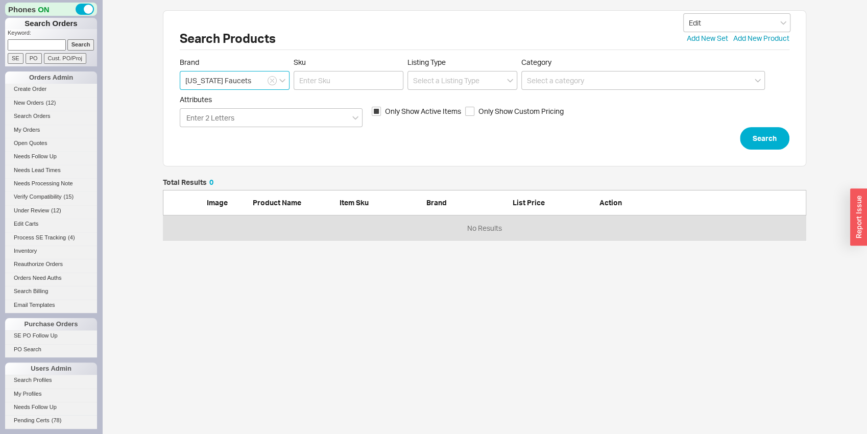
type input "[US_STATE] Faucets"
click at [302, 90] on form "Brand California Faucets Sku Listing Type Category Attributes Enter 2 Letters O…" at bounding box center [485, 104] width 610 height 92
click at [305, 87] on input "Sku" at bounding box center [349, 80] width 110 height 19
type input "to-thn-61"
click button "Search" at bounding box center [765, 138] width 50 height 22
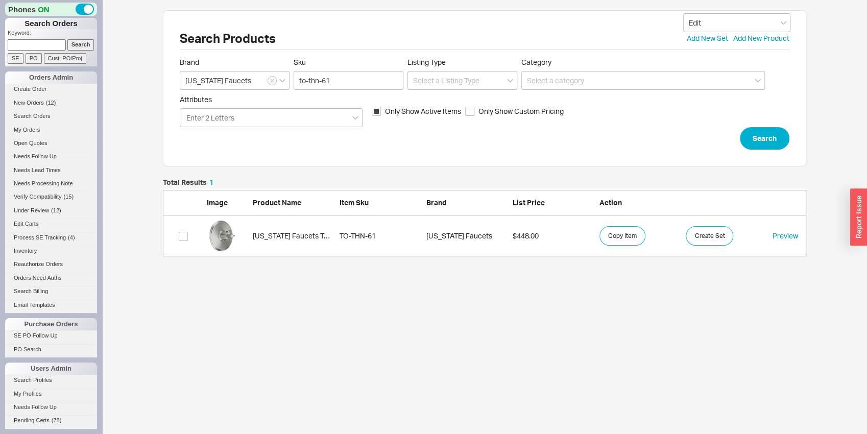
scroll to position [69, 636]
click at [350, 241] on link "California Faucets TO-THN-61 TO-THN-61 California Faucets $448.00 Copy Item Cre…" at bounding box center [485, 236] width 644 height 41
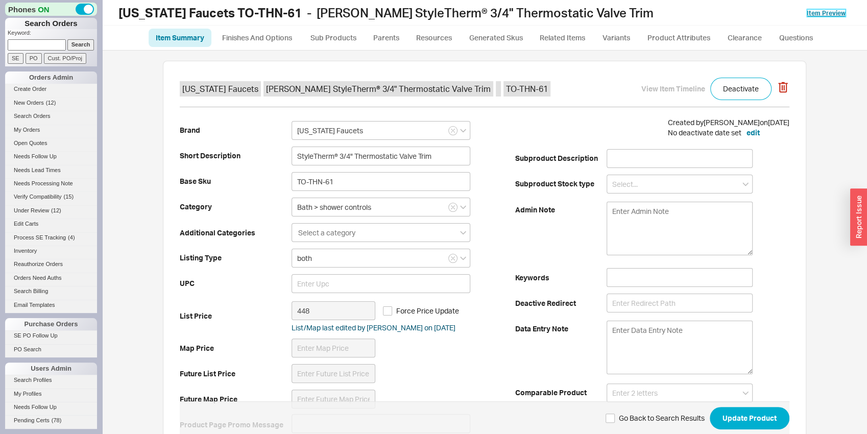
click at [821, 10] on link "Item Preview" at bounding box center [826, 13] width 39 height 8
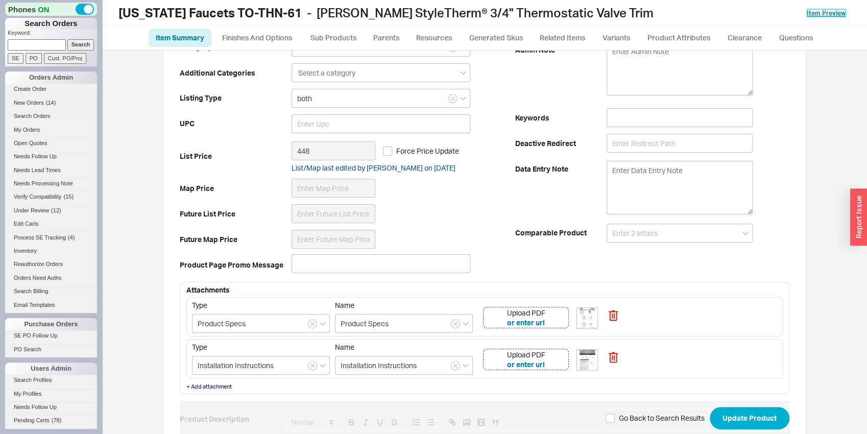
scroll to position [348, 0]
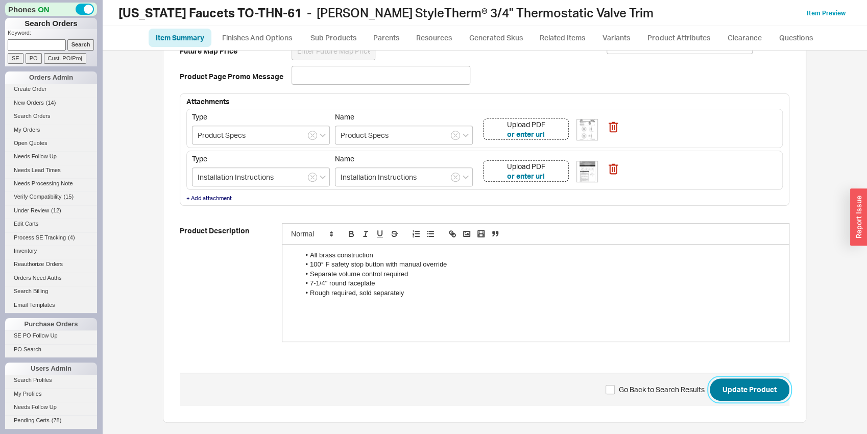
click at [734, 387] on button "Update Product" at bounding box center [750, 390] width 80 height 22
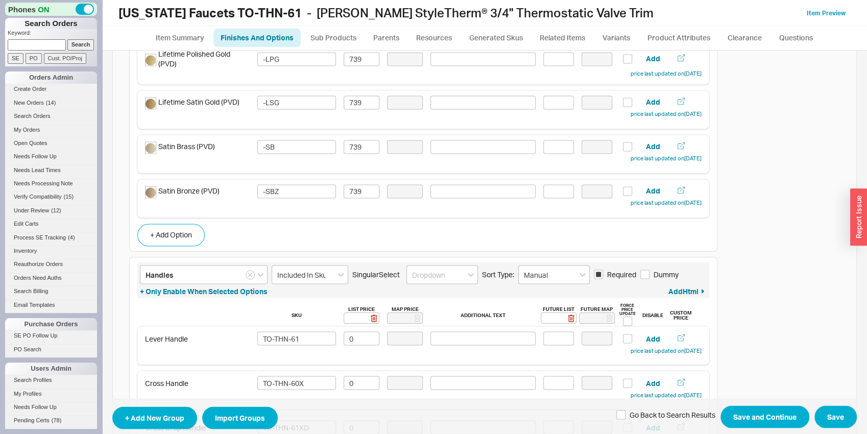
scroll to position [1229, 0]
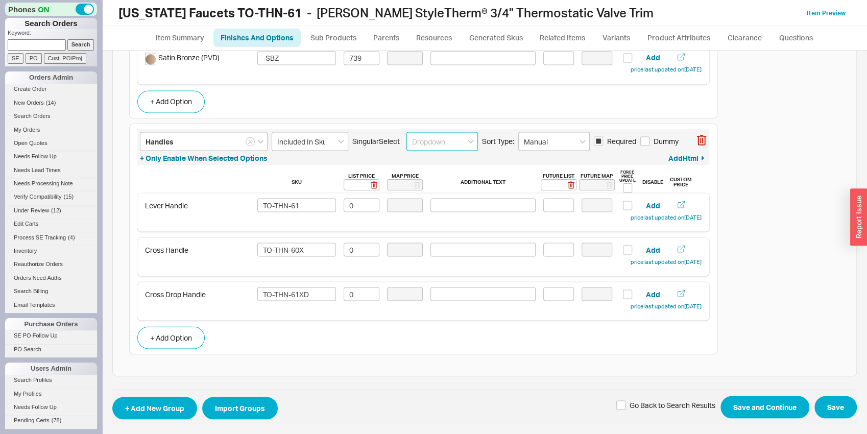
click at [453, 148] on input at bounding box center [443, 141] width 72 height 19
click at [430, 201] on div "Cards" at bounding box center [442, 199] width 70 height 18
type input "Cards"
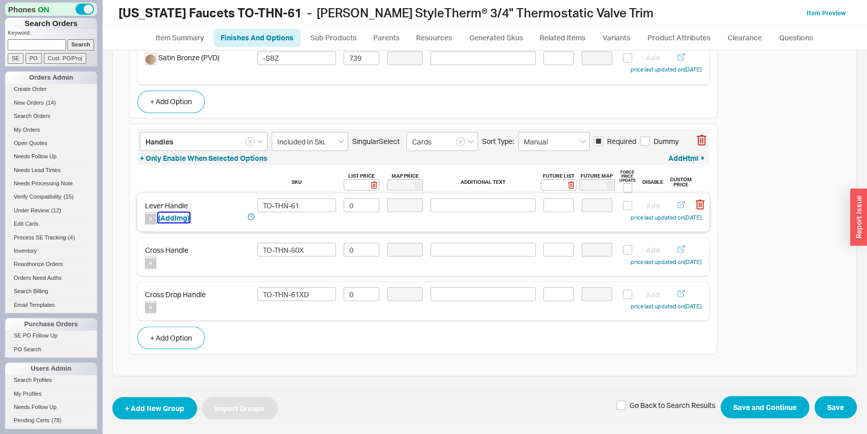
click at [181, 221] on button "( Add Img)" at bounding box center [173, 218] width 31 height 10
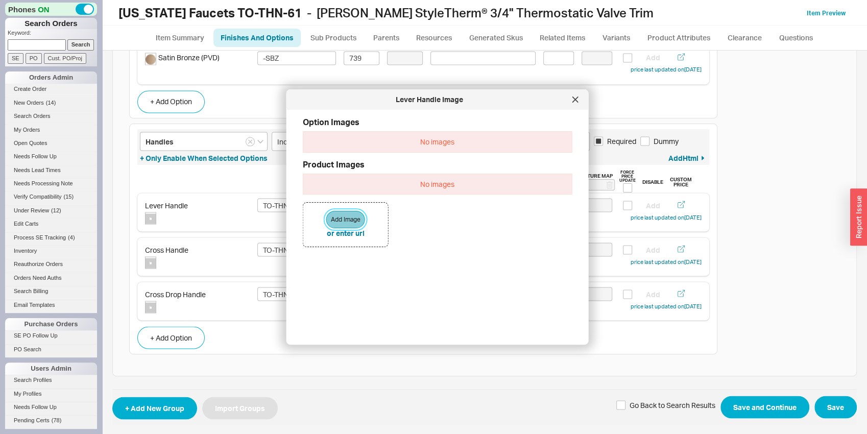
click at [348, 216] on button "Add Image" at bounding box center [345, 219] width 39 height 17
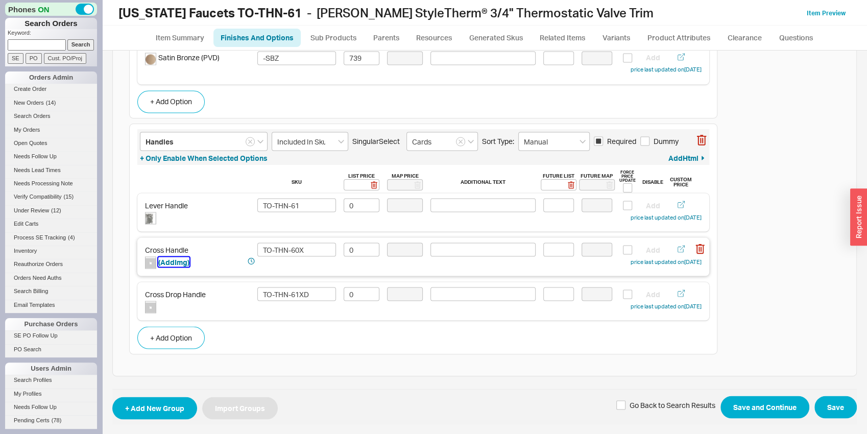
click at [166, 265] on button "( Add Img)" at bounding box center [173, 262] width 31 height 10
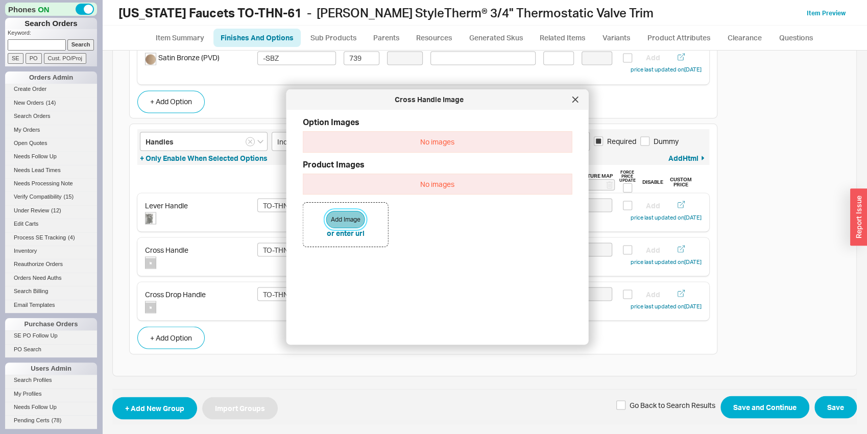
click at [336, 221] on button "Add Image" at bounding box center [345, 219] width 39 height 17
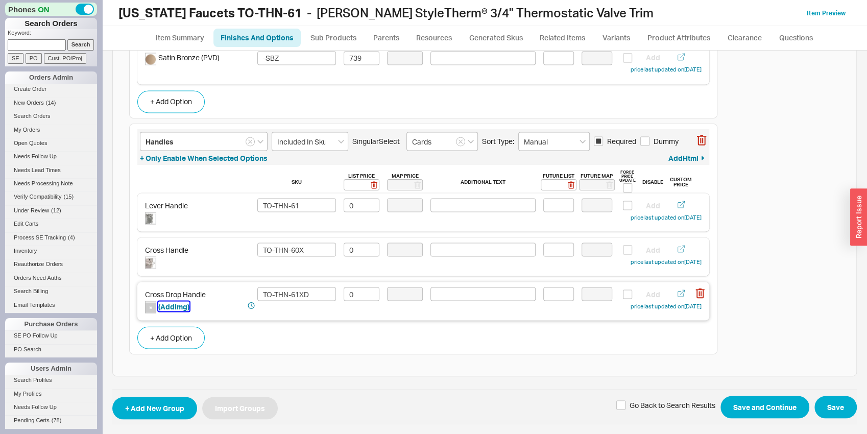
click at [186, 309] on button "( Add Img)" at bounding box center [173, 306] width 31 height 10
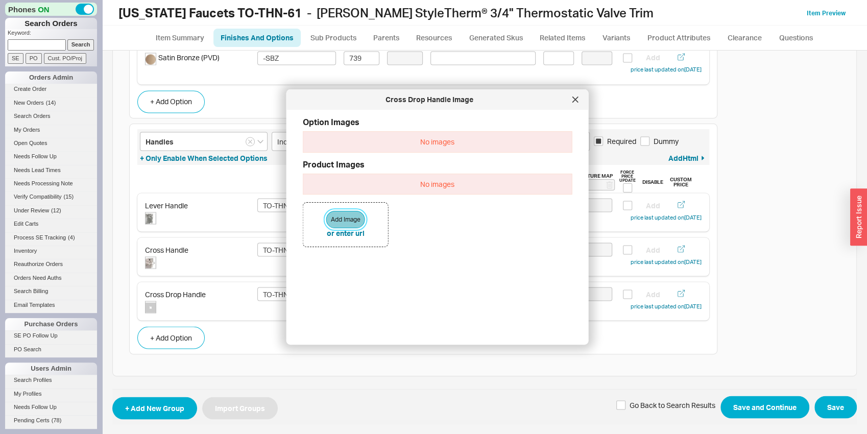
click at [351, 222] on button "Add Image" at bounding box center [345, 219] width 39 height 17
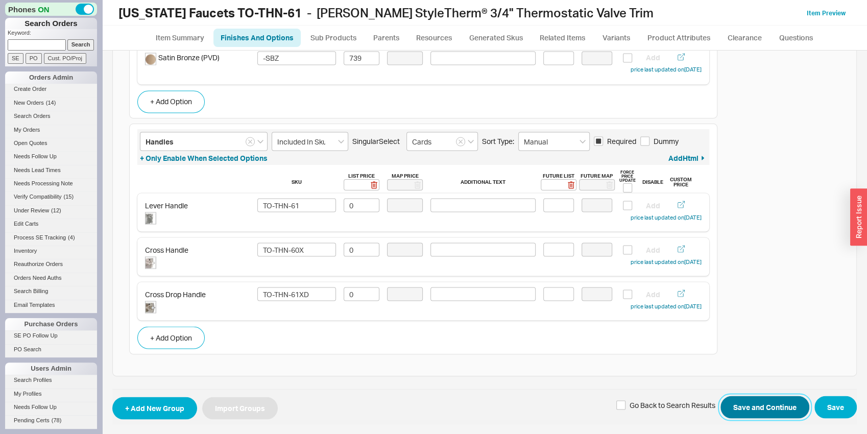
click at [735, 406] on button "Save and Continue" at bounding box center [765, 407] width 89 height 22
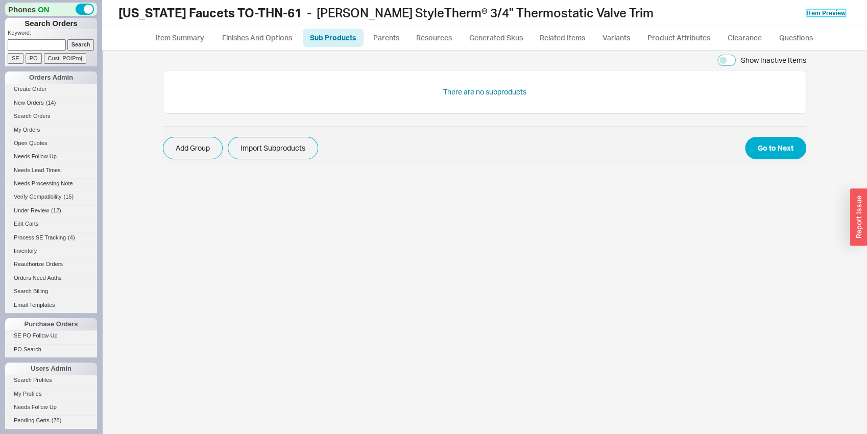
click at [831, 10] on link "Item Preview" at bounding box center [826, 13] width 39 height 8
click at [786, 155] on button "Go to Next" at bounding box center [775, 148] width 61 height 22
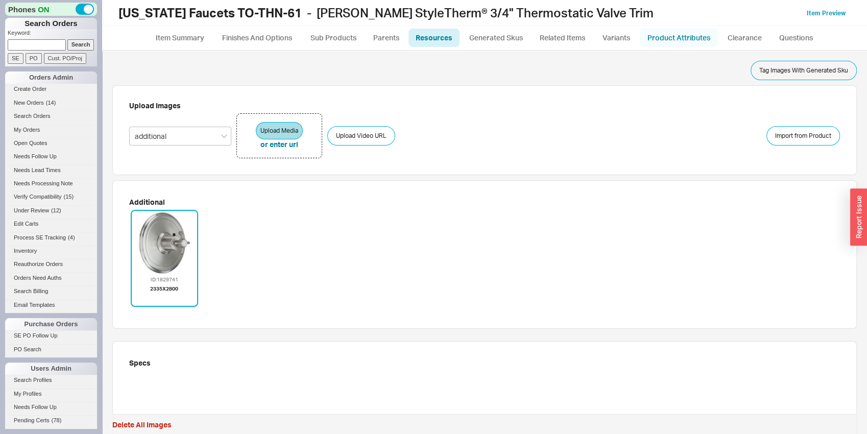
click at [682, 32] on link "Product Attributes" at bounding box center [679, 38] width 78 height 18
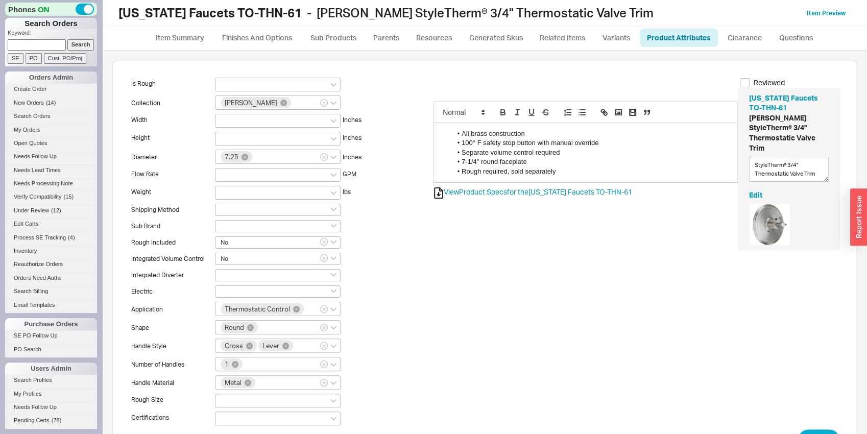
scroll to position [45, 0]
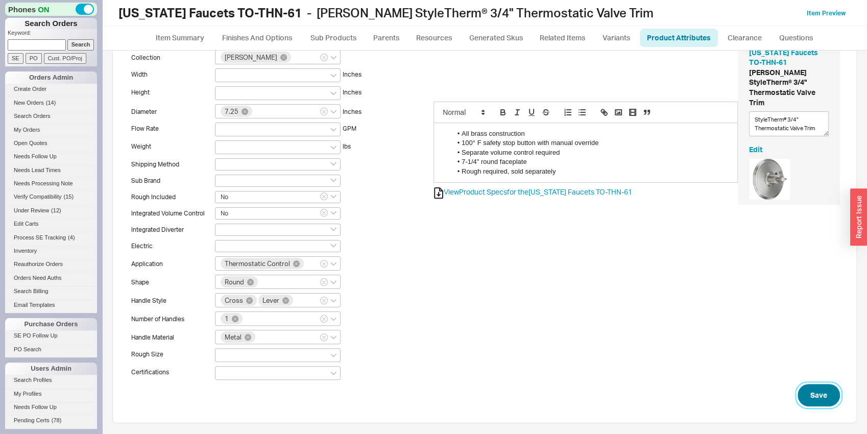
click at [807, 391] on button "Save" at bounding box center [819, 395] width 42 height 22
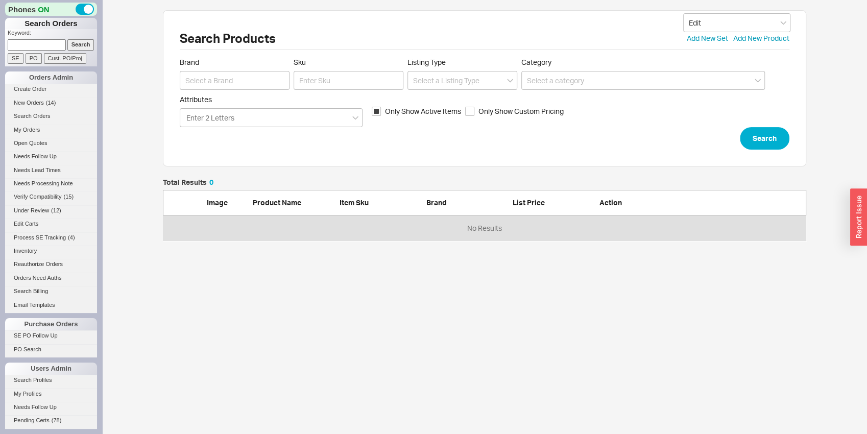
scroll to position [54, 636]
click at [222, 84] on input at bounding box center [235, 80] width 110 height 19
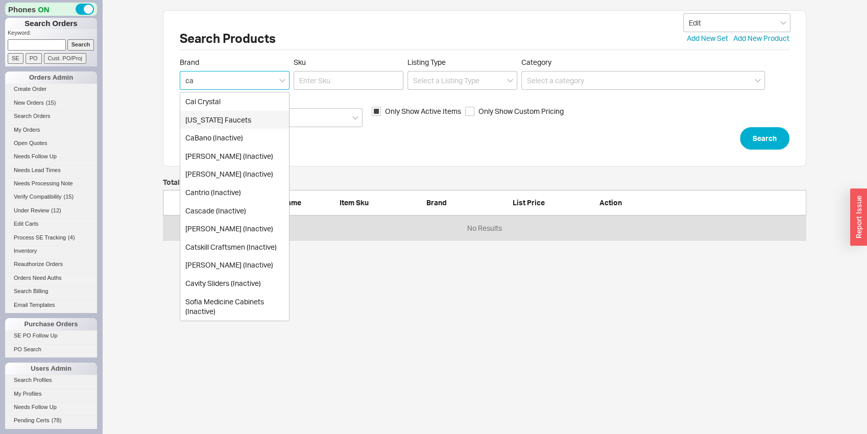
click at [224, 113] on div "[US_STATE] Faucets" at bounding box center [234, 120] width 109 height 18
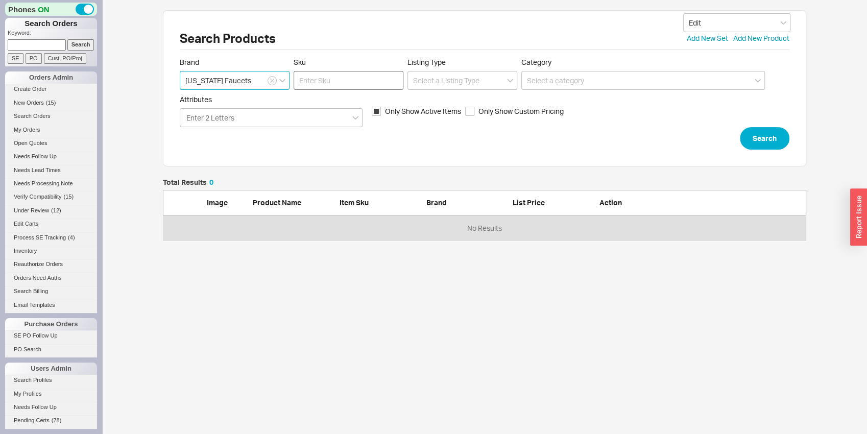
type input "[US_STATE] Faucets"
click at [334, 81] on input "Sku" at bounding box center [349, 80] width 110 height 19
type input "to-thcn-61"
click button "Search" at bounding box center [765, 138] width 50 height 22
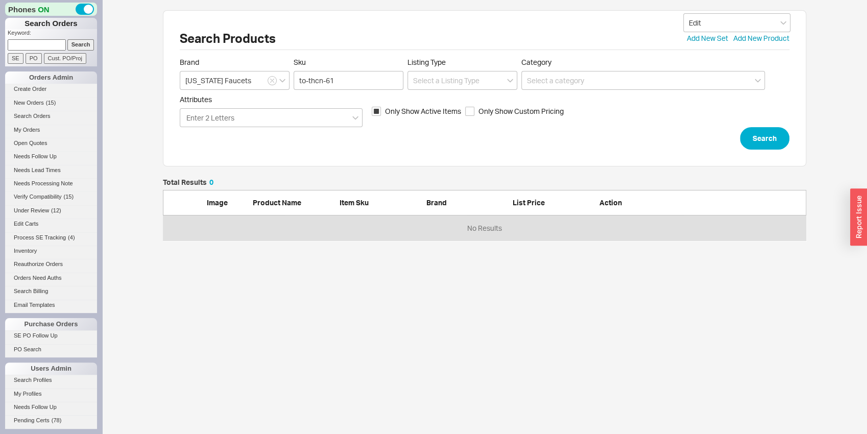
click at [347, 67] on label "Sku to-thcn-61" at bounding box center [349, 74] width 110 height 32
click at [347, 71] on input "to-thcn-61" at bounding box center [349, 80] width 110 height 19
click at [744, 127] on div "Attributes Enter 2 Letters Only Show Active Items Only Show Custom Pricing" at bounding box center [485, 111] width 610 height 32
click at [745, 134] on button "Search" at bounding box center [765, 138] width 50 height 22
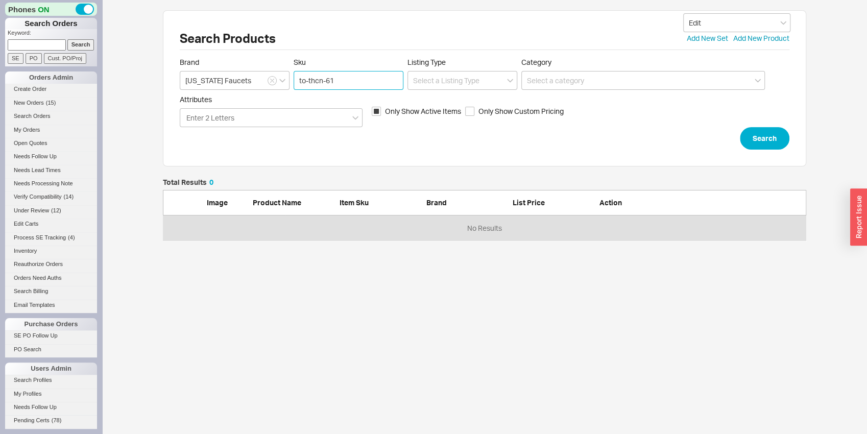
click at [337, 84] on input "to-thcn-61" at bounding box center [349, 80] width 110 height 19
click at [761, 142] on button "Search" at bounding box center [765, 138] width 50 height 22
click at [378, 114] on input "Only Show Active Items" at bounding box center [376, 111] width 9 height 9
checkbox input "false"
click at [757, 132] on button "Search" at bounding box center [765, 138] width 50 height 22
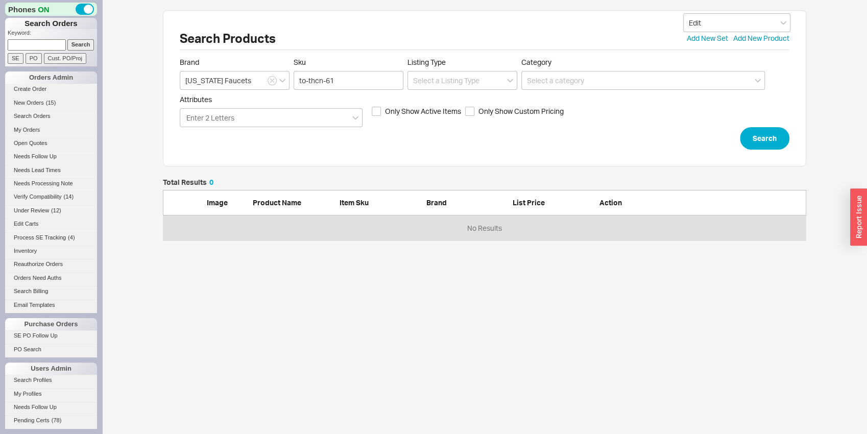
scroll to position [54, 636]
click at [768, 37] on link "Add New Product" at bounding box center [762, 38] width 56 height 10
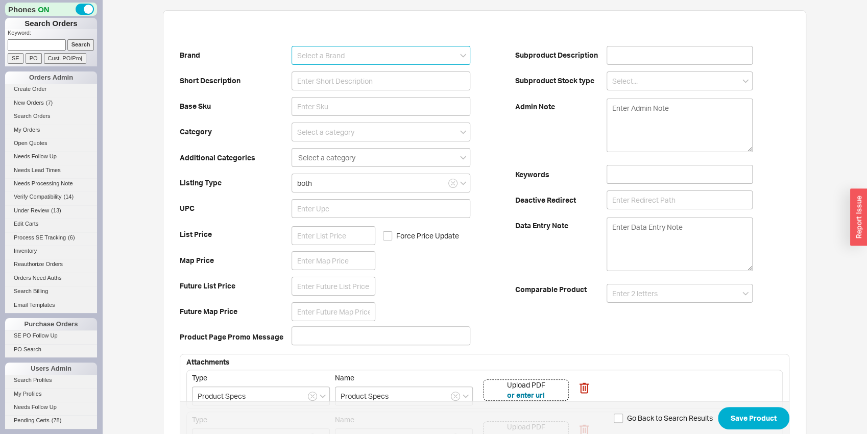
click at [369, 50] on input at bounding box center [381, 55] width 179 height 19
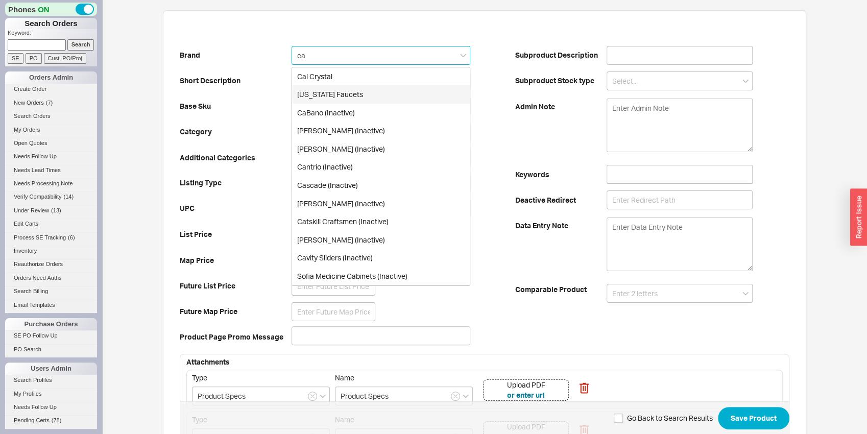
click at [346, 93] on div "California Faucets" at bounding box center [381, 94] width 178 height 18
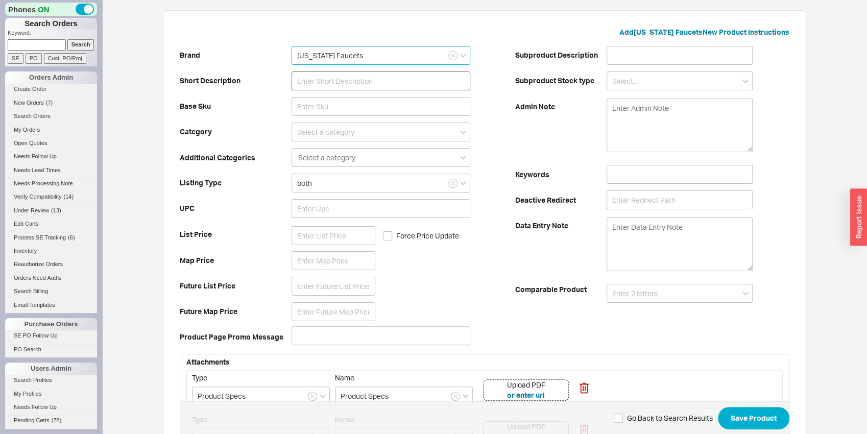
type input "California Faucets"
click at [345, 85] on input at bounding box center [381, 81] width 179 height 19
click at [324, 85] on input at bounding box center [381, 81] width 179 height 19
paste input "StyleTherm® 3/4" Thermostatic Trim"
type input "StyleTherm® 3/4" Thermostatic Valve Trim"
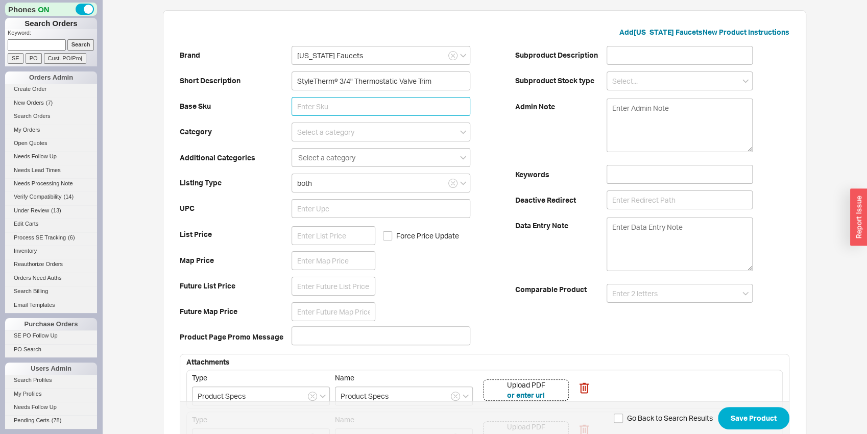
click at [319, 107] on input at bounding box center [381, 106] width 179 height 19
type input "TO-THCN-61"
click at [270, 96] on div "Brand California Faucets Short Description StyleTherm® 3/4" Thermostatic Valve …" at bounding box center [348, 196] width 336 height 308
click at [300, 126] on input at bounding box center [381, 132] width 179 height 19
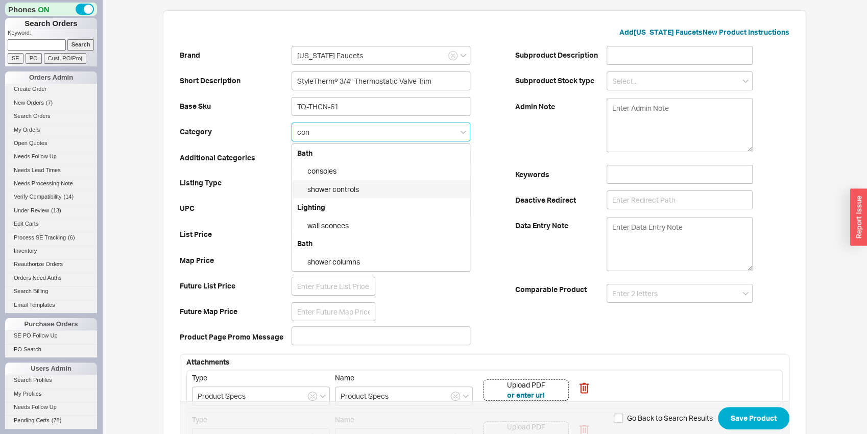
click at [325, 194] on div "shower controls" at bounding box center [381, 189] width 178 height 18
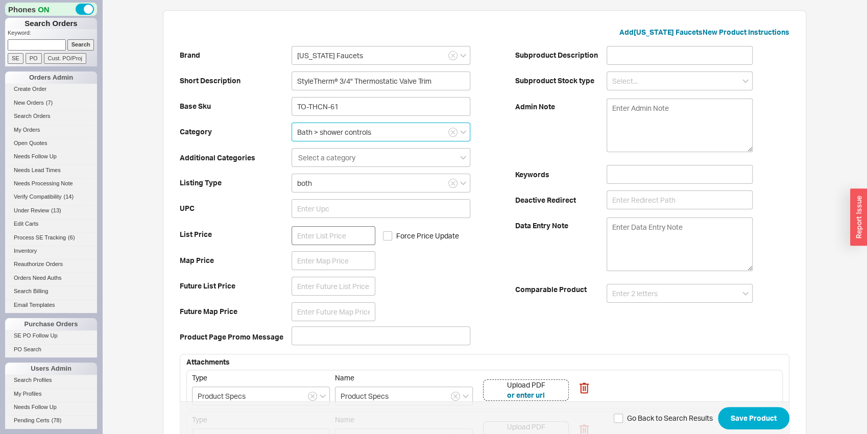
type input "Bath > shower controls"
click at [313, 238] on input at bounding box center [334, 235] width 84 height 19
type input "486"
click at [267, 267] on div "Brand California Faucets Short Description StyleTherm® 3/4" Thermostatic Valve …" at bounding box center [348, 196] width 336 height 308
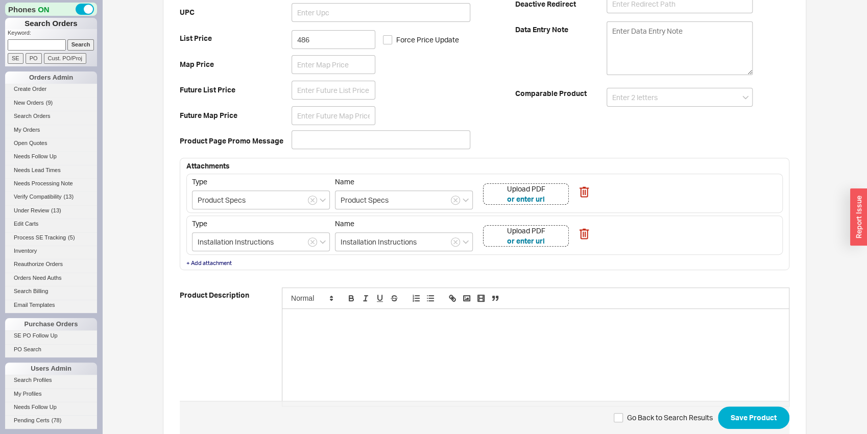
scroll to position [225, 0]
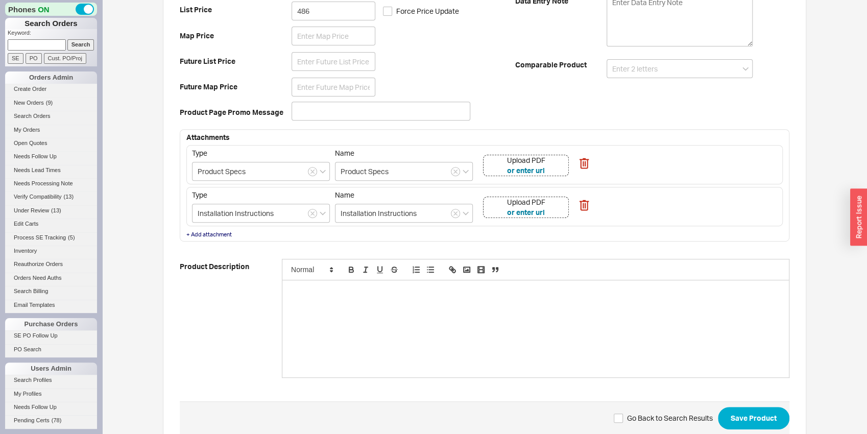
click at [555, 161] on div "Upload PDF or enter url" at bounding box center [526, 165] width 86 height 21
click at [565, 211] on div "Upload PDF or enter url" at bounding box center [526, 207] width 86 height 21
click at [357, 291] on div at bounding box center [535, 291] width 491 height 9
click at [424, 336] on div at bounding box center [536, 328] width 507 height 97
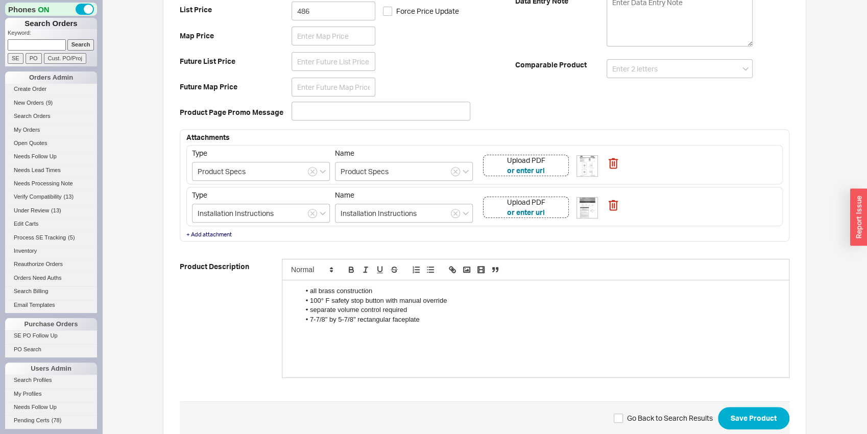
scroll to position [0, 0]
click at [434, 325] on div at bounding box center [535, 328] width 491 height 9
click at [430, 320] on li "7-7/8" by 5-7/8" rectangular faceplate" at bounding box center [541, 319] width 482 height 9
click at [308, 289] on li "all brass construction" at bounding box center [541, 291] width 482 height 9
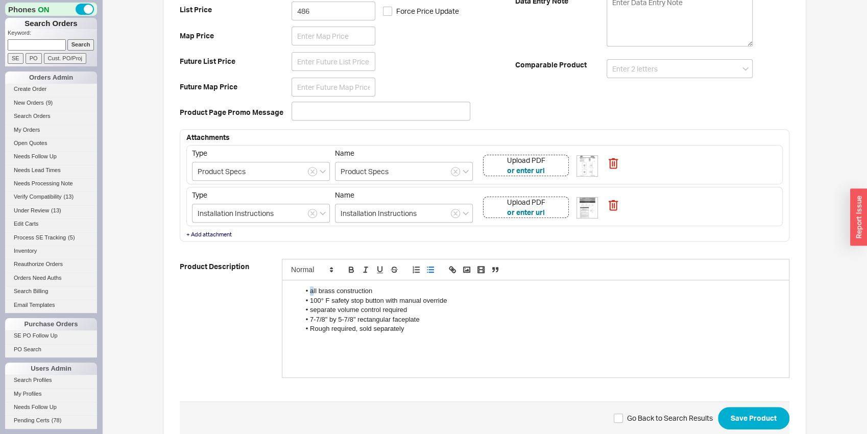
click at [311, 289] on li "all brass construction" at bounding box center [541, 291] width 482 height 9
click at [313, 311] on li "separate volume control required" at bounding box center [541, 309] width 482 height 9
click at [779, 420] on button "Save Product" at bounding box center [754, 418] width 72 height 22
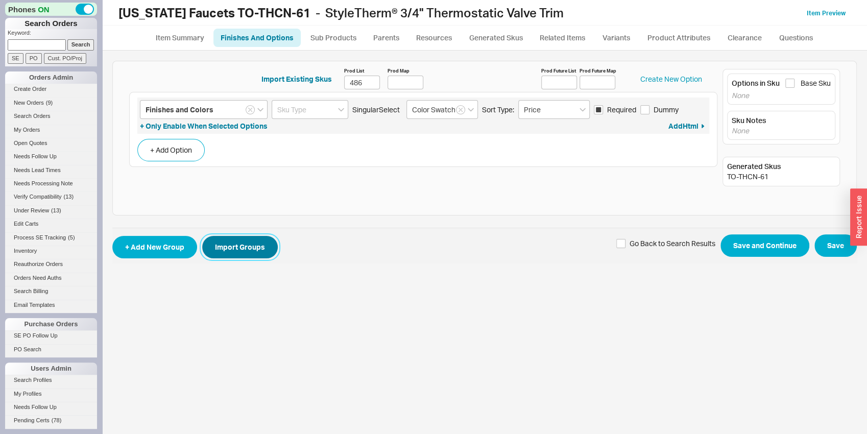
click at [256, 250] on button "Import Groups" at bounding box center [240, 247] width 76 height 22
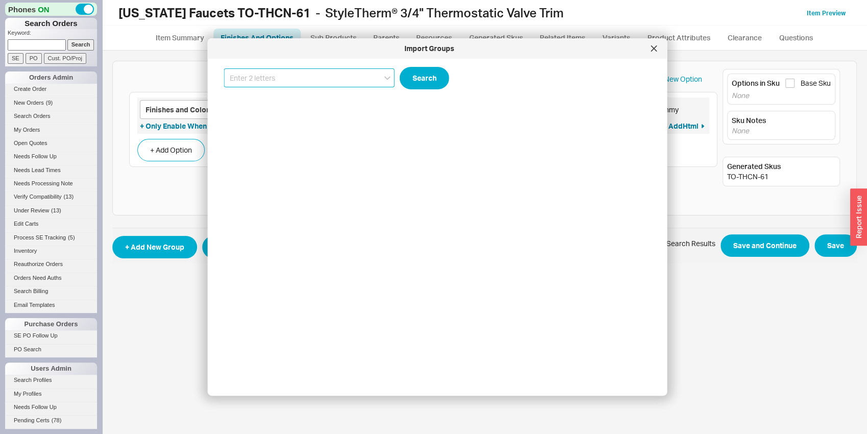
click at [276, 78] on input at bounding box center [309, 77] width 171 height 19
click at [273, 99] on div "[US_STATE] Faucets TO-THN-61" at bounding box center [310, 99] width 170 height 18
type input "[US_STATE] Faucets TO-THN-61"
drag, startPoint x: 441, startPoint y: 85, endPoint x: 434, endPoint y: 83, distance: 7.9
click at [441, 85] on button "Search" at bounding box center [425, 78] width 50 height 22
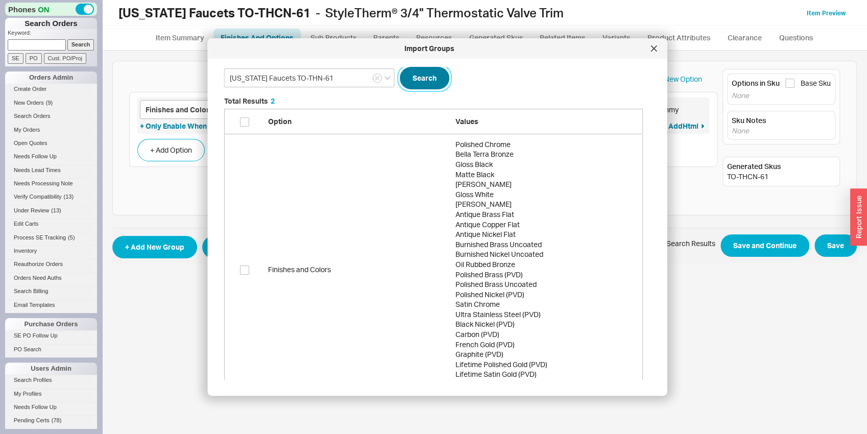
scroll to position [304, 427]
click at [246, 121] on input "checkbox" at bounding box center [244, 121] width 9 height 9
checkbox input "true"
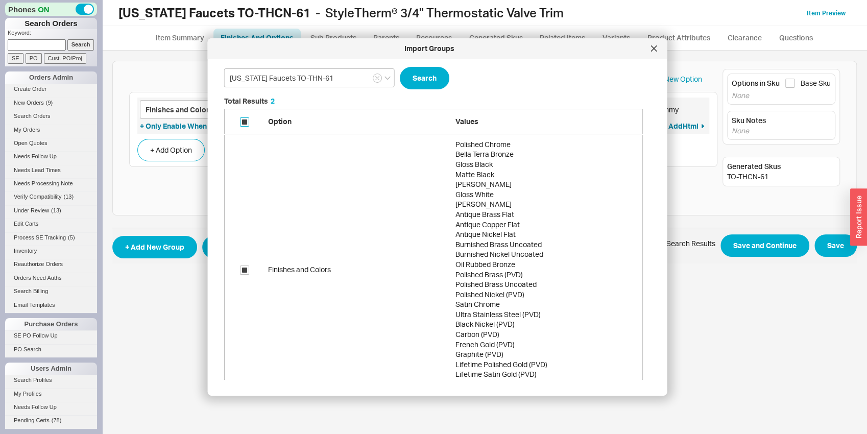
scroll to position [93, 0]
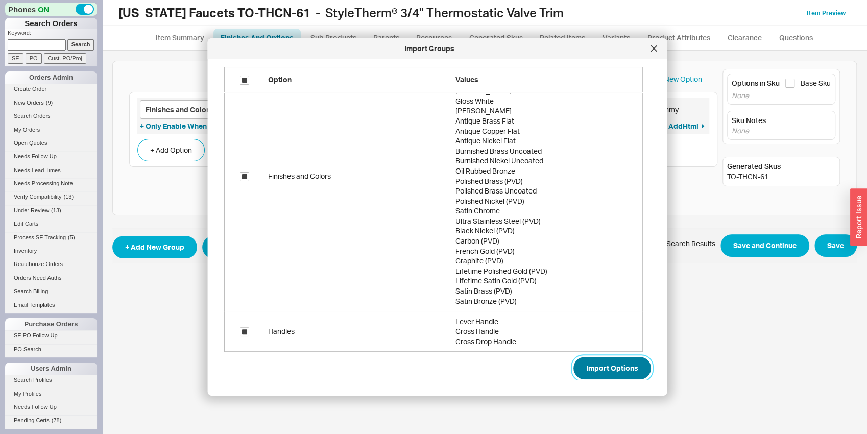
click at [597, 371] on button "Import Options" at bounding box center [613, 368] width 78 height 22
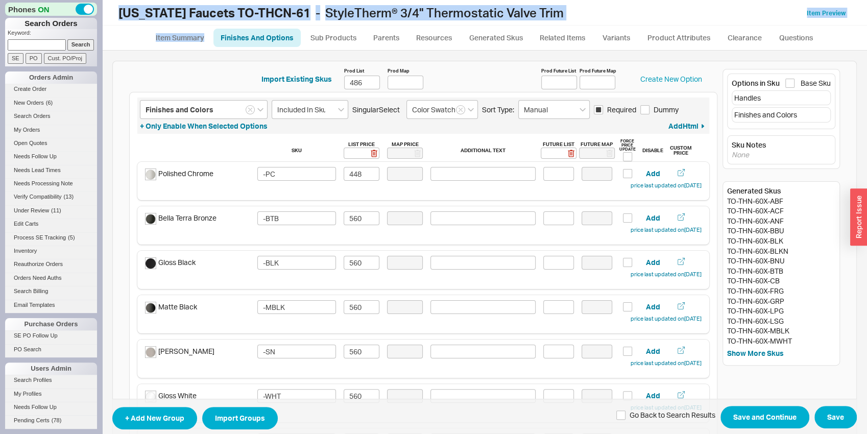
drag, startPoint x: 4, startPoint y: 413, endPoint x: 69, endPoint y: 425, distance: 66.9
click at [1, 434] on div "Phones ON Search Orders Keyword: Search SE PO Cust. PO/Proj Orders Admin Create…" at bounding box center [51, 217] width 102 height 434
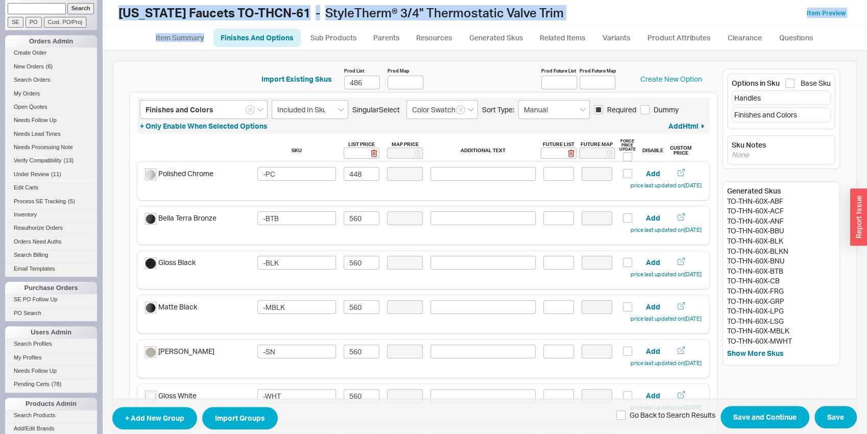
drag, startPoint x: 507, startPoint y: 328, endPoint x: 389, endPoint y: 433, distance: 157.8
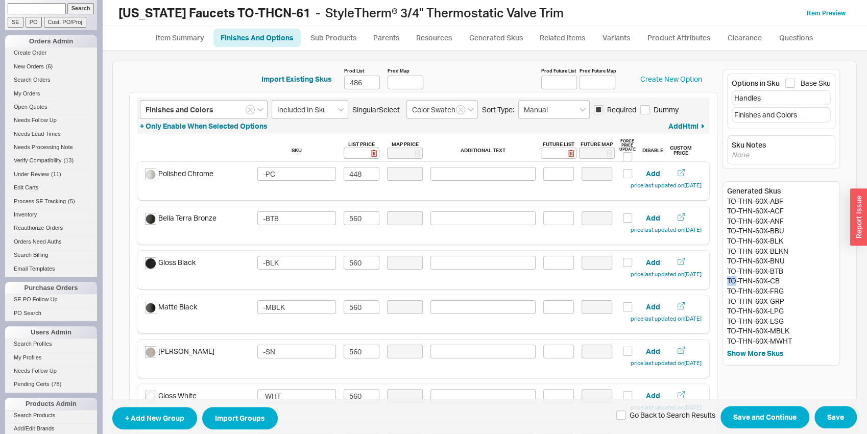
click at [723, 279] on div "Generated Skus TO-THN-60X-ABF TO-THN-60X-ACF TO-THN-60X-ANF TO-THN-60X-BBU TO-T…" at bounding box center [781, 273] width 117 height 184
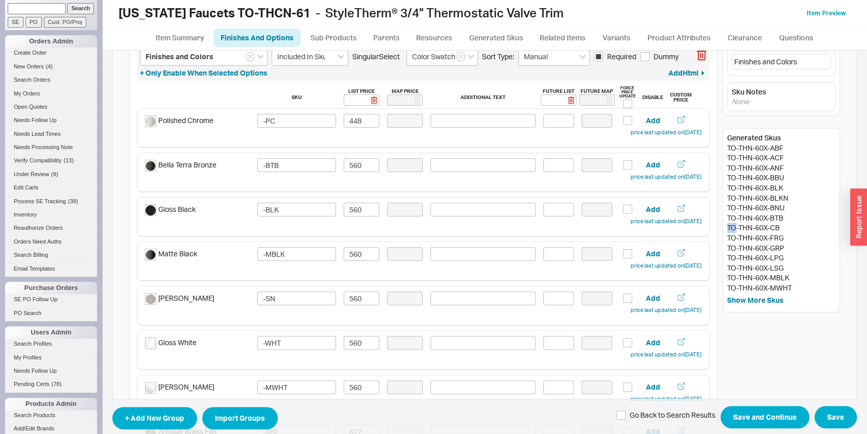
click at [362, 108] on div "Sku List Price Map Price Additional Text Future List Future Map Force Price Upd…" at bounding box center [423, 97] width 557 height 23
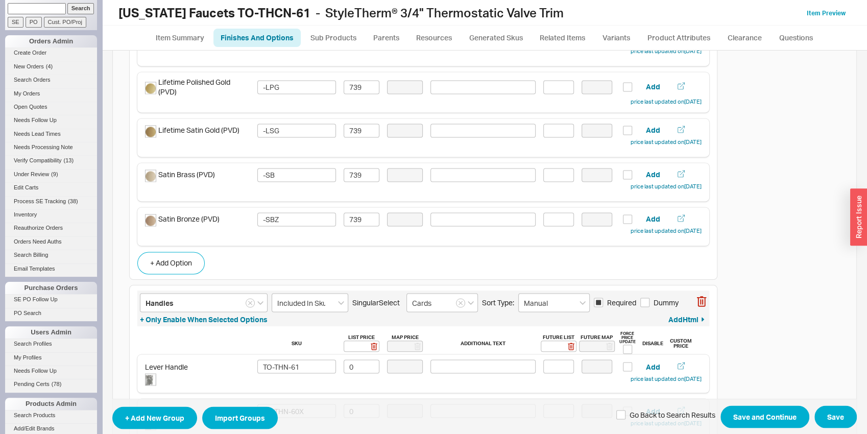
scroll to position [1229, 0]
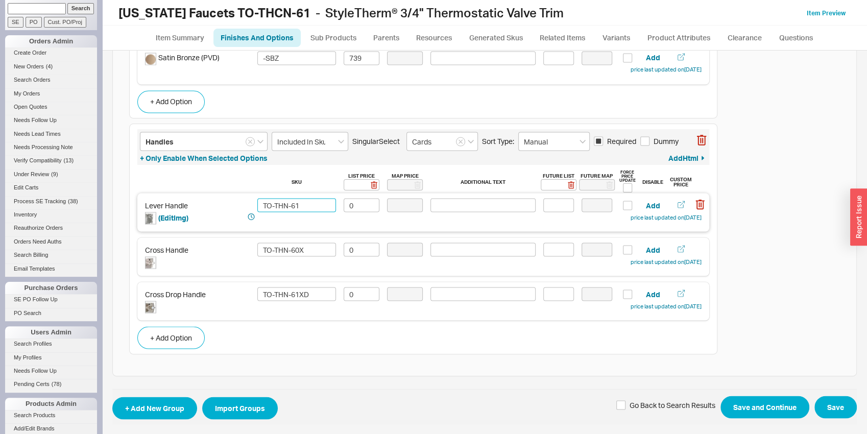
click at [281, 205] on input "TO-THN-61" at bounding box center [296, 205] width 79 height 14
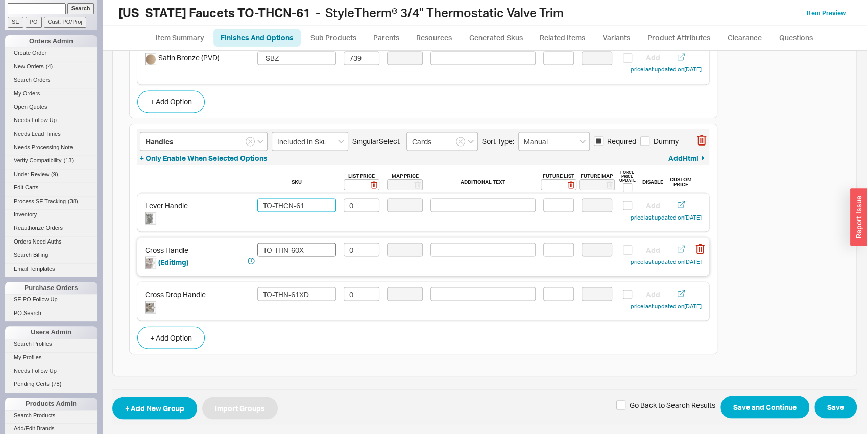
type input "TO-THCN-61"
click at [281, 249] on input "TO-THN-60X" at bounding box center [296, 250] width 79 height 14
type input "TO-THCN-60X"
click at [280, 289] on input "TO-THN-61XD" at bounding box center [296, 294] width 79 height 14
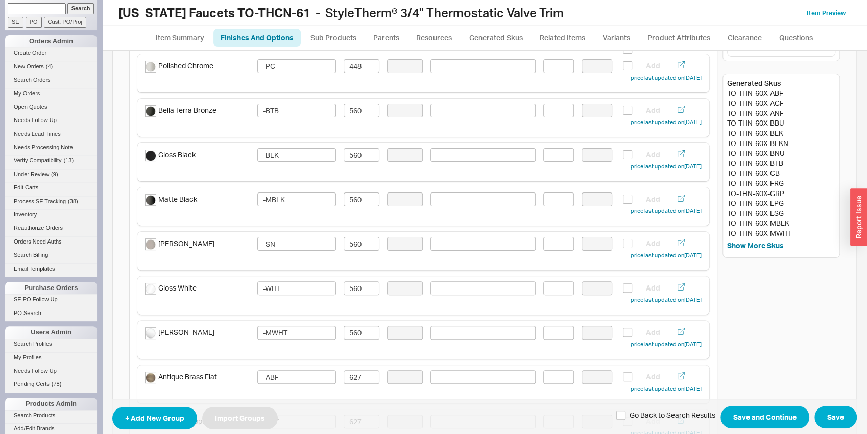
scroll to position [0, 0]
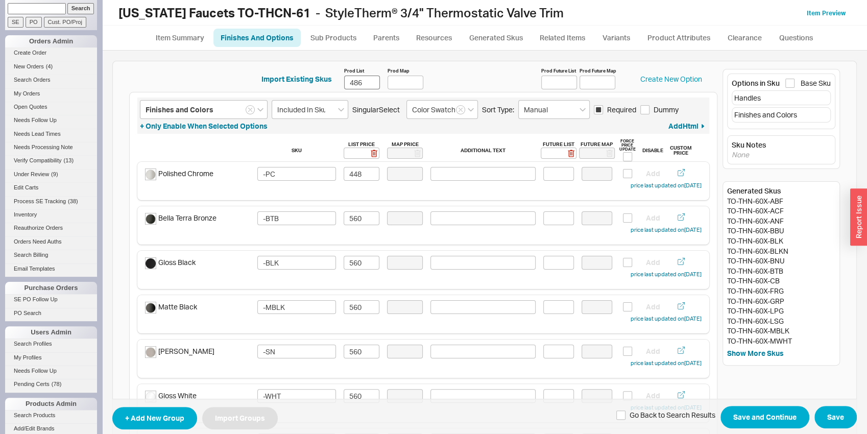
type input "TO-THCN-61XD"
click at [351, 76] on input "486" at bounding box center [362, 83] width 36 height 14
click at [363, 169] on input "448" at bounding box center [362, 174] width 36 height 14
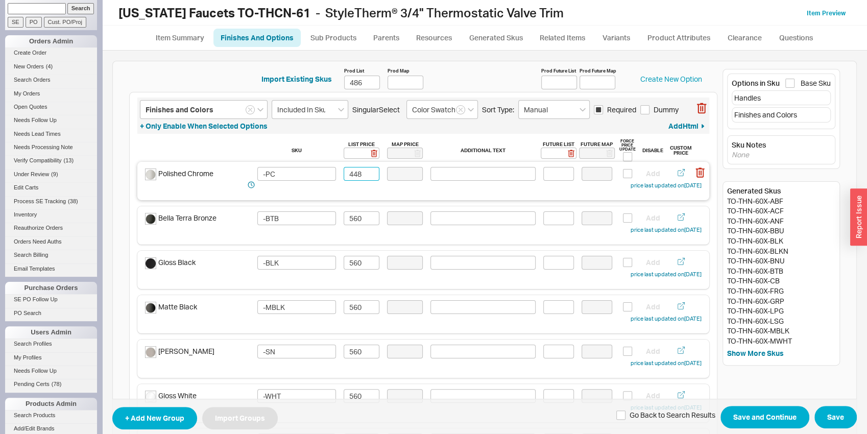
click at [363, 169] on input "448" at bounding box center [362, 174] width 36 height 14
type input "486"
click at [366, 213] on input "560" at bounding box center [362, 218] width 36 height 14
click at [366, 213] on input "608" at bounding box center [362, 218] width 36 height 14
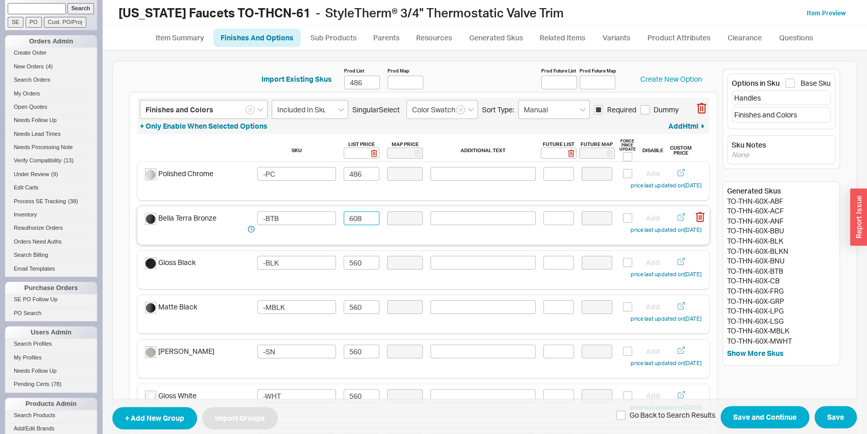
click at [366, 213] on input "608" at bounding box center [362, 218] width 36 height 14
type input "608"
click at [357, 262] on input "560" at bounding box center [362, 263] width 36 height 14
paste input "608"
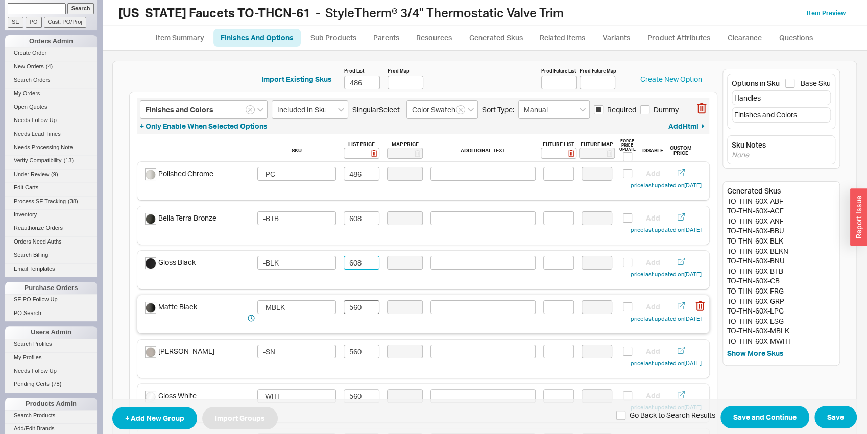
type input "608"
click at [354, 302] on input "560" at bounding box center [362, 307] width 36 height 14
paste input "608"
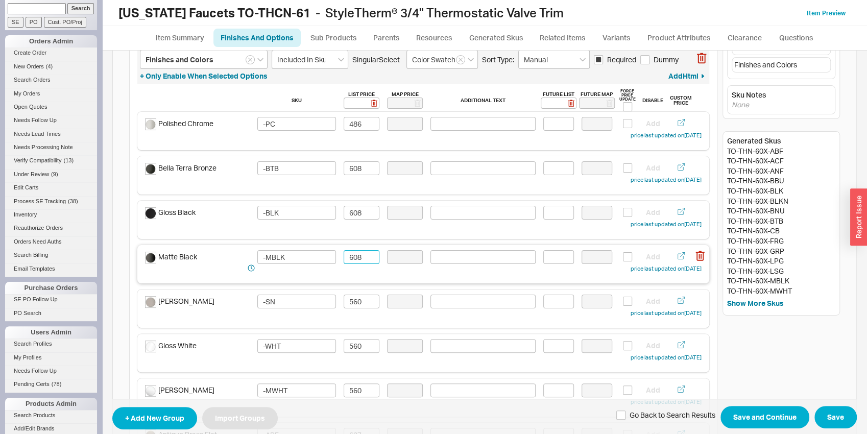
scroll to position [107, 0]
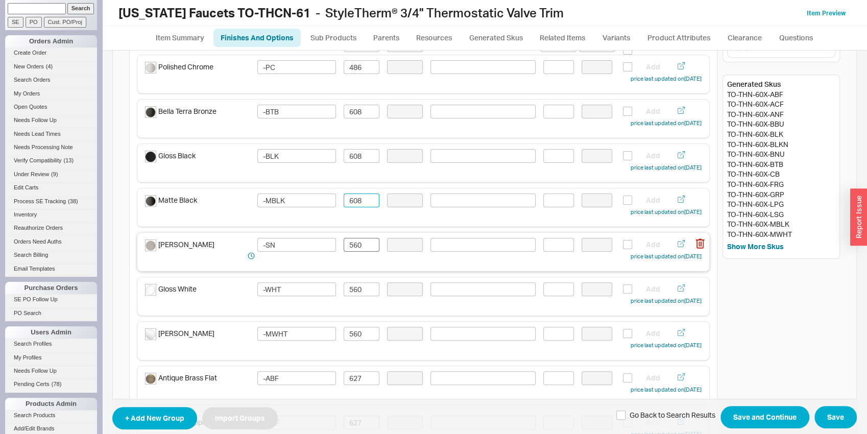
type input "608"
click at [357, 249] on input "560" at bounding box center [362, 245] width 36 height 14
paste input "608"
type input "608"
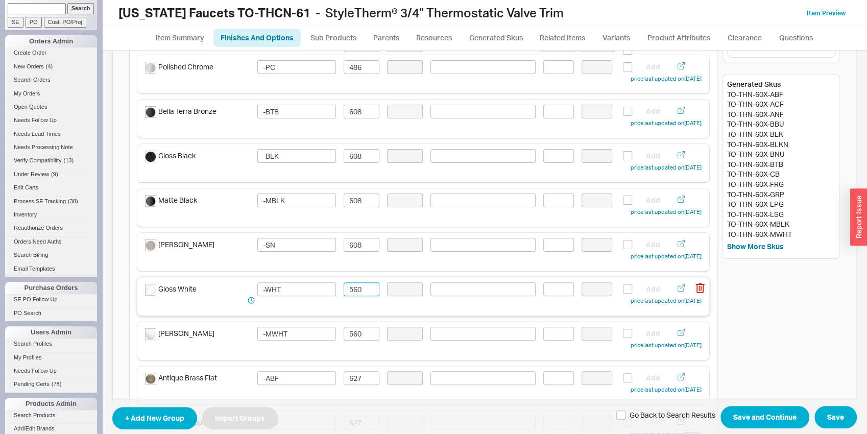
click at [359, 286] on input "560" at bounding box center [362, 290] width 36 height 14
paste input "608"
type input "608"
click at [362, 331] on input "560" at bounding box center [362, 334] width 36 height 14
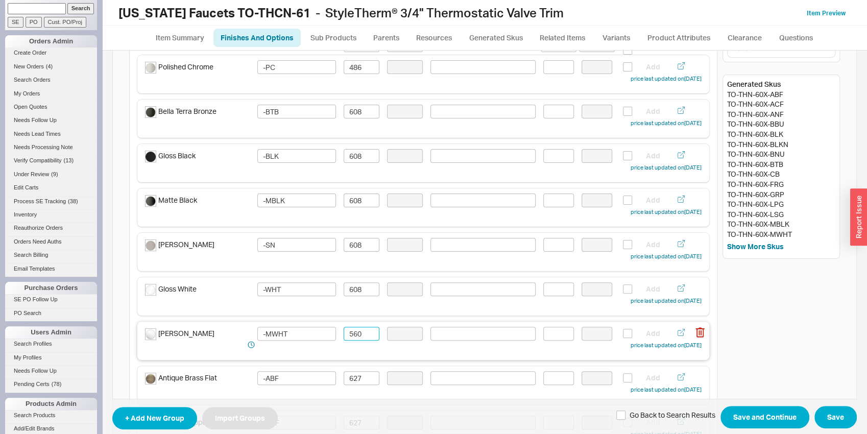
click at [362, 331] on input "560" at bounding box center [362, 334] width 36 height 14
paste input "608"
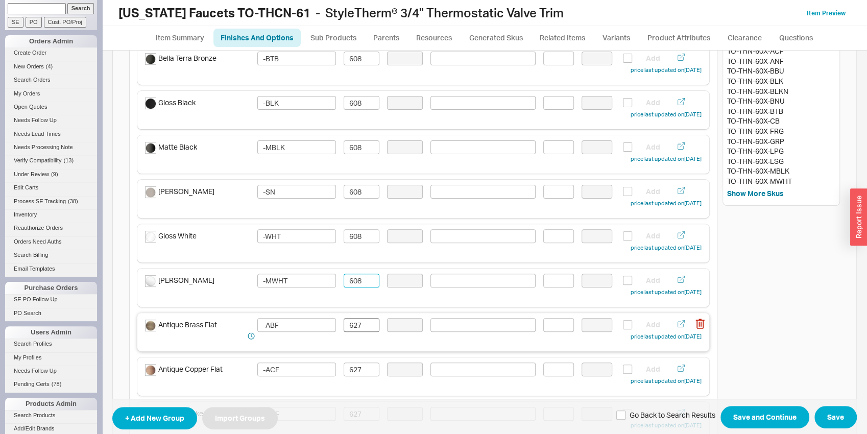
type input "608"
click at [360, 325] on input "627" at bounding box center [362, 325] width 36 height 14
click at [364, 322] on input "680" at bounding box center [362, 325] width 36 height 14
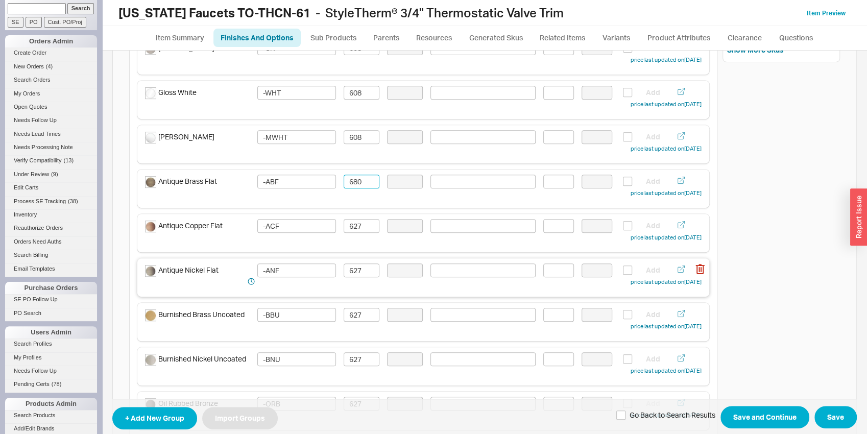
scroll to position [320, 0]
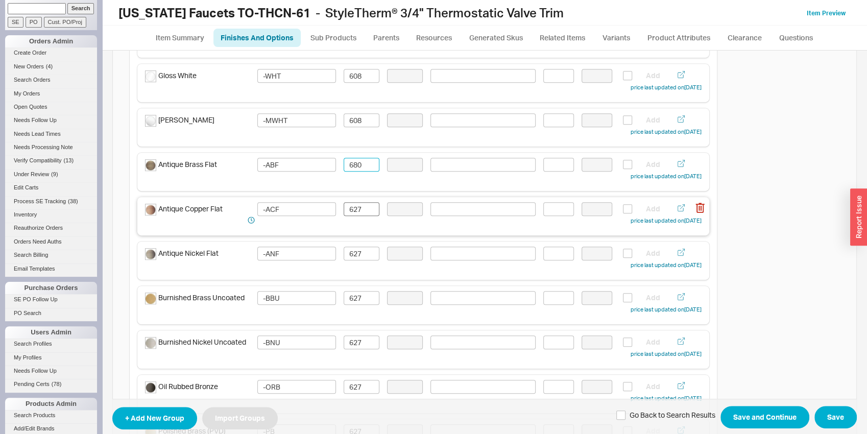
type input "680"
click at [349, 204] on input "627" at bounding box center [362, 209] width 36 height 14
paste input "80"
type input "680"
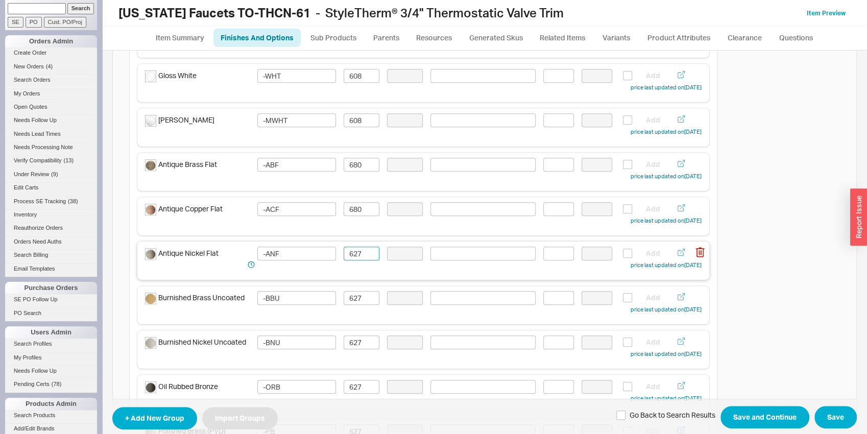
click at [352, 250] on input "627" at bounding box center [362, 254] width 36 height 14
paste input "80"
type input "680"
click at [351, 297] on input "627" at bounding box center [362, 298] width 36 height 14
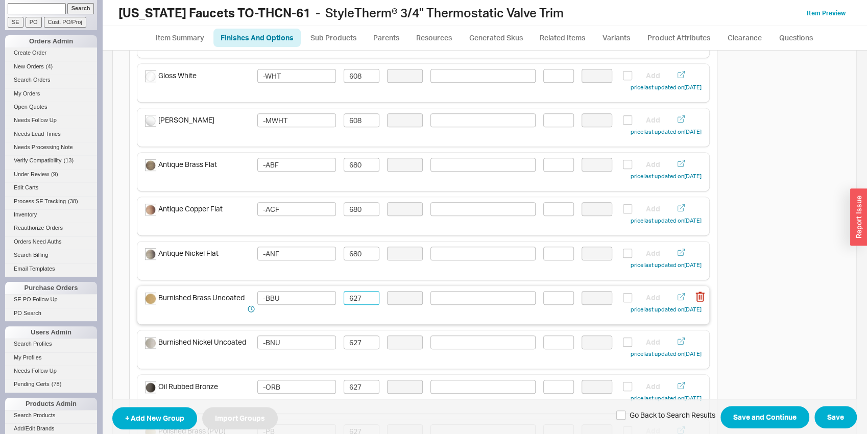
click at [351, 297] on input "627" at bounding box center [362, 298] width 36 height 14
paste input "80"
type input "680"
click at [351, 340] on input "627" at bounding box center [362, 343] width 36 height 14
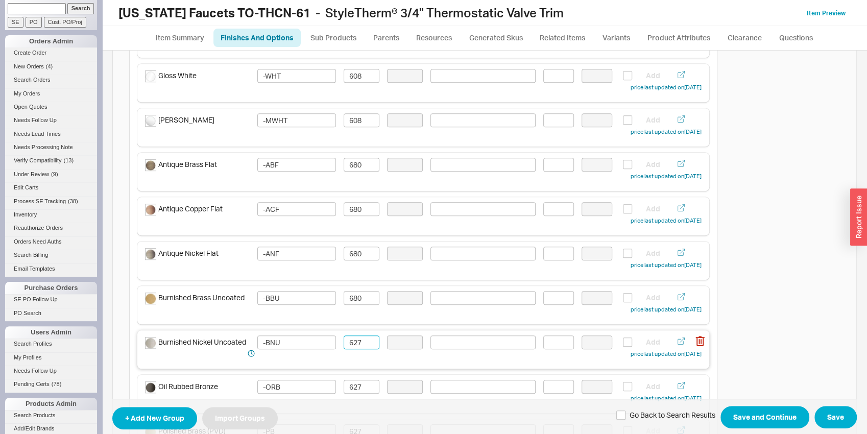
paste input "80"
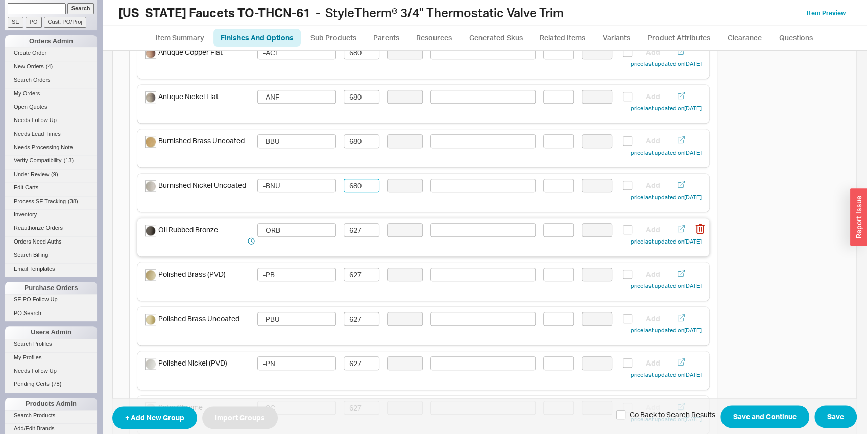
scroll to position [480, 0]
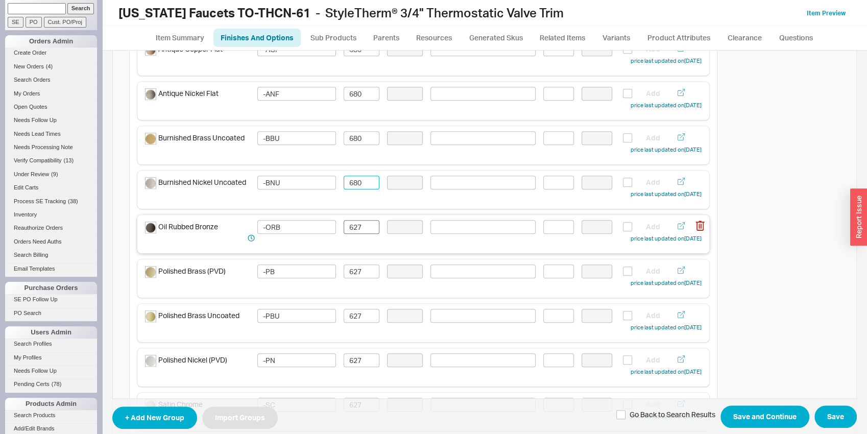
type input "680"
click at [360, 229] on input "627" at bounding box center [362, 227] width 36 height 14
paste input "80"
type input "680"
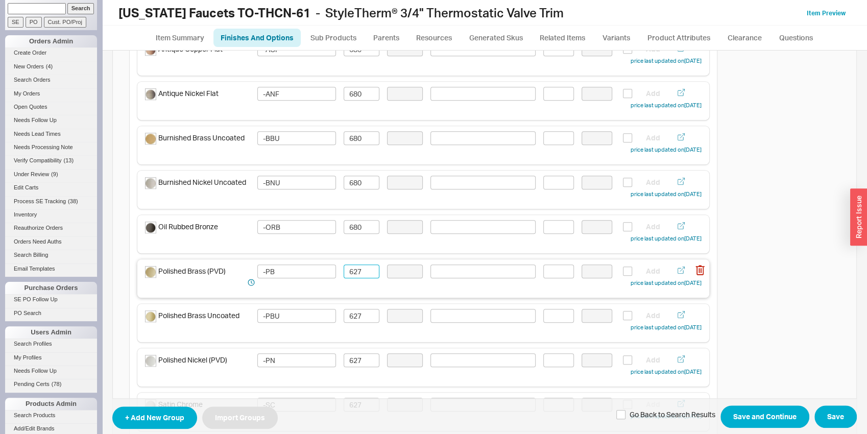
click at [355, 276] on input "627" at bounding box center [362, 272] width 36 height 14
paste input "80"
click at [356, 278] on input "680" at bounding box center [362, 272] width 36 height 14
type input "680"
click at [356, 315] on input "627" at bounding box center [362, 316] width 36 height 14
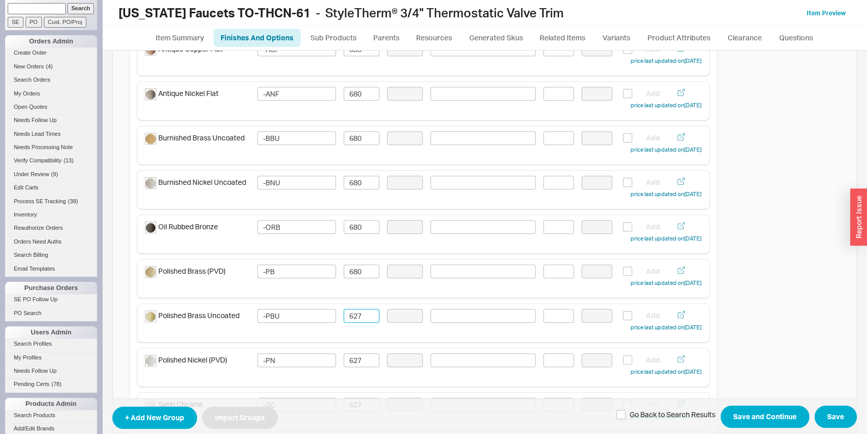
paste input "80"
type input "680"
click at [352, 356] on input "627" at bounding box center [362, 361] width 36 height 14
paste input "80"
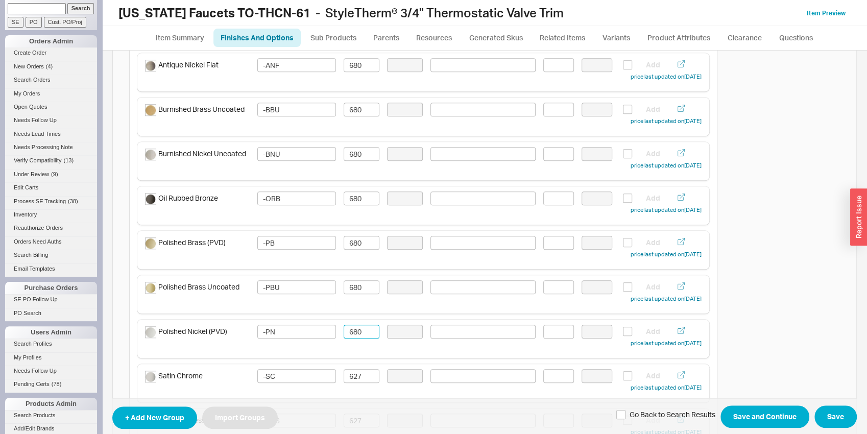
scroll to position [534, 0]
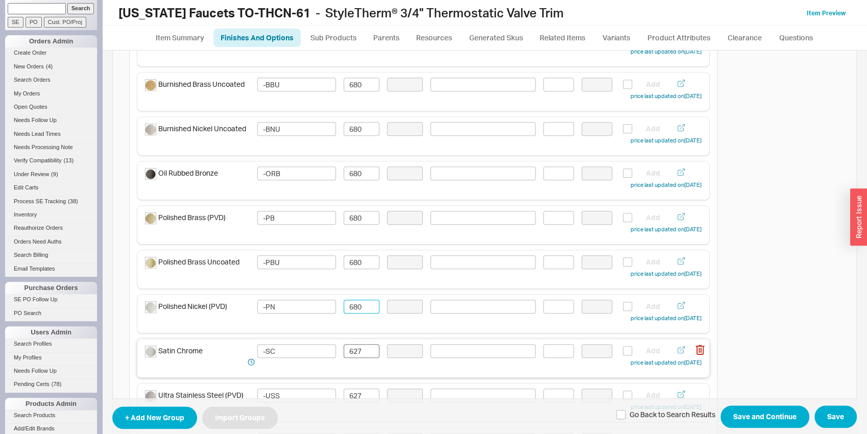
type input "680"
click at [359, 354] on input "627" at bounding box center [362, 351] width 36 height 14
paste input "80"
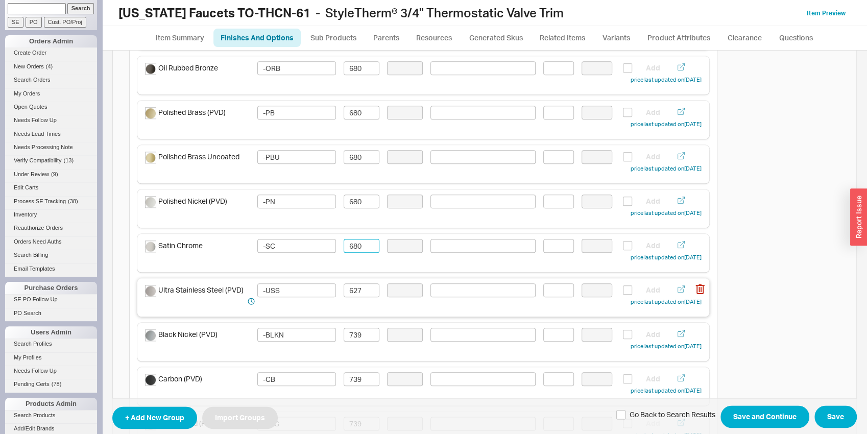
scroll to position [641, 0]
type input "680"
click at [359, 285] on input "627" at bounding box center [362, 289] width 36 height 14
click at [359, 286] on input "627" at bounding box center [362, 289] width 36 height 14
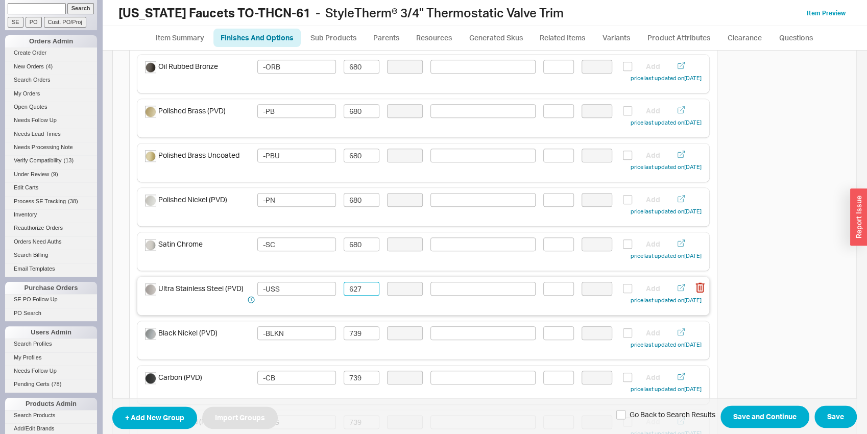
paste input "80"
type input "680"
click at [362, 334] on input "739" at bounding box center [362, 333] width 36 height 14
click at [360, 332] on input "802" at bounding box center [362, 333] width 36 height 14
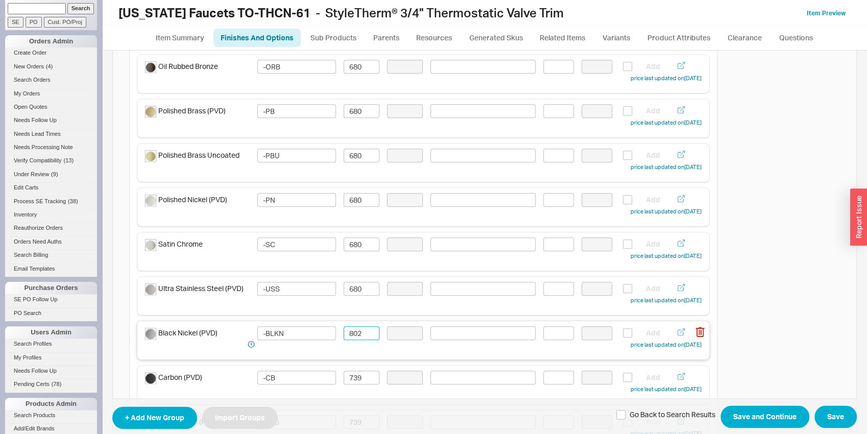
click at [360, 332] on input "802" at bounding box center [362, 333] width 36 height 14
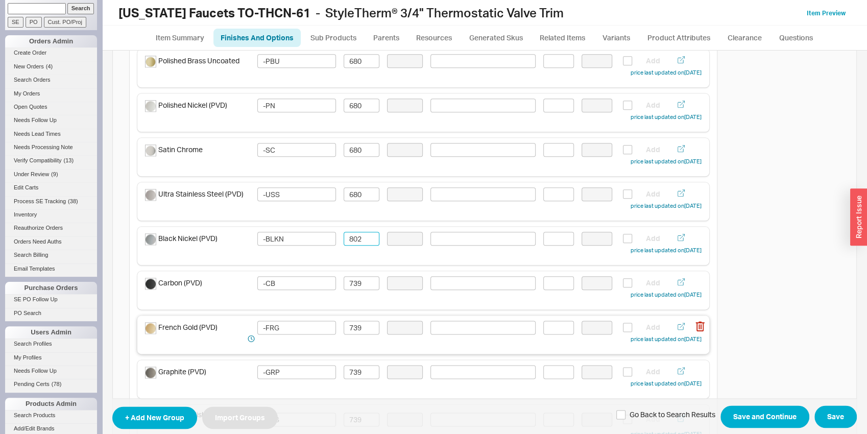
scroll to position [747, 0]
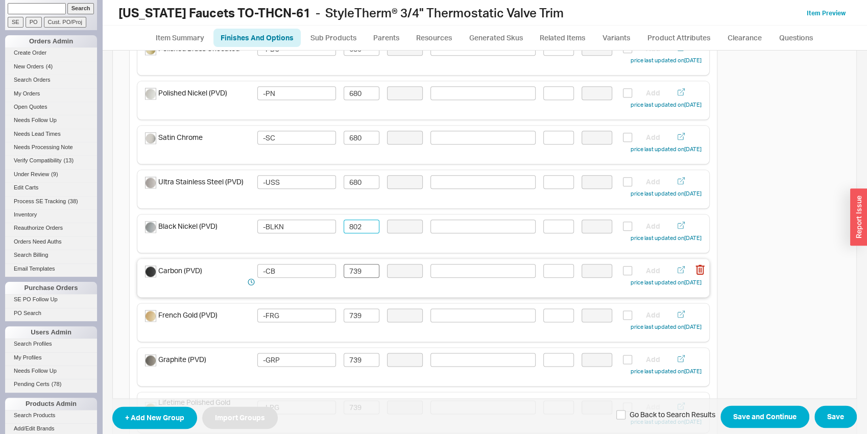
type input "802"
click at [350, 267] on input "739" at bounding box center [362, 271] width 36 height 14
paste input "802"
click at [352, 306] on div "French Gold (PVD) -FRG 739 Add price last updated on 08/21/2025" at bounding box center [423, 322] width 572 height 38
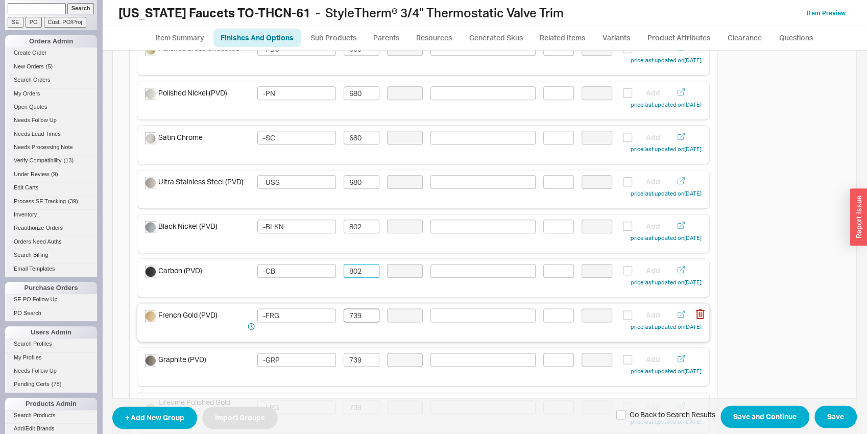
type input "802"
click at [354, 314] on input "739" at bounding box center [362, 316] width 36 height 14
paste input "802"
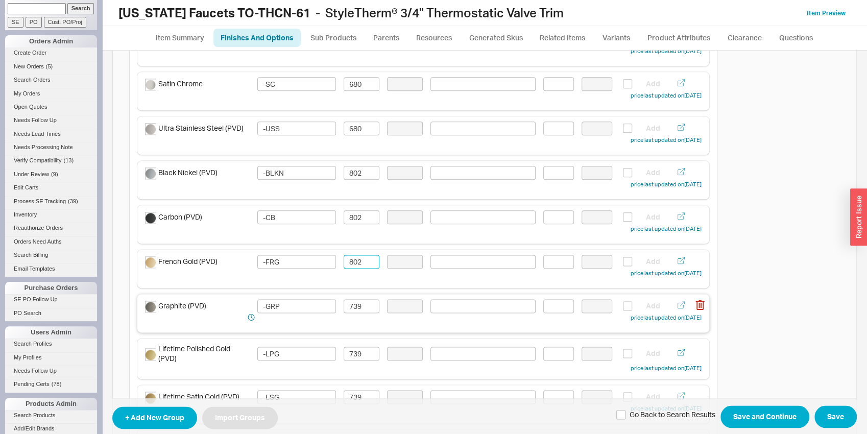
scroll to position [854, 0]
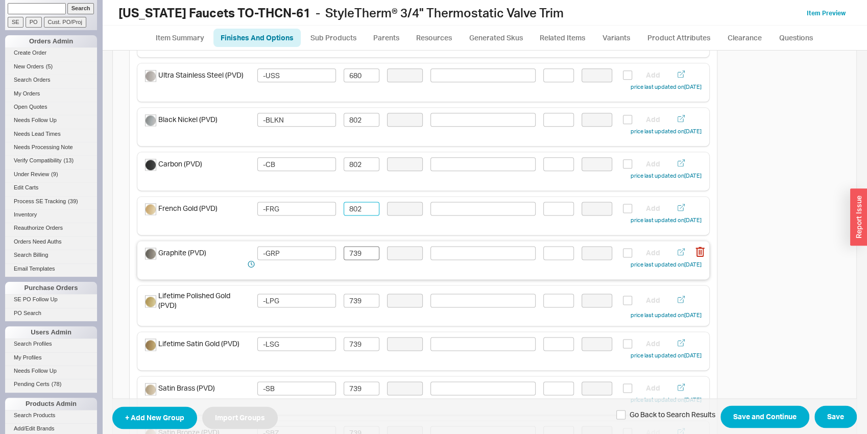
type input "802"
click at [361, 250] on input "739" at bounding box center [362, 253] width 36 height 14
click at [360, 251] on input "739" at bounding box center [362, 253] width 36 height 14
paste input "802"
type input "802"
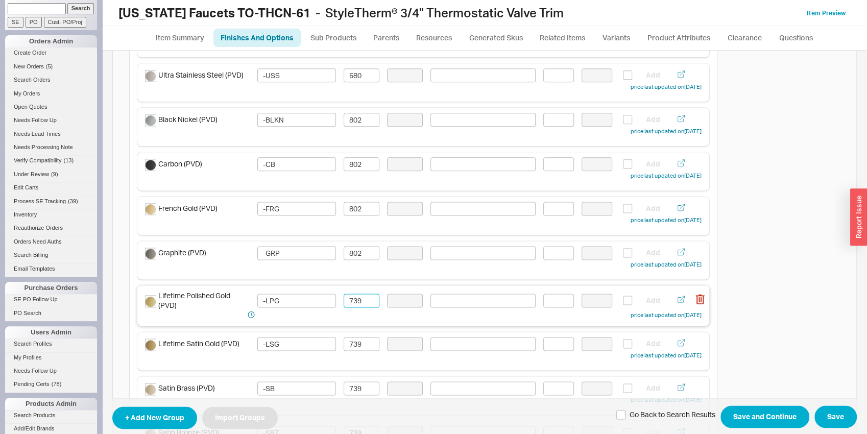
click at [354, 301] on input "739" at bounding box center [362, 301] width 36 height 14
click at [353, 300] on input "739" at bounding box center [362, 301] width 36 height 14
paste input "802"
type input "802"
click at [350, 341] on input "739" at bounding box center [362, 344] width 36 height 14
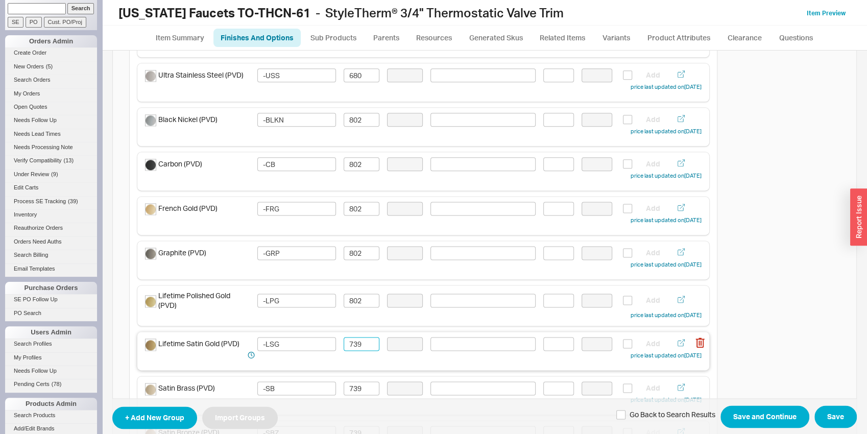
click at [350, 341] on input "739" at bounding box center [362, 344] width 36 height 14
paste input "802"
type input "802"
click at [357, 384] on input "739" at bounding box center [362, 389] width 36 height 14
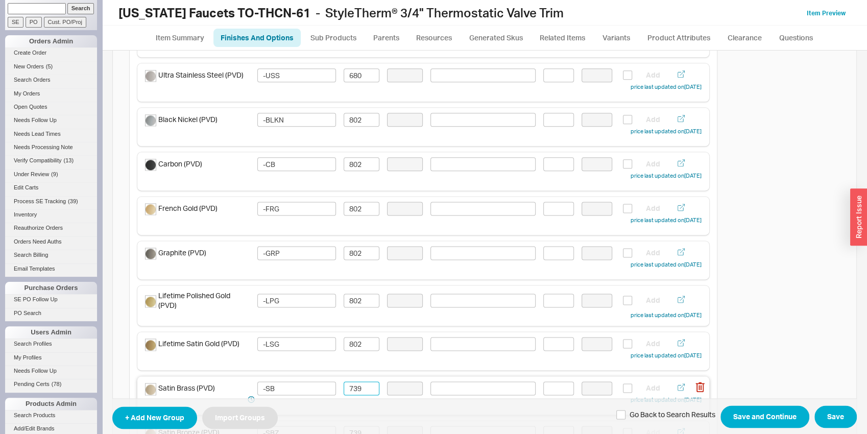
paste input "802"
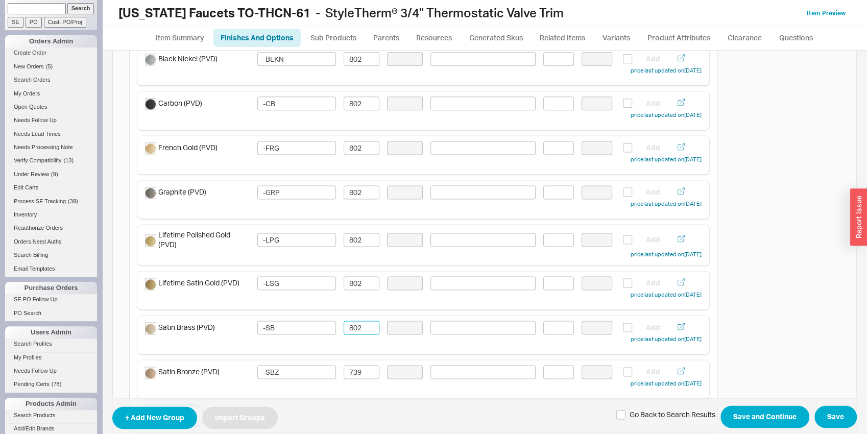
scroll to position [961, 0]
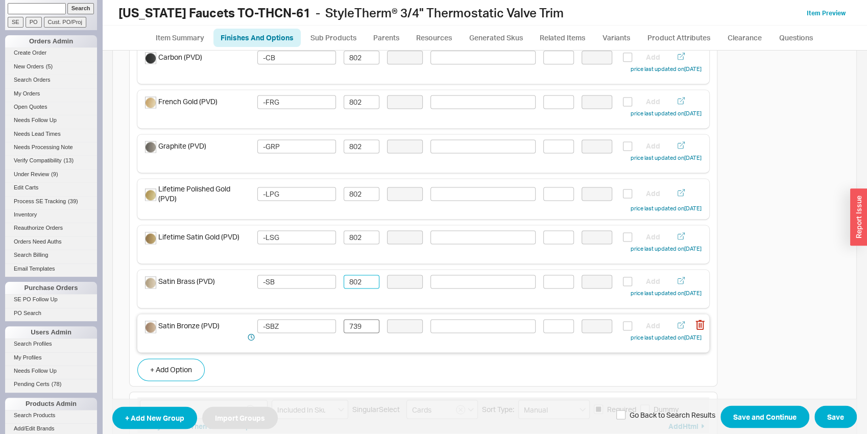
type input "802"
click at [356, 327] on input "739" at bounding box center [362, 326] width 36 height 14
click at [356, 326] on input "739" at bounding box center [362, 326] width 36 height 14
paste input "802"
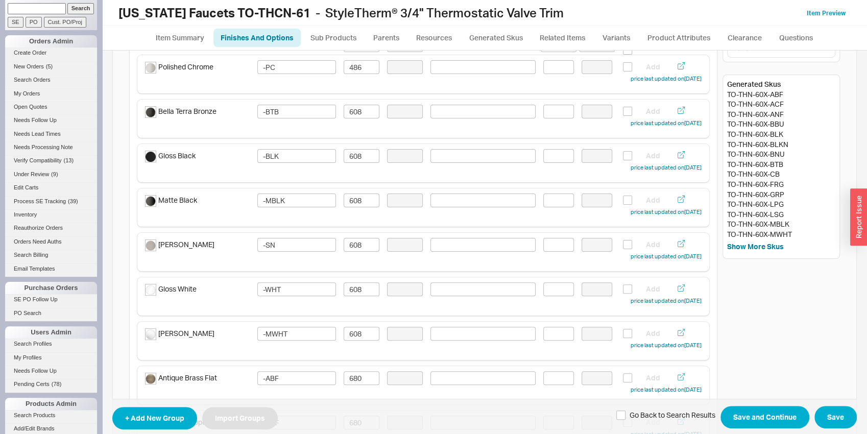
scroll to position [0, 0]
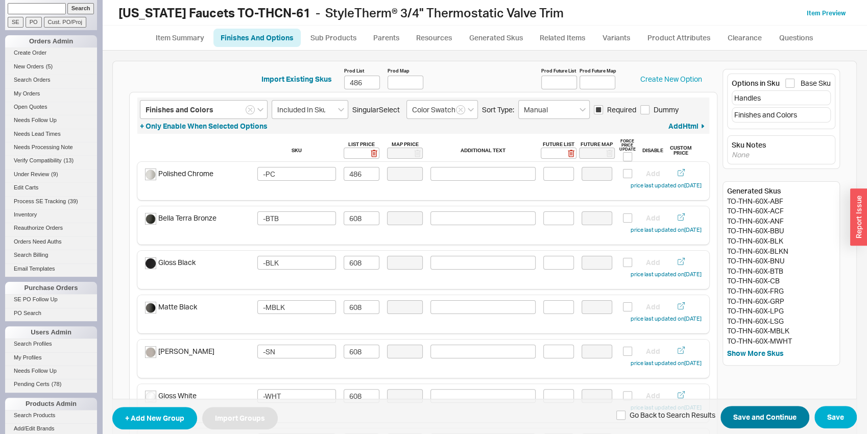
type input "802"
click at [742, 412] on button "Save and Continue" at bounding box center [765, 417] width 89 height 22
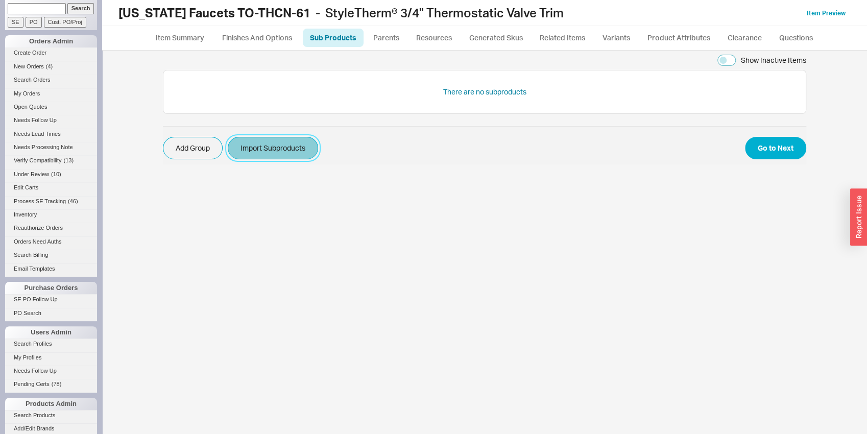
click at [288, 146] on button "Import Subproducts" at bounding box center [273, 148] width 90 height 22
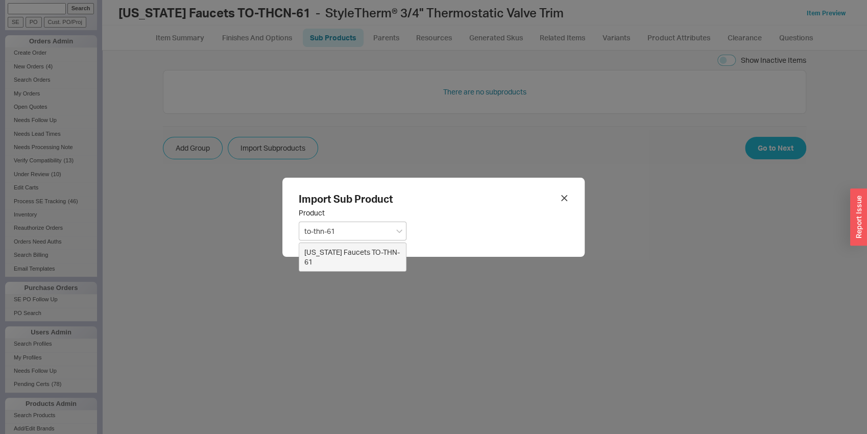
click at [326, 267] on div "California Faucets TO-THN-61" at bounding box center [352, 257] width 107 height 28
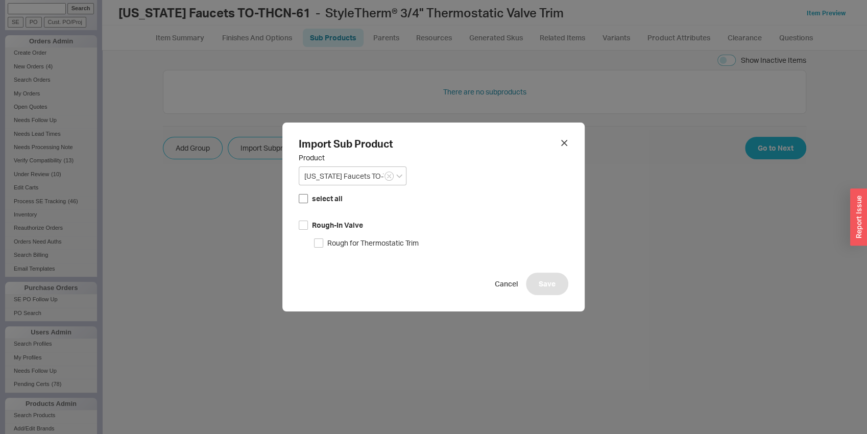
type input "California Faucets TO-THN-61"
drag, startPoint x: 298, startPoint y: 198, endPoint x: 384, endPoint y: 255, distance: 102.9
click at [299, 198] on input "select all" at bounding box center [303, 198] width 9 height 9
checkbox input "true"
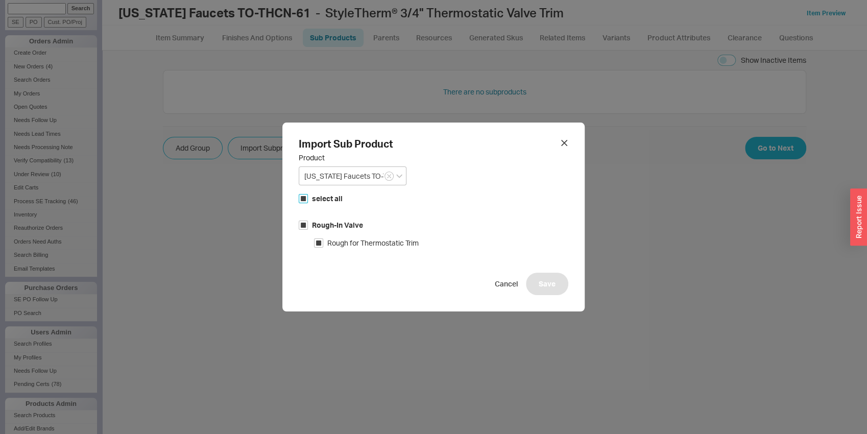
checkbox input "true"
click at [552, 272] on div "select all Rough-In Valve Rough for Thermostatic Trim Cancel Save" at bounding box center [434, 240] width 270 height 110
click at [553, 288] on button "Save" at bounding box center [547, 284] width 42 height 22
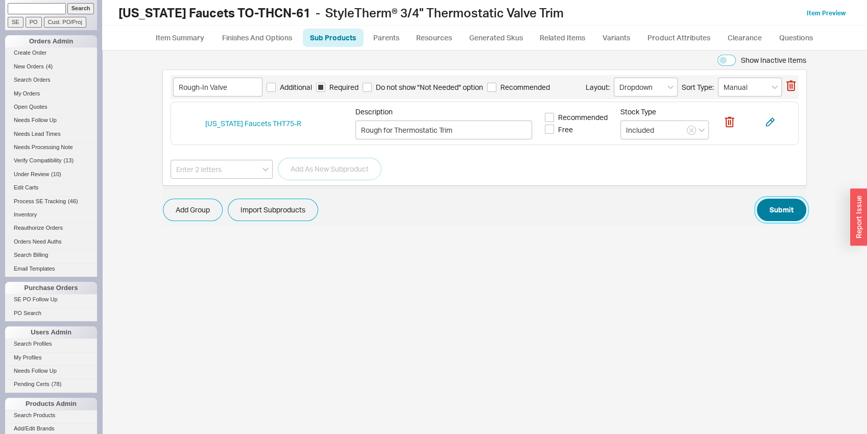
click at [774, 218] on button "Submit" at bounding box center [782, 210] width 50 height 22
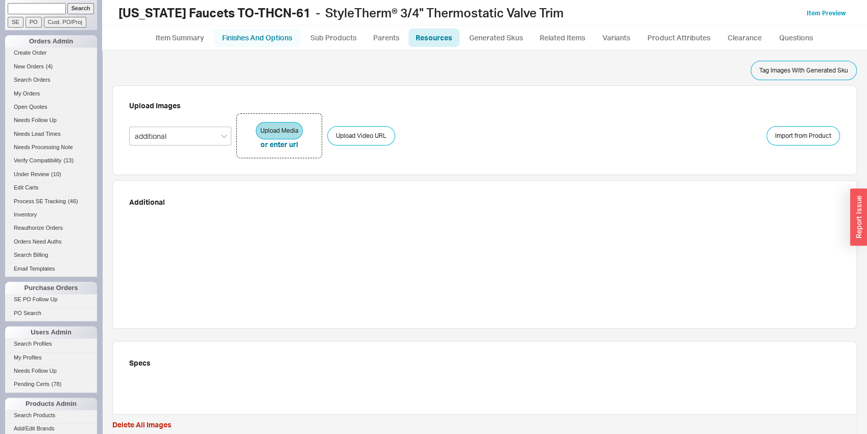
click at [264, 30] on link "Finishes And Options" at bounding box center [257, 38] width 87 height 18
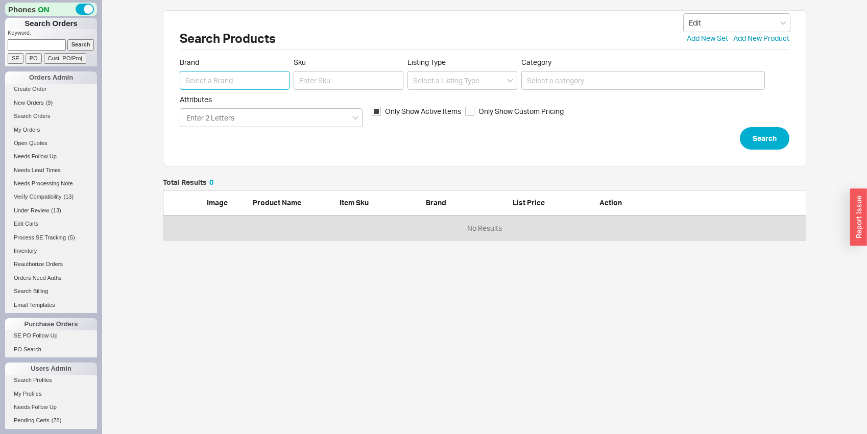
drag, startPoint x: 0, startPoint y: 0, endPoint x: 256, endPoint y: 83, distance: 269.0
click at [256, 83] on input at bounding box center [235, 80] width 110 height 19
click at [251, 78] on input at bounding box center [235, 80] width 110 height 19
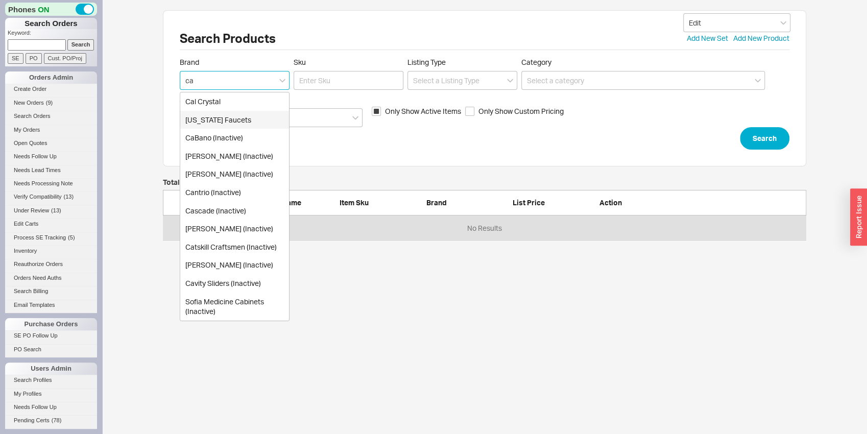
click at [251, 122] on div "[US_STATE] Faucets" at bounding box center [234, 120] width 109 height 18
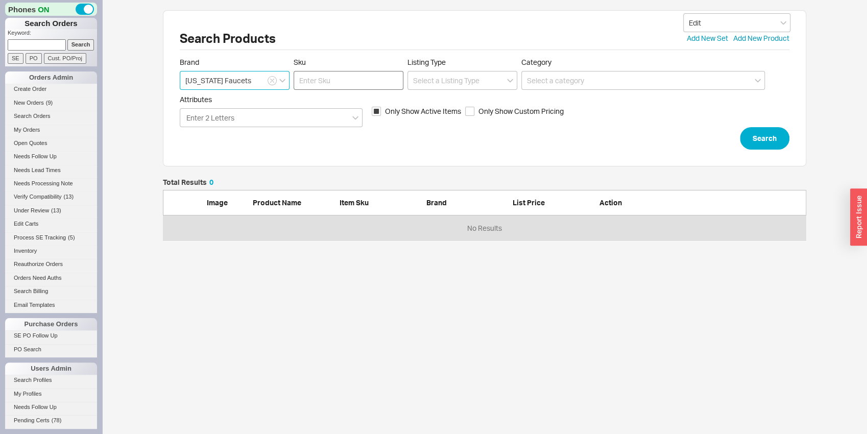
type input "[US_STATE] Faucets"
click at [361, 81] on input "Sku" at bounding box center [349, 80] width 110 height 19
type input "to-thn-61"
click at [747, 143] on button "Search" at bounding box center [765, 138] width 50 height 22
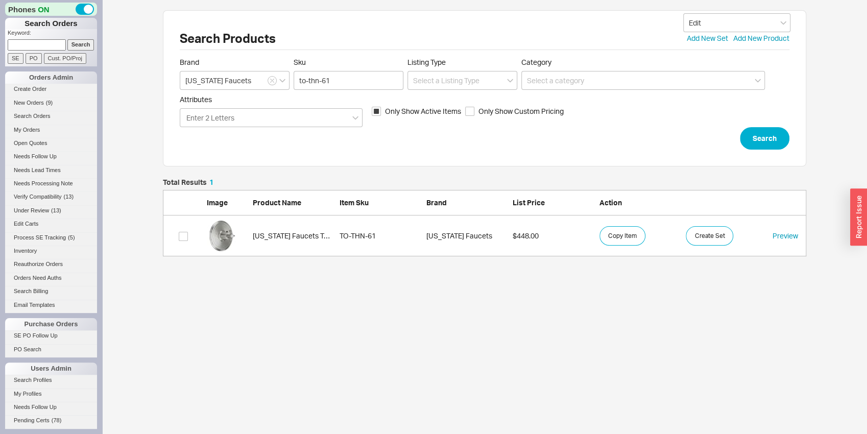
scroll to position [69, 636]
click at [268, 240] on div "[US_STATE] Faucets TO-THN-61" at bounding box center [294, 236] width 82 height 10
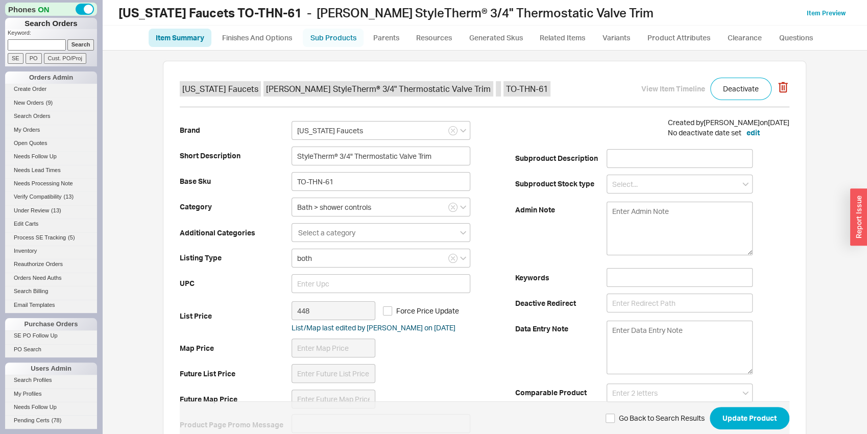
click at [341, 41] on link "Sub Products" at bounding box center [333, 38] width 61 height 18
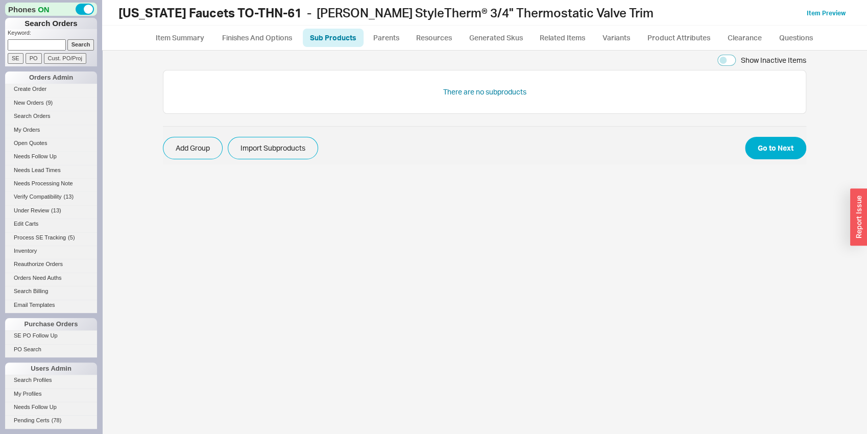
click at [182, 162] on span "Add Group Import Subproducts Go to Next" at bounding box center [485, 145] width 644 height 38
click at [186, 156] on button "Add Group" at bounding box center [193, 148] width 60 height 22
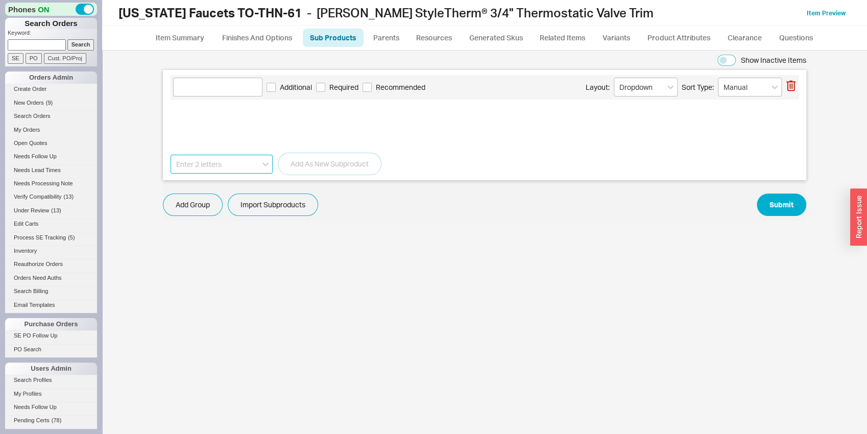
click at [218, 166] on input at bounding box center [222, 164] width 102 height 19
click at [227, 186] on div "[US_STATE] Faucets THT75-R" at bounding box center [221, 190] width 101 height 28
type input "[US_STATE] Faucets THT75-R"
click at [334, 167] on button "Add As New Subproduct" at bounding box center [330, 164] width 104 height 22
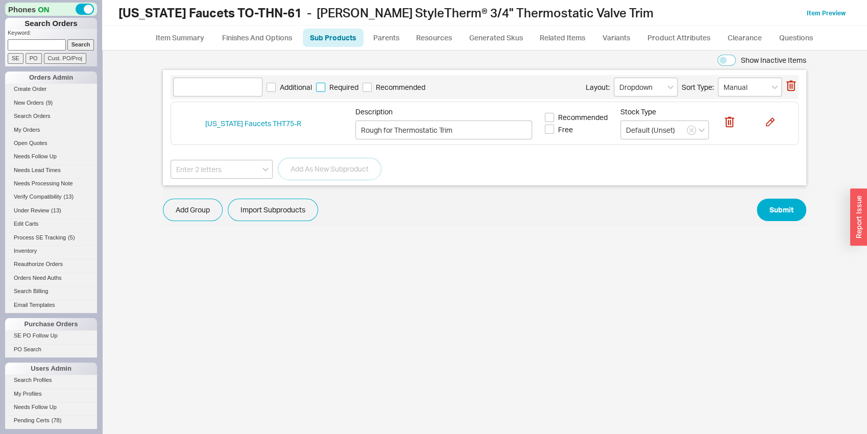
click at [322, 87] on input "Required" at bounding box center [320, 87] width 9 height 9
checkbox input "true"
drag, startPoint x: 733, startPoint y: 200, endPoint x: 805, endPoint y: 207, distance: 72.4
click at [790, 207] on div "Add Group Import Subproducts Submit" at bounding box center [485, 210] width 644 height 22
click at [207, 87] on input at bounding box center [217, 87] width 89 height 19
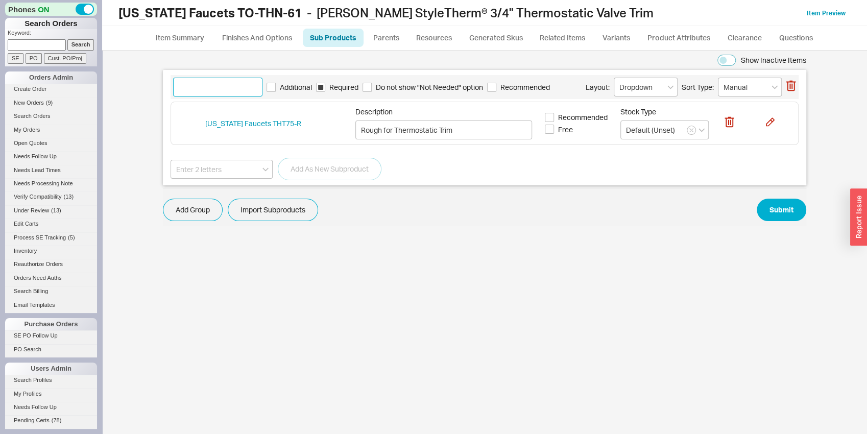
click at [207, 87] on input at bounding box center [217, 87] width 89 height 19
type input "Rough-In Valve"
click at [783, 204] on button "Submit" at bounding box center [782, 210] width 50 height 22
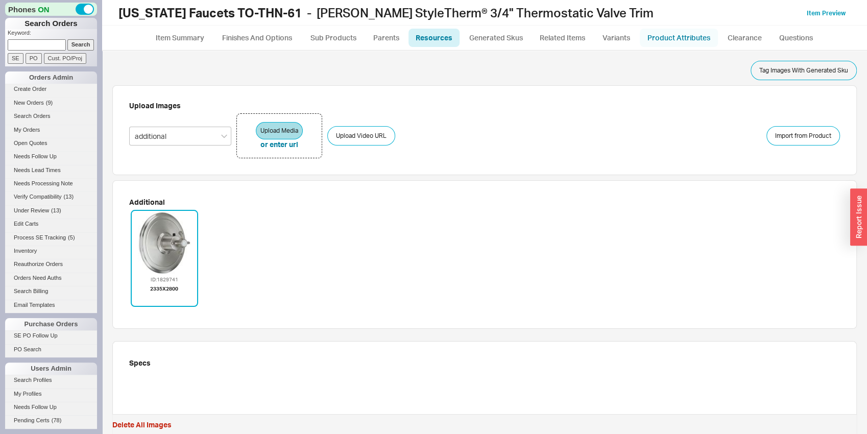
click at [701, 37] on link "Product Attributes" at bounding box center [679, 38] width 78 height 18
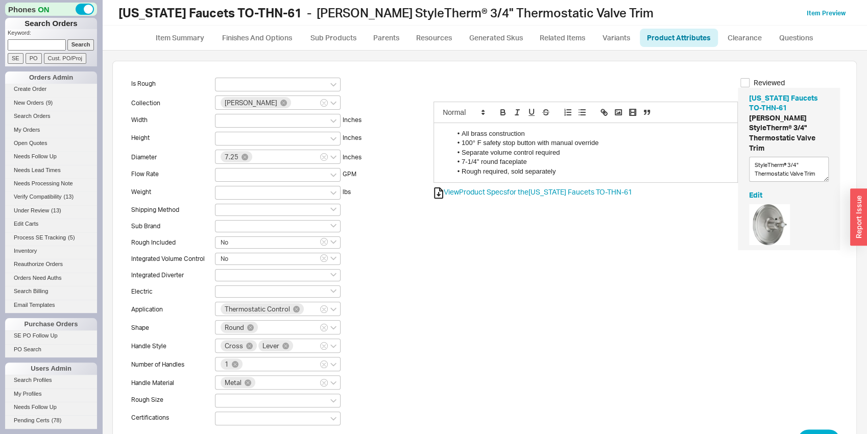
scroll to position [45, 0]
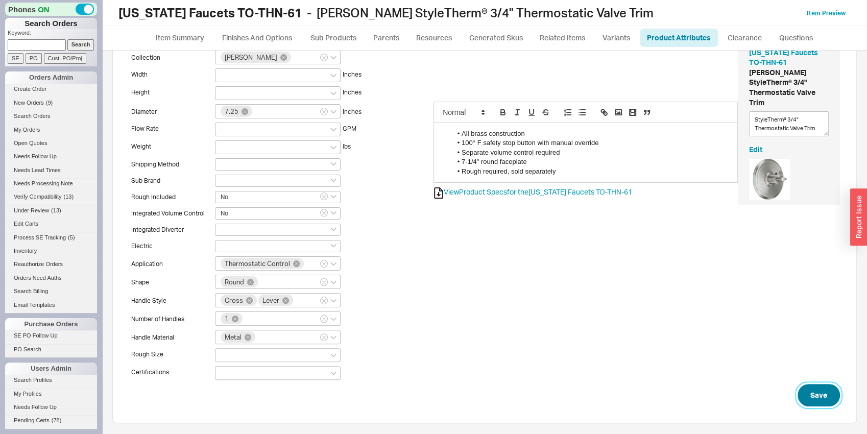
click at [807, 392] on button "Save" at bounding box center [819, 395] width 42 height 22
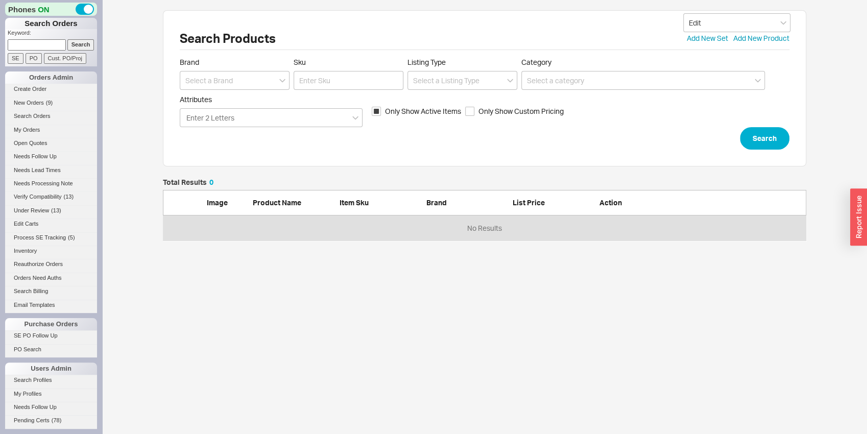
scroll to position [8, 8]
click at [240, 83] on input at bounding box center [235, 80] width 110 height 19
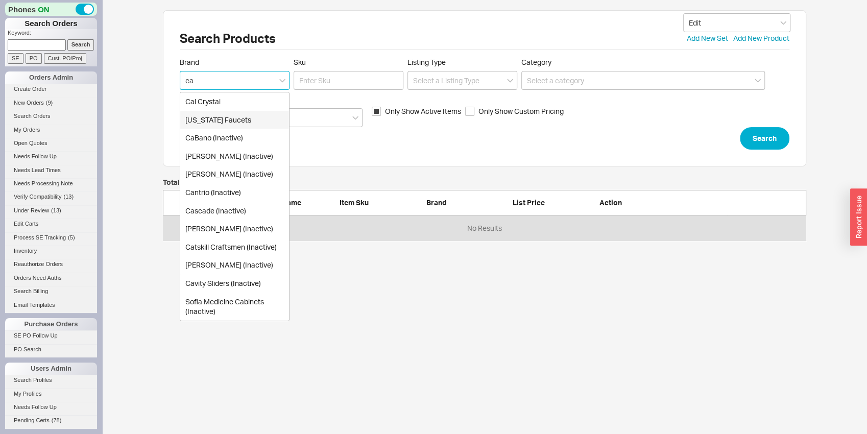
click at [254, 113] on div "[US_STATE] Faucets" at bounding box center [234, 120] width 109 height 18
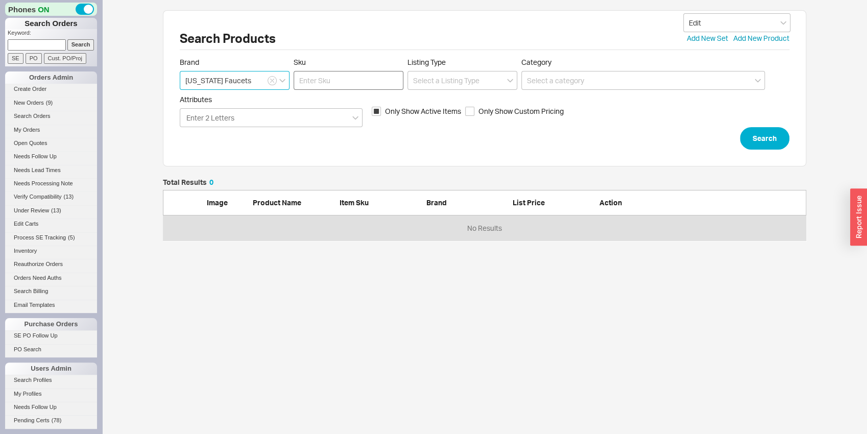
type input "[US_STATE] Faucets"
click at [310, 80] on input "Sku" at bounding box center [349, 80] width 110 height 19
type input "TO-V6102-9"
click at [777, 146] on button "Search" at bounding box center [765, 138] width 50 height 22
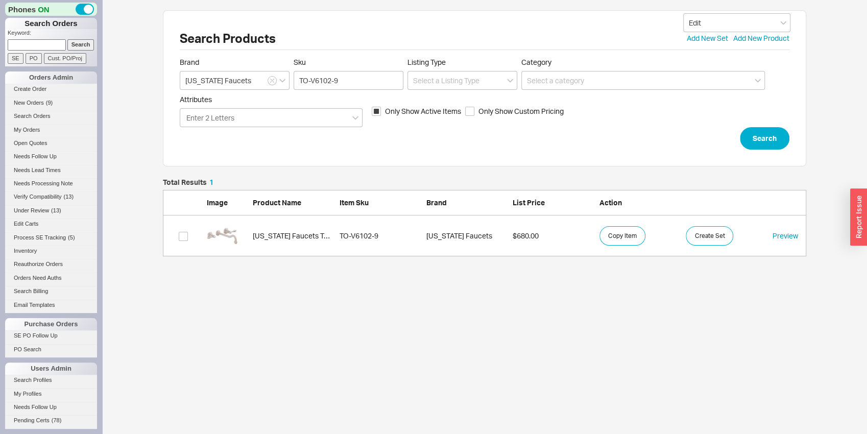
scroll to position [69, 636]
click at [251, 247] on link "[US_STATE] Faucets TO-V6102-9 TO-V6102-9 [US_STATE] Faucets $680.00 Copy Item C…" at bounding box center [485, 236] width 644 height 41
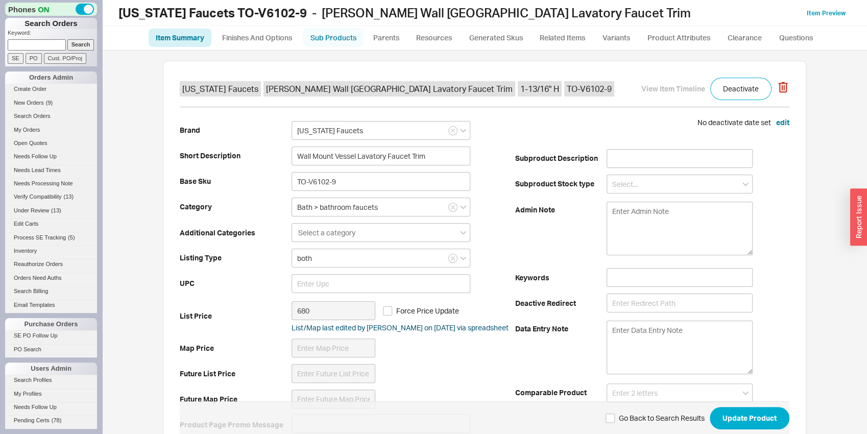
click at [333, 44] on link "Sub Products" at bounding box center [333, 38] width 61 height 18
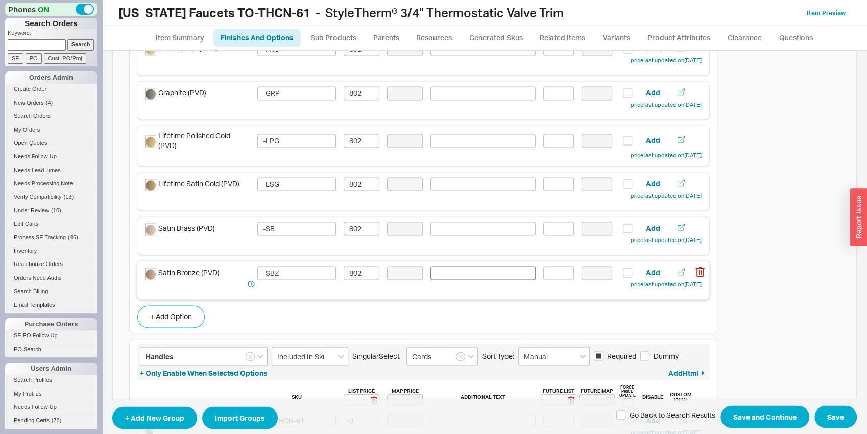
scroll to position [1174, 0]
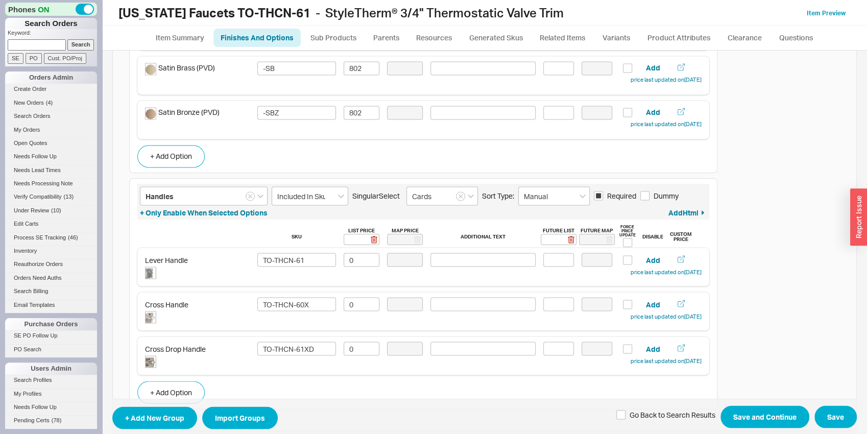
click at [768, 406] on span "+ Add New Group Import Groups Go Back to Search Results Save and Continue Save" at bounding box center [484, 417] width 745 height 36
click at [766, 411] on button "Save and Continue" at bounding box center [765, 417] width 89 height 22
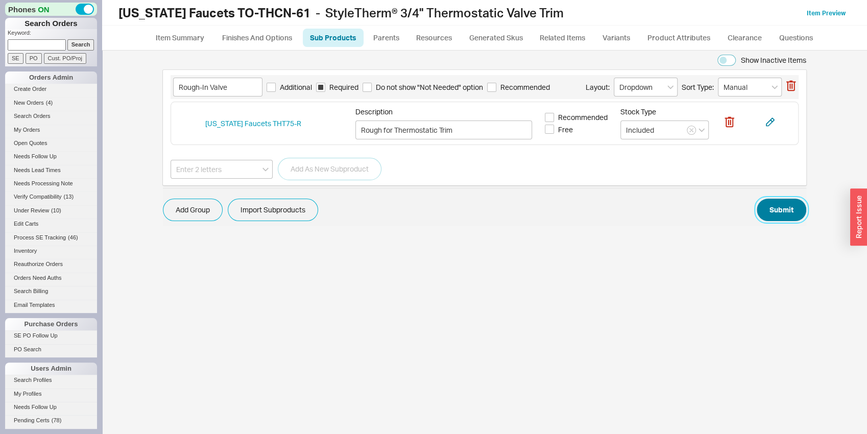
click at [773, 199] on button "Submit" at bounding box center [782, 210] width 50 height 22
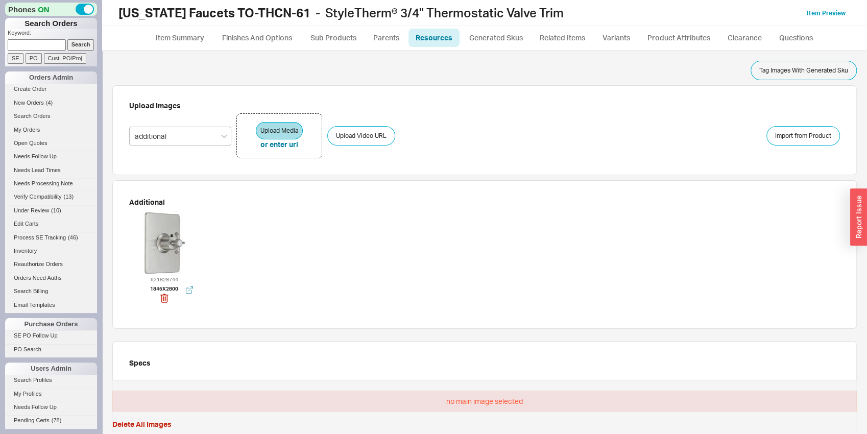
click at [165, 250] on div at bounding box center [164, 243] width 61 height 61
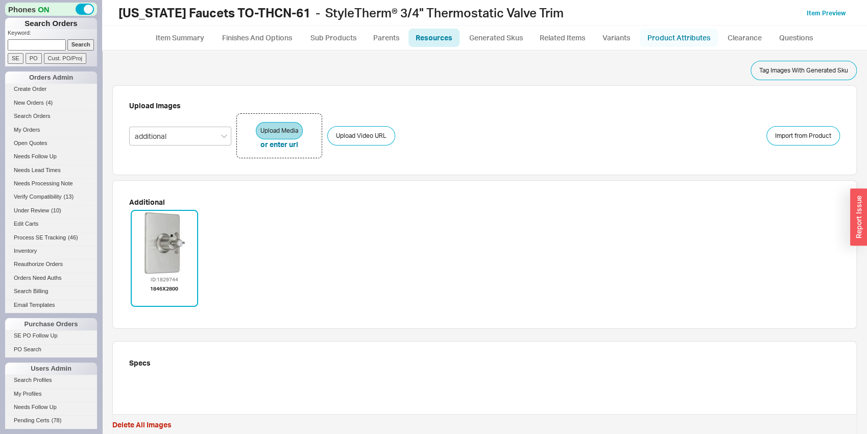
click at [681, 36] on link "Product Attributes" at bounding box center [679, 38] width 78 height 18
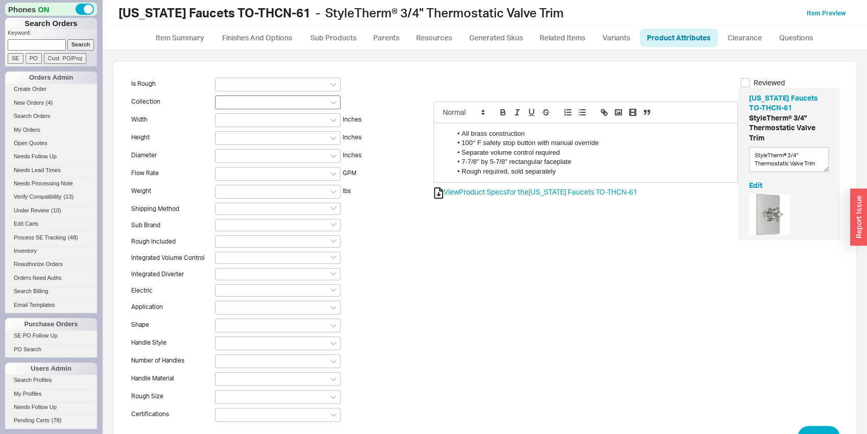
click at [236, 97] on div at bounding box center [278, 103] width 126 height 14
click at [228, 98] on input at bounding box center [224, 102] width 7 height 9
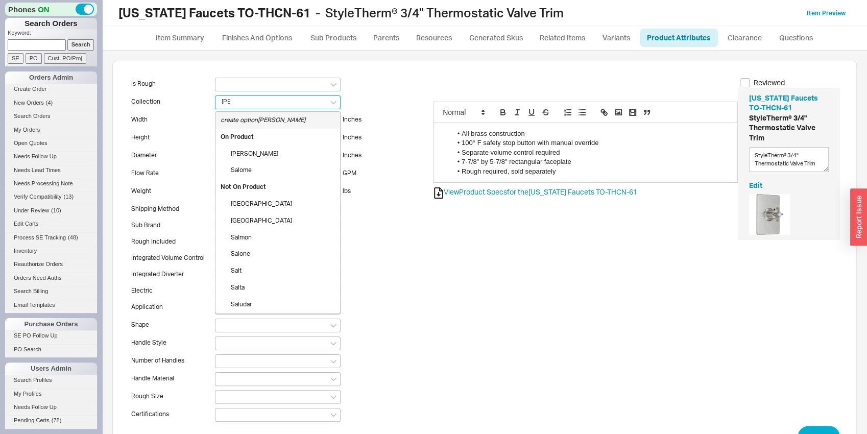
type input "sali"
click at [238, 149] on div "[PERSON_NAME]" at bounding box center [278, 154] width 125 height 17
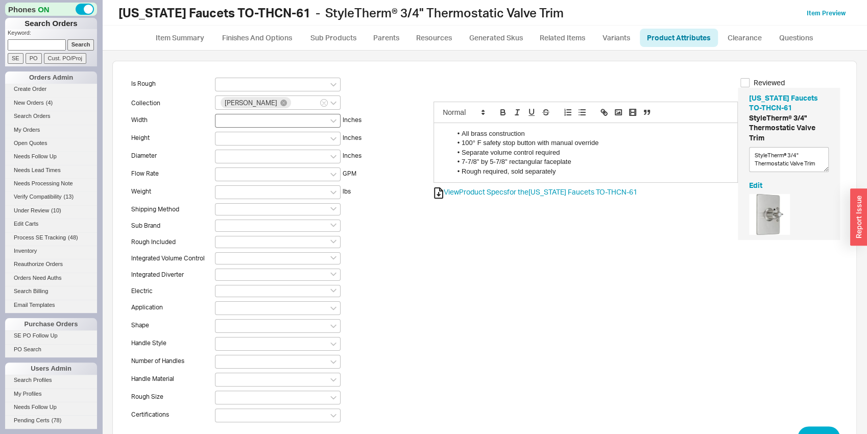
click at [241, 121] on div at bounding box center [278, 121] width 126 height 14
click at [228, 121] on input at bounding box center [224, 120] width 7 height 9
click at [227, 121] on input "5-/8" at bounding box center [228, 120] width 15 height 9
type input "5-7/8"
click at [233, 133] on div "create option 5-7/8" at bounding box center [278, 138] width 125 height 17
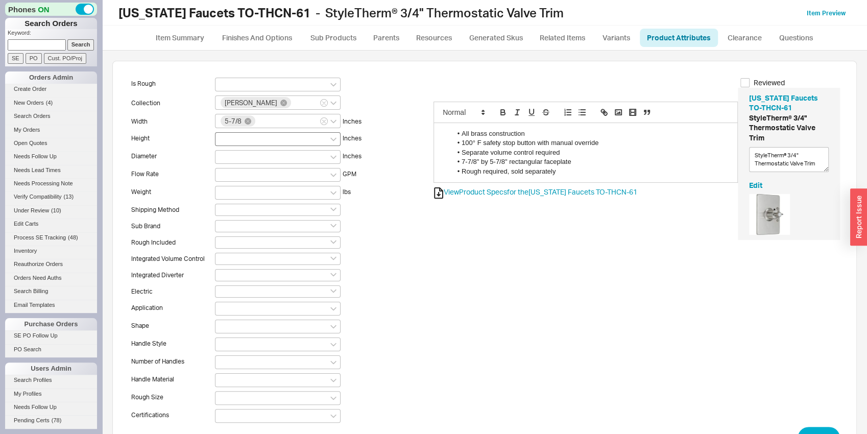
click at [234, 140] on div at bounding box center [278, 139] width 126 height 14
click at [228, 140] on input at bounding box center [224, 138] width 7 height 9
type input "7-7/8"
click at [236, 151] on div "create option 7-7/8" at bounding box center [278, 157] width 125 height 17
click at [238, 240] on input at bounding box center [278, 243] width 126 height 12
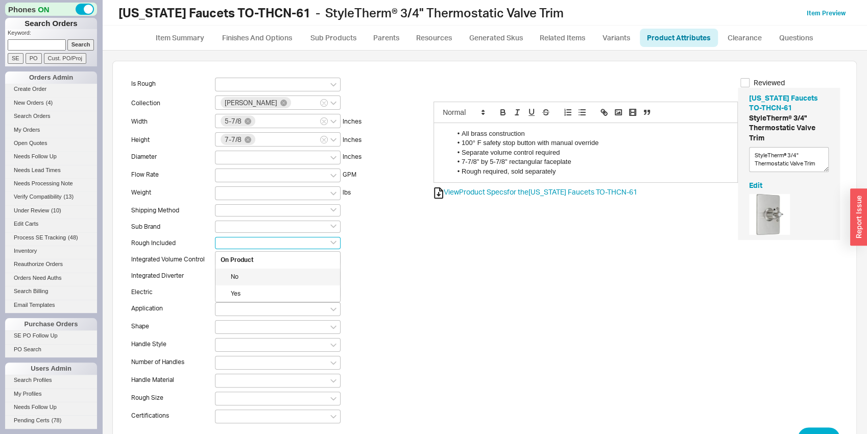
click at [249, 274] on div "No" at bounding box center [278, 277] width 125 height 17
type input "No"
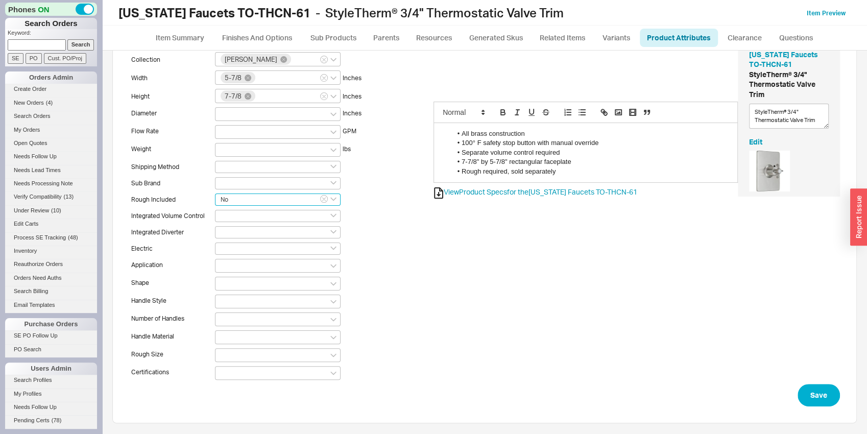
scroll to position [44, 0]
click at [230, 217] on input at bounding box center [278, 215] width 126 height 12
click at [239, 252] on div "No" at bounding box center [278, 249] width 125 height 17
type input "No"
click at [234, 256] on div "Is Rough Collection [PERSON_NAME] Width 5-7/8 Inches Height 7-7/8 Inches Diamet…" at bounding box center [281, 209] width 304 height 350
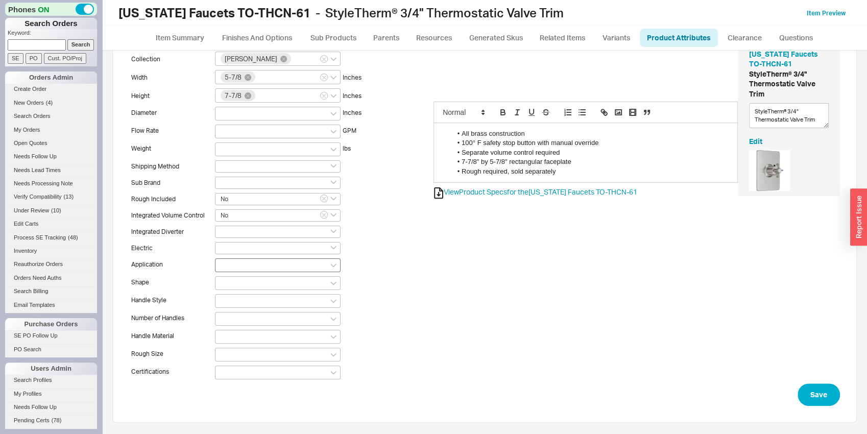
click at [231, 262] on div at bounding box center [278, 265] width 126 height 14
click at [228, 262] on input at bounding box center [224, 265] width 7 height 9
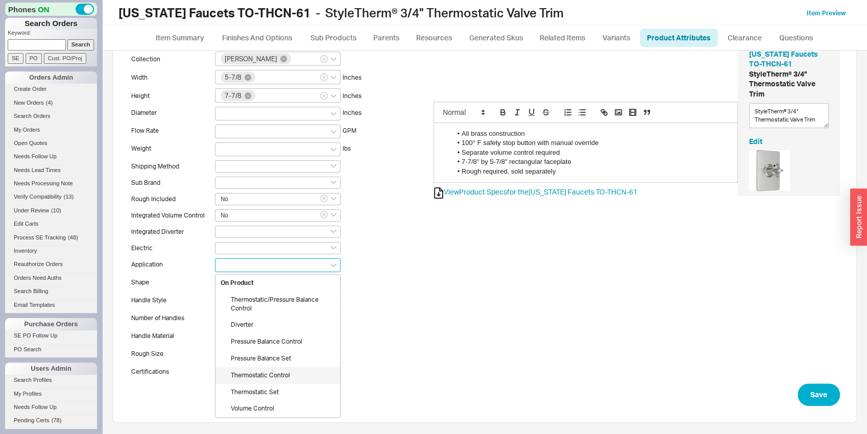
click at [252, 378] on div "Thermostatic Control" at bounding box center [278, 375] width 125 height 17
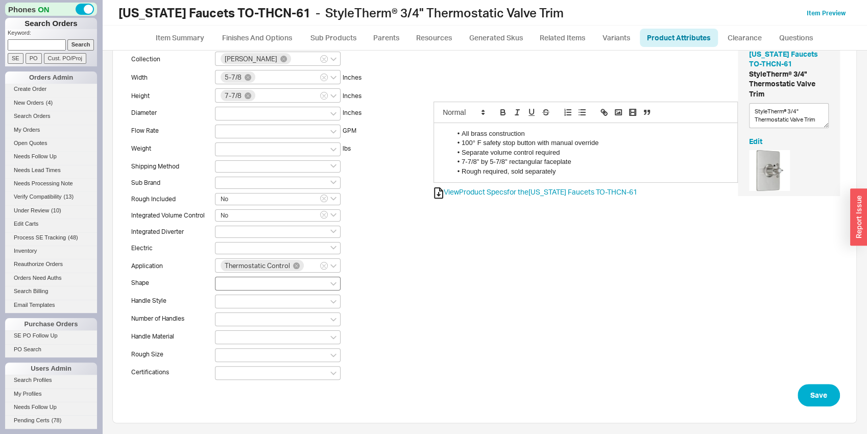
click at [234, 282] on div at bounding box center [278, 284] width 126 height 14
click at [228, 282] on input at bounding box center [224, 283] width 7 height 9
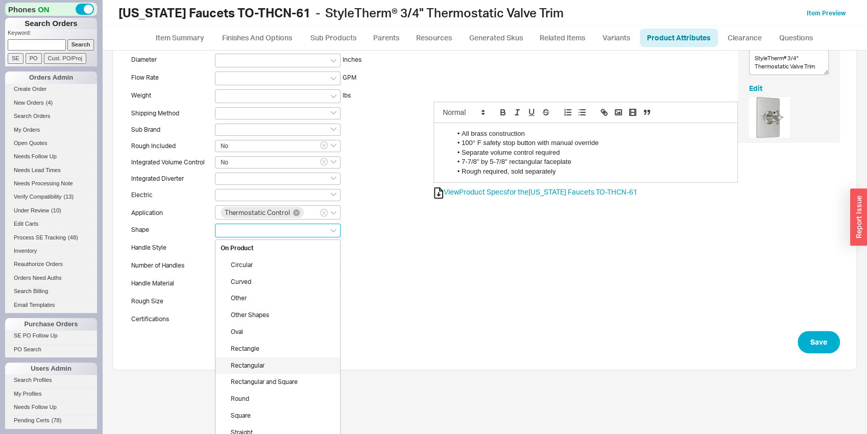
click at [253, 351] on div "Rectangle" at bounding box center [278, 349] width 125 height 17
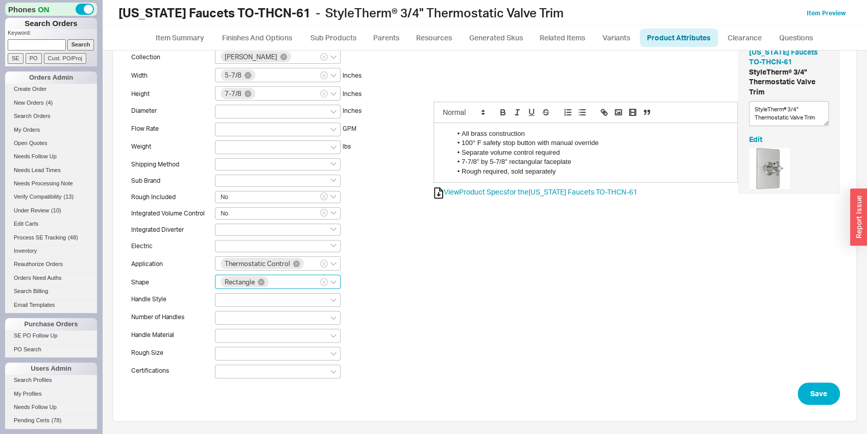
scroll to position [44, 0]
click at [242, 304] on div at bounding box center [278, 302] width 126 height 14
click at [228, 304] on input at bounding box center [224, 301] width 7 height 9
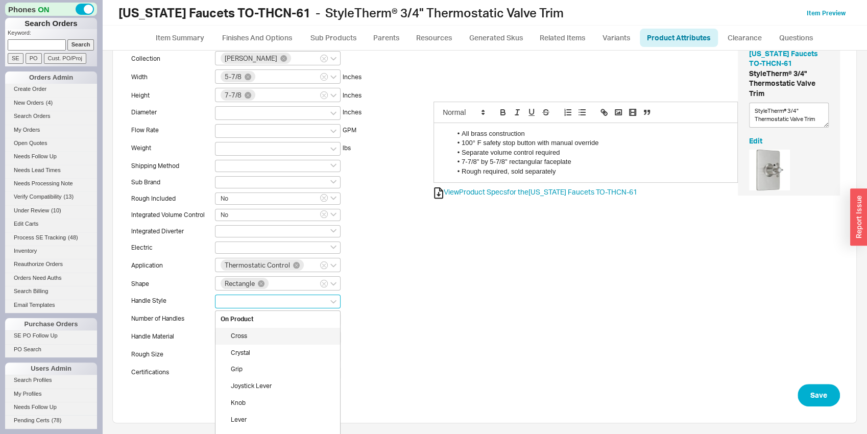
click at [242, 338] on div "Cross" at bounding box center [278, 336] width 125 height 17
click at [262, 302] on input "Cross" at bounding box center [261, 301] width 7 height 9
click at [247, 398] on div "Lever" at bounding box center [278, 403] width 125 height 17
click at [233, 323] on div at bounding box center [278, 320] width 126 height 14
click at [228, 323] on input at bounding box center [224, 319] width 7 height 9
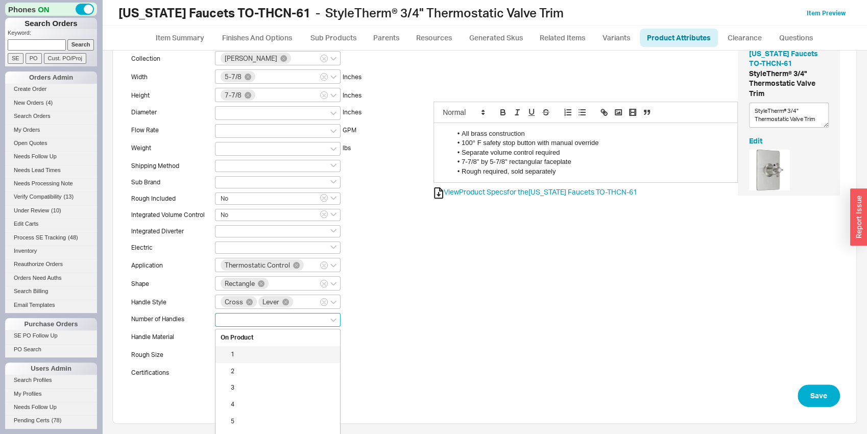
click at [237, 357] on div "1" at bounding box center [278, 354] width 125 height 17
click at [235, 338] on div at bounding box center [278, 339] width 126 height 14
click at [228, 338] on input at bounding box center [224, 338] width 7 height 9
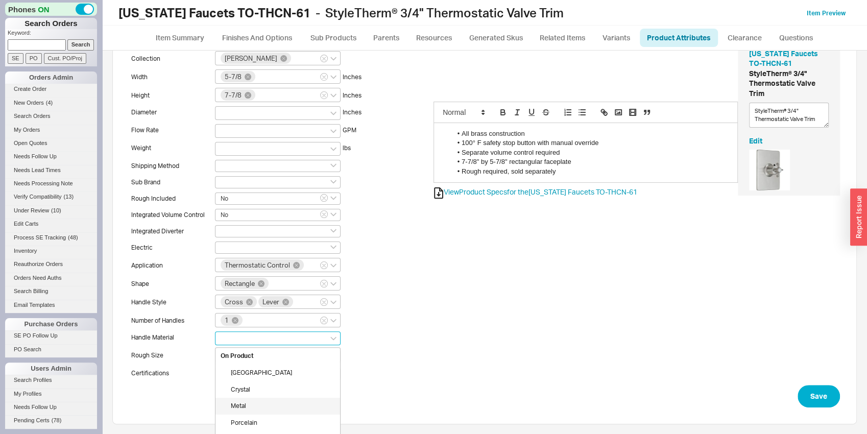
click at [244, 402] on div "Metal" at bounding box center [278, 406] width 125 height 17
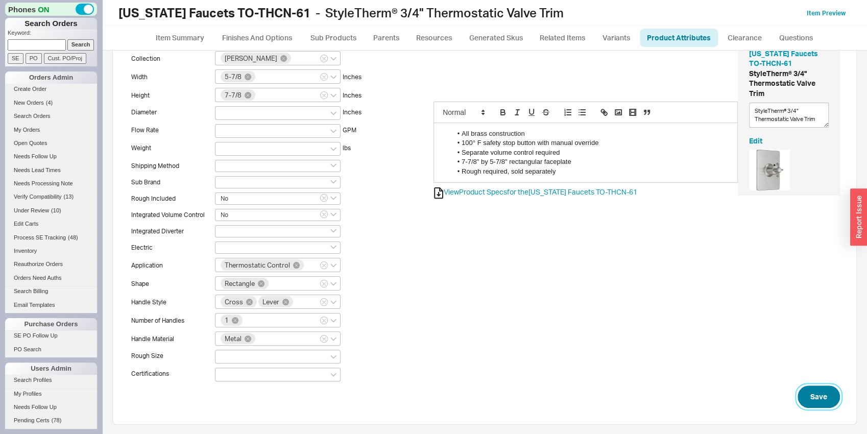
click at [815, 391] on button "Save" at bounding box center [819, 397] width 42 height 22
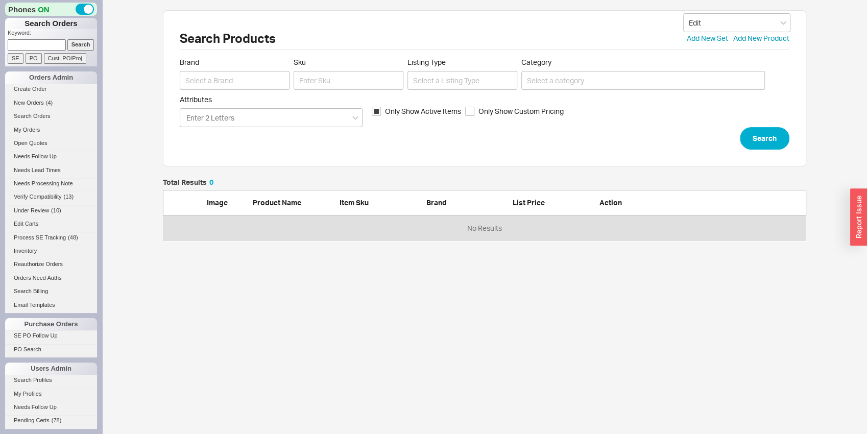
scroll to position [54, 636]
click at [232, 78] on input at bounding box center [235, 80] width 110 height 19
click at [260, 115] on div "[US_STATE] Faucets" at bounding box center [234, 120] width 109 height 18
type input "[US_STATE] Faucets"
click at [316, 83] on input "Sku" at bounding box center [349, 80] width 110 height 19
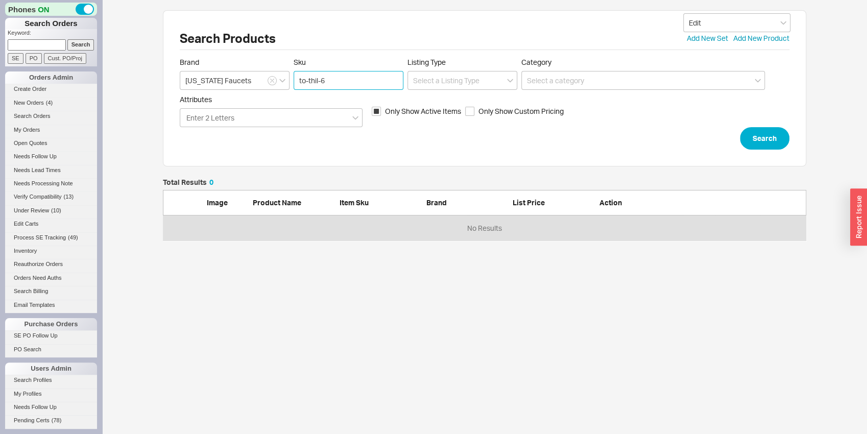
type input "to-thil-60"
click button "Search" at bounding box center [765, 138] width 50 height 22
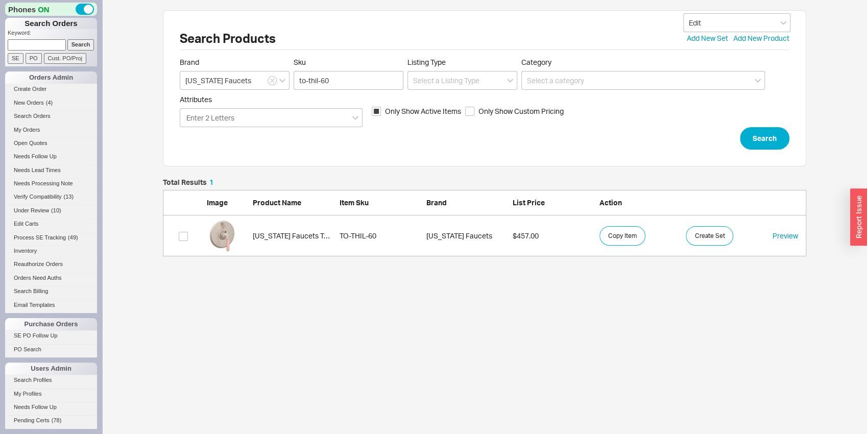
scroll to position [69, 636]
click at [327, 76] on input "to-thil-60" at bounding box center [349, 80] width 110 height 19
type input "to-thil-61"
click button "Search" at bounding box center [765, 138] width 50 height 22
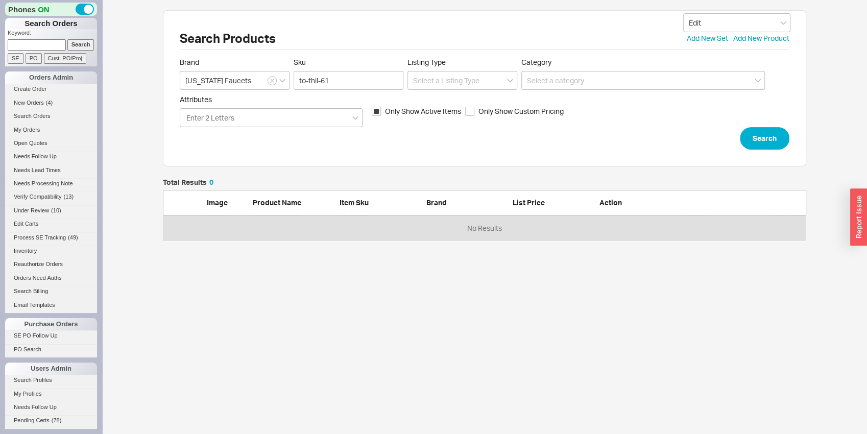
scroll to position [54, 636]
click at [373, 108] on input "Only Show Active Items" at bounding box center [376, 111] width 9 height 9
checkbox input "false"
click at [757, 138] on button "Search" at bounding box center [765, 138] width 50 height 22
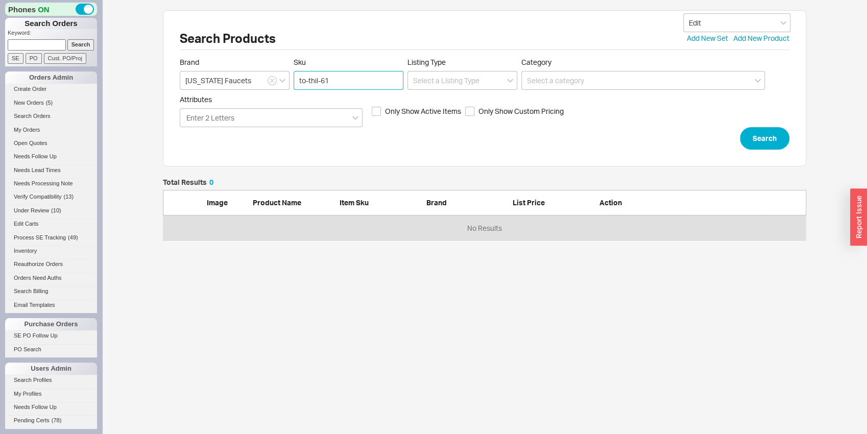
click at [357, 88] on input "to-thil-61" at bounding box center [349, 80] width 110 height 19
click at [756, 142] on button "Search" at bounding box center [765, 138] width 50 height 22
click at [337, 84] on input "to-thil-61" at bounding box center [349, 80] width 110 height 19
click at [779, 142] on button "Search" at bounding box center [765, 138] width 50 height 22
click at [767, 132] on button "Search" at bounding box center [765, 138] width 50 height 22
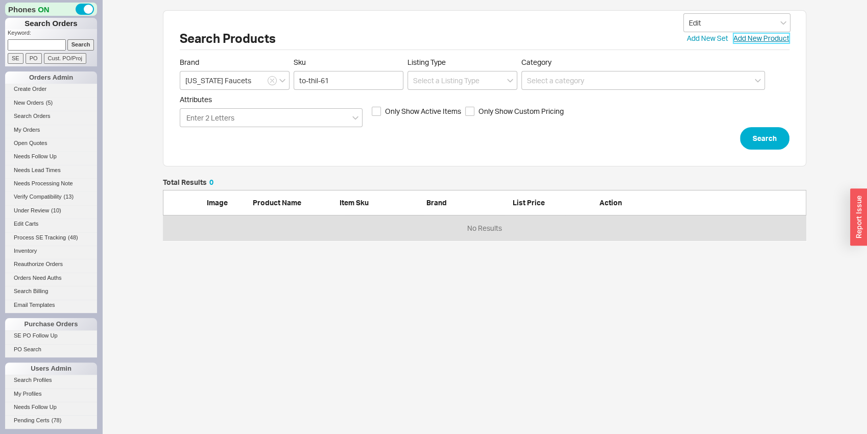
click at [771, 41] on link "Add New Product" at bounding box center [762, 38] width 56 height 10
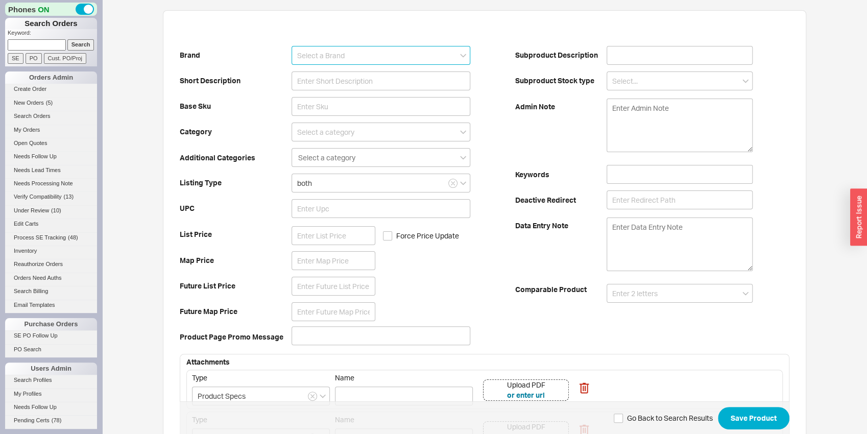
click at [402, 52] on input at bounding box center [381, 55] width 179 height 19
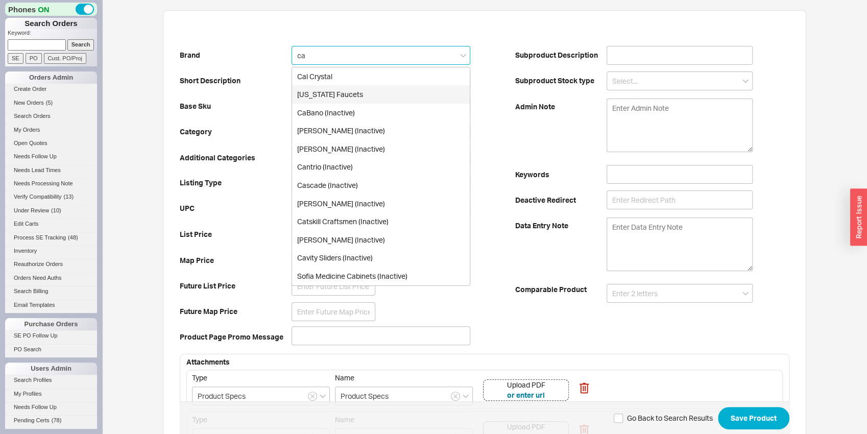
click at [411, 95] on div "[US_STATE] Faucets" at bounding box center [381, 94] width 178 height 18
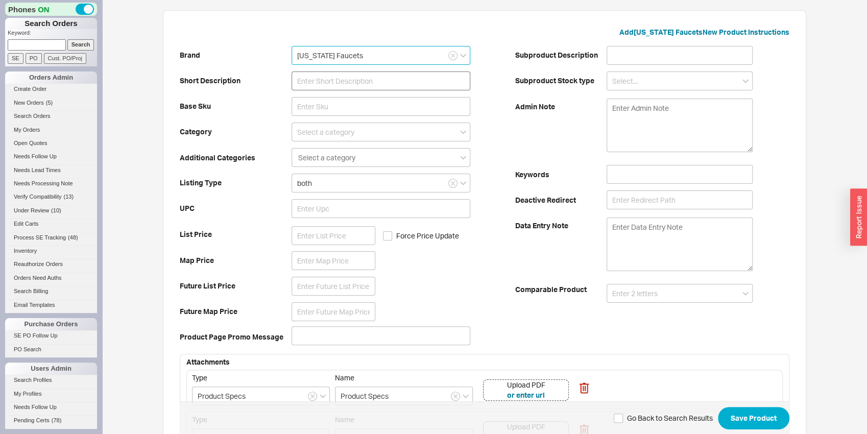
type input "[US_STATE] Faucets"
click at [409, 77] on input at bounding box center [381, 81] width 179 height 19
click at [357, 87] on input at bounding box center [381, 81] width 179 height 19
paste input "StyleTherm® Trim Only With Single Volume Control"
drag, startPoint x: 372, startPoint y: 81, endPoint x: 338, endPoint y: 79, distance: 34.8
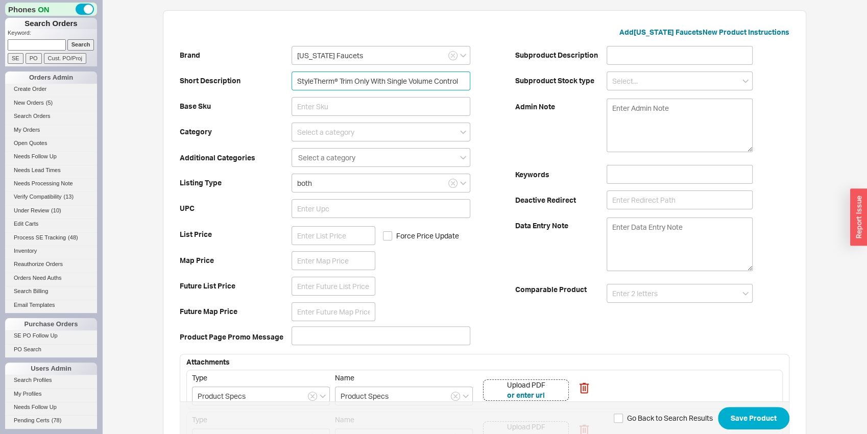
click at [338, 79] on input "StyleTherm® Trim Only With Single Volume Control" at bounding box center [381, 81] width 179 height 19
drag, startPoint x: 371, startPoint y: 84, endPoint x: 356, endPoint y: 78, distance: 16.3
click at [356, 78] on input "StyleTherm® Trim Only With Single Volume Control" at bounding box center [381, 81] width 179 height 19
click at [358, 79] on input "StyleTherm® Trim With Single Volume Control" at bounding box center [381, 81] width 179 height 19
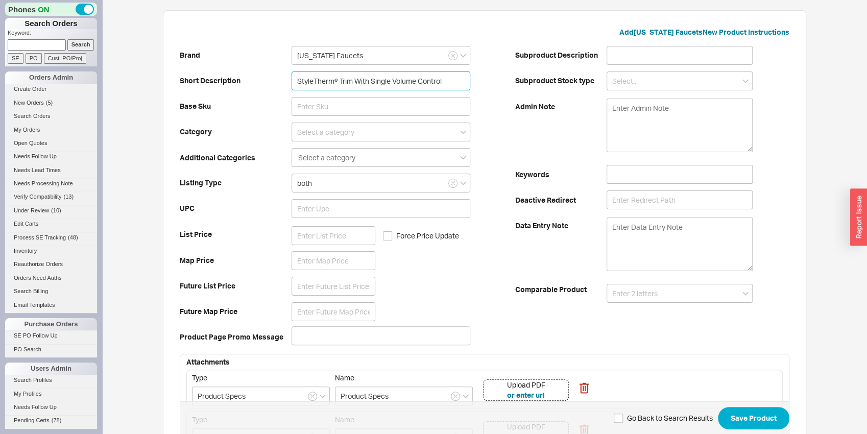
click at [357, 77] on input "StyleTherm® Trim With Single Volume Control" at bounding box center [381, 81] width 179 height 19
type input "StyleTherm® Trim with Single Volume Control"
click at [445, 103] on input at bounding box center [381, 106] width 179 height 19
drag, startPoint x: 294, startPoint y: 81, endPoint x: 286, endPoint y: 76, distance: 9.8
click at [286, 76] on div "Brand [US_STATE] Faucets Short Description StyleTherm® Trim with Single Volume …" at bounding box center [348, 196] width 336 height 308
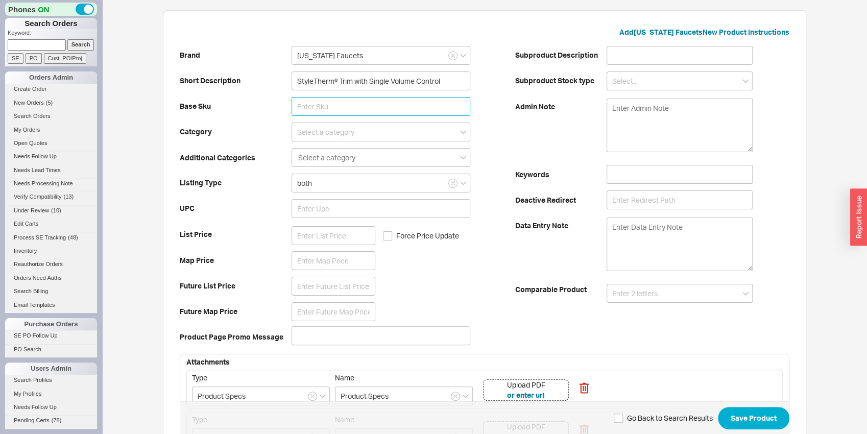
click at [312, 102] on input at bounding box center [381, 106] width 179 height 19
type input "TO-THIL-61"
click at [256, 101] on div "Brand [US_STATE] Faucets Short Description StyleTherm® Trim with Single Volume …" at bounding box center [348, 196] width 336 height 308
click at [294, 138] on input at bounding box center [381, 132] width 179 height 19
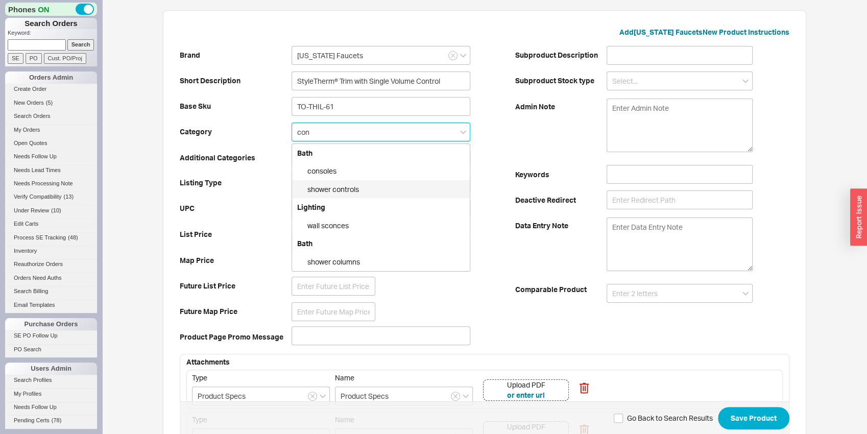
click at [320, 189] on div "shower controls" at bounding box center [381, 189] width 178 height 18
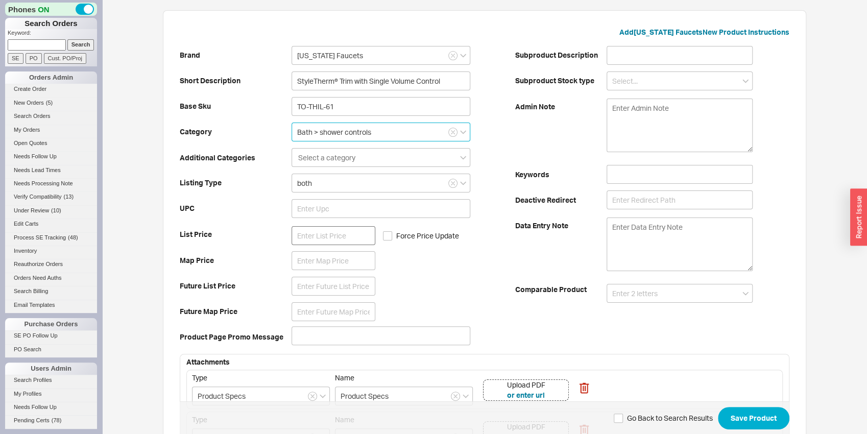
type input "Bath > shower controls"
click at [302, 241] on input at bounding box center [334, 235] width 84 height 19
click at [301, 233] on input "48" at bounding box center [334, 235] width 84 height 19
type input "457"
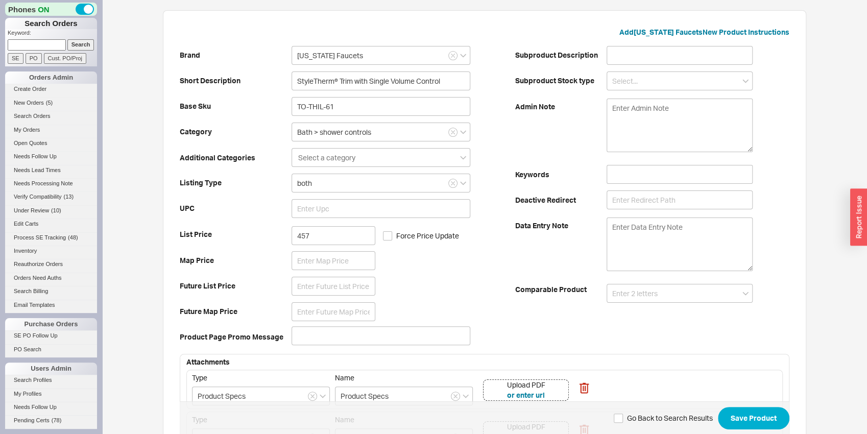
click at [252, 228] on div "Brand [US_STATE] Faucets Short Description StyleTherm® Trim with Single Volume …" at bounding box center [348, 196] width 336 height 308
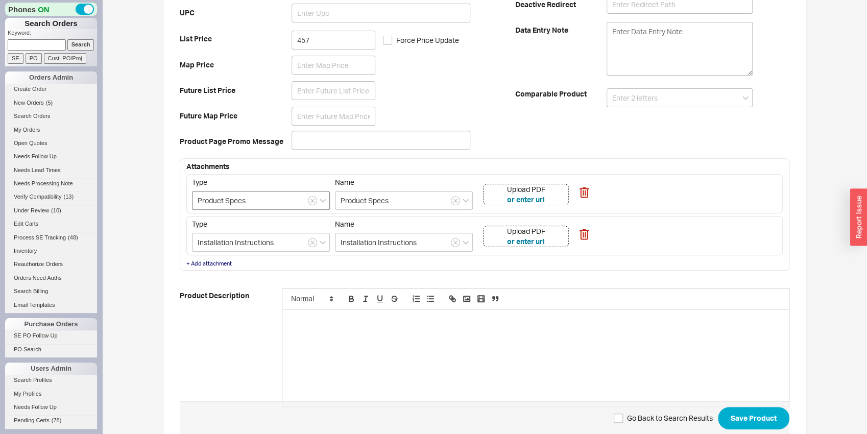
scroll to position [225, 0]
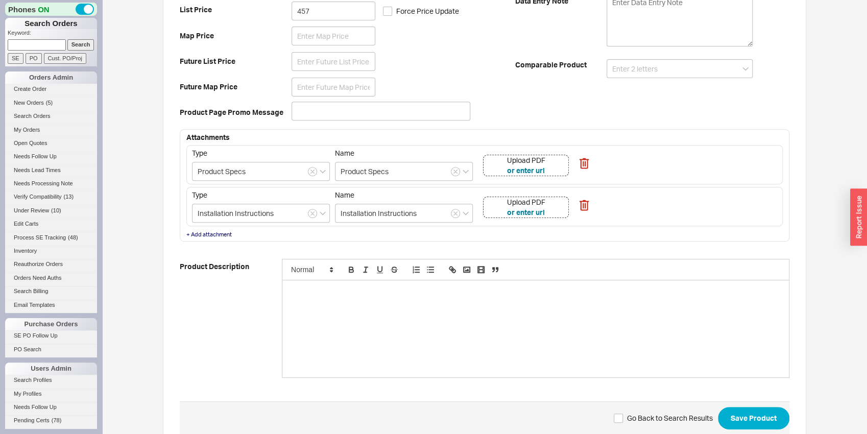
click at [555, 155] on div "Upload PDF or enter url" at bounding box center [526, 165] width 86 height 21
click at [561, 209] on div "Upload PDF or enter url" at bounding box center [526, 207] width 86 height 21
click at [263, 39] on b "Map Price" at bounding box center [236, 36] width 112 height 10
click at [404, 318] on div at bounding box center [536, 328] width 507 height 97
click at [319, 314] on div at bounding box center [536, 328] width 507 height 97
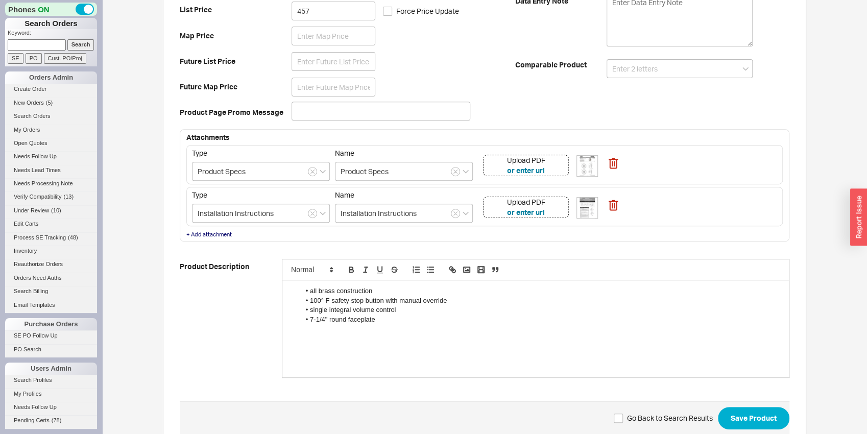
scroll to position [0, 0]
click at [401, 323] on li "7-1/4" round faceplate" at bounding box center [541, 319] width 482 height 9
click at [315, 293] on li "all brass construction" at bounding box center [541, 291] width 482 height 9
click at [310, 312] on li "single integral volume control" at bounding box center [541, 309] width 482 height 9
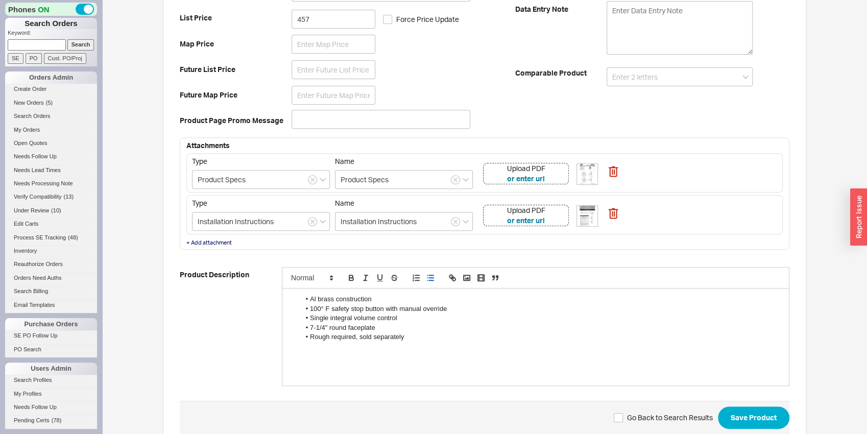
scroll to position [225, 0]
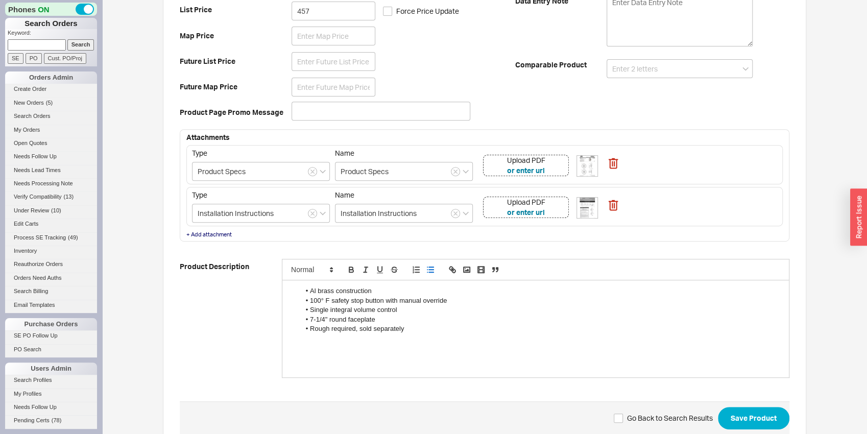
click at [314, 290] on li "Al brass construction" at bounding box center [541, 291] width 482 height 9
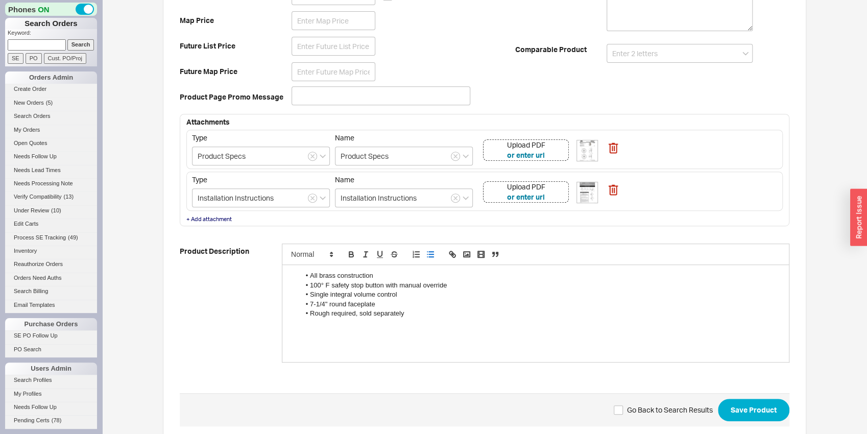
scroll to position [261, 0]
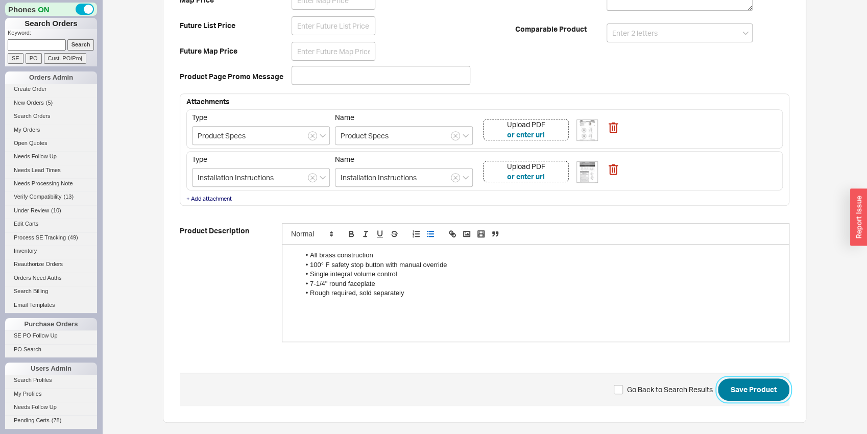
click at [742, 393] on button "Save Product" at bounding box center [754, 390] width 72 height 22
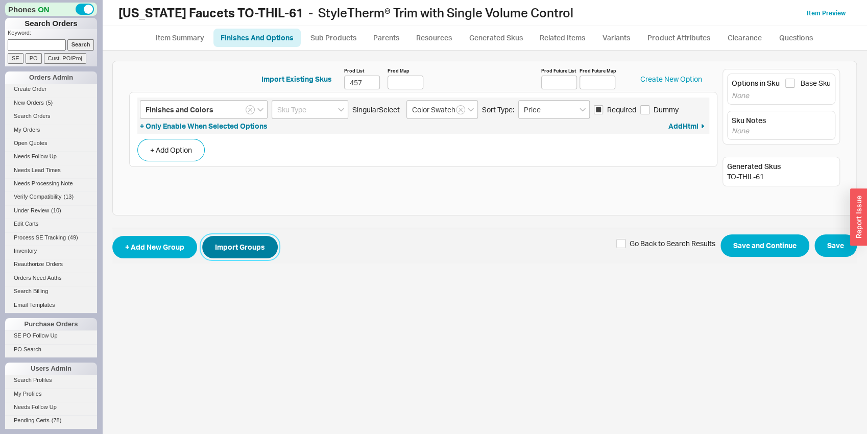
click at [268, 247] on button "Import Groups" at bounding box center [240, 247] width 76 height 22
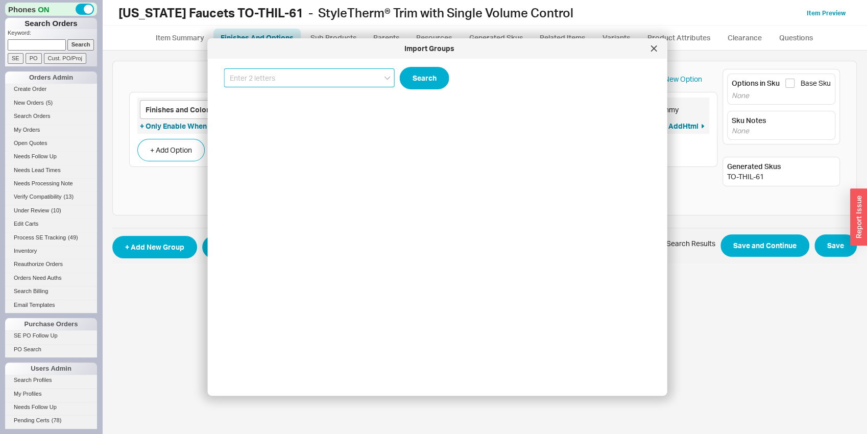
click at [279, 84] on input at bounding box center [309, 77] width 171 height 19
drag, startPoint x: 306, startPoint y: 99, endPoint x: 354, endPoint y: 110, distance: 49.3
click at [307, 99] on div "[US_STATE] Faucets TO-THCN-61" at bounding box center [310, 99] width 170 height 18
type input "[US_STATE] Faucets TO-THCN-61"
drag, startPoint x: 410, startPoint y: 79, endPoint x: 396, endPoint y: 98, distance: 22.7
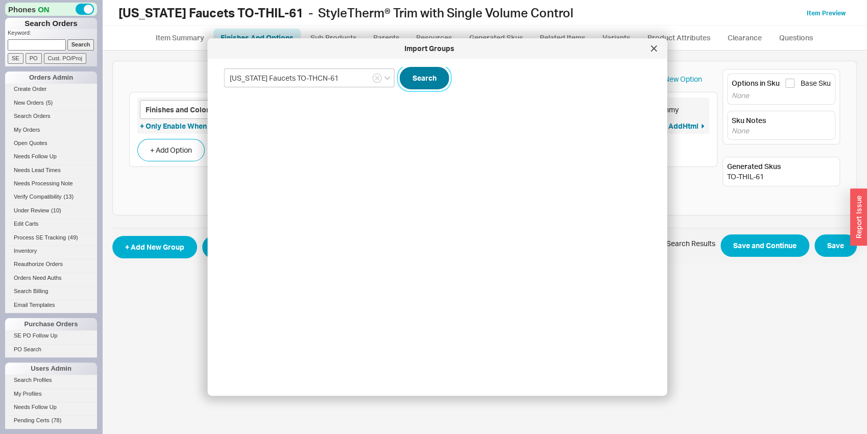
click at [411, 79] on button "Search" at bounding box center [425, 78] width 50 height 22
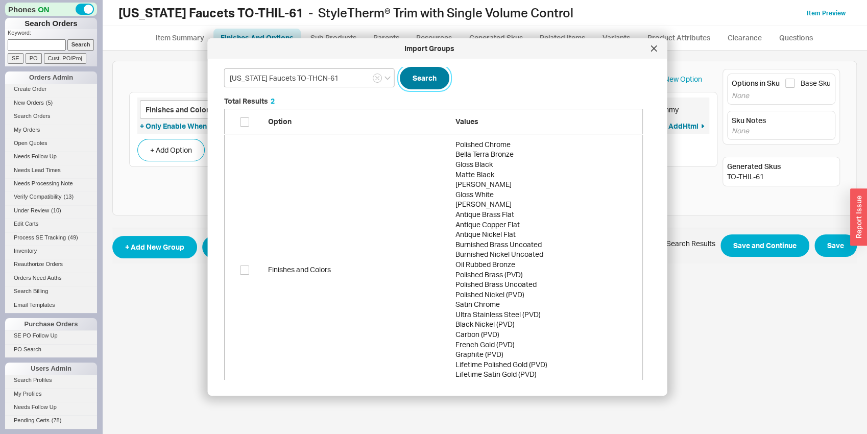
scroll to position [304, 427]
click at [244, 126] on input "checkbox" at bounding box center [244, 121] width 9 height 9
checkbox input "true"
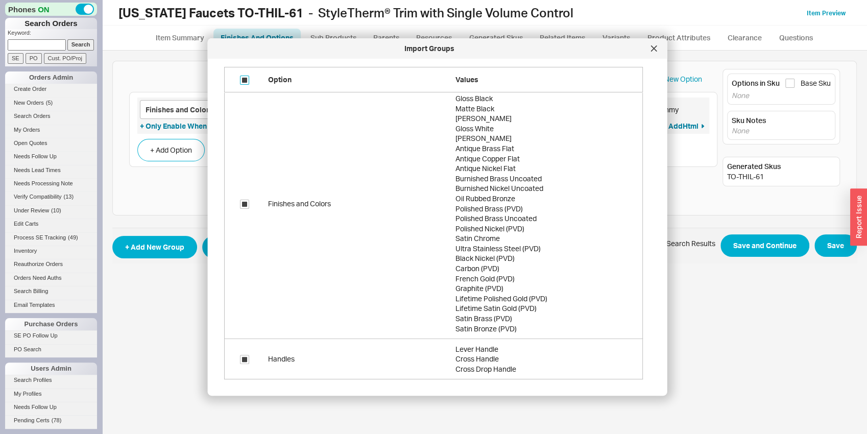
scroll to position [93, 0]
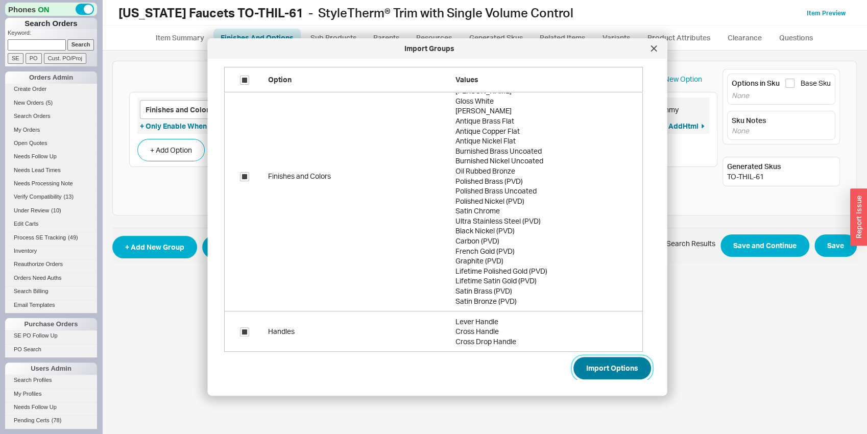
click at [592, 378] on button "Import Options" at bounding box center [613, 368] width 78 height 22
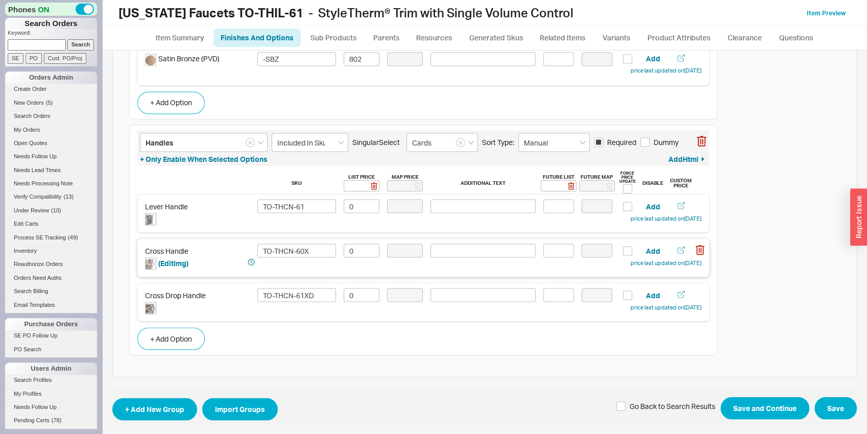
scroll to position [1229, 0]
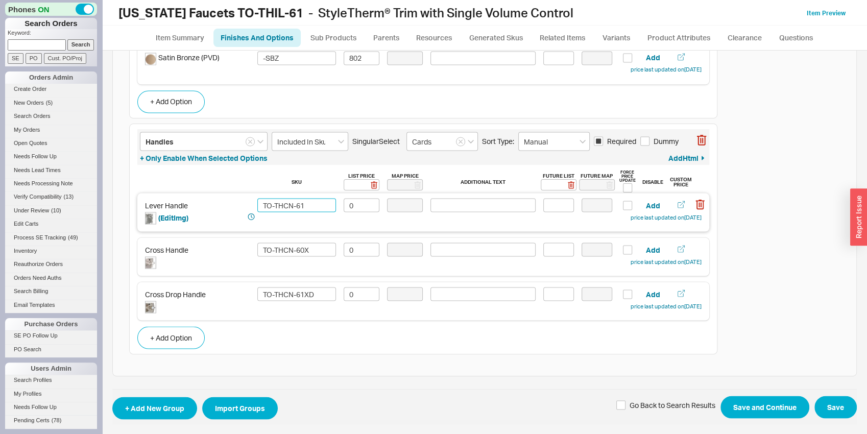
drag, startPoint x: 283, startPoint y: 203, endPoint x: 290, endPoint y: 204, distance: 7.7
click at [290, 204] on input "TO-THCN-61" at bounding box center [296, 205] width 79 height 14
drag, startPoint x: 280, startPoint y: 206, endPoint x: 290, endPoint y: 206, distance: 9.7
click at [290, 206] on input "TO-THIL-61" at bounding box center [296, 205] width 79 height 14
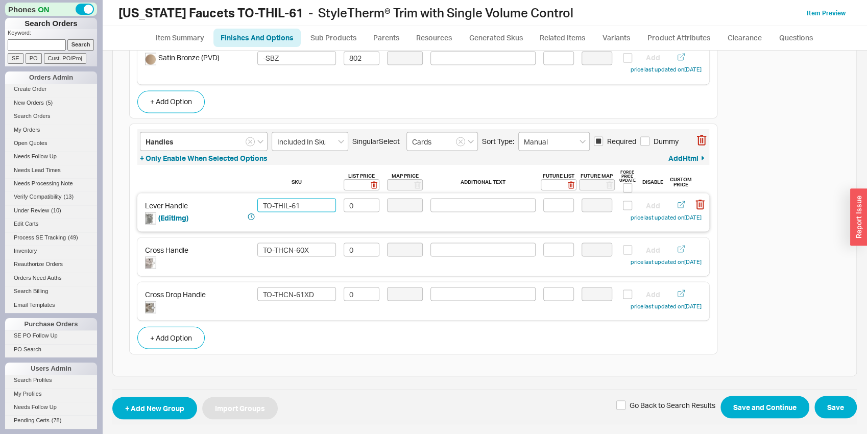
drag, startPoint x: 281, startPoint y: 202, endPoint x: 286, endPoint y: 204, distance: 5.3
click at [286, 204] on input "TO-THIL-61" at bounding box center [296, 205] width 79 height 14
type input "TO-THIL-61"
drag, startPoint x: 282, startPoint y: 246, endPoint x: 292, endPoint y: 253, distance: 12.5
click at [292, 253] on input "TO-THCN-60X" at bounding box center [296, 250] width 79 height 14
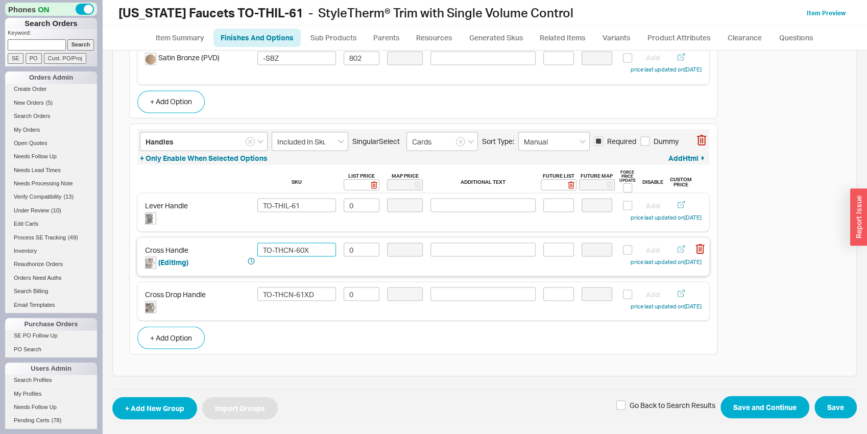
paste input "IL"
type input "TO-THIL-60X"
drag, startPoint x: 284, startPoint y: 294, endPoint x: 290, endPoint y: 294, distance: 6.1
click at [290, 294] on input "TO-THCN-61XD" at bounding box center [296, 294] width 79 height 14
paste input "IL"
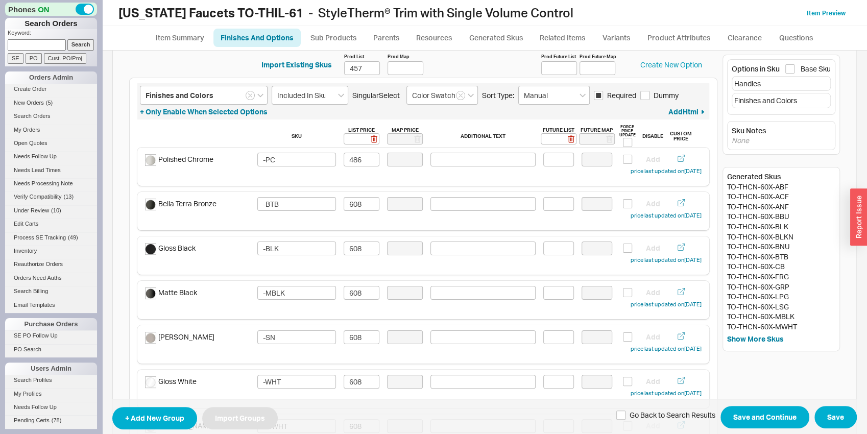
scroll to position [0, 0]
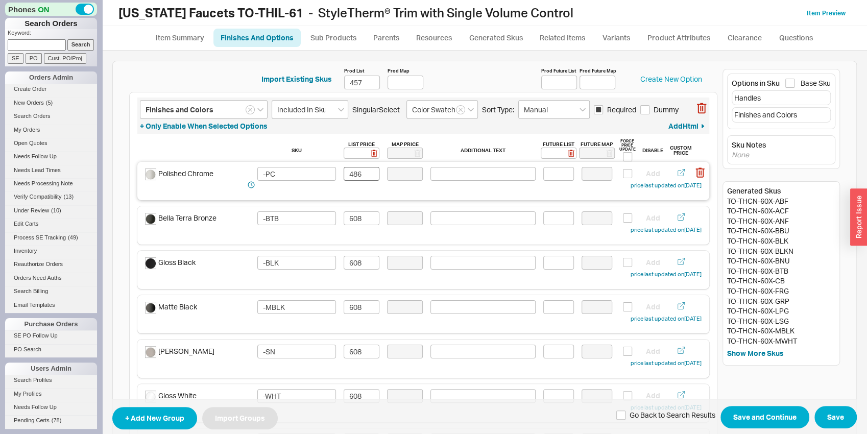
type input "TO-THIL-61XD"
click at [359, 179] on input "486" at bounding box center [362, 174] width 36 height 14
click at [359, 178] on input "486" at bounding box center [362, 174] width 36 height 14
type input "457"
click at [356, 218] on input "608" at bounding box center [362, 218] width 36 height 14
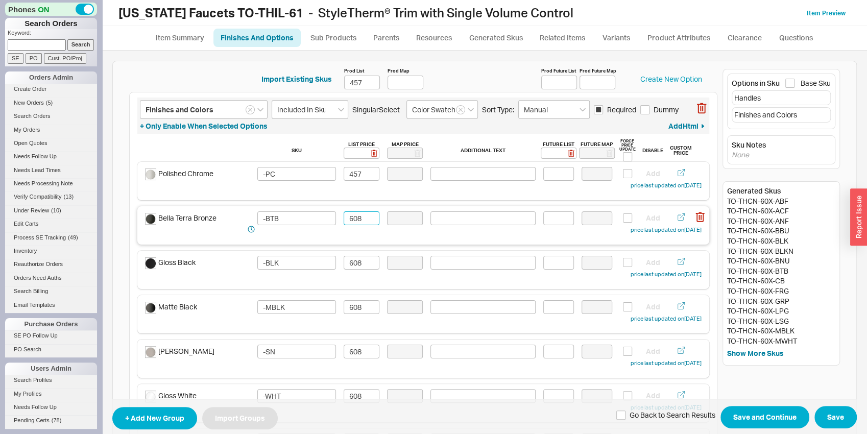
click at [356, 218] on input "608" at bounding box center [362, 218] width 36 height 14
click at [356, 218] on input "571" at bounding box center [362, 218] width 36 height 14
type input "571"
click at [357, 262] on input "608" at bounding box center [362, 263] width 36 height 14
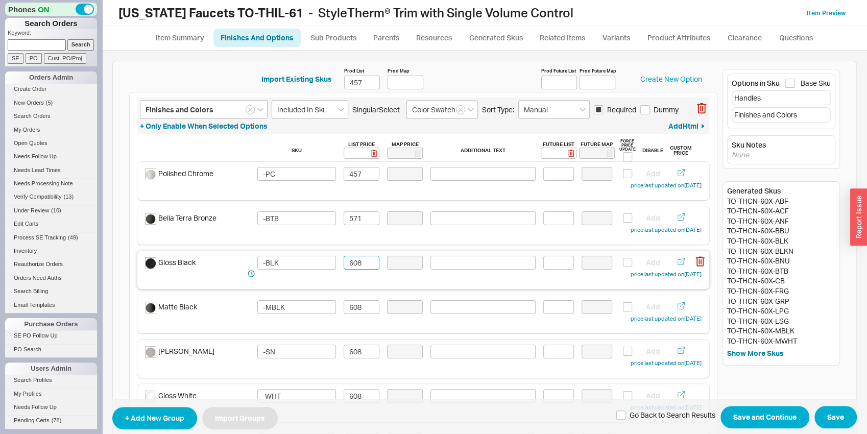
click at [357, 262] on input "608" at bounding box center [362, 263] width 36 height 14
paste input "571"
type input "571"
click at [361, 310] on input "608" at bounding box center [362, 307] width 36 height 14
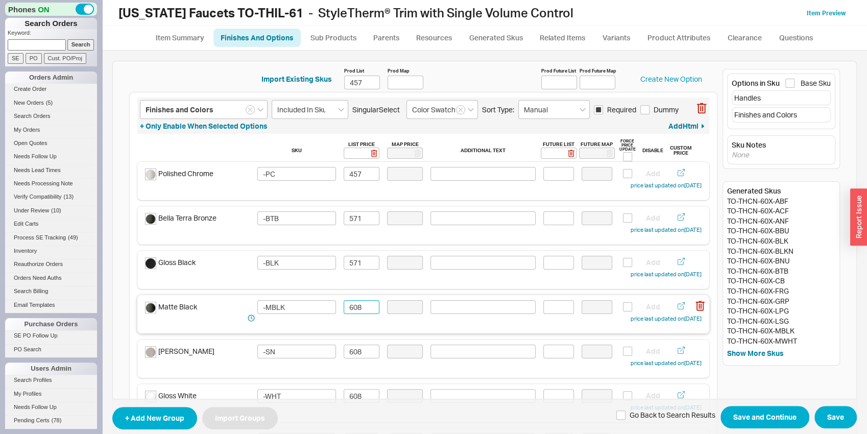
paste input "571"
type input "571"
click at [358, 350] on input "608" at bounding box center [362, 352] width 36 height 14
paste input "571"
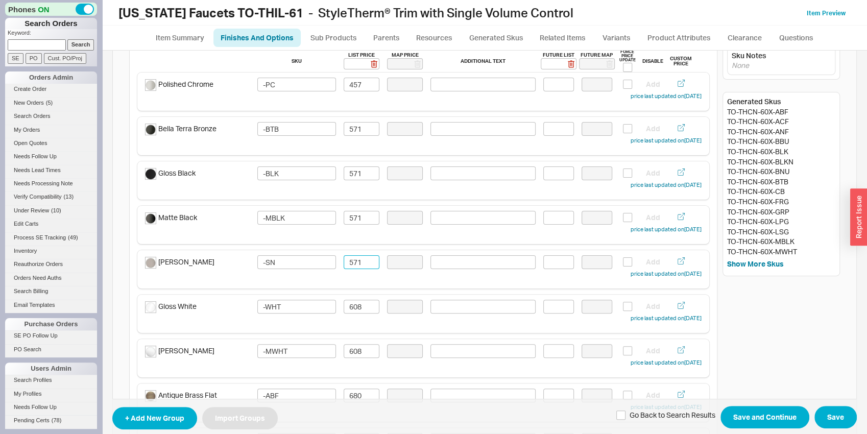
scroll to position [107, 0]
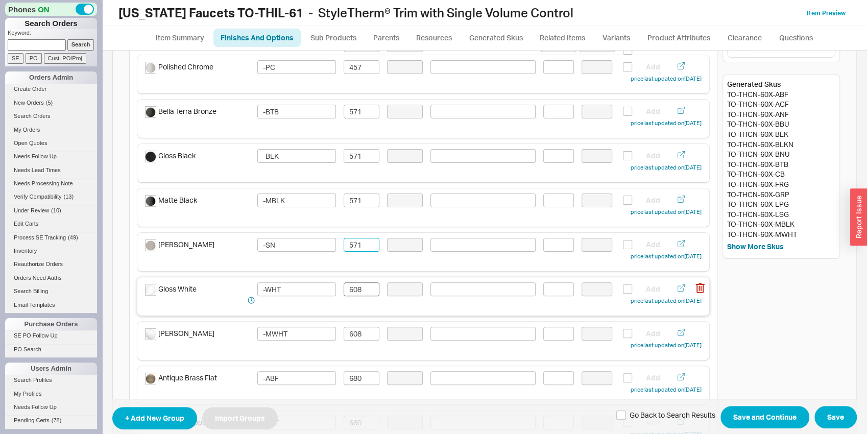
type input "571"
click at [355, 286] on input "608" at bounding box center [362, 290] width 36 height 14
paste input "571"
click at [360, 342] on div "Matte White -MWHT 608 Add price last updated on [DATE]" at bounding box center [423, 339] width 557 height 24
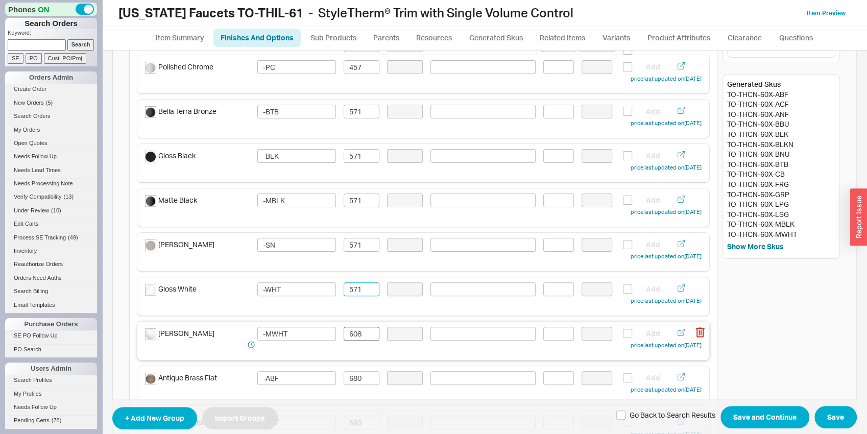
type input "571"
click at [358, 335] on input "608" at bounding box center [362, 334] width 36 height 14
paste input "571"
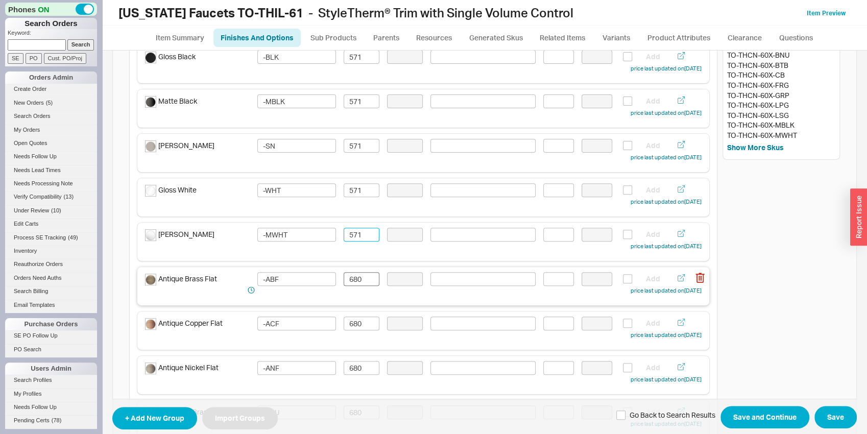
scroll to position [214, 0]
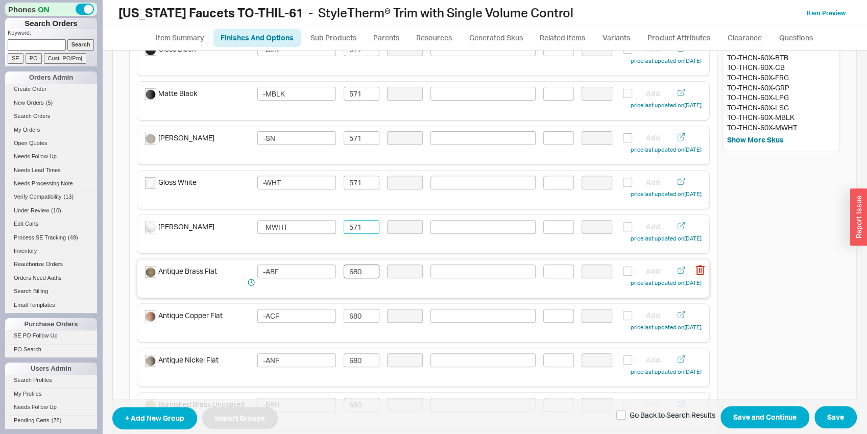
type input "571"
click at [349, 268] on input "680" at bounding box center [362, 272] width 36 height 14
click at [349, 268] on input "640" at bounding box center [362, 272] width 36 height 14
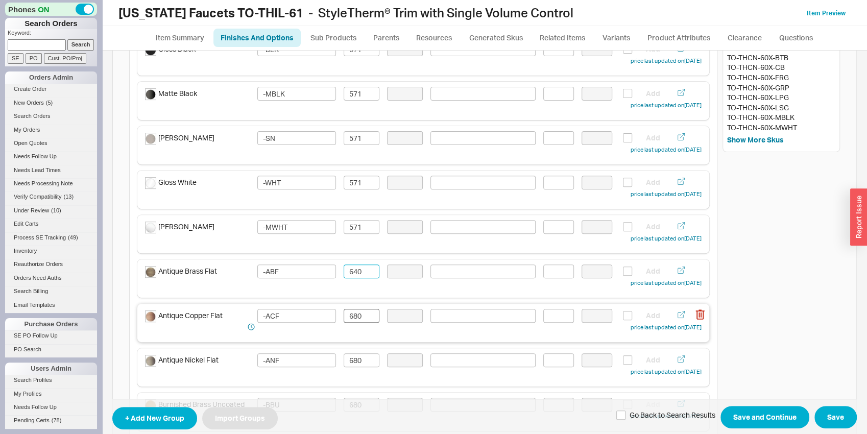
type input "640"
click at [354, 318] on input "680" at bounding box center [362, 316] width 36 height 14
click at [353, 317] on input "680" at bounding box center [362, 316] width 36 height 14
paste input "4"
type input "640"
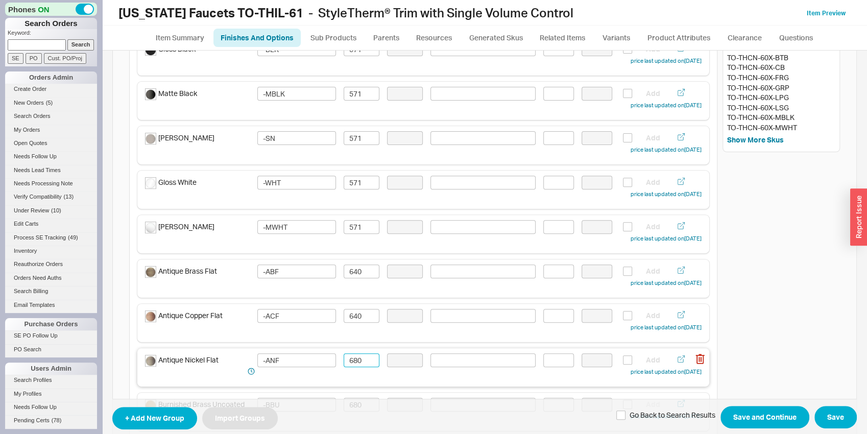
click at [352, 356] on input "680" at bounding box center [362, 361] width 36 height 14
paste input "4"
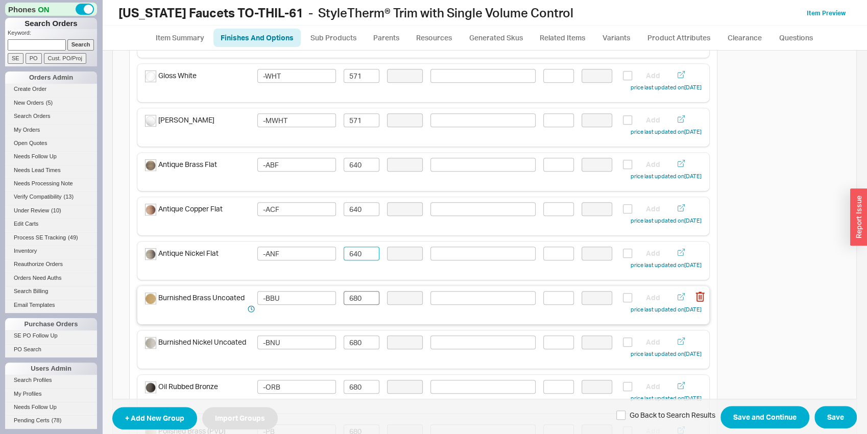
type input "640"
click at [361, 295] on input "680" at bounding box center [362, 298] width 36 height 14
paste input "4"
type input "640"
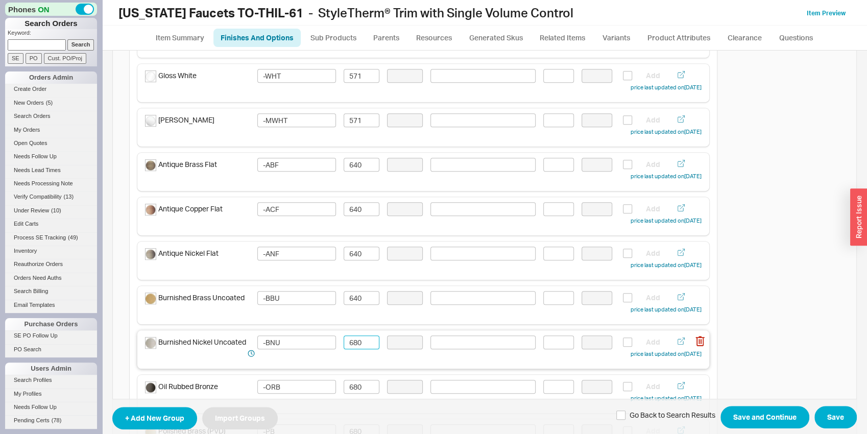
click at [361, 337] on input "680" at bounding box center [362, 343] width 36 height 14
paste input "4"
type input "640"
click at [356, 390] on input "680" at bounding box center [362, 387] width 36 height 14
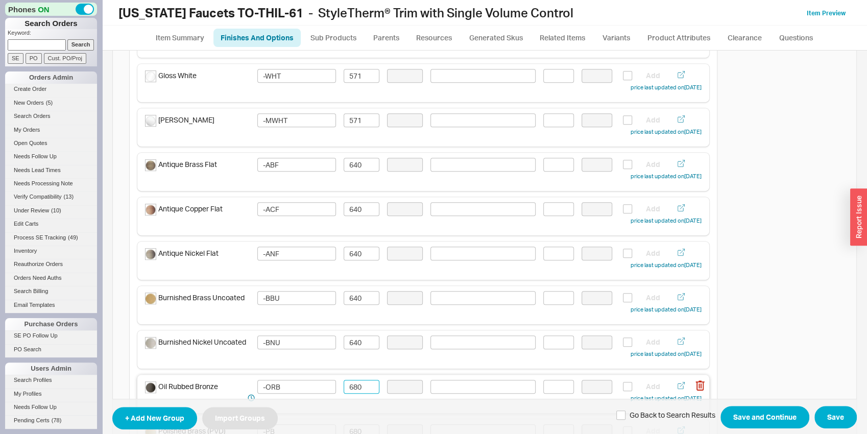
click at [356, 390] on input "680" at bounding box center [362, 387] width 36 height 14
paste input "4"
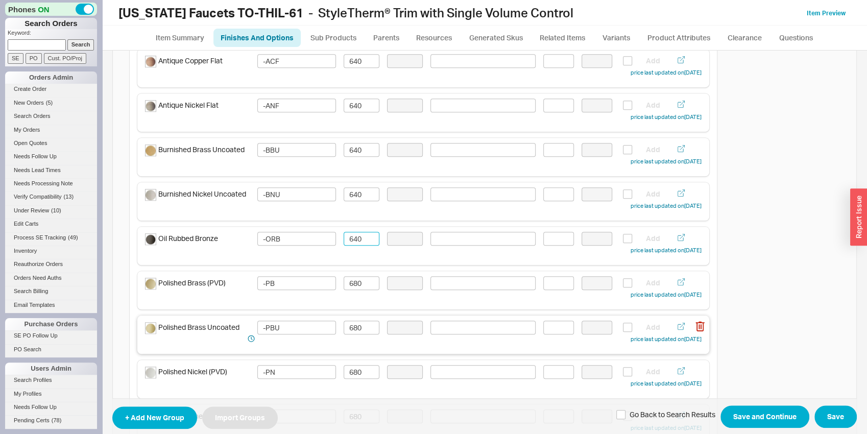
scroll to position [480, 0]
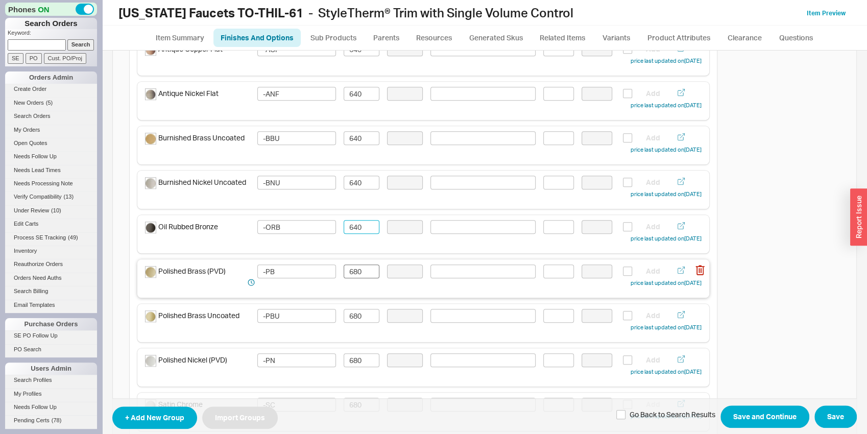
type input "640"
click at [357, 276] on input "680" at bounding box center [362, 272] width 36 height 14
click at [356, 275] on input "680" at bounding box center [362, 272] width 36 height 14
paste input "4"
type input "640"
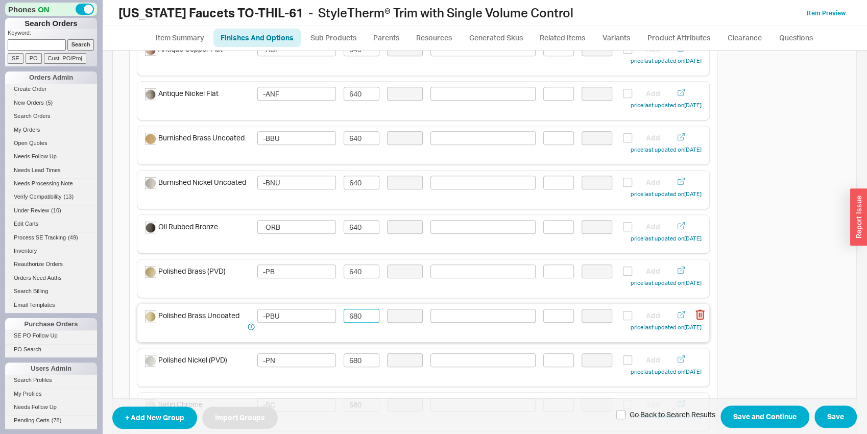
click at [359, 317] on input "680" at bounding box center [362, 316] width 36 height 14
paste input "4"
type input "640"
click at [359, 357] on input "680" at bounding box center [362, 361] width 36 height 14
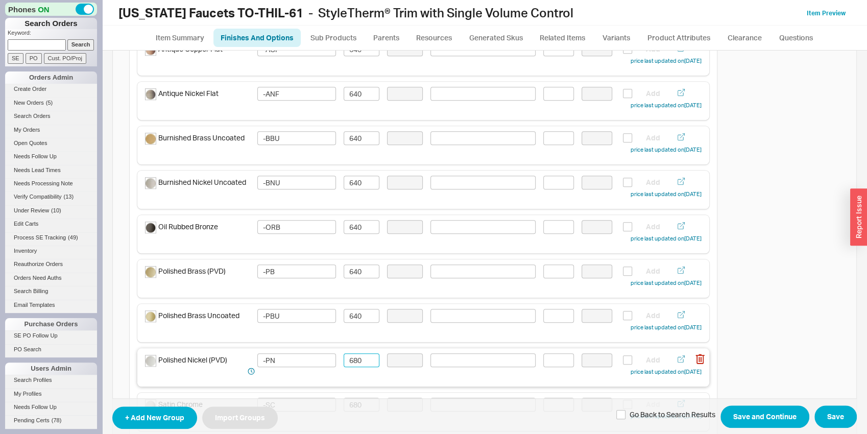
click at [359, 357] on input "680" at bounding box center [362, 361] width 36 height 14
paste input "4"
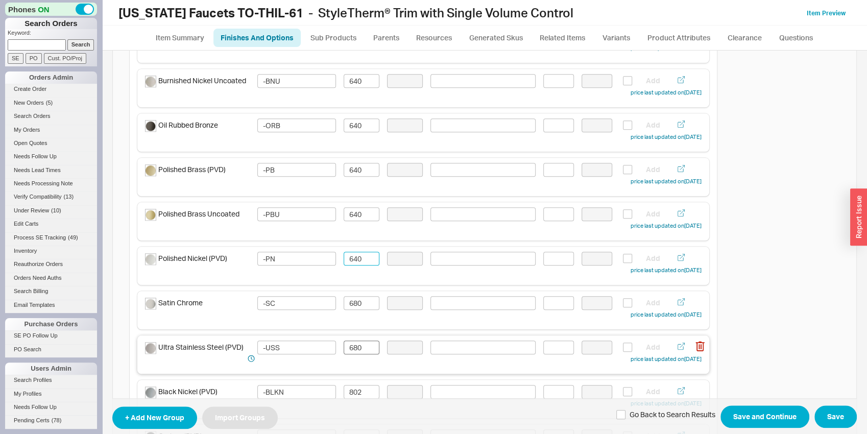
scroll to position [587, 0]
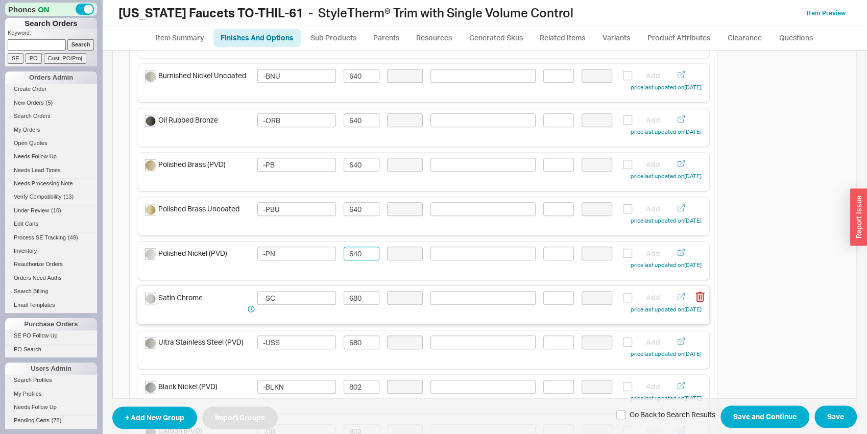
click at [354, 307] on div "Satin Chrome -SC 680 Add price last updated on 08/21/2025" at bounding box center [423, 303] width 557 height 24
type input "640"
click at [353, 298] on input "680" at bounding box center [362, 298] width 36 height 14
paste input "4"
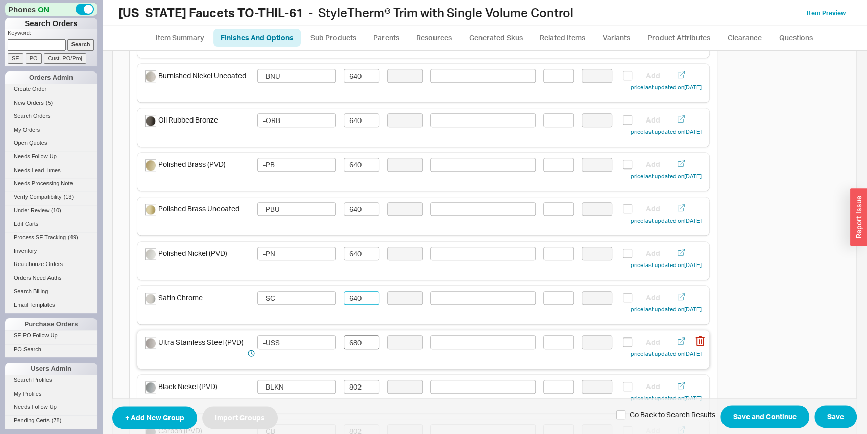
type input "640"
click at [354, 340] on input "680" at bounding box center [362, 343] width 36 height 14
paste input "4"
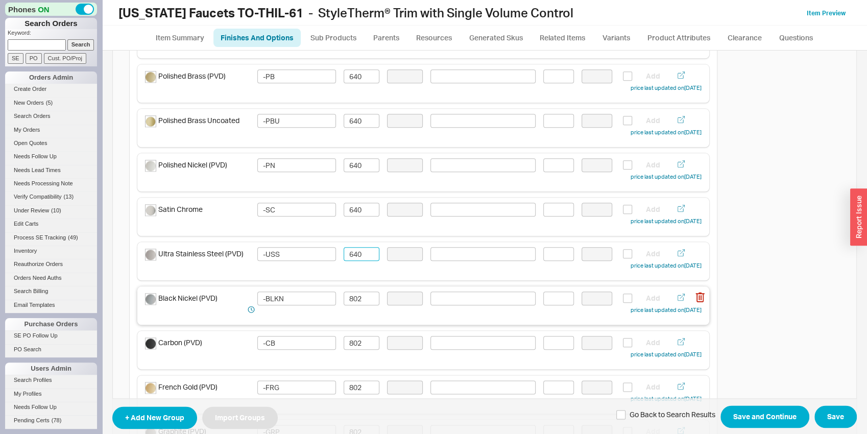
scroll to position [694, 0]
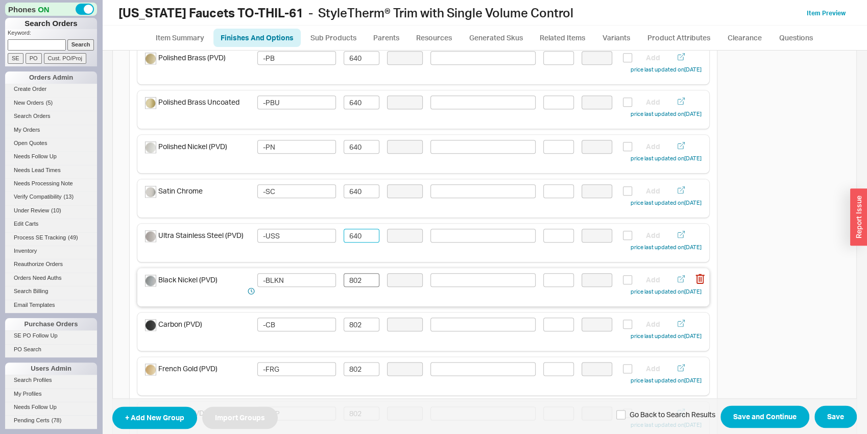
type input "640"
click at [351, 280] on input "802" at bounding box center [362, 280] width 36 height 14
click at [351, 280] on input "754" at bounding box center [362, 280] width 36 height 14
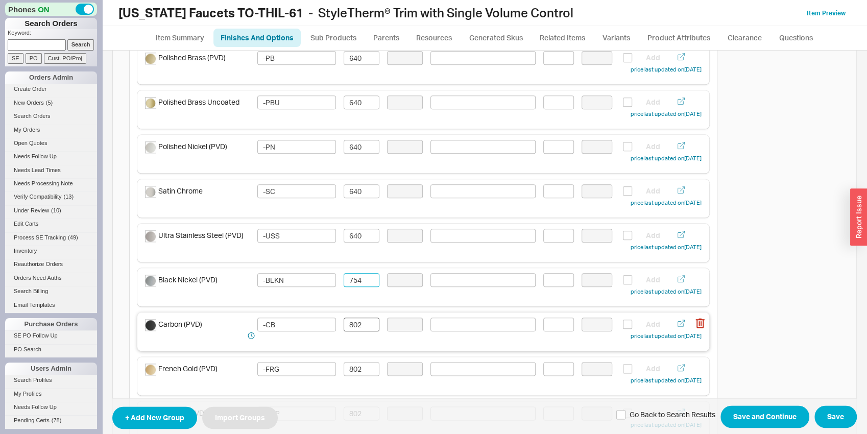
type input "754"
click at [358, 327] on input "802" at bounding box center [362, 325] width 36 height 14
paste input "754"
type input "754"
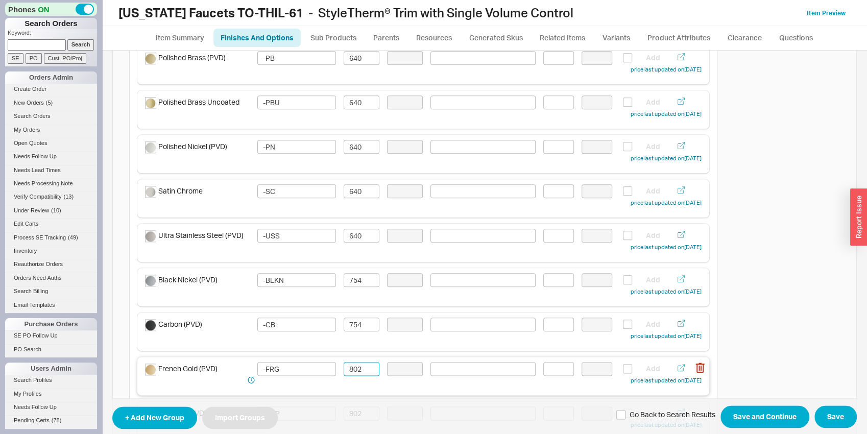
click at [352, 374] on input "802" at bounding box center [362, 369] width 36 height 14
click at [351, 373] on input "802" at bounding box center [362, 369] width 36 height 14
paste input "754"
click at [350, 373] on input "875402" at bounding box center [362, 369] width 36 height 14
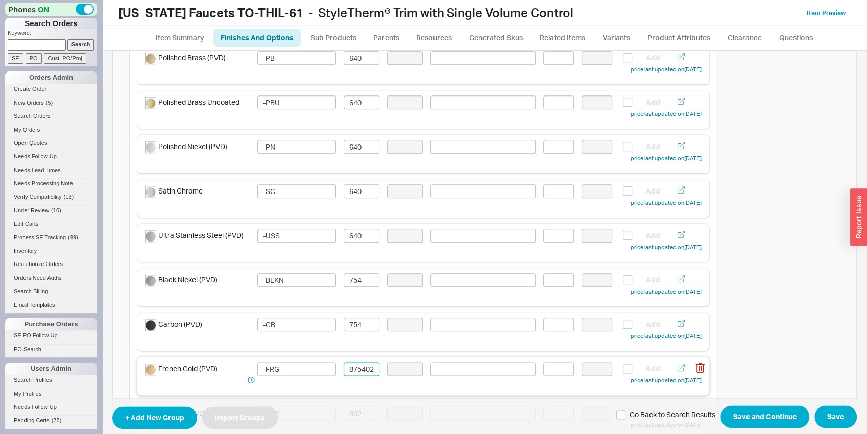
paste input "754"
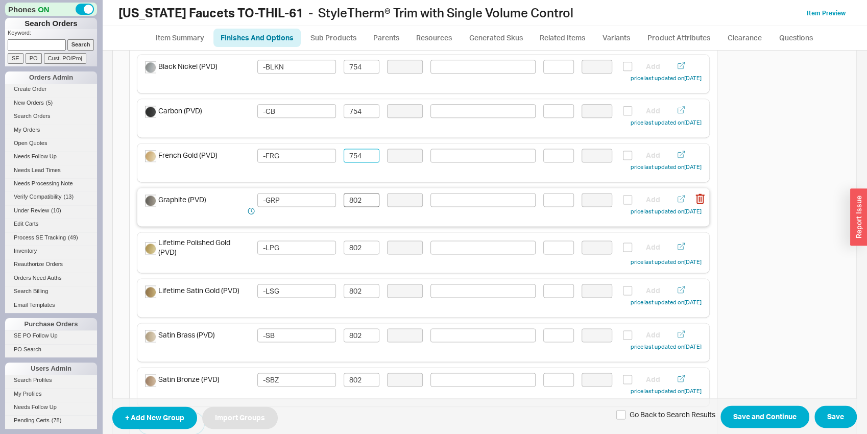
type input "754"
click at [355, 196] on input "802" at bounding box center [362, 200] width 36 height 14
paste input "754"
type input "754"
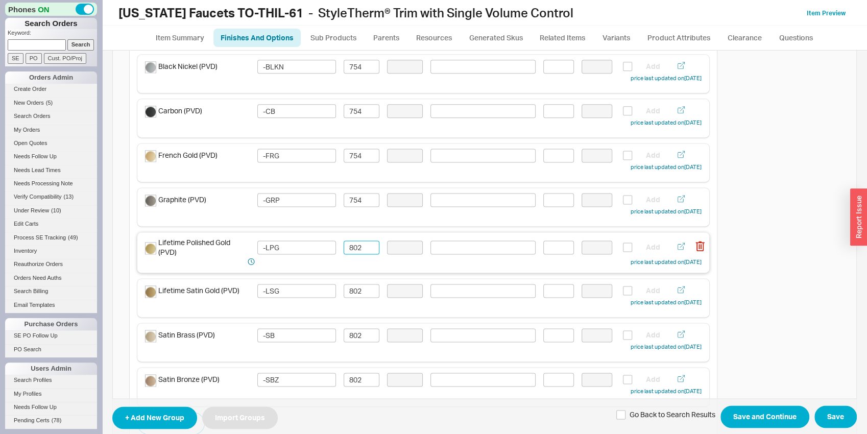
click at [353, 244] on input "802" at bounding box center [362, 248] width 36 height 14
paste input "754"
type input "754"
click at [354, 286] on input "802" at bounding box center [362, 291] width 36 height 14
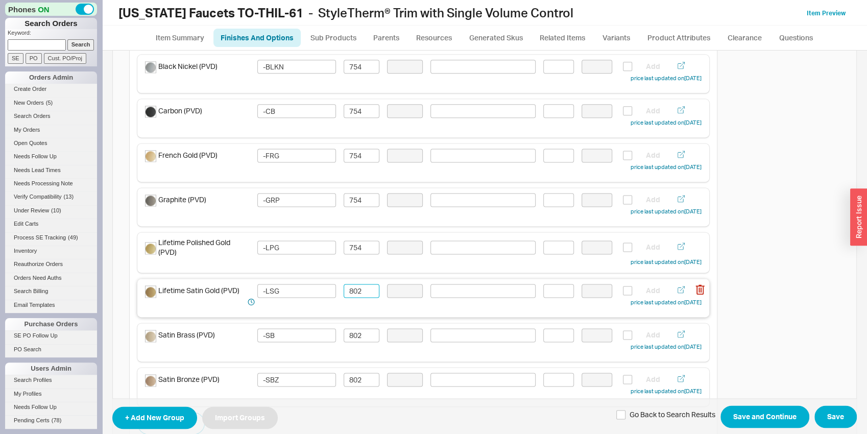
click at [354, 286] on input "802" at bounding box center [362, 291] width 36 height 14
paste input "754"
type input "754"
click at [353, 329] on input "802" at bounding box center [362, 335] width 36 height 14
click at [353, 330] on input "802" at bounding box center [362, 335] width 36 height 14
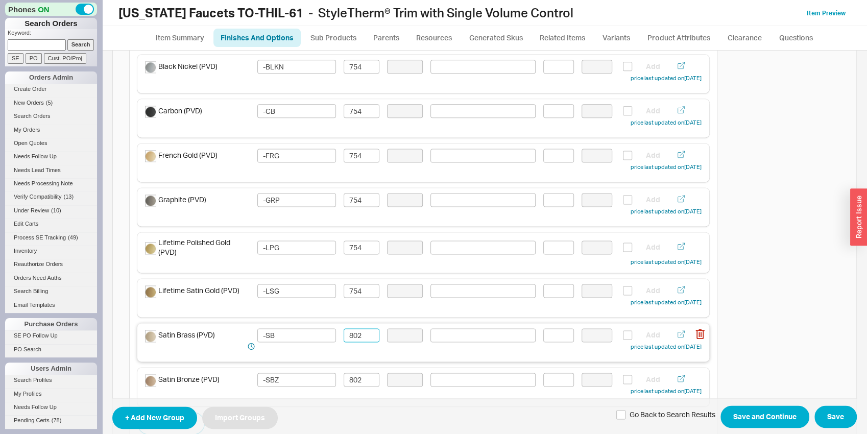
click at [353, 330] on input "802" at bounding box center [362, 335] width 36 height 14
paste input "754"
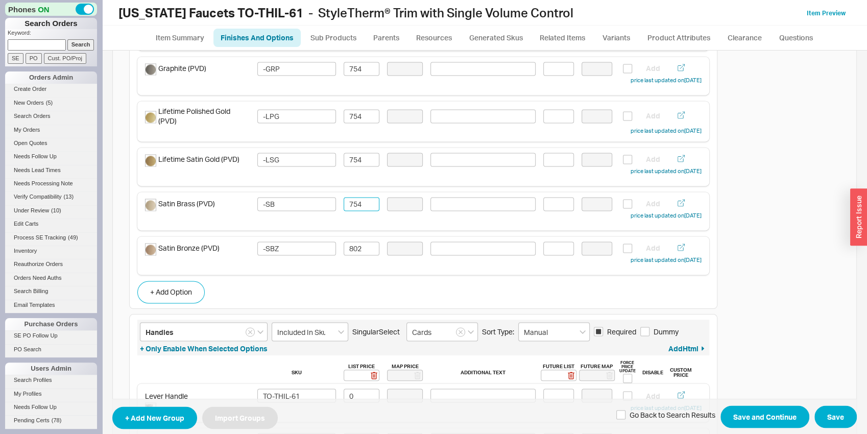
scroll to position [1068, 0]
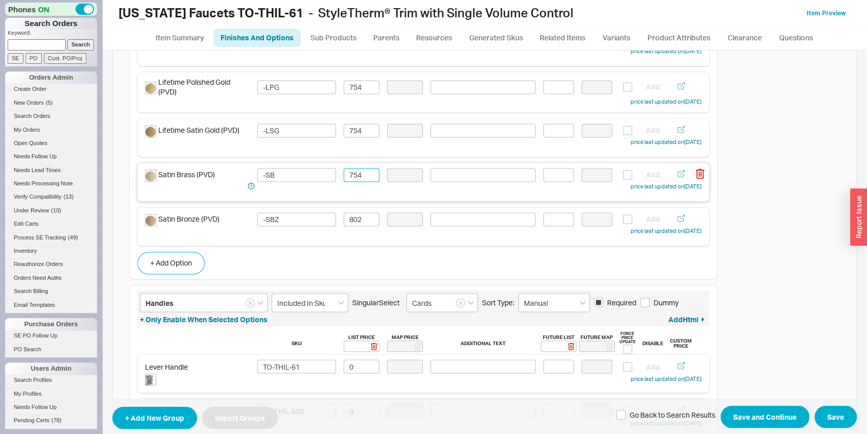
click at [369, 198] on div "Satin Brass (PVD) -SB 754 Add price last updated on 08/21/2025" at bounding box center [423, 182] width 572 height 38
type input "754"
click at [363, 213] on input "802" at bounding box center [362, 220] width 36 height 14
click at [363, 215] on input "802" at bounding box center [362, 220] width 36 height 14
paste input "754"
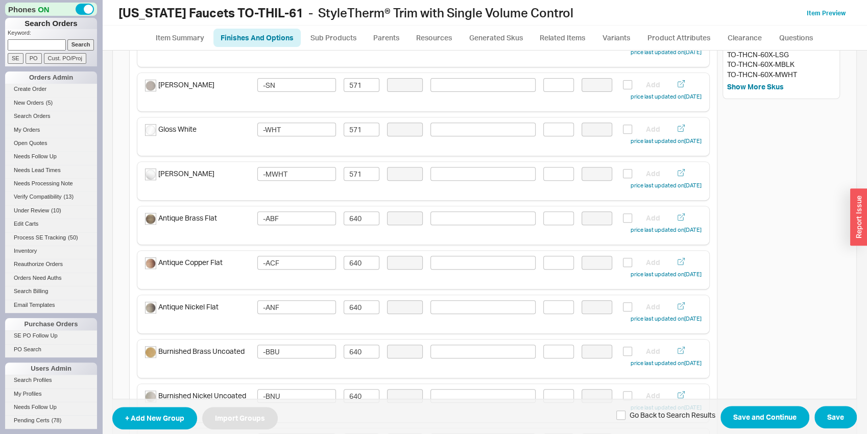
scroll to position [0, 0]
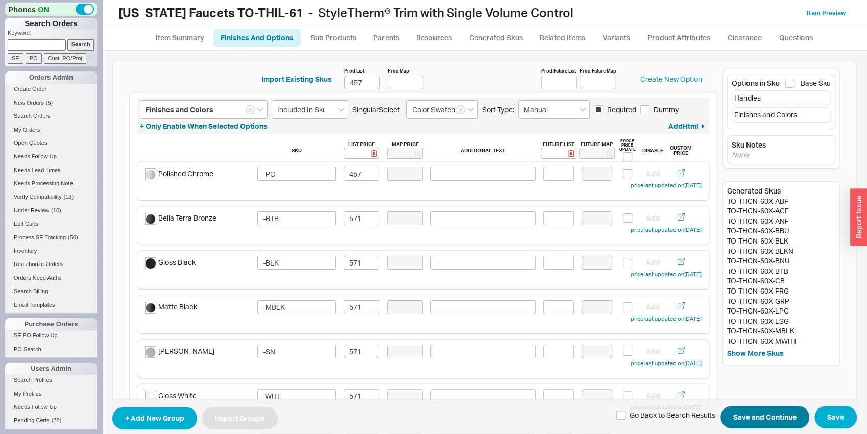
type input "754"
click at [780, 416] on button "Save and Continue" at bounding box center [765, 417] width 89 height 22
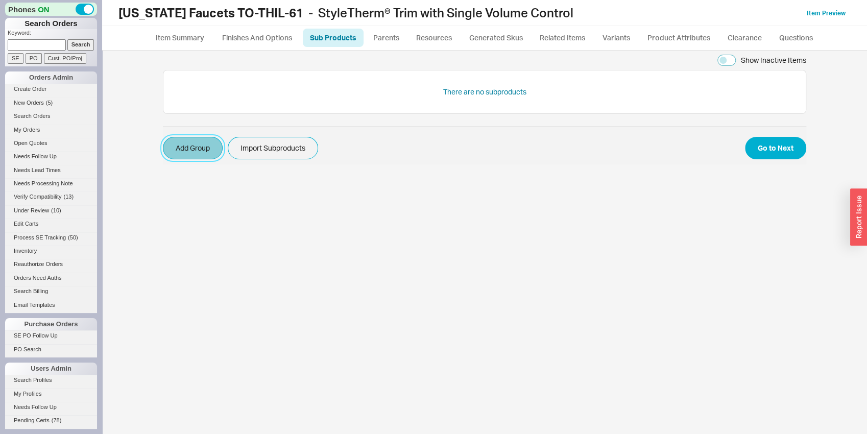
click at [220, 144] on button "Add Group" at bounding box center [193, 148] width 60 height 22
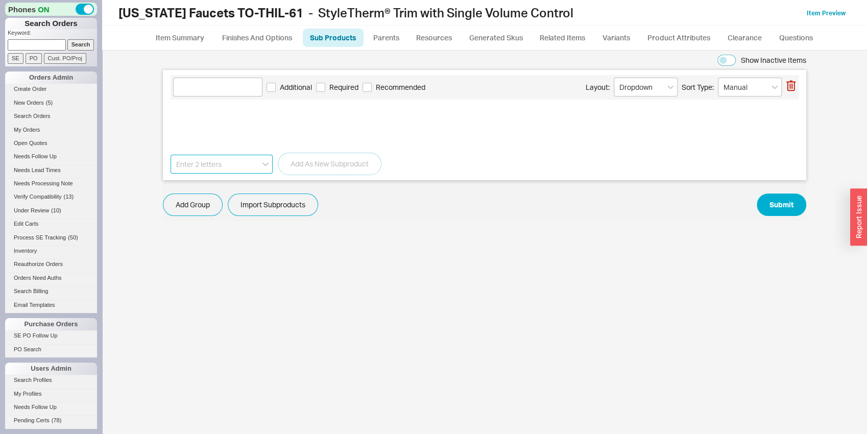
click at [214, 158] on input at bounding box center [222, 164] width 102 height 19
click at [221, 190] on div "[US_STATE] Faucets THT51-R" at bounding box center [221, 190] width 101 height 28
type input "[US_STATE] Faucets THT51-R"
click at [309, 174] on button "Add As New Subproduct" at bounding box center [330, 164] width 104 height 22
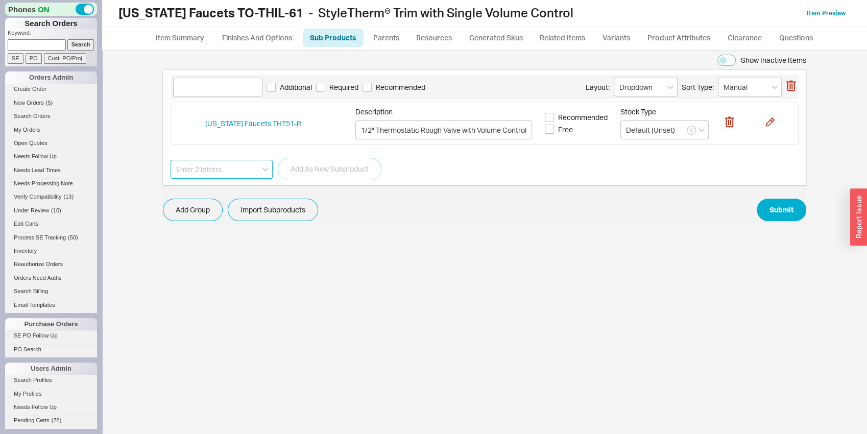
click at [244, 166] on input at bounding box center [222, 169] width 102 height 19
click at [258, 187] on div "[US_STATE] Faucets THT51D2-R" at bounding box center [221, 195] width 101 height 28
type input "[US_STATE] Faucets THT51D2-R"
click at [285, 172] on button "Add As New Subproduct" at bounding box center [330, 169] width 104 height 22
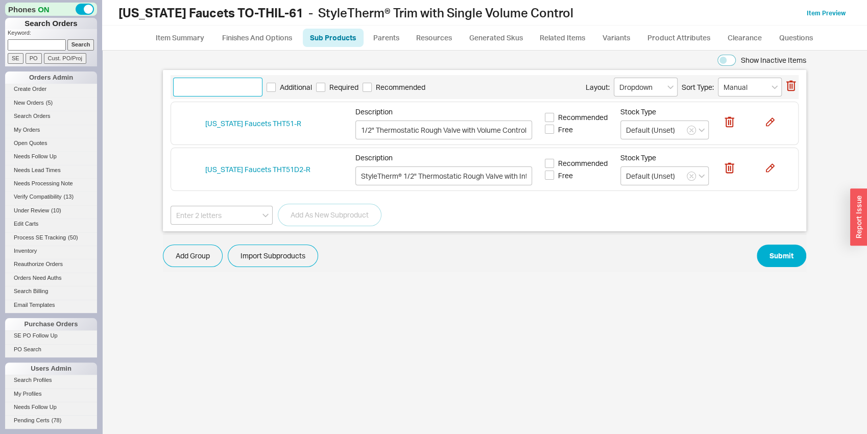
click at [221, 89] on input at bounding box center [217, 87] width 89 height 19
click at [220, 89] on input at bounding box center [217, 87] width 89 height 19
type input "Rough-In Valve"
click at [317, 89] on input "Required" at bounding box center [320, 87] width 9 height 9
checkbox input "true"
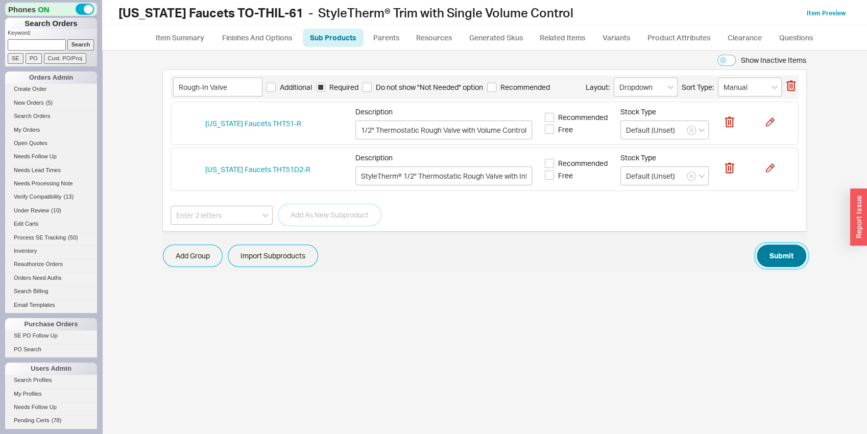
click at [784, 259] on button "Submit" at bounding box center [782, 256] width 50 height 22
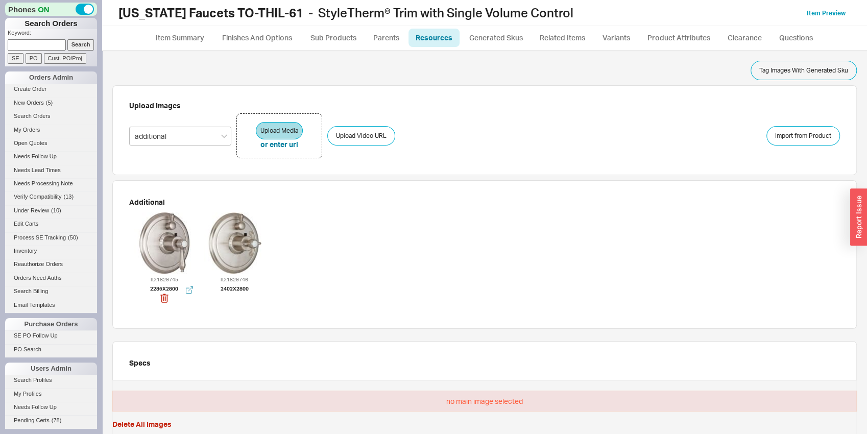
click at [158, 241] on div at bounding box center [164, 243] width 61 height 61
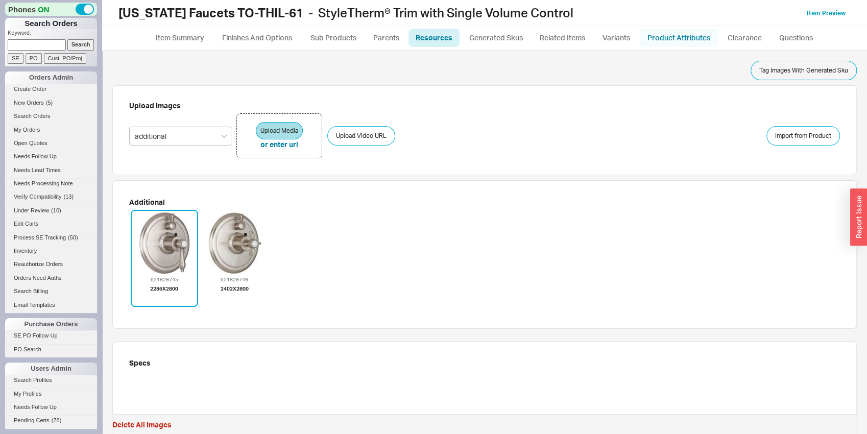
click at [677, 33] on link "Product Attributes" at bounding box center [679, 38] width 78 height 18
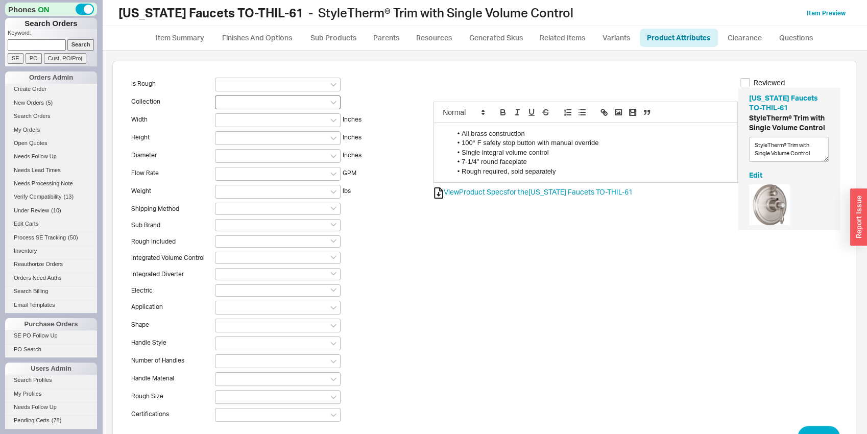
click at [273, 96] on div at bounding box center [278, 103] width 126 height 14
click at [228, 98] on input at bounding box center [224, 102] width 7 height 9
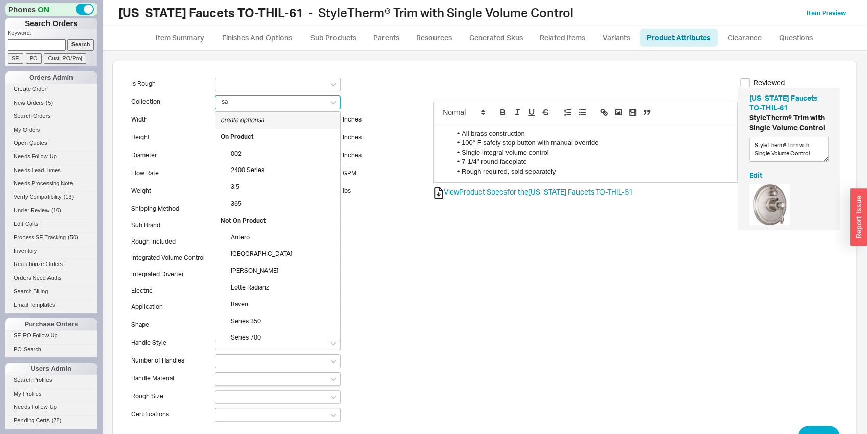
type input "sal"
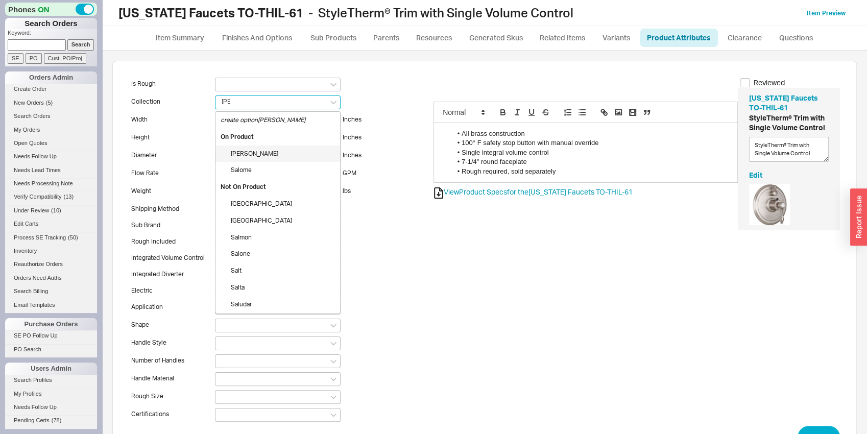
click at [275, 149] on div "[PERSON_NAME]" at bounding box center [278, 154] width 125 height 17
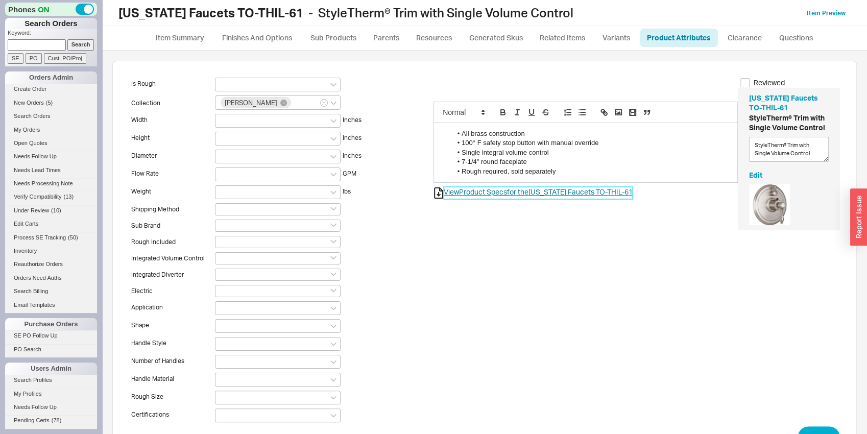
click at [450, 189] on link "View Product Specs for the California Faucets TO-THIL-61" at bounding box center [538, 193] width 189 height 12
click at [234, 156] on div at bounding box center [278, 157] width 126 height 14
click at [228, 156] on input at bounding box center [224, 156] width 7 height 9
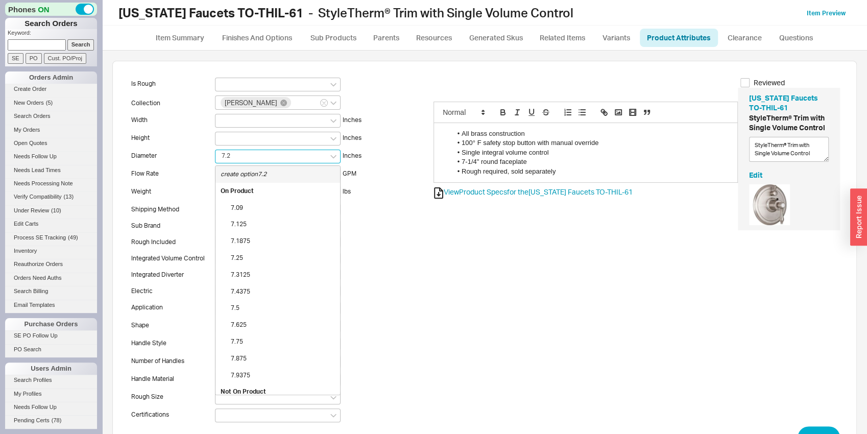
type input "7.25"
click at [234, 196] on div "7.25" at bounding box center [278, 191] width 125 height 17
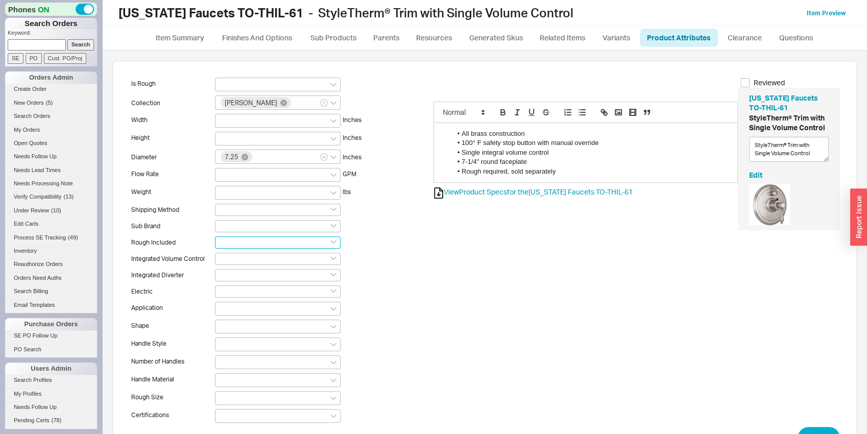
click at [237, 244] on input at bounding box center [278, 243] width 126 height 12
click at [243, 277] on div "No" at bounding box center [278, 276] width 125 height 17
type input "No"
click at [237, 266] on div "Is Rough Collection Salinas Width Inches Height Inches Diameter 7.25 Inches Flo…" at bounding box center [281, 252] width 304 height 349
click at [234, 262] on input at bounding box center [278, 259] width 126 height 12
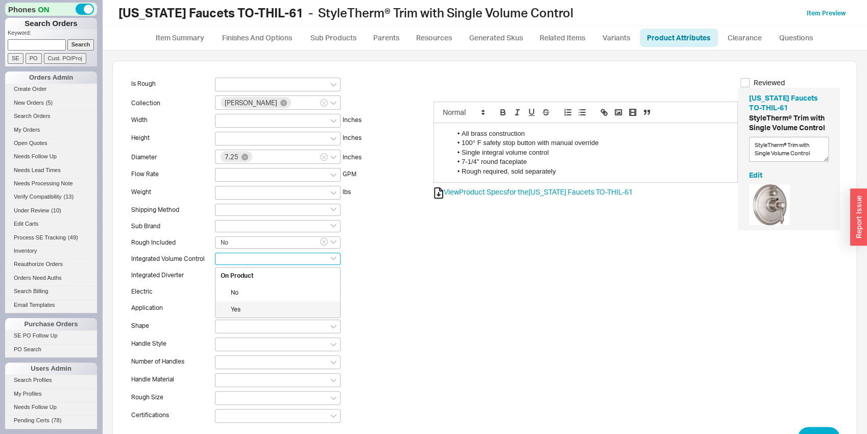
click at [245, 307] on div "Yes" at bounding box center [278, 309] width 125 height 17
type input "Yes"
click at [194, 263] on div "Integrated Volume Control Yes On Product No Yes" at bounding box center [256, 259] width 255 height 12
click at [221, 300] on div "Is Rough Collection Salinas Width Inches Height Inches Diameter 7.25 Inches Flo…" at bounding box center [281, 252] width 304 height 349
click at [224, 309] on input at bounding box center [224, 308] width 7 height 9
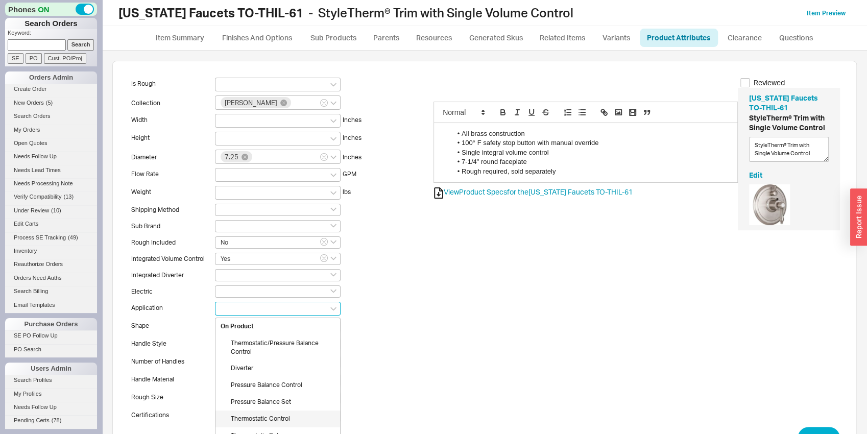
click at [283, 416] on div "Thermostatic Control" at bounding box center [278, 419] width 125 height 17
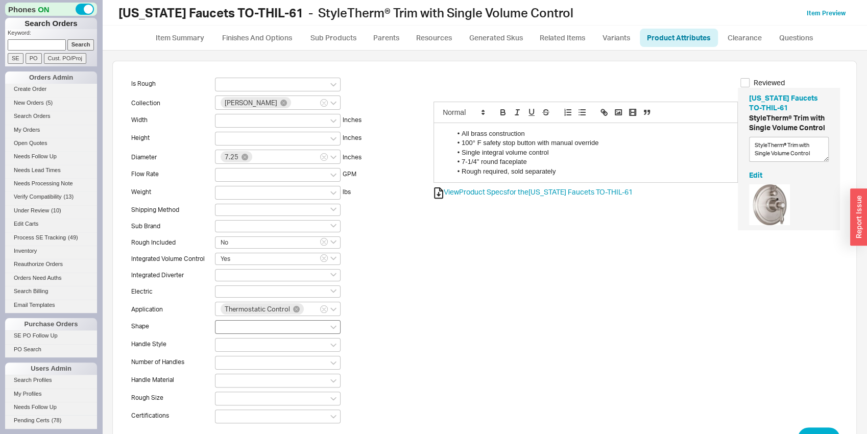
click at [243, 330] on div at bounding box center [278, 327] width 126 height 14
click at [228, 330] on input at bounding box center [224, 326] width 7 height 9
click at [249, 404] on div "Round" at bounding box center [278, 405] width 125 height 17
click at [238, 341] on div at bounding box center [278, 346] width 126 height 14
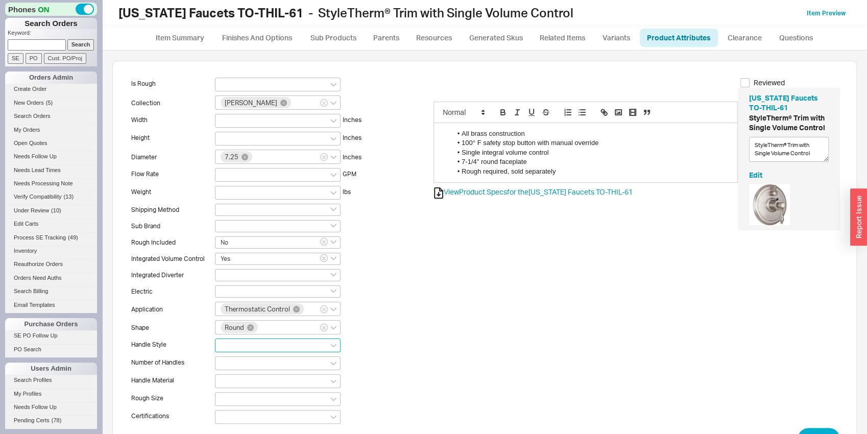
click at [228, 341] on input at bounding box center [224, 345] width 7 height 9
click at [247, 385] on div "Cross" at bounding box center [278, 380] width 125 height 17
click at [266, 351] on div "Cross" at bounding box center [278, 346] width 126 height 14
click at [266, 349] on input "Cross" at bounding box center [261, 345] width 7 height 9
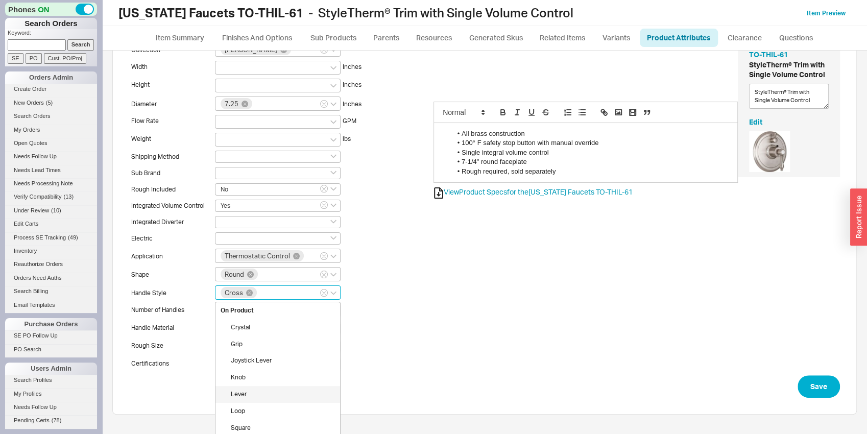
click at [251, 396] on div "Lever" at bounding box center [278, 394] width 125 height 17
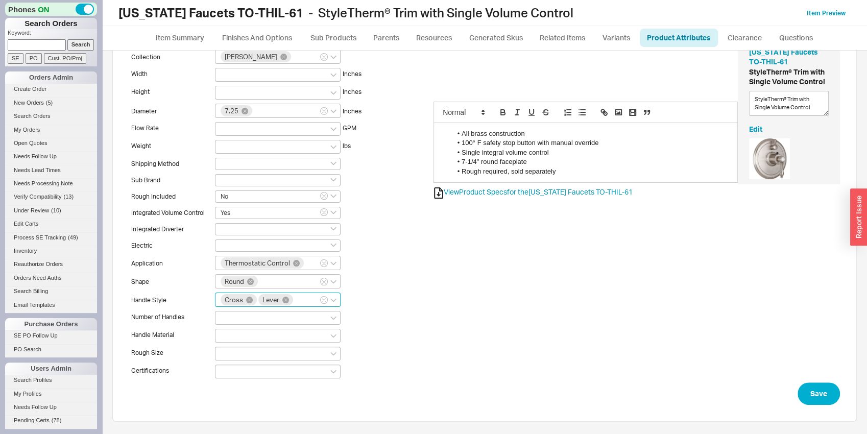
scroll to position [45, 0]
click at [241, 319] on div at bounding box center [278, 319] width 126 height 14
click at [228, 319] on input at bounding box center [224, 318] width 7 height 9
click at [248, 369] on div "2" at bounding box center [278, 370] width 125 height 17
click at [243, 335] on div at bounding box center [278, 338] width 126 height 14
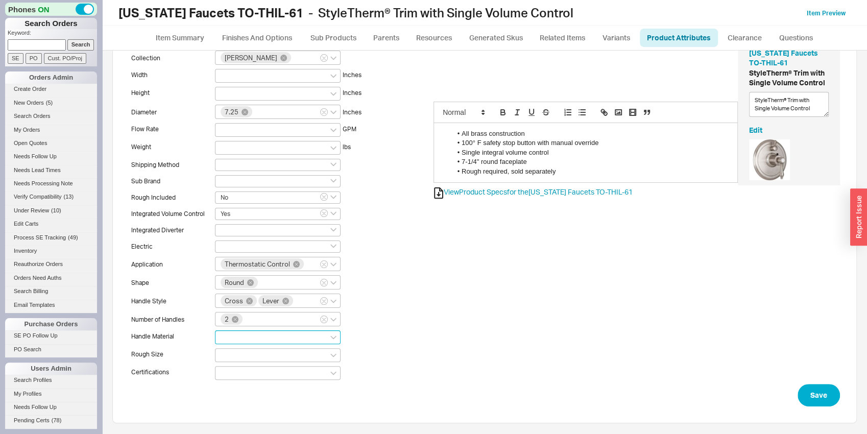
click at [228, 335] on input at bounding box center [224, 337] width 7 height 9
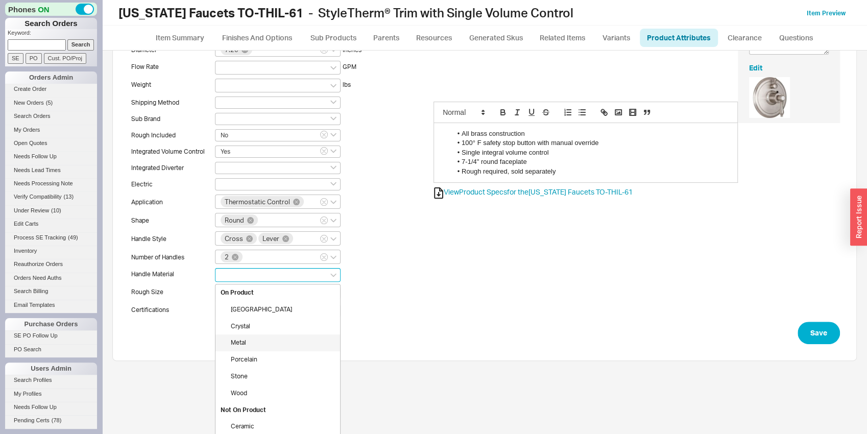
click at [245, 344] on div "Metal" at bounding box center [278, 343] width 125 height 17
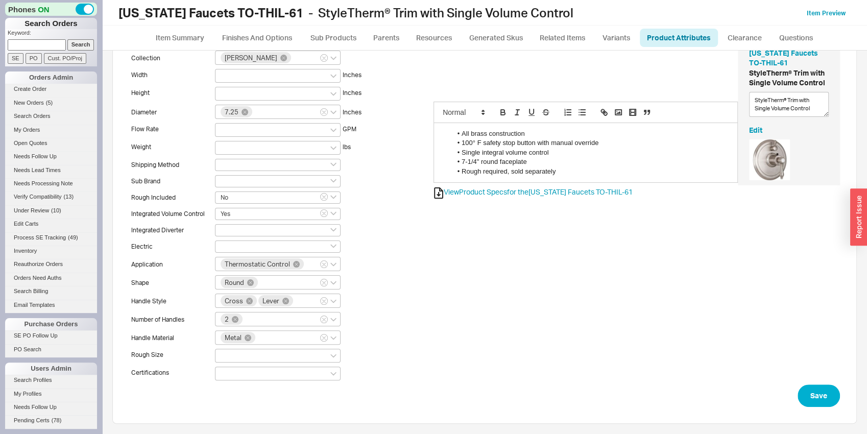
click at [786, 394] on div "Save" at bounding box center [484, 396] width 711 height 22
click at [788, 394] on div "Save" at bounding box center [484, 396] width 711 height 22
click at [798, 395] on button "Save" at bounding box center [819, 396] width 42 height 22
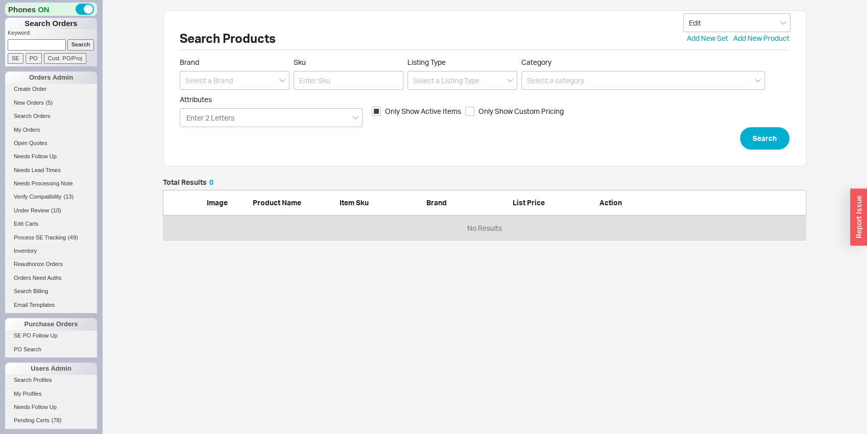
scroll to position [8, 8]
click at [231, 75] on input at bounding box center [235, 80] width 110 height 19
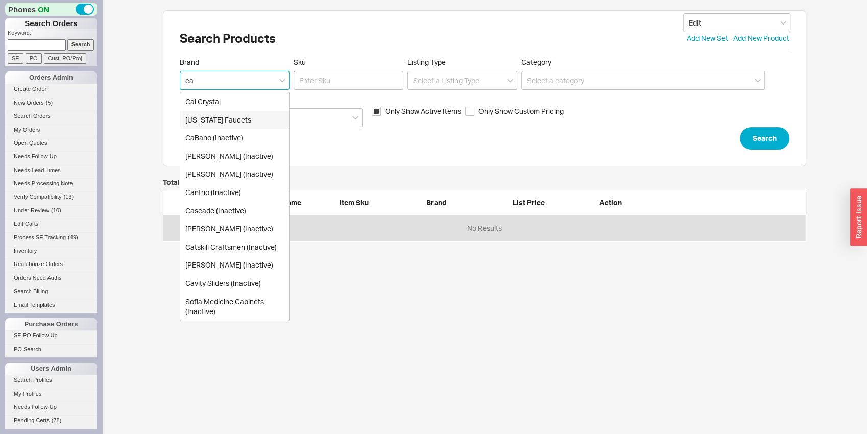
type input "ca"
click at [296, 101] on span "Attributes" at bounding box center [271, 99] width 183 height 9
click at [237, 112] on input "Attributes Enter 2 Letters" at bounding box center [210, 118] width 51 height 12
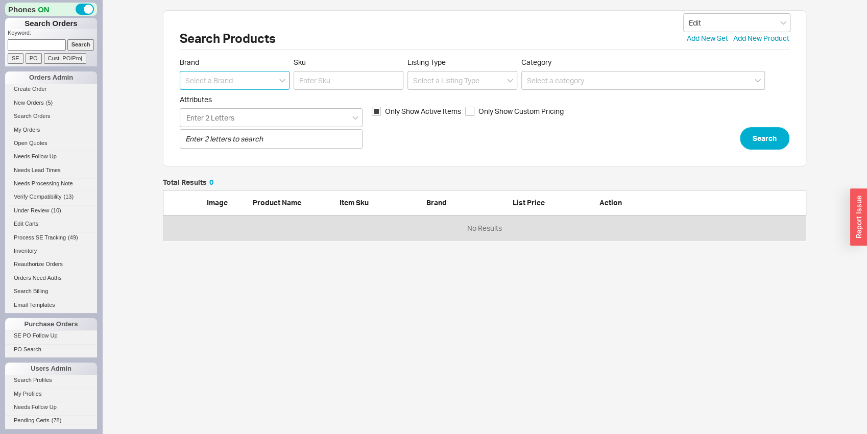
click at [254, 88] on input at bounding box center [235, 80] width 110 height 19
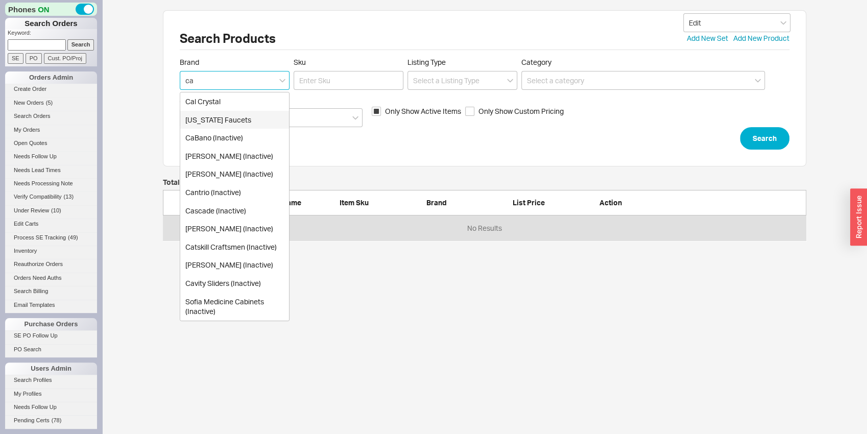
click at [256, 123] on div "[US_STATE] Faucets" at bounding box center [234, 120] width 109 height 18
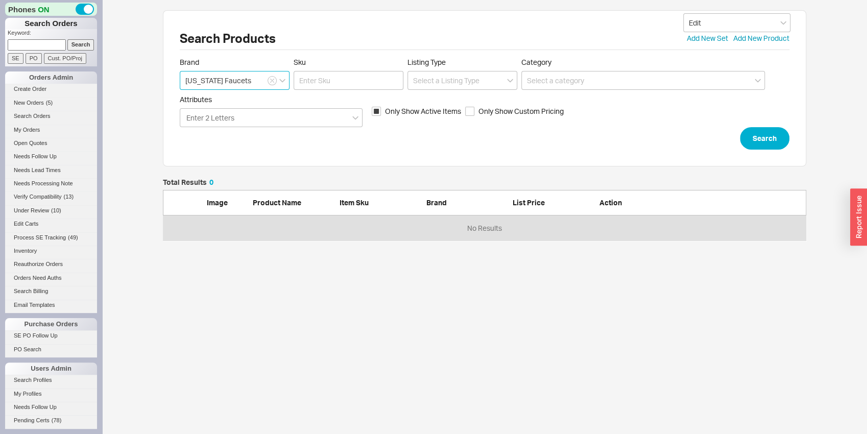
type input "[US_STATE] Faucets"
click at [352, 62] on span "Sku" at bounding box center [349, 62] width 110 height 9
click at [352, 71] on input "Sku" at bounding box center [349, 80] width 110 height 19
type input "to-thcil."
click button "Search" at bounding box center [765, 138] width 50 height 22
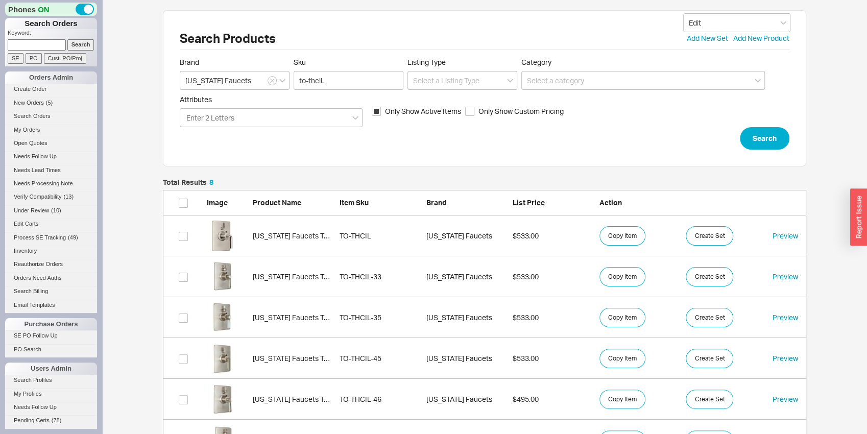
scroll to position [356, 636]
drag, startPoint x: 334, startPoint y: 79, endPoint x: 322, endPoint y: 82, distance: 11.8
click at [322, 82] on input "to-thcil." at bounding box center [349, 80] width 110 height 19
type input "to-thcil-61"
click button "Search" at bounding box center [765, 138] width 50 height 22
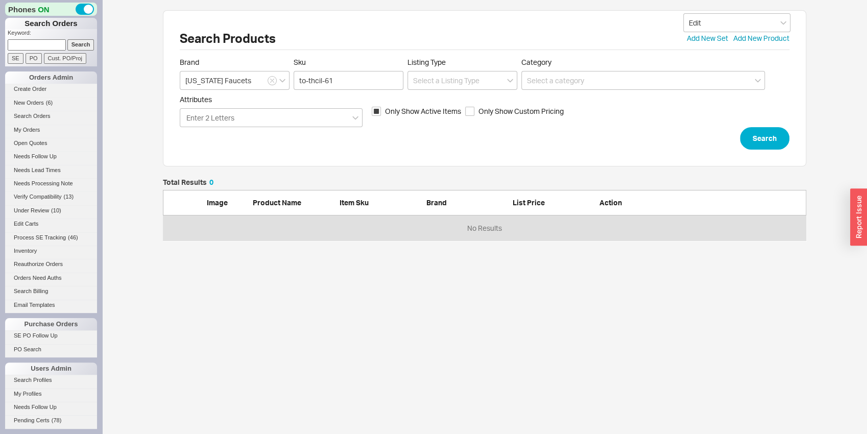
scroll to position [54, 636]
click at [371, 111] on div "Attributes Enter 2 Letters Only Show Active Items Only Show Custom Pricing" at bounding box center [485, 111] width 610 height 32
click at [380, 111] on input "Only Show Active Items" at bounding box center [376, 111] width 9 height 9
checkbox input "false"
click at [760, 142] on button "Search" at bounding box center [765, 138] width 50 height 22
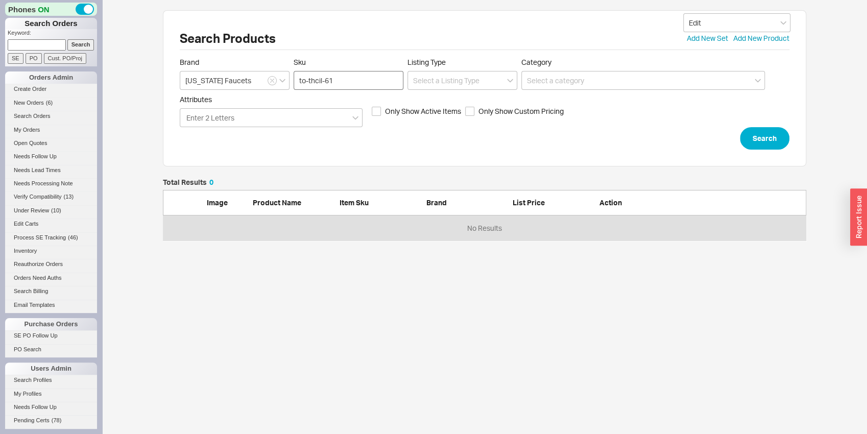
scroll to position [54, 636]
drag, startPoint x: 327, startPoint y: 84, endPoint x: 337, endPoint y: 84, distance: 10.2
click at [337, 84] on input "to-thcil-61" at bounding box center [349, 80] width 110 height 19
type input "to-thcil-60"
click button "Search" at bounding box center [765, 138] width 50 height 22
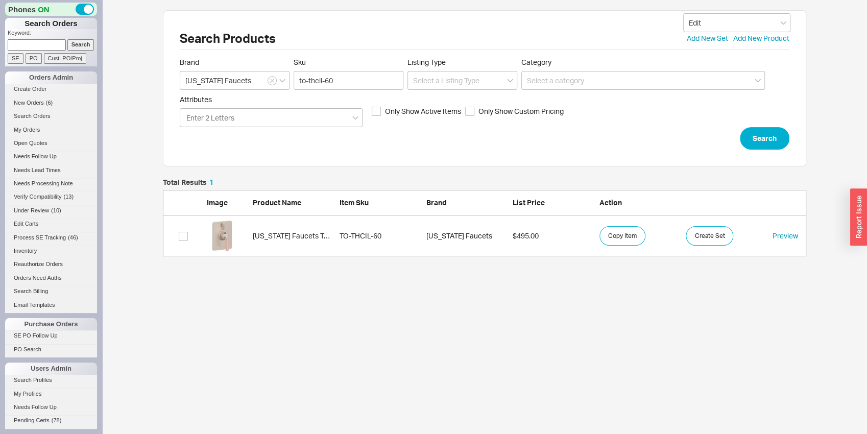
scroll to position [69, 636]
click at [243, 230] on div "grid" at bounding box center [227, 236] width 41 height 31
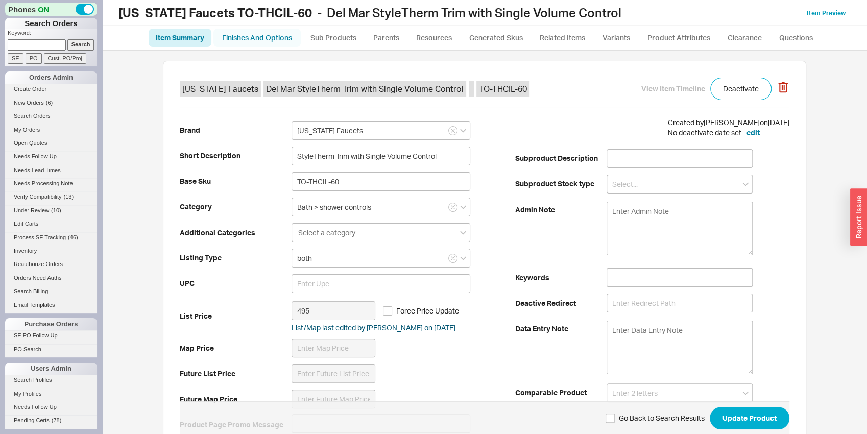
click at [274, 30] on link "Finishes And Options" at bounding box center [257, 38] width 87 height 18
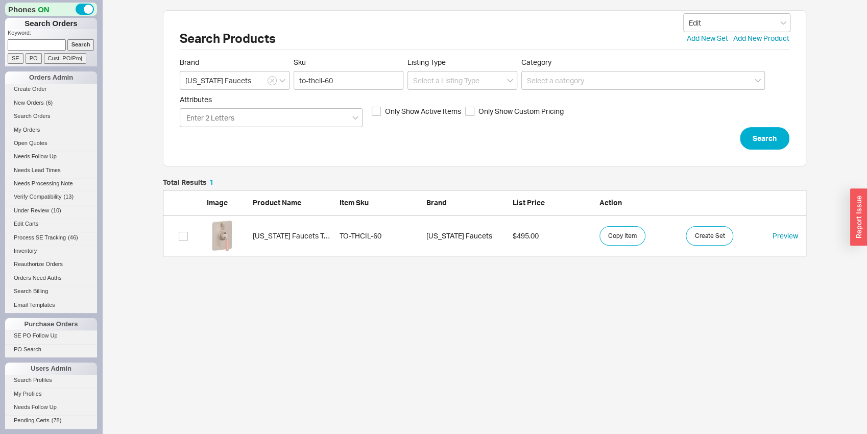
scroll to position [69, 636]
drag, startPoint x: 353, startPoint y: 79, endPoint x: 295, endPoint y: 65, distance: 59.8
click at [295, 71] on input "to-thcil-60" at bounding box center [349, 80] width 110 height 19
drag, startPoint x: 343, startPoint y: 81, endPoint x: 332, endPoint y: 76, distance: 12.1
click at [332, 76] on input "to-thcil-60" at bounding box center [349, 80] width 110 height 19
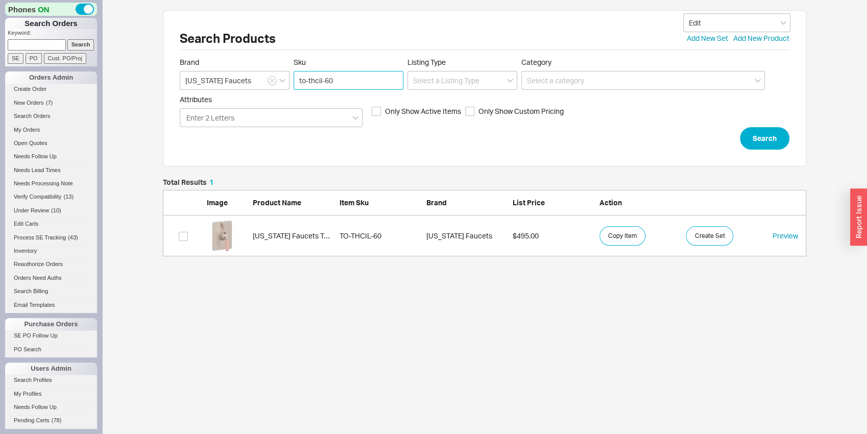
type input "to-thcil-61"
click button "Search" at bounding box center [765, 138] width 50 height 22
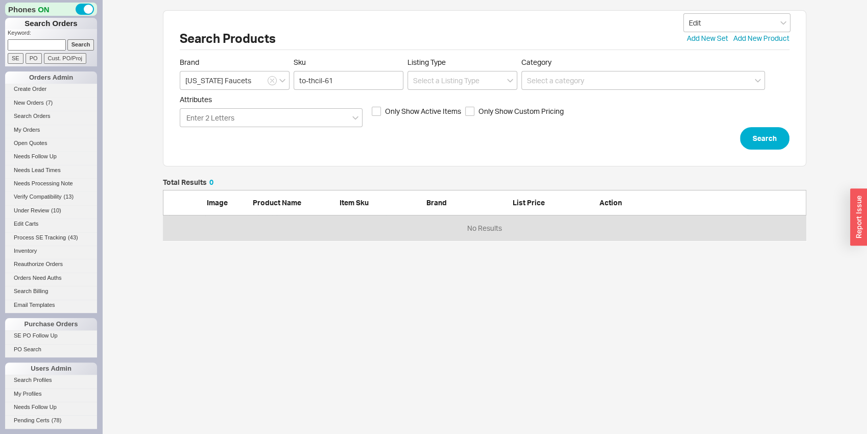
scroll to position [54, 636]
click at [319, 81] on input "to-thcil-61" at bounding box center [349, 80] width 110 height 19
type input "to-thil-61"
click button "Search" at bounding box center [765, 138] width 50 height 22
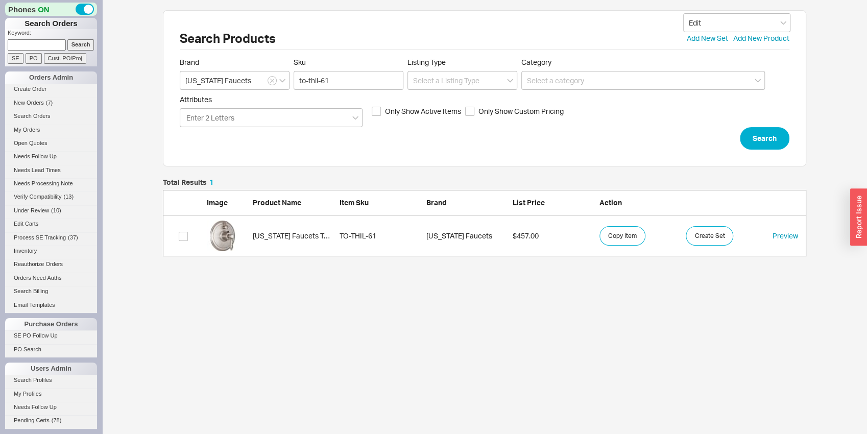
scroll to position [69, 636]
click at [624, 233] on button "Copy Item" at bounding box center [623, 235] width 46 height 19
click at [245, 225] on div "grid" at bounding box center [227, 236] width 41 height 31
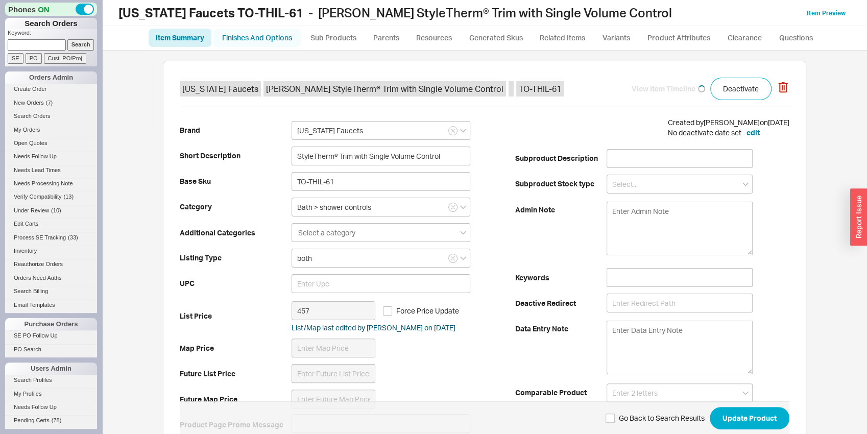
click at [244, 42] on link "Finishes And Options" at bounding box center [257, 38] width 87 height 18
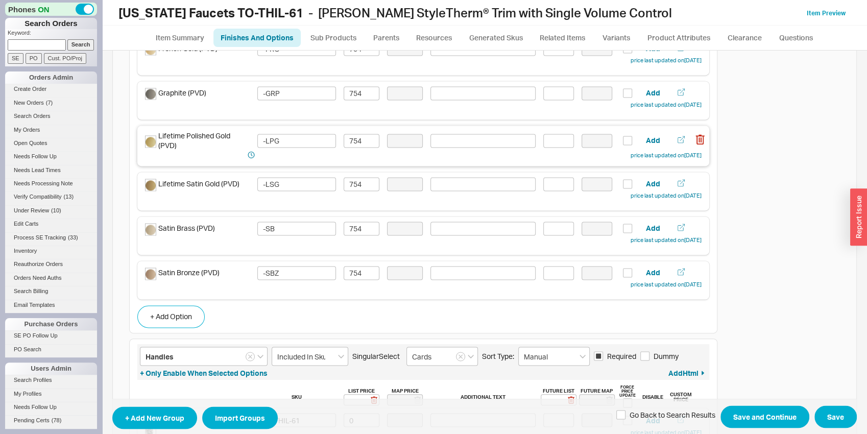
scroll to position [1229, 0]
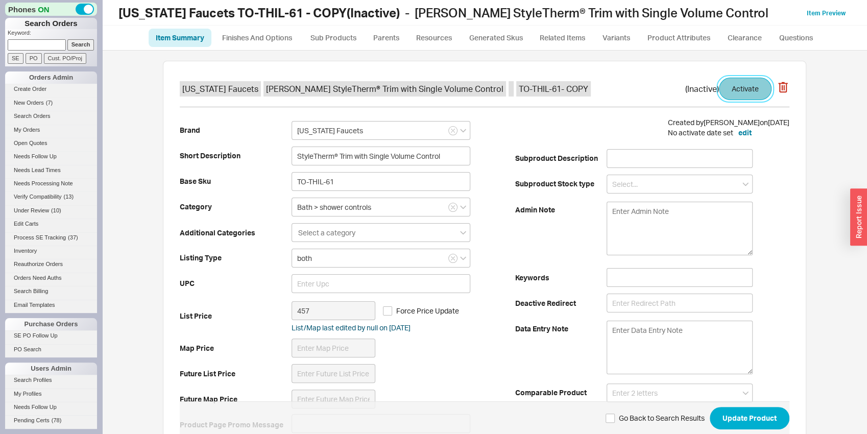
click at [734, 87] on button "Activate" at bounding box center [745, 89] width 53 height 22
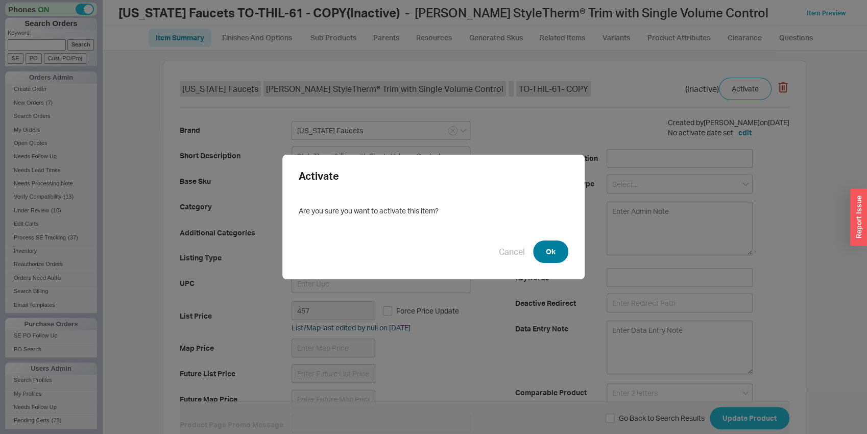
click at [564, 251] on button "Ok" at bounding box center [550, 252] width 35 height 22
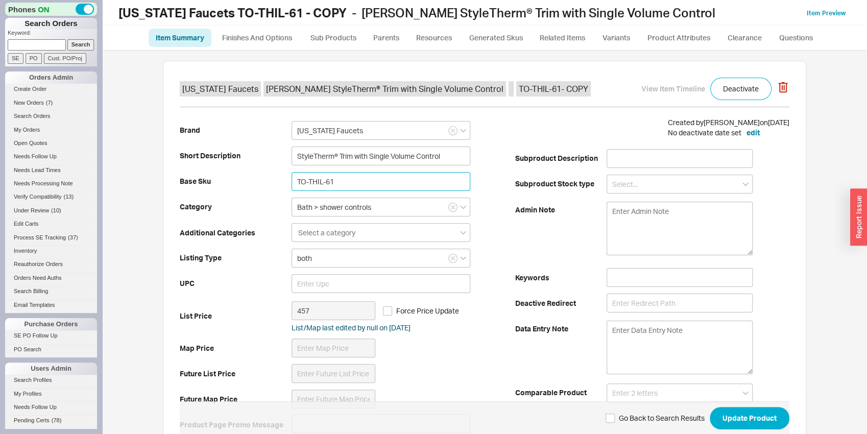
click at [315, 181] on input "TO-THIL-61" at bounding box center [381, 181] width 179 height 19
click at [313, 179] on input "TO-THIL-61" at bounding box center [381, 181] width 179 height 19
type input "TO-THCIL-61"
click at [268, 205] on b "Category" at bounding box center [236, 207] width 112 height 10
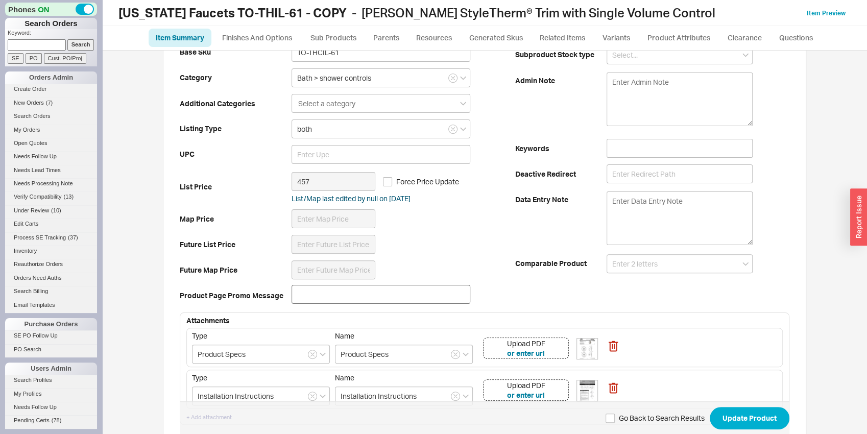
scroll to position [214, 0]
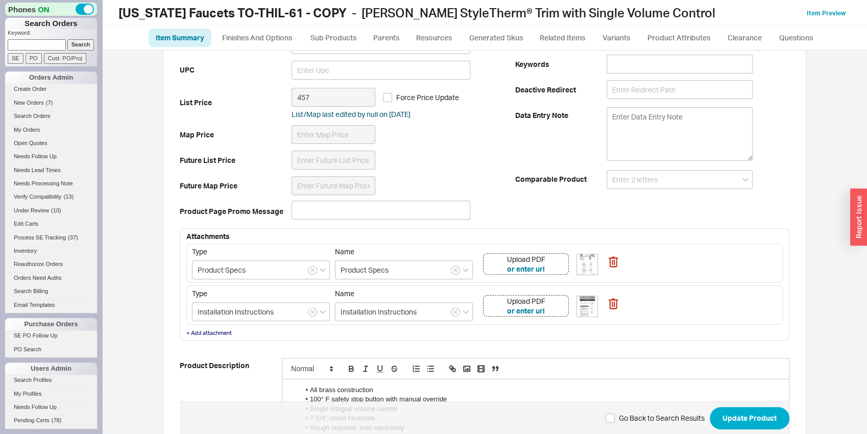
click at [553, 263] on div "Upload PDF or enter url" at bounding box center [526, 263] width 86 height 21
click at [551, 302] on div "Upload PDF or enter url" at bounding box center [526, 305] width 86 height 21
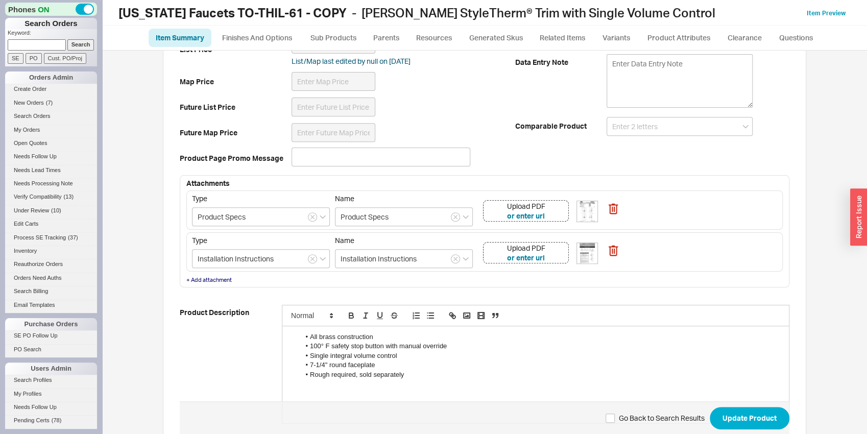
scroll to position [348, 0]
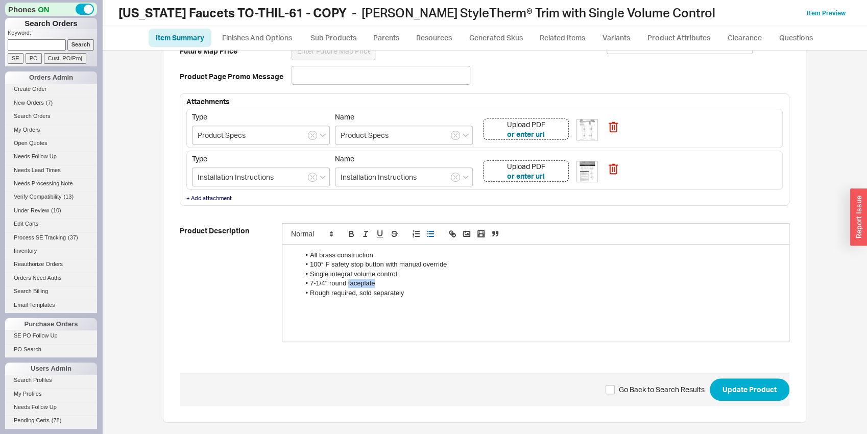
click at [350, 286] on li "7-1/4" round faceplate" at bounding box center [541, 283] width 482 height 9
click at [768, 394] on button "Update Product" at bounding box center [750, 390] width 80 height 22
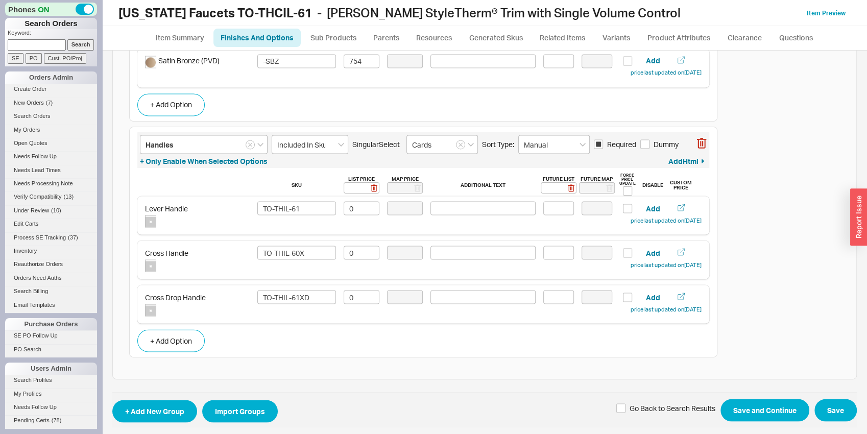
scroll to position [1229, 0]
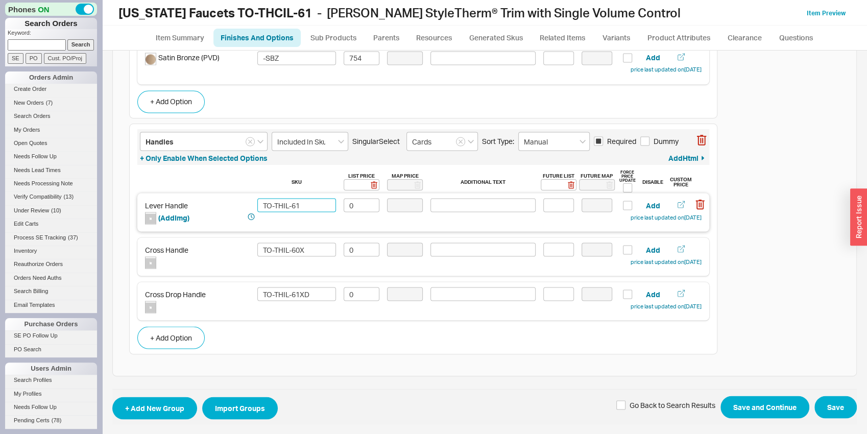
click at [279, 203] on input "TO-THIL-61" at bounding box center [296, 205] width 79 height 14
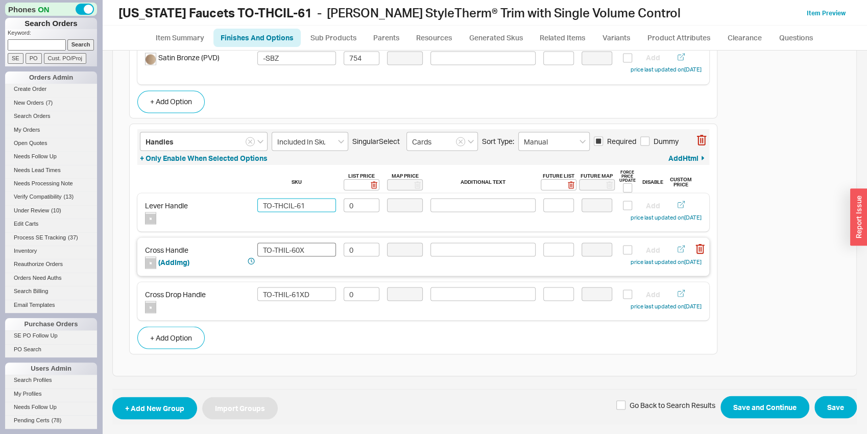
type input "TO-THCIL-61"
click at [279, 250] on input "TO-THIL-60X" at bounding box center [296, 250] width 79 height 14
type input "TO-THCIL-60X"
click at [280, 293] on input "TO-THIL-61XD" at bounding box center [296, 294] width 79 height 14
type input "TO-THCIL-61XD"
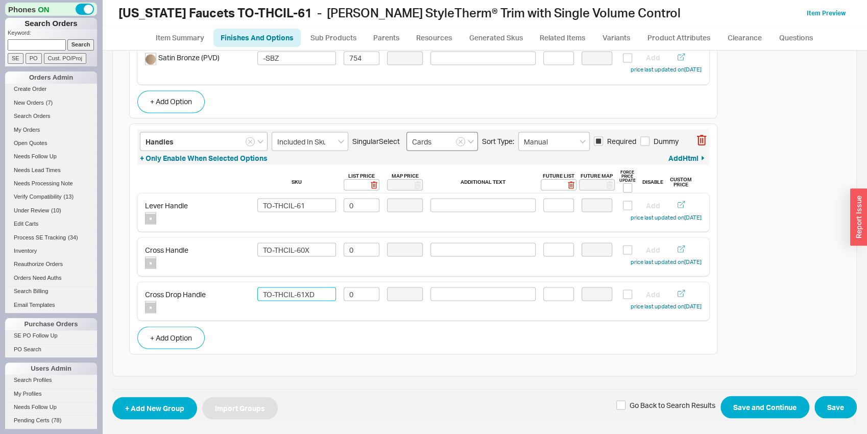
click at [461, 141] on icon "button" at bounding box center [461, 141] width 4 height 4
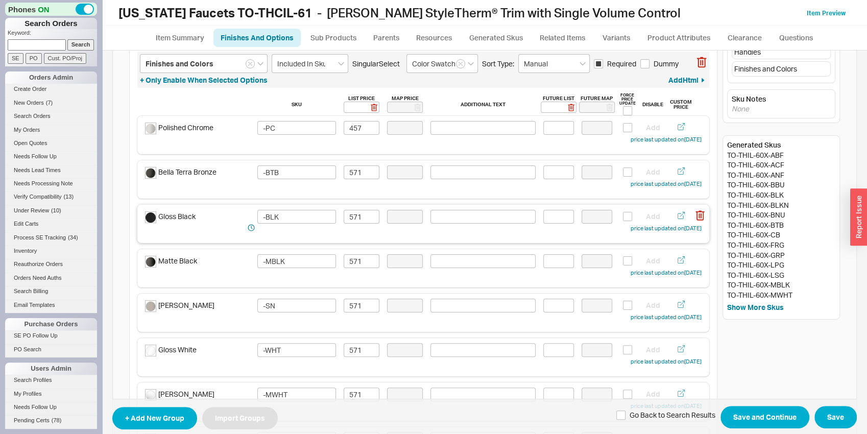
scroll to position [0, 0]
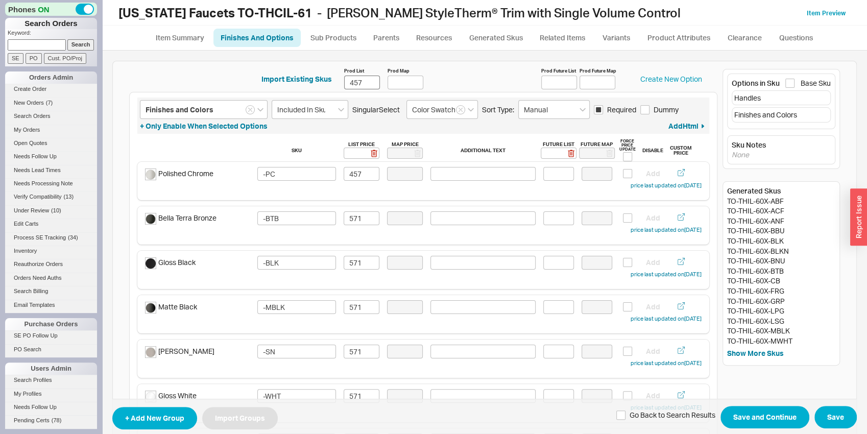
type input "TO-THCIL-61XD"
click at [355, 86] on input "457" at bounding box center [362, 83] width 36 height 14
type input "495"
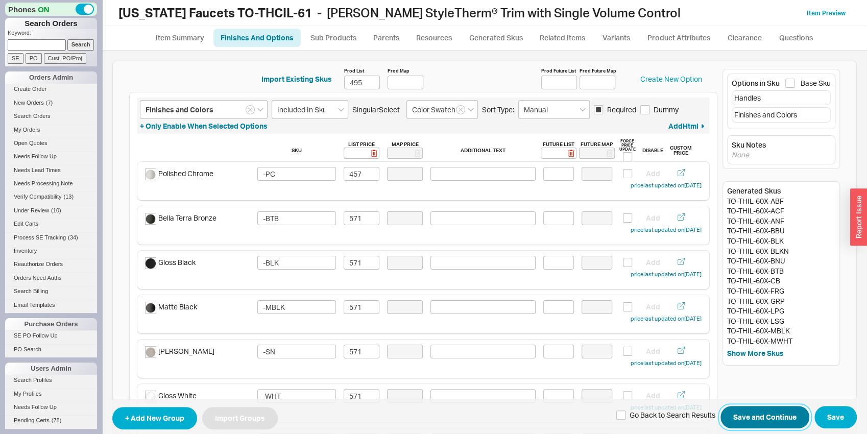
click at [750, 421] on button "Save and Continue" at bounding box center [765, 417] width 89 height 22
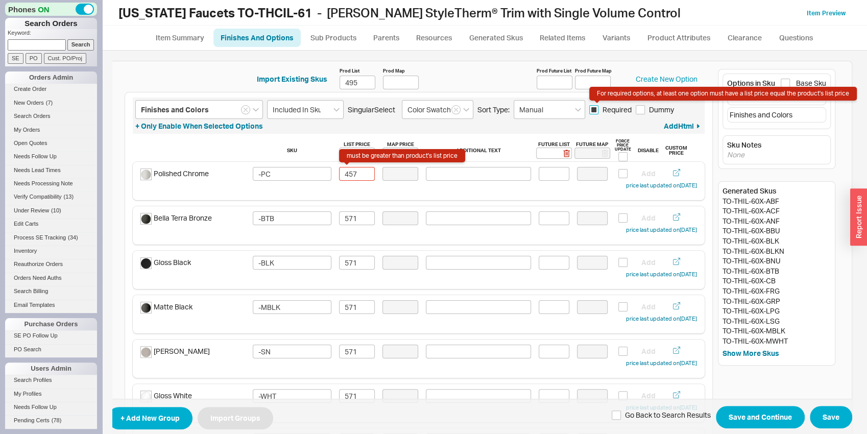
scroll to position [0, 11]
click at [347, 172] on input "457" at bounding box center [357, 174] width 36 height 14
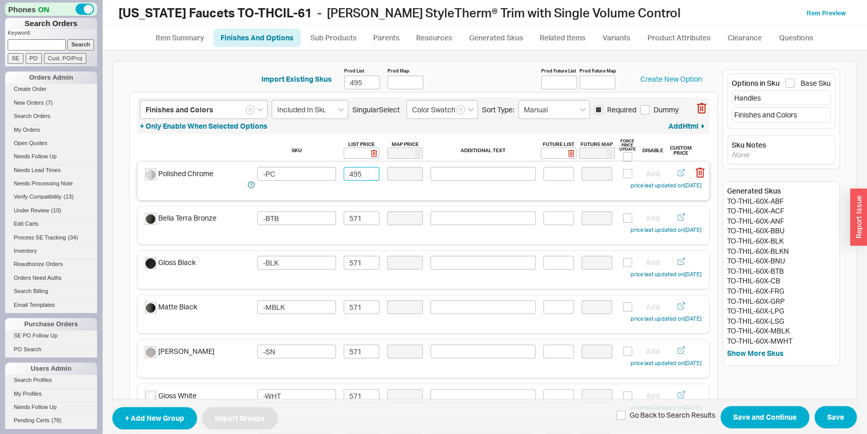
scroll to position [0, 0]
type input "495"
click at [362, 220] on input "571" at bounding box center [362, 218] width 36 height 14
type input "5"
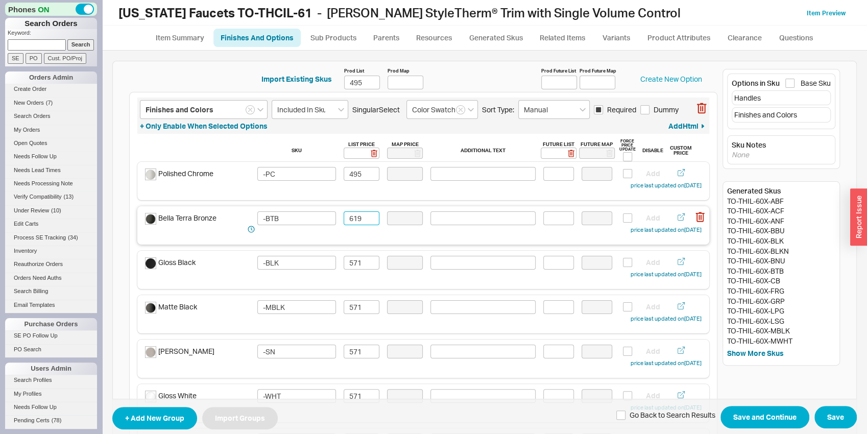
click at [361, 215] on input "619" at bounding box center [362, 218] width 36 height 14
type input "619"
click at [357, 267] on input "571" at bounding box center [362, 263] width 36 height 14
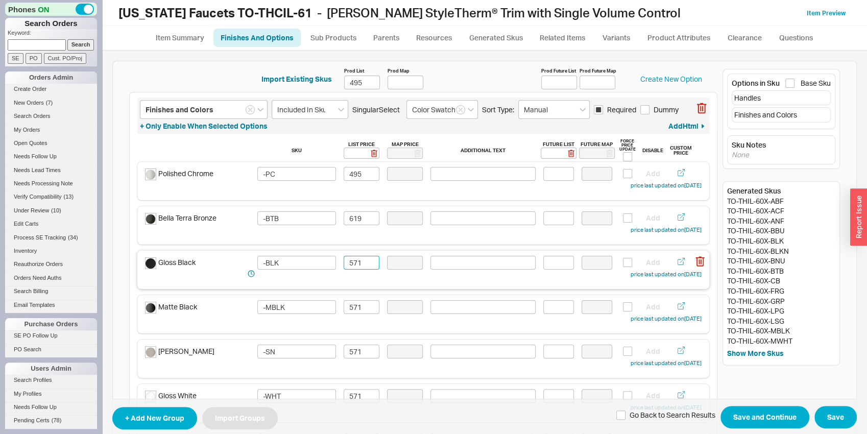
paste input "619"
type input "619"
click at [351, 301] on input "571" at bounding box center [362, 307] width 36 height 14
paste input "619"
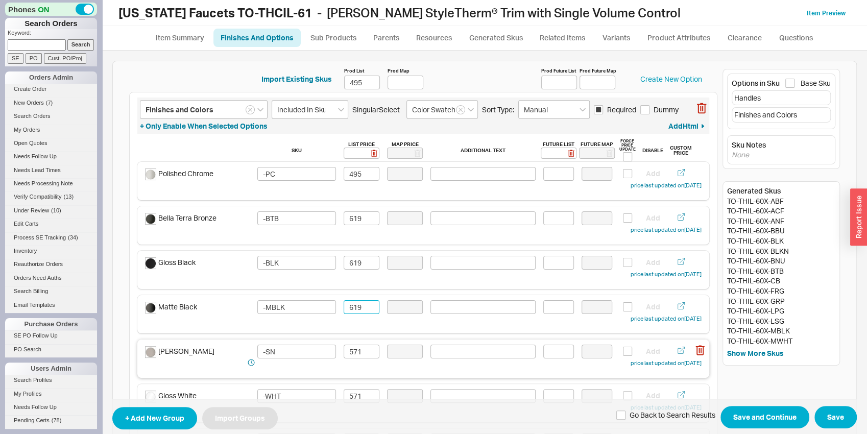
click at [355, 341] on div "[PERSON_NAME] -SN 571 Add price last updated on [DATE]" at bounding box center [423, 359] width 572 height 38
click at [356, 342] on div "[PERSON_NAME] -SN 571 Add price last updated on [DATE]" at bounding box center [423, 359] width 572 height 38
type input "619"
click at [357, 346] on input "571" at bounding box center [362, 352] width 36 height 14
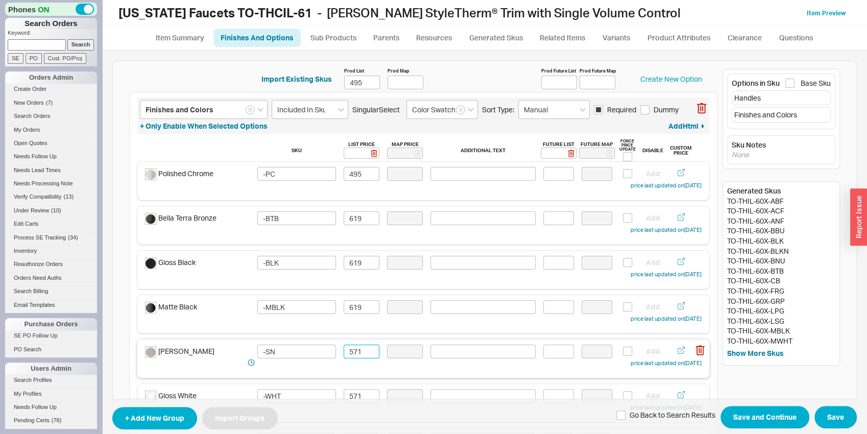
paste input "619"
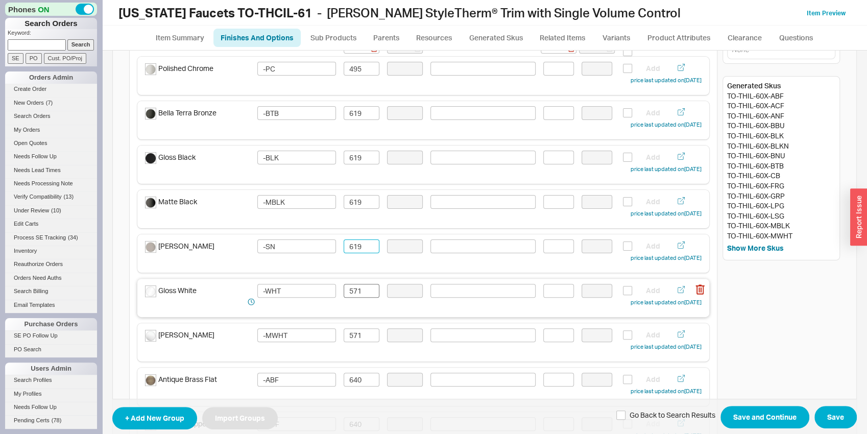
scroll to position [107, 0]
type input "619"
click at [368, 290] on input "571" at bounding box center [362, 290] width 36 height 14
paste input "619"
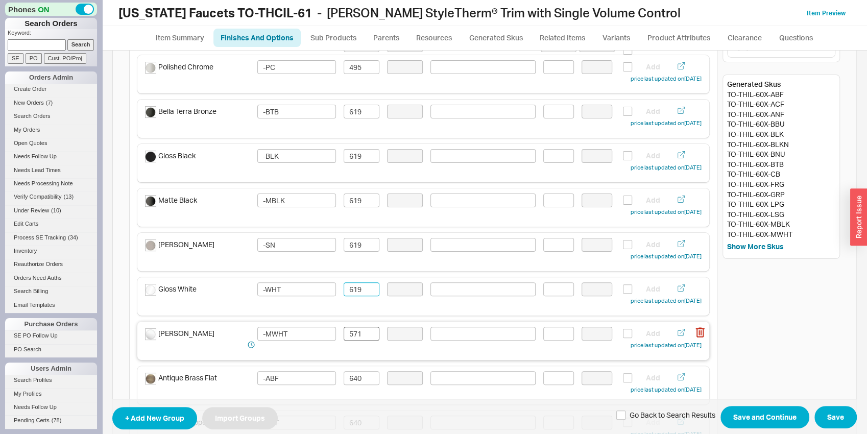
type input "619"
click at [360, 337] on input "571" at bounding box center [362, 334] width 36 height 14
paste input "619"
type input "619"
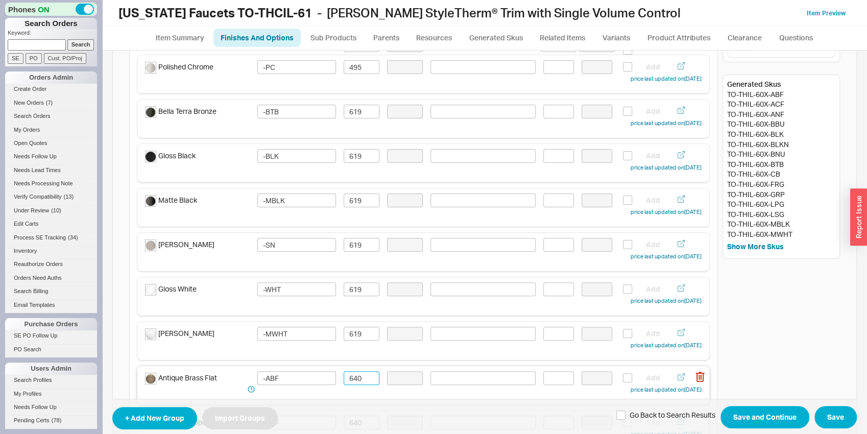
click at [357, 373] on input "640" at bounding box center [362, 378] width 36 height 14
click at [357, 374] on input "640" at bounding box center [362, 378] width 36 height 14
click at [357, 377] on input "693" at bounding box center [362, 378] width 36 height 14
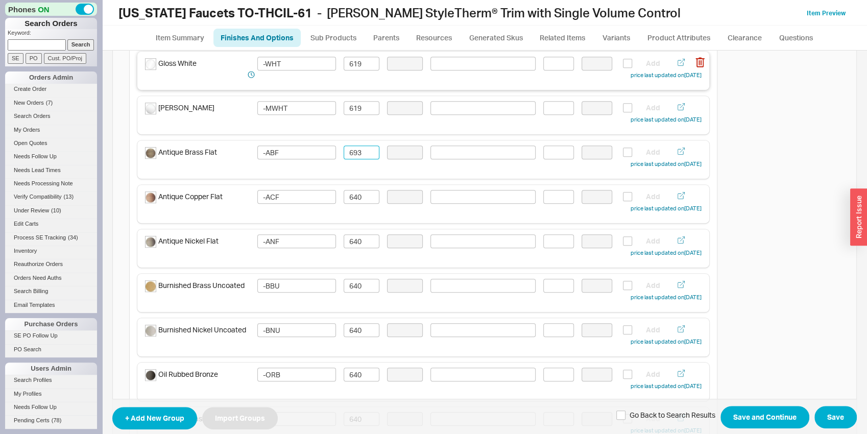
scroll to position [373, 0]
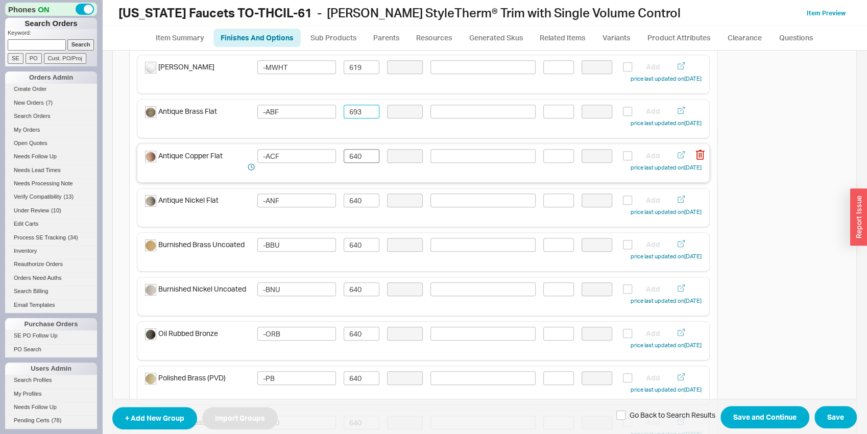
type input "693"
click at [357, 154] on input "640" at bounding box center [362, 156] width 36 height 14
paste input "93"
type input "693"
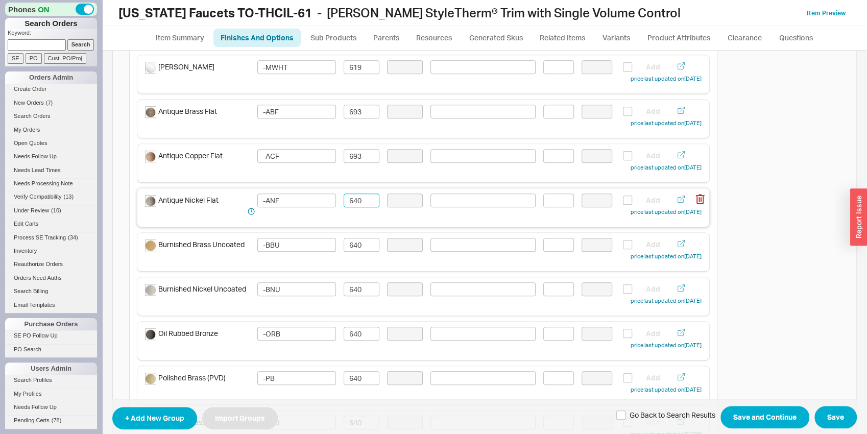
click at [362, 198] on input "640" at bounding box center [362, 201] width 36 height 14
paste input "93"
drag, startPoint x: 362, startPoint y: 222, endPoint x: 357, endPoint y: 232, distance: 11.2
click at [362, 222] on div "Antique Nickel Flat -ANF 693 Add price last updated on [DATE]" at bounding box center [423, 208] width 572 height 38
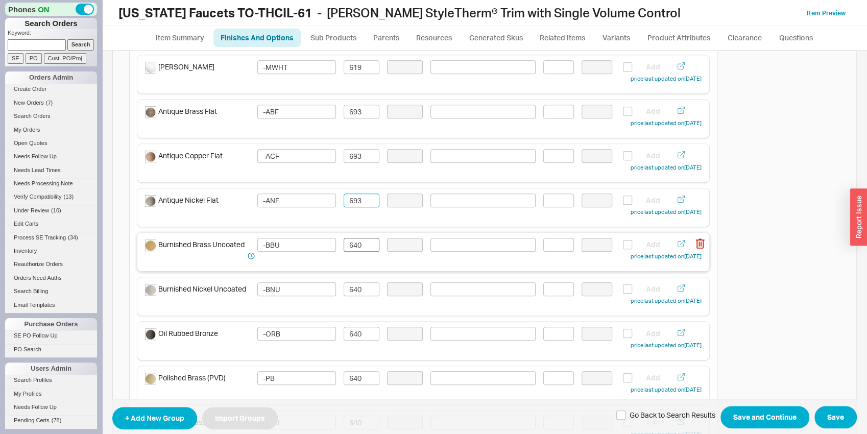
type input "693"
click at [356, 242] on input "640" at bounding box center [362, 245] width 36 height 14
paste input "93"
type input "693"
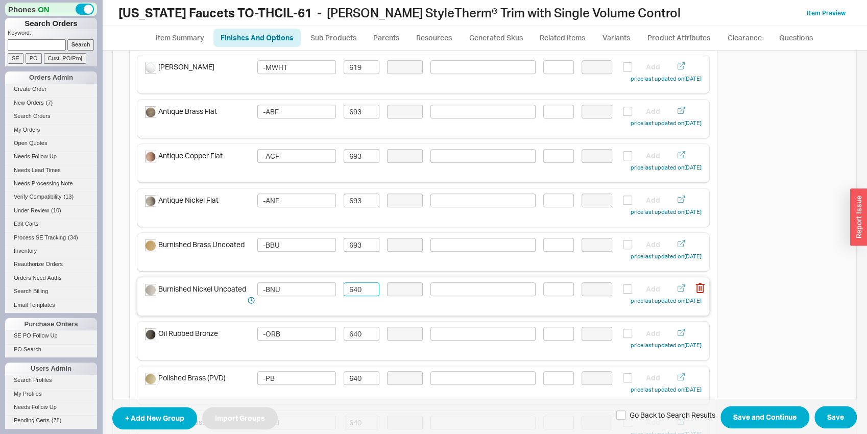
click at [361, 292] on input "640" at bounding box center [362, 290] width 36 height 14
paste input "93"
type input "693"
click at [360, 335] on input "640" at bounding box center [362, 334] width 36 height 14
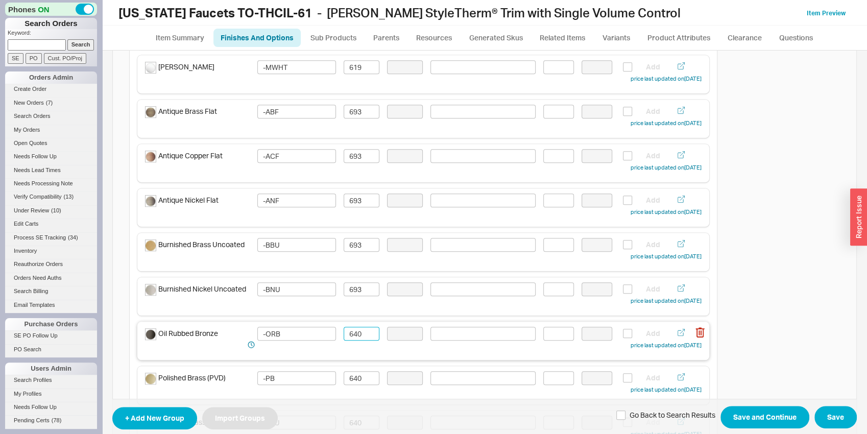
click at [360, 335] on input "640" at bounding box center [362, 334] width 36 height 14
paste input "93"
type input "693"
click at [357, 380] on input "640" at bounding box center [362, 378] width 36 height 14
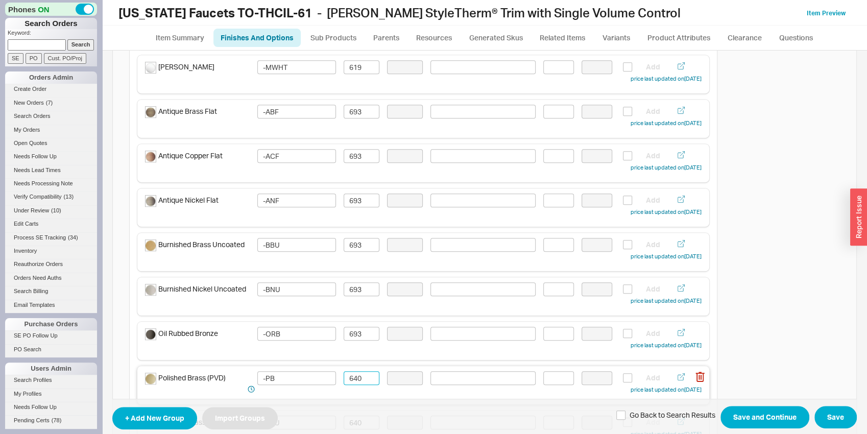
paste input "93"
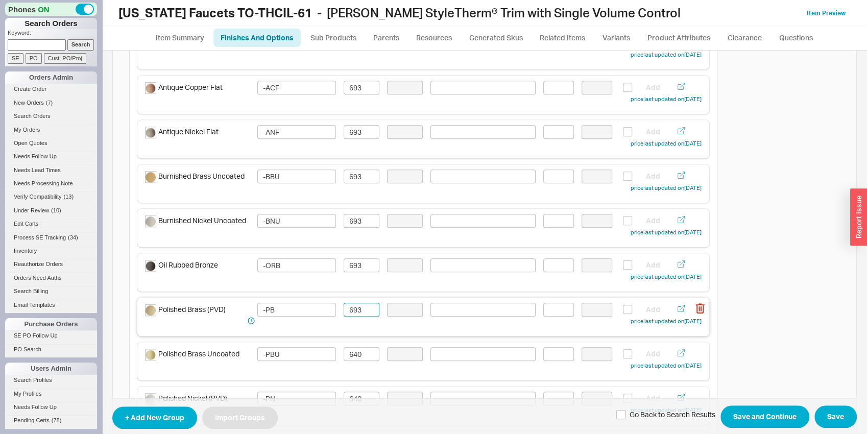
scroll to position [480, 0]
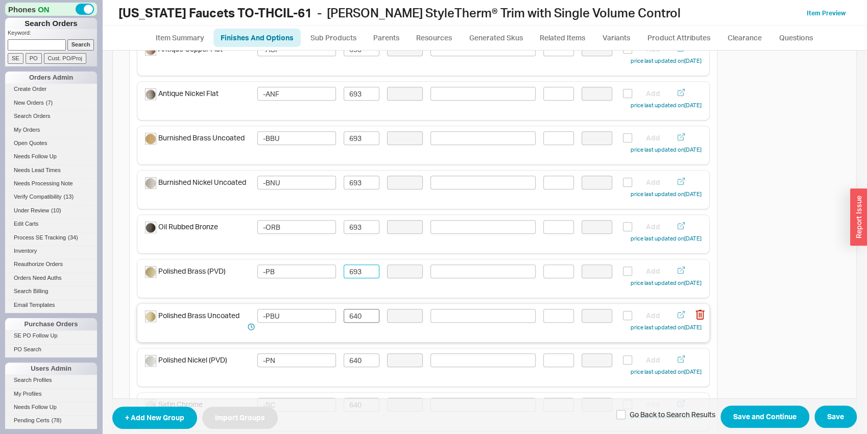
type input "693"
click at [358, 317] on input "640" at bounding box center [362, 316] width 36 height 14
paste input "93"
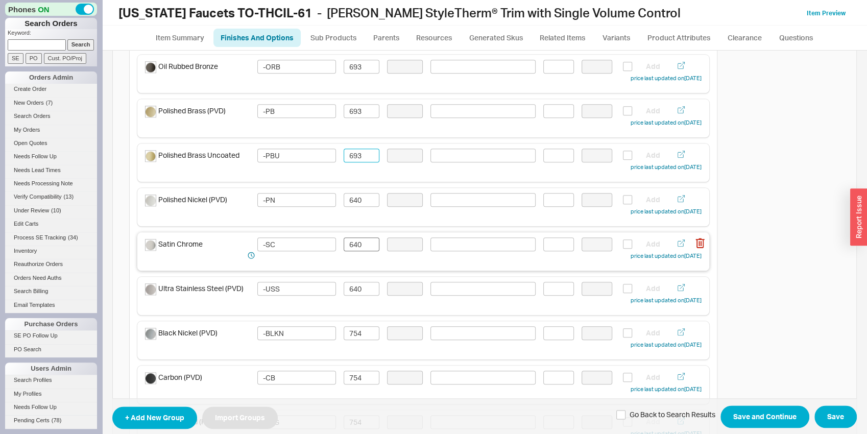
type input "693"
click at [356, 245] on input "640" at bounding box center [362, 245] width 36 height 14
click at [357, 246] on input "640" at bounding box center [362, 245] width 36 height 14
paste input "693"
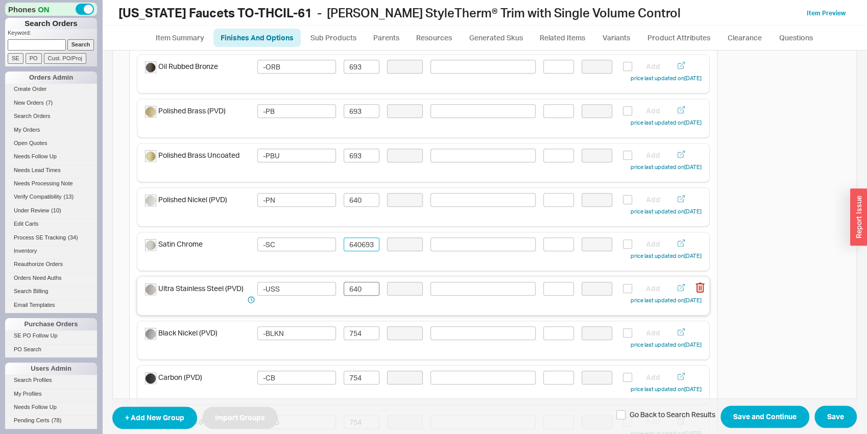
type input "640693"
click at [358, 295] on input "640" at bounding box center [362, 289] width 36 height 14
click at [359, 295] on input "640" at bounding box center [362, 289] width 36 height 14
paste input "93"
type input "693"
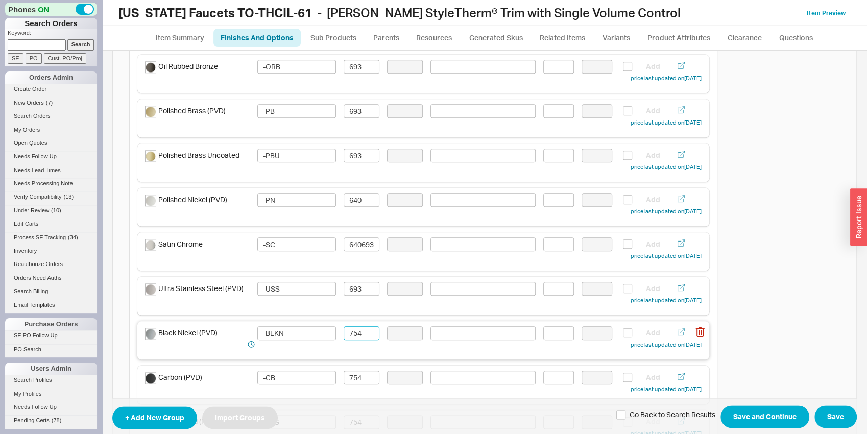
click at [358, 335] on input "754" at bounding box center [362, 333] width 36 height 14
click at [358, 334] on input "817" at bounding box center [362, 333] width 36 height 14
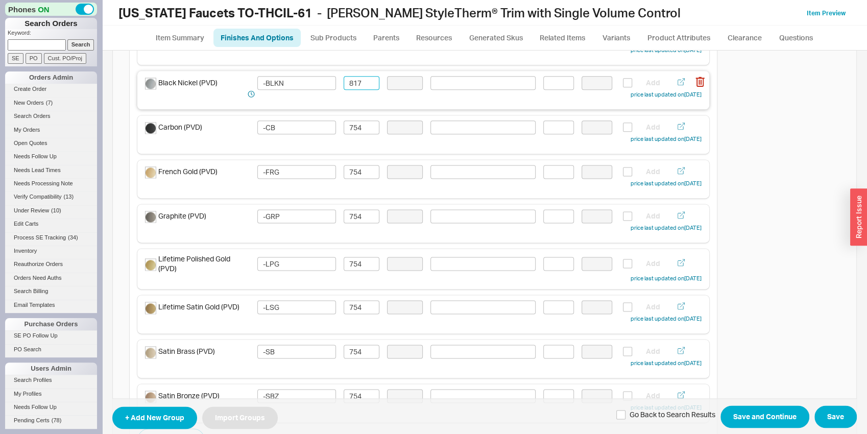
scroll to position [907, 0]
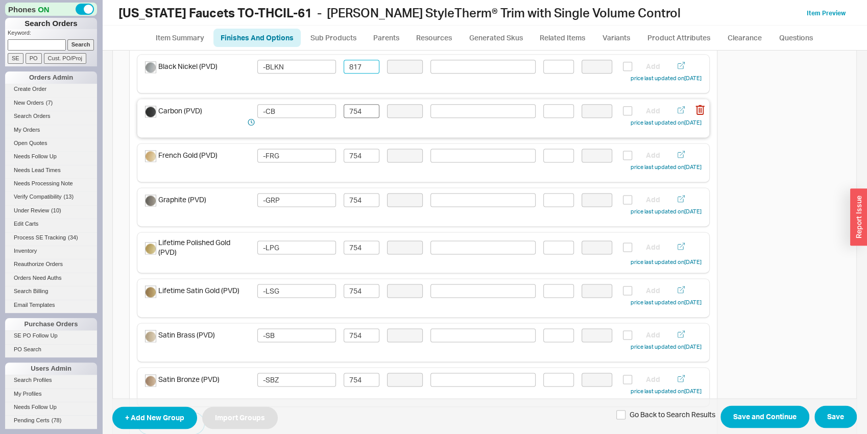
type input "817"
click at [354, 108] on input "754" at bounding box center [362, 111] width 36 height 14
paste input "817"
type input "817"
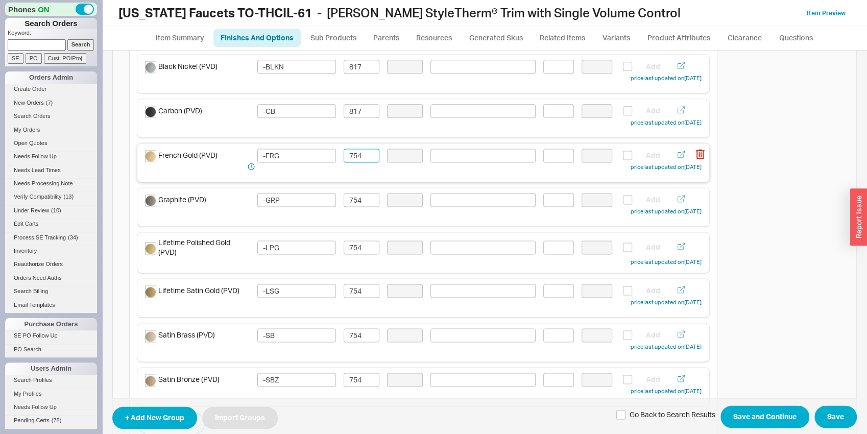
click at [350, 159] on input "754" at bounding box center [362, 156] width 36 height 14
paste input "817"
type input "817"
click at [350, 206] on input "754" at bounding box center [362, 200] width 36 height 14
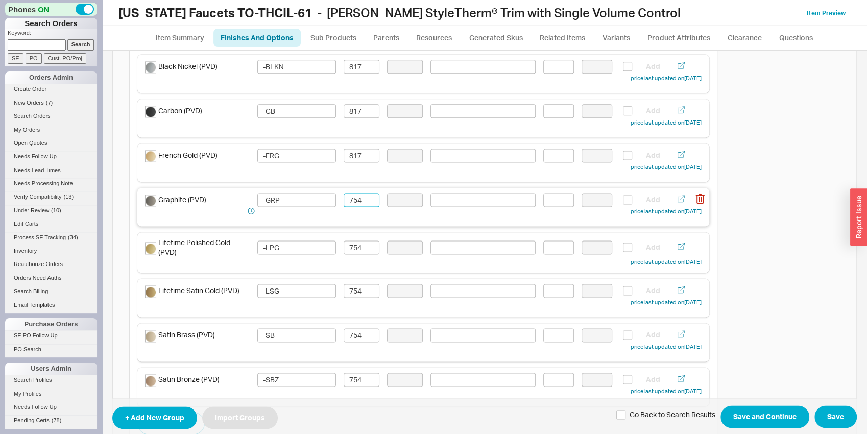
click at [350, 206] on input "754" at bounding box center [362, 200] width 36 height 14
paste input "781"
click at [363, 198] on input "781754" at bounding box center [362, 200] width 36 height 14
paste input "817"
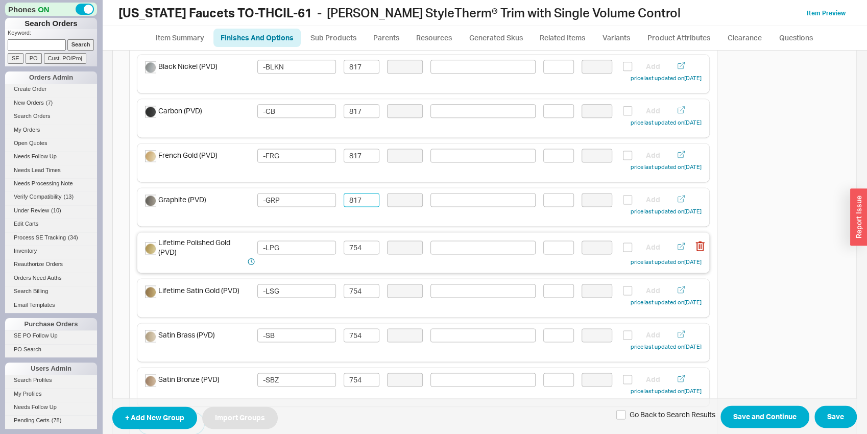
click at [358, 240] on div "Lifetime Polished Gold (PVD) -LPG 754 Add price last updated on [DATE]" at bounding box center [423, 253] width 557 height 30
type input "817"
click at [358, 243] on input "754" at bounding box center [362, 248] width 36 height 14
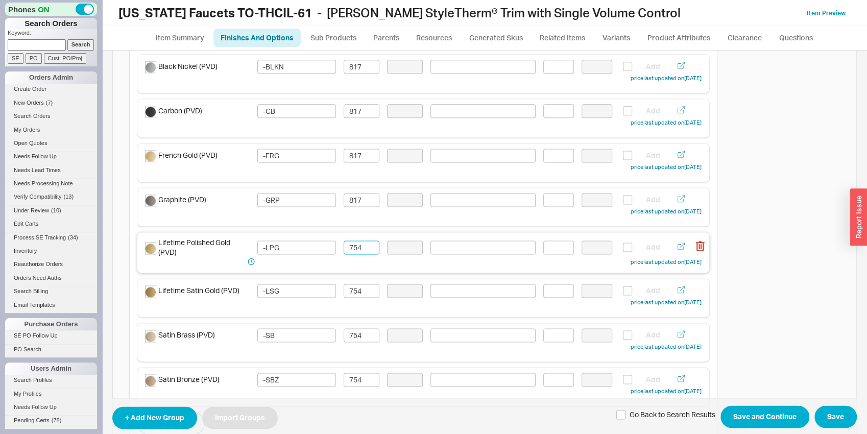
click at [358, 243] on input "754" at bounding box center [362, 248] width 36 height 14
paste input "817"
type input "817"
click at [366, 290] on input "754" at bounding box center [362, 291] width 36 height 14
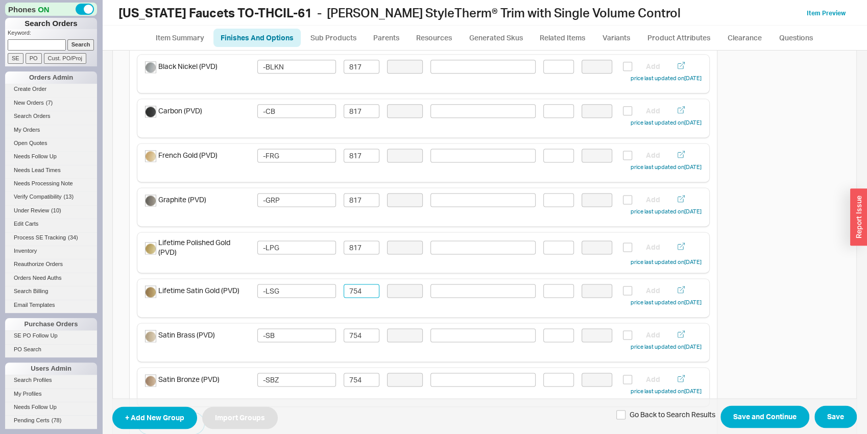
paste input "817"
type input "817"
click at [359, 333] on input "754" at bounding box center [362, 335] width 36 height 14
paste input "817"
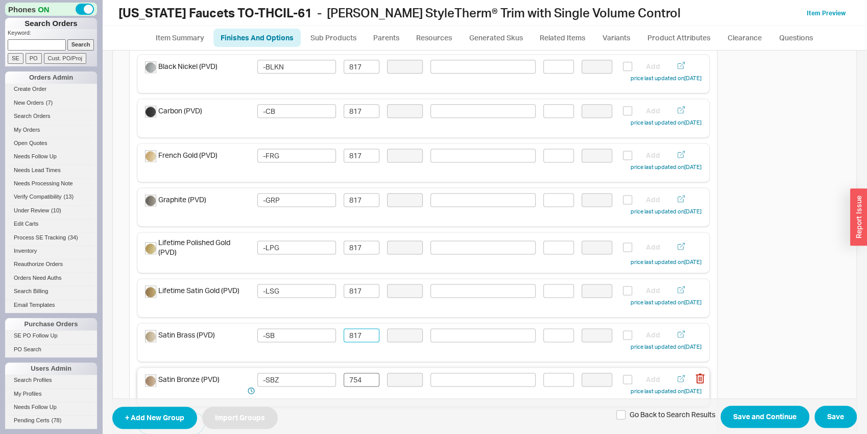
type input "817"
click at [358, 380] on input "754" at bounding box center [362, 380] width 36 height 14
paste input "817"
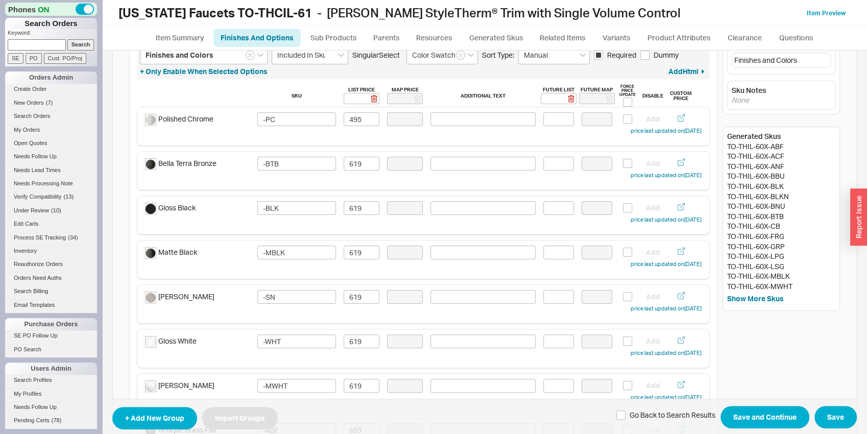
scroll to position [0, 0]
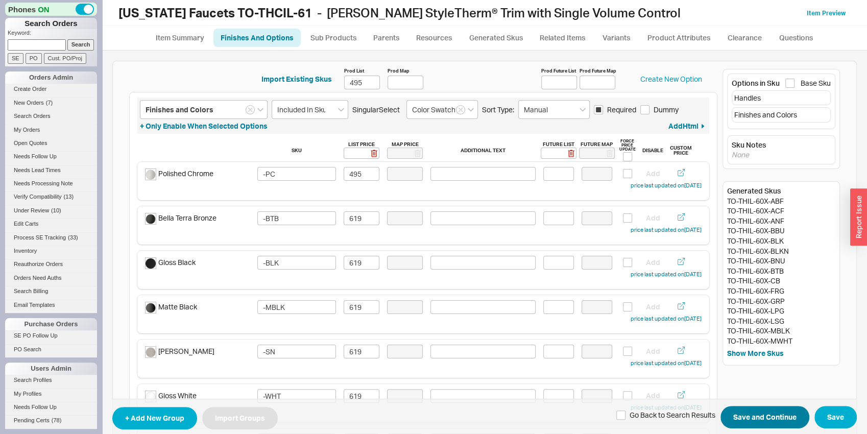
type input "817"
click at [773, 416] on button "Save and Continue" at bounding box center [765, 417] width 89 height 22
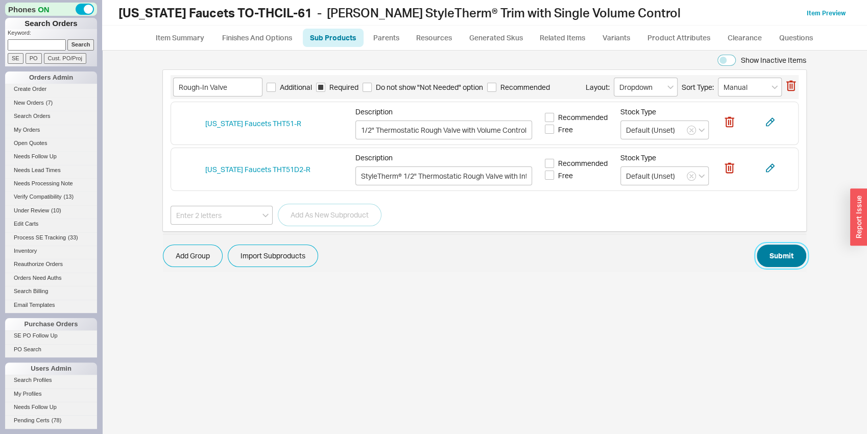
click at [777, 256] on button "Submit" at bounding box center [782, 256] width 50 height 22
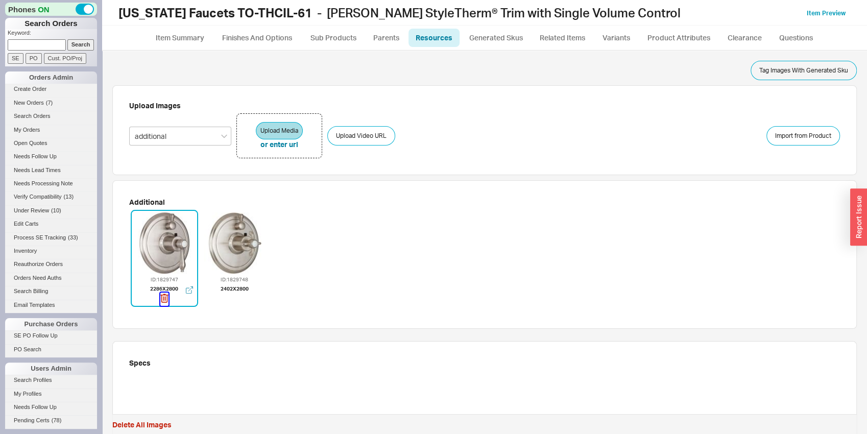
click at [164, 298] on icon "button" at bounding box center [163, 298] width 1 height 5
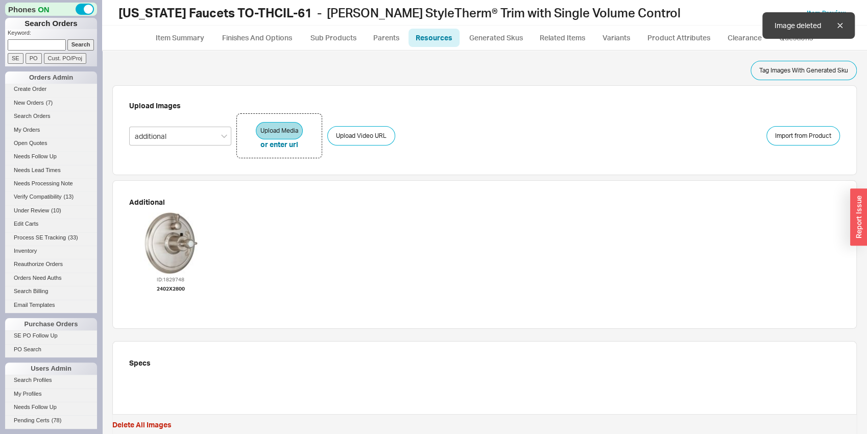
click at [167, 299] on icon "button" at bounding box center [171, 298] width 8 height 11
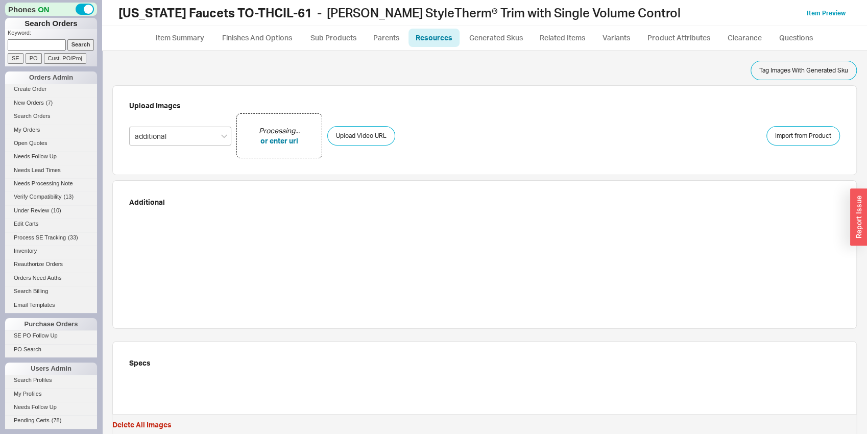
click at [649, 316] on div "Additional" at bounding box center [484, 254] width 745 height 149
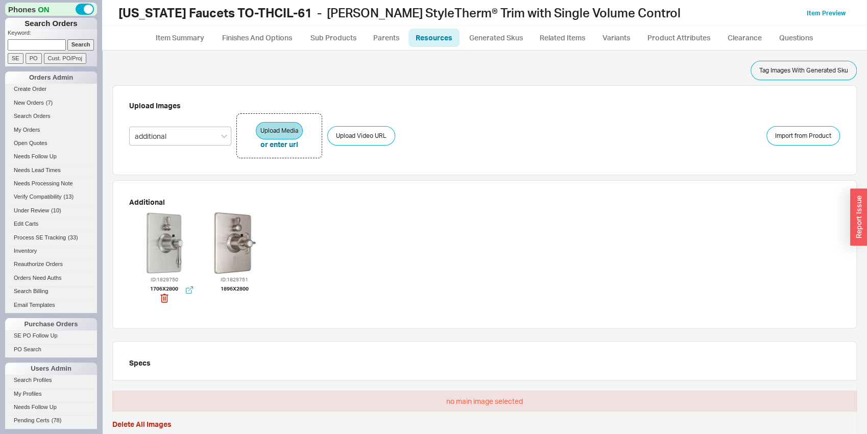
click at [185, 251] on div at bounding box center [164, 243] width 61 height 61
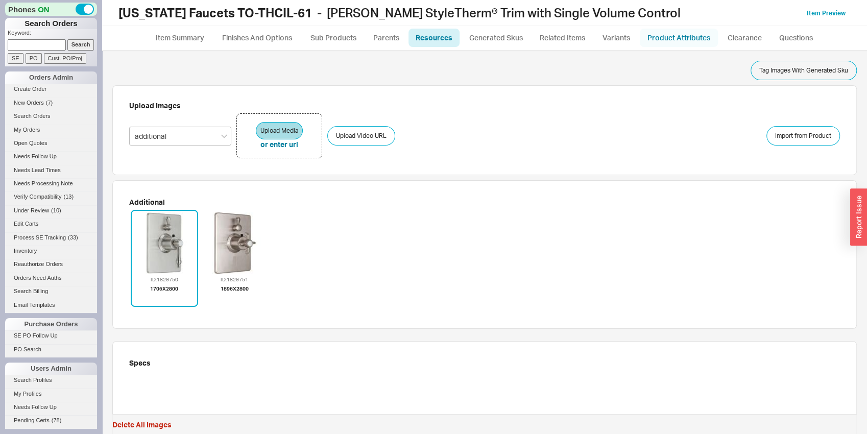
click at [675, 37] on link "Product Attributes" at bounding box center [679, 38] width 78 height 18
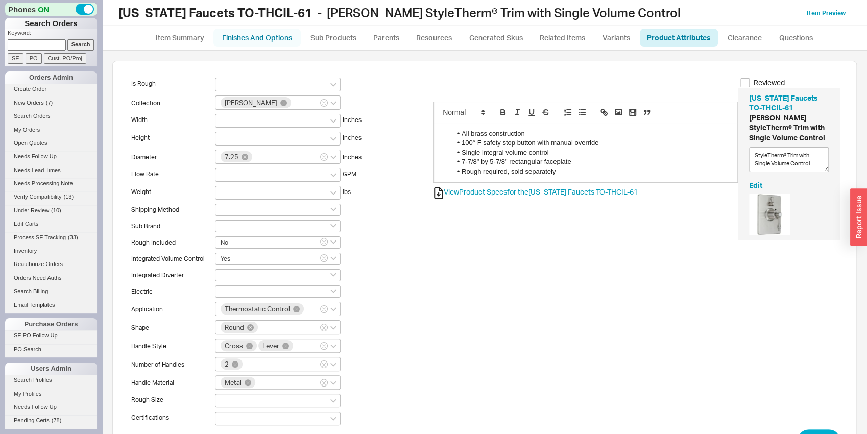
click at [241, 30] on link "Finishes And Options" at bounding box center [257, 38] width 87 height 18
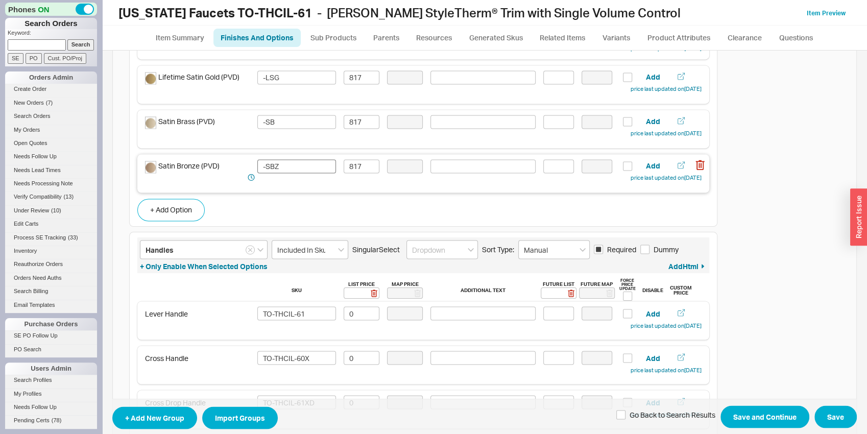
scroll to position [1229, 0]
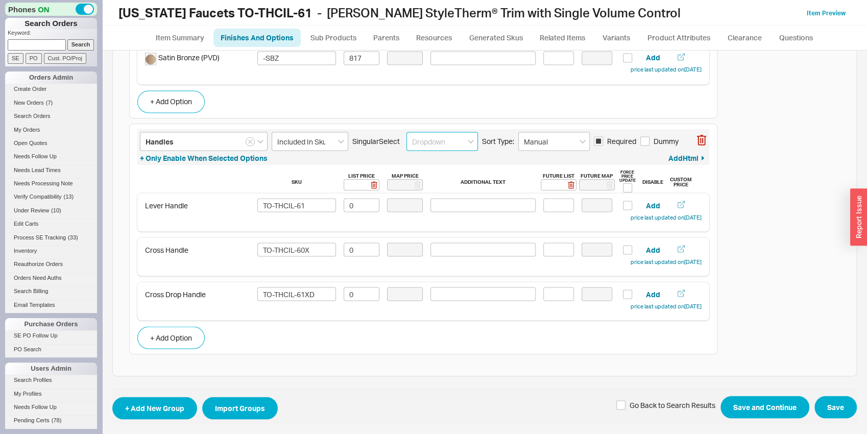
click at [465, 143] on input at bounding box center [443, 141] width 72 height 19
click at [465, 142] on input at bounding box center [443, 141] width 72 height 19
click at [455, 192] on div "Cards" at bounding box center [442, 199] width 70 height 18
type input "Cards"
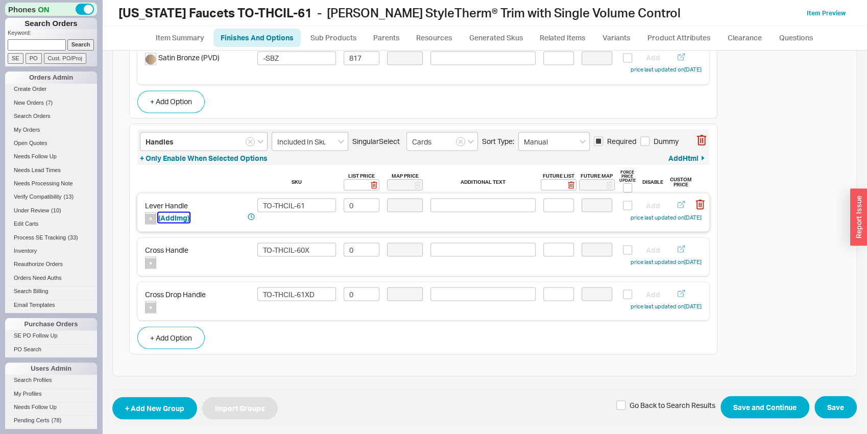
click at [175, 219] on button "( Add Img)" at bounding box center [173, 218] width 31 height 10
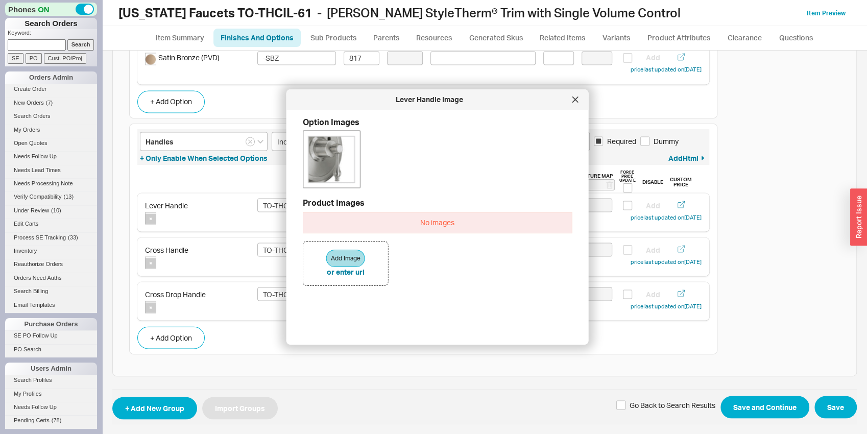
click at [335, 148] on img at bounding box center [332, 159] width 51 height 51
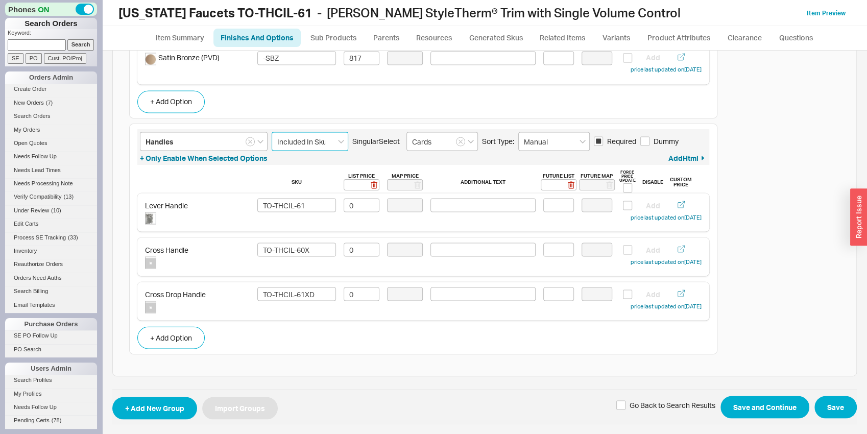
click at [335, 148] on input "Included In Sku" at bounding box center [310, 141] width 77 height 19
click at [176, 260] on button "( Add Img)" at bounding box center [173, 262] width 31 height 10
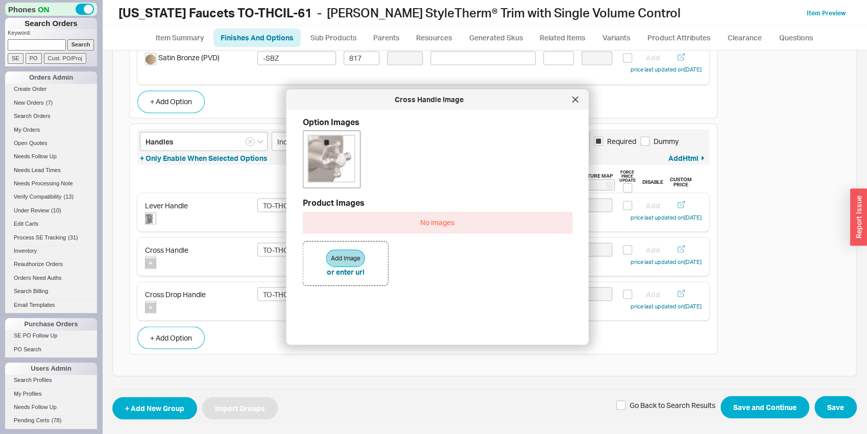
click at [340, 148] on img at bounding box center [332, 159] width 51 height 51
click at [340, 148] on input "Included In Sku" at bounding box center [310, 141] width 77 height 19
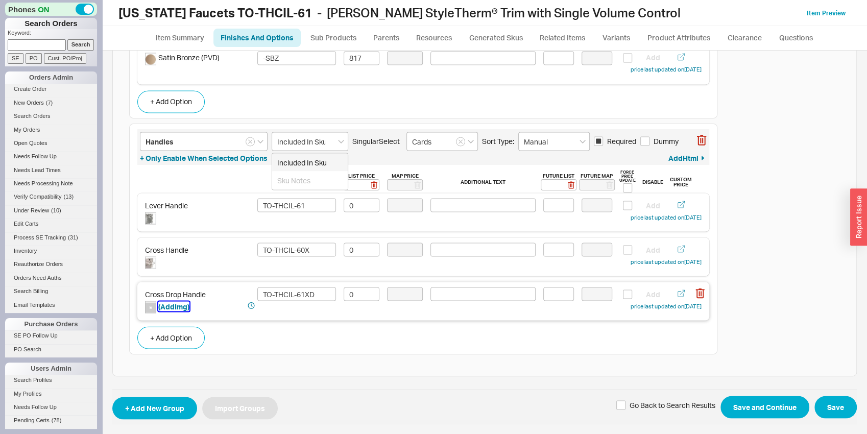
click at [180, 307] on button "( Add Img)" at bounding box center [173, 306] width 31 height 10
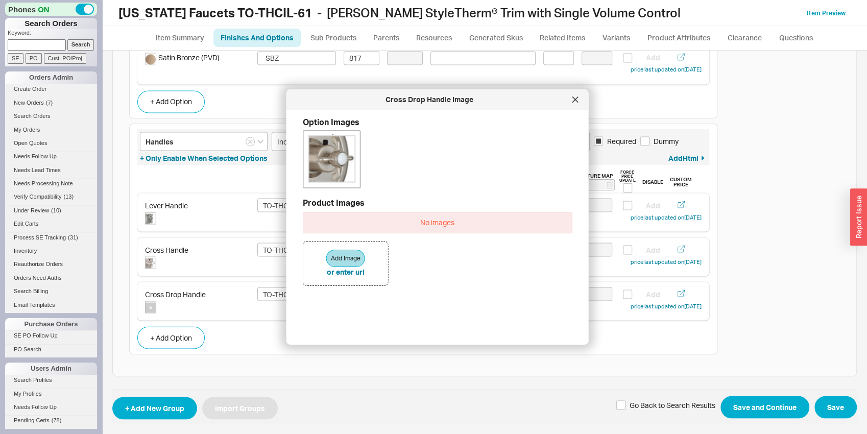
click at [347, 157] on img at bounding box center [332, 159] width 51 height 51
click at [347, 157] on div "+ Only Enable When Selected Options Add Html" at bounding box center [423, 158] width 567 height 10
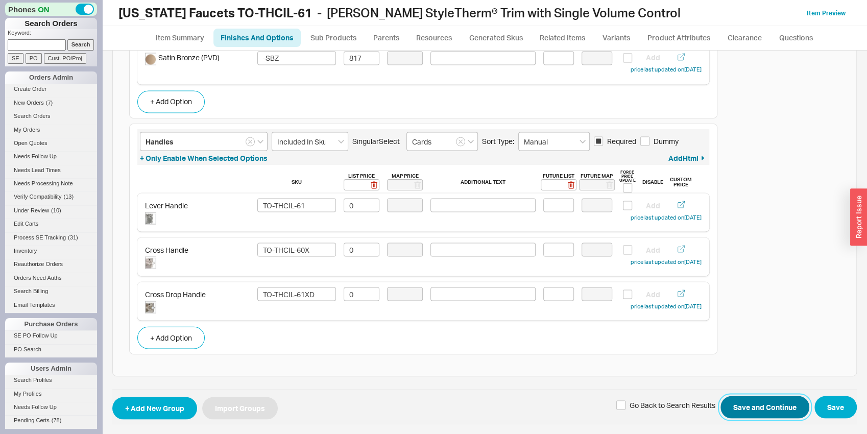
click at [731, 402] on button "Save and Continue" at bounding box center [765, 407] width 89 height 22
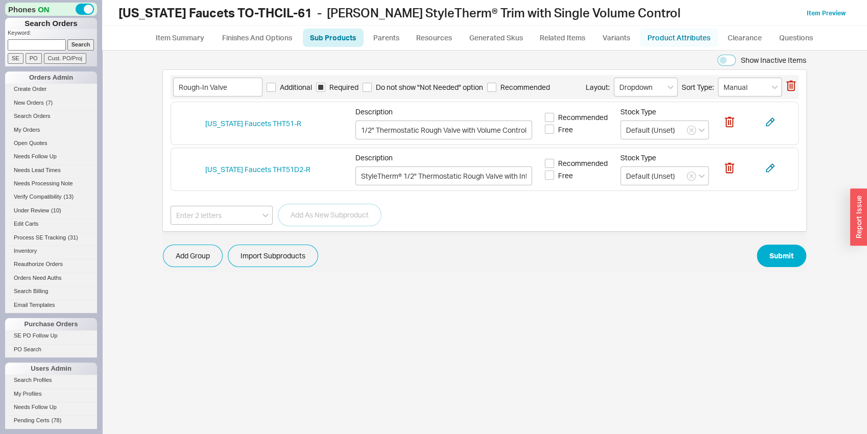
click at [685, 37] on link "Product Attributes" at bounding box center [679, 38] width 78 height 18
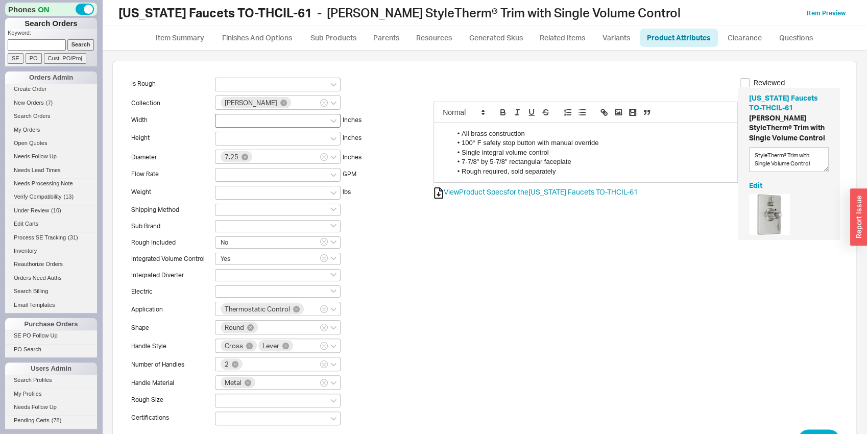
click at [229, 121] on div at bounding box center [278, 121] width 126 height 14
click at [228, 121] on input at bounding box center [224, 120] width 7 height 9
type input "5-7/8"
click at [236, 138] on icon "create option 5-7/8" at bounding box center [247, 138] width 53 height 8
click at [236, 138] on div at bounding box center [278, 139] width 126 height 14
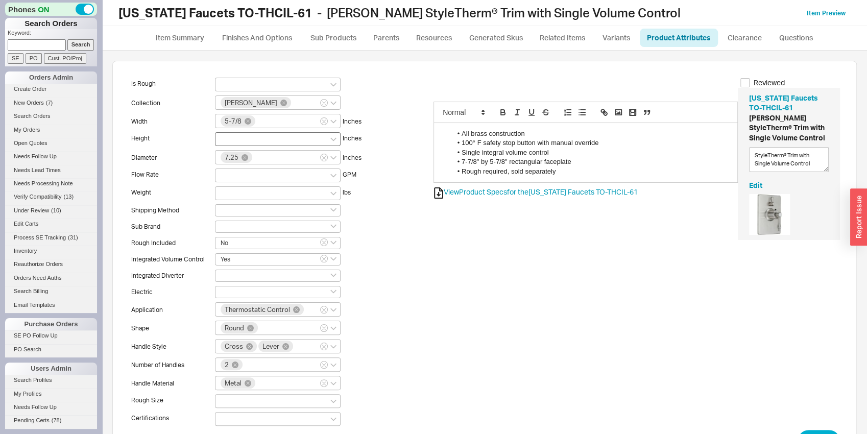
click at [228, 138] on input at bounding box center [224, 138] width 7 height 9
click at [236, 138] on div at bounding box center [278, 139] width 126 height 14
click at [228, 138] on input "No results found" at bounding box center [224, 138] width 7 height 9
click at [236, 138] on div at bounding box center [278, 139] width 126 height 14
click at [228, 138] on input at bounding box center [224, 138] width 7 height 9
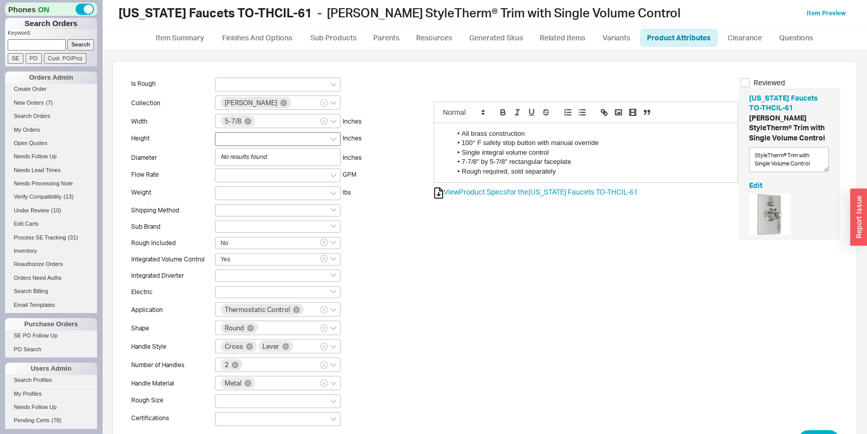
click at [236, 138] on div at bounding box center [278, 139] width 126 height 14
click at [228, 138] on input "No results found" at bounding box center [224, 138] width 7 height 9
drag, startPoint x: 236, startPoint y: 138, endPoint x: 245, endPoint y: 143, distance: 10.3
click at [245, 143] on div at bounding box center [278, 139] width 126 height 14
click at [248, 145] on div at bounding box center [278, 139] width 126 height 14
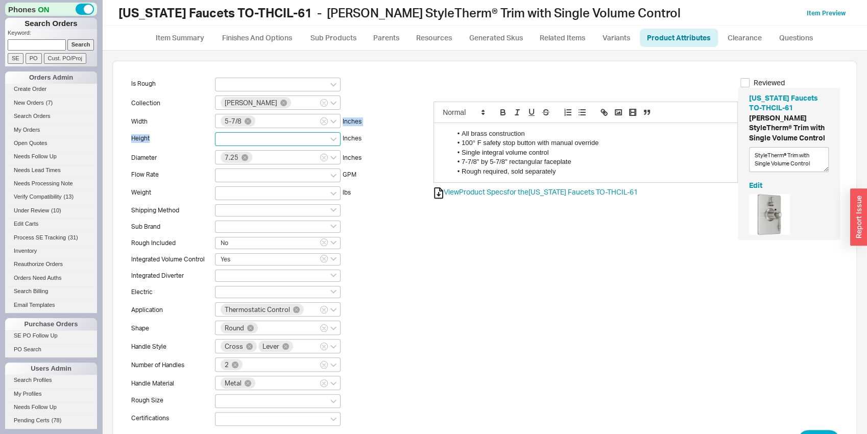
click at [228, 143] on input at bounding box center [224, 138] width 7 height 9
type input "7-7/8"
click at [254, 158] on icon "create option 7-7/8" at bounding box center [247, 157] width 53 height 8
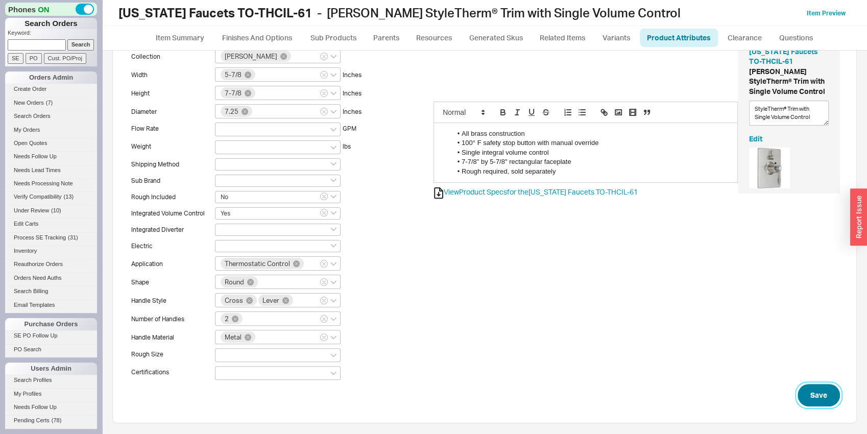
click at [813, 392] on button "Save" at bounding box center [819, 395] width 42 height 22
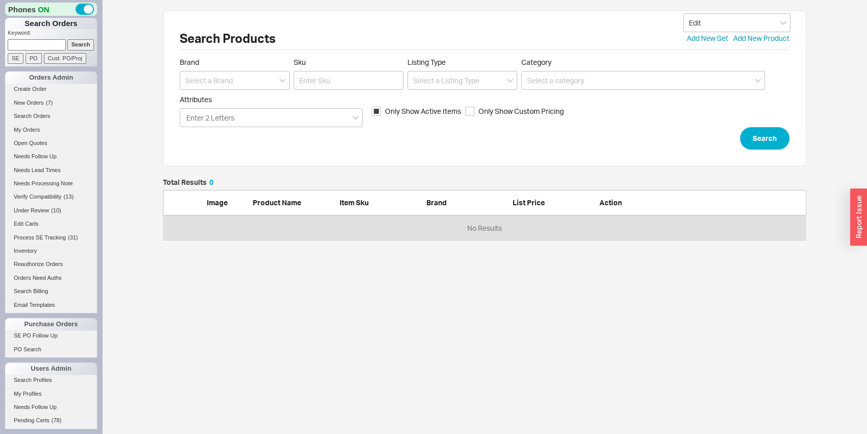
scroll to position [54, 636]
